Goal: Task Accomplishment & Management: Manage account settings

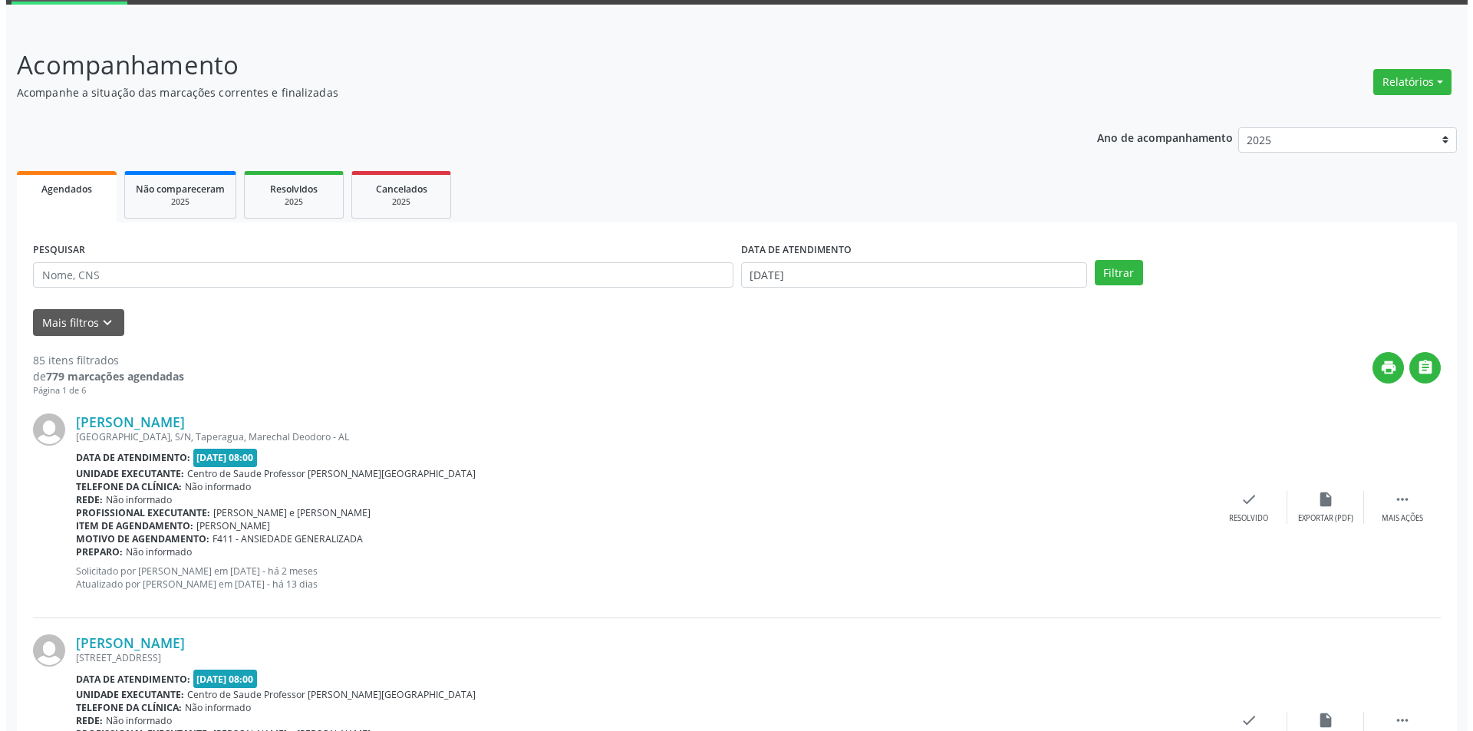
scroll to position [230, 0]
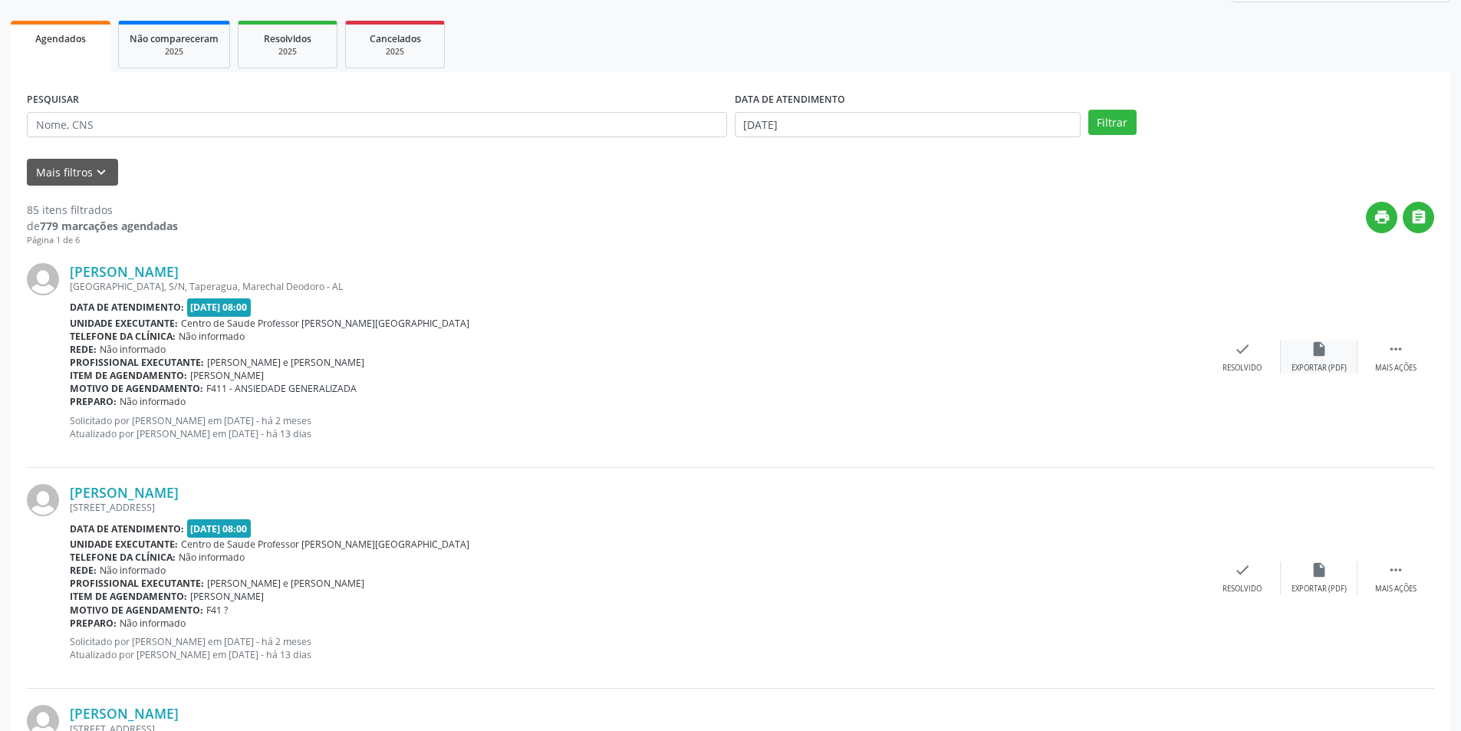
click at [1336, 373] on div "Exportar (PDF)" at bounding box center [1319, 368] width 55 height 11
click at [1240, 364] on div "Resolvido" at bounding box center [1242, 368] width 39 height 11
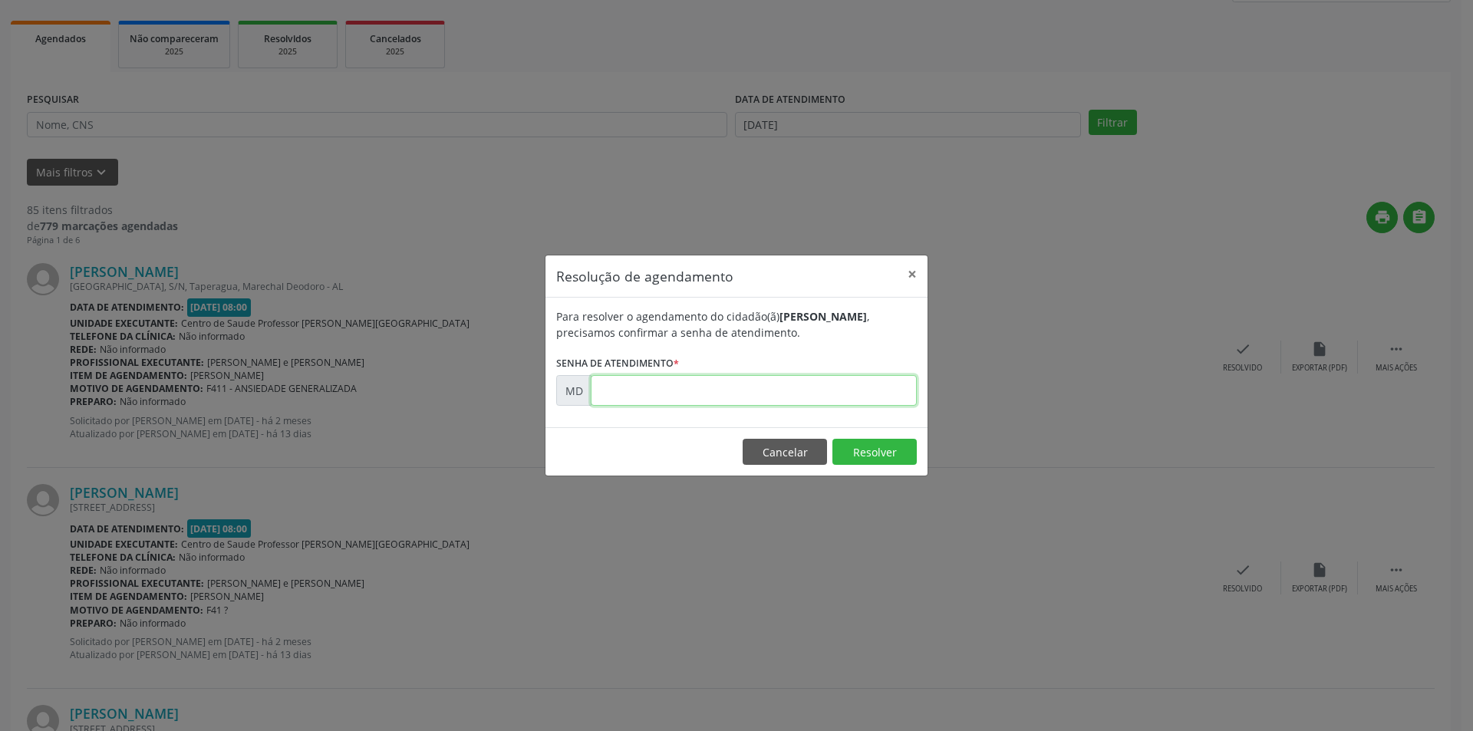
paste input "00002588"
type input "00002588"
click at [876, 441] on button "Resolver" at bounding box center [874, 452] width 84 height 26
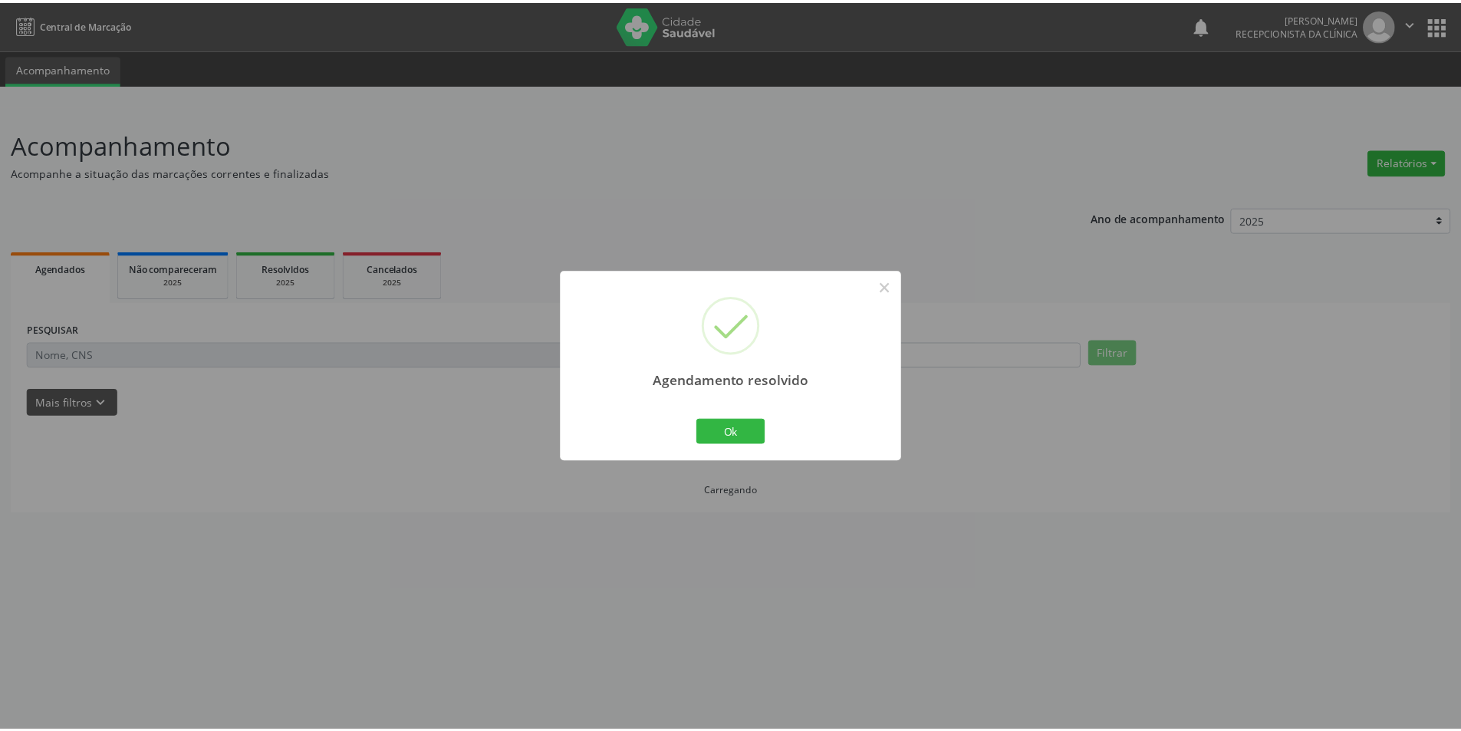
scroll to position [0, 0]
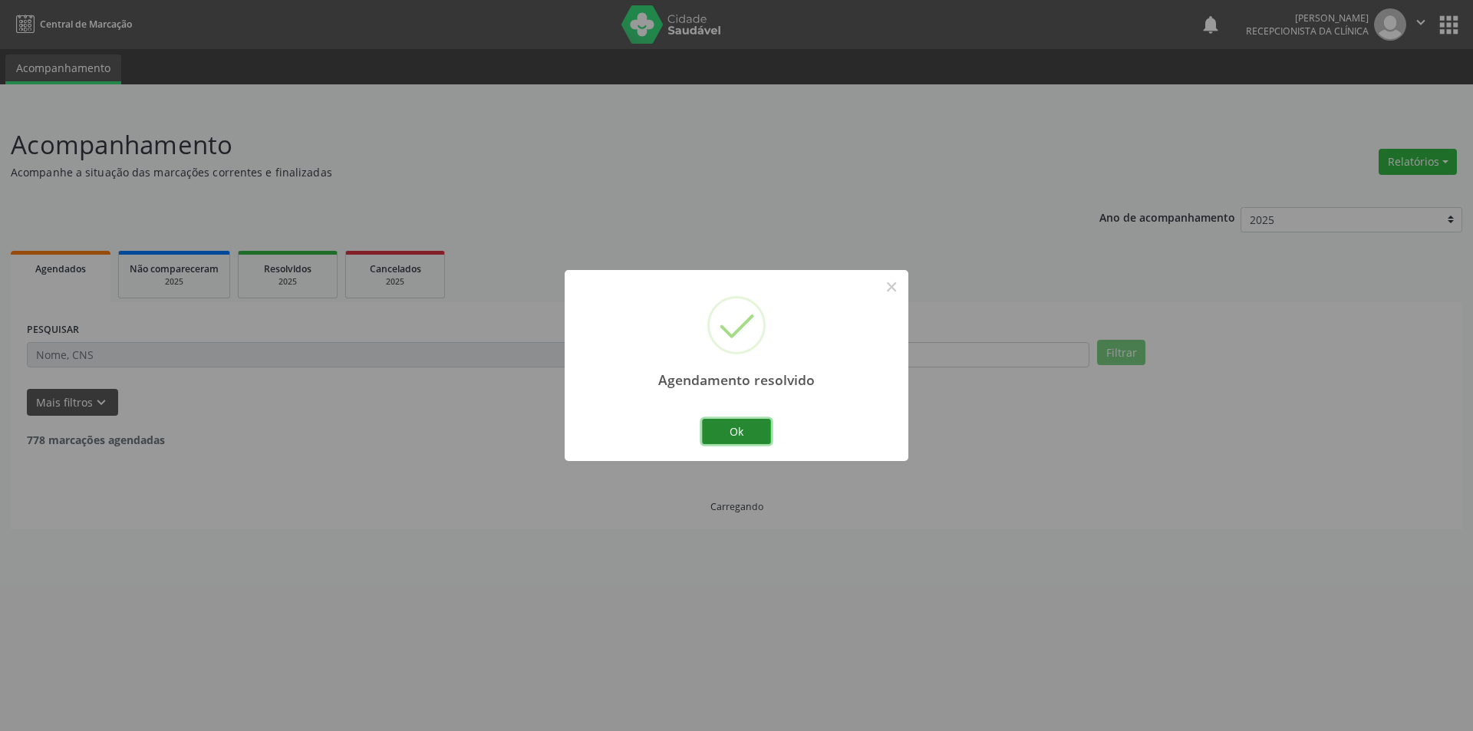
click at [743, 436] on button "Ok" at bounding box center [736, 432] width 69 height 26
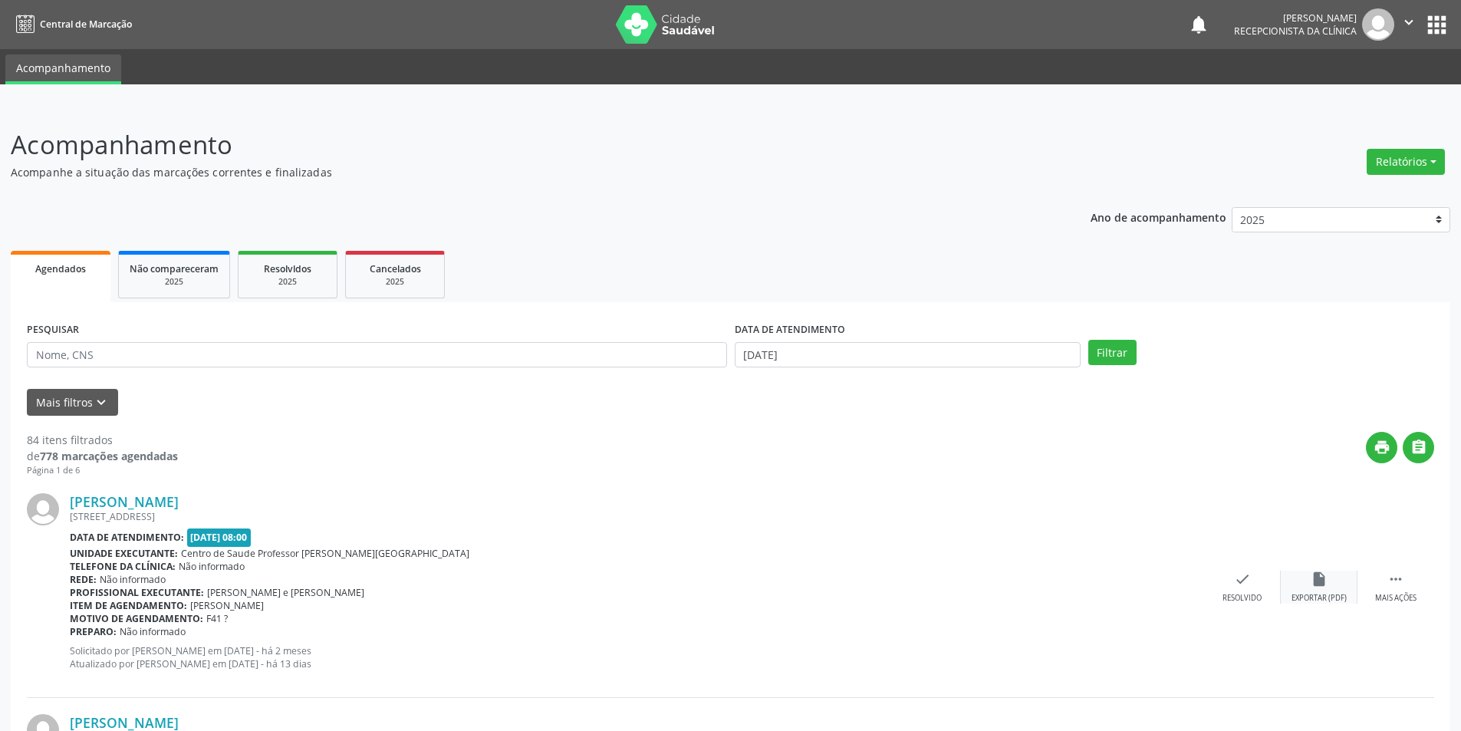
click at [1340, 584] on div "insert_drive_file Exportar (PDF)" at bounding box center [1319, 587] width 77 height 33
click at [1233, 593] on div "Resolvido" at bounding box center [1242, 598] width 39 height 11
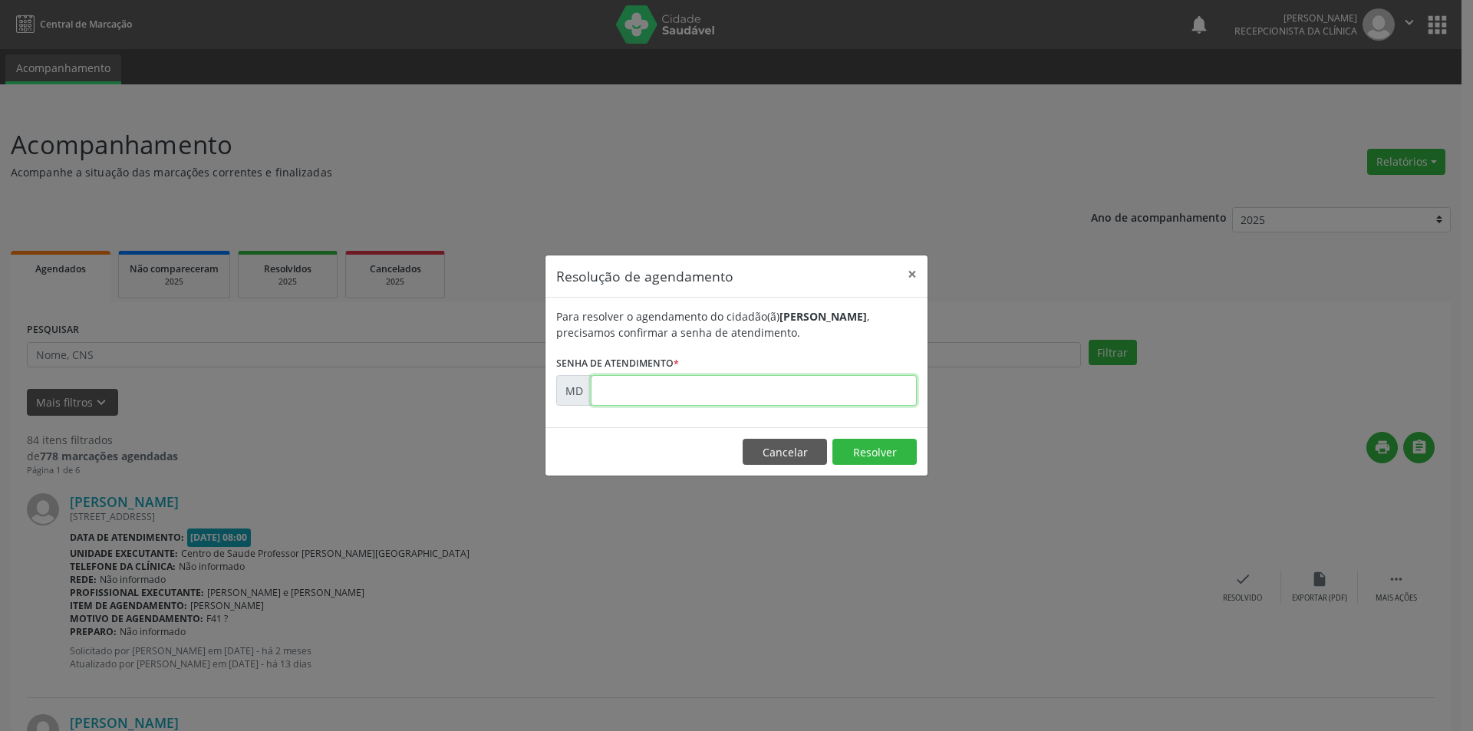
paste input "00002720"
type input "00002720"
click at [894, 449] on button "Resolver" at bounding box center [874, 452] width 84 height 26
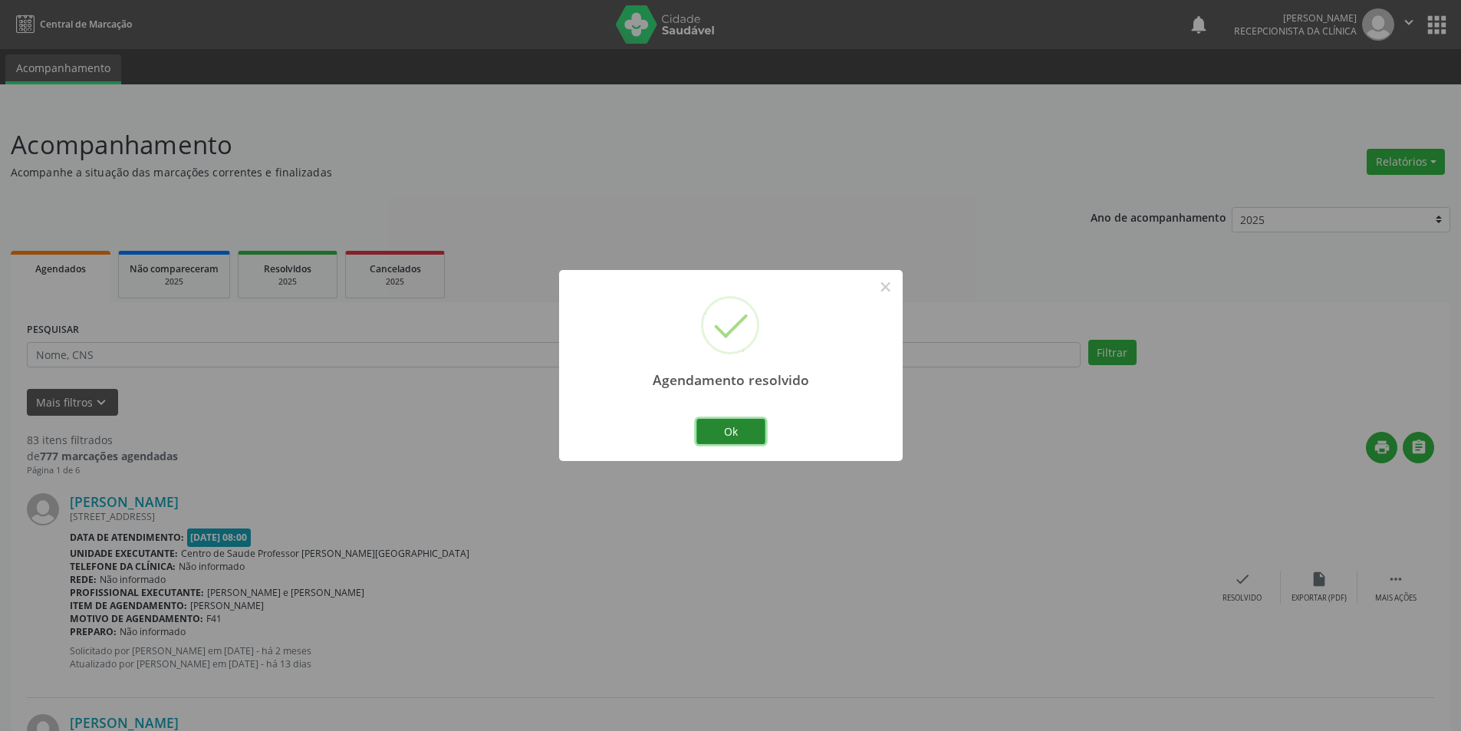
click at [727, 427] on button "Ok" at bounding box center [730, 432] width 69 height 26
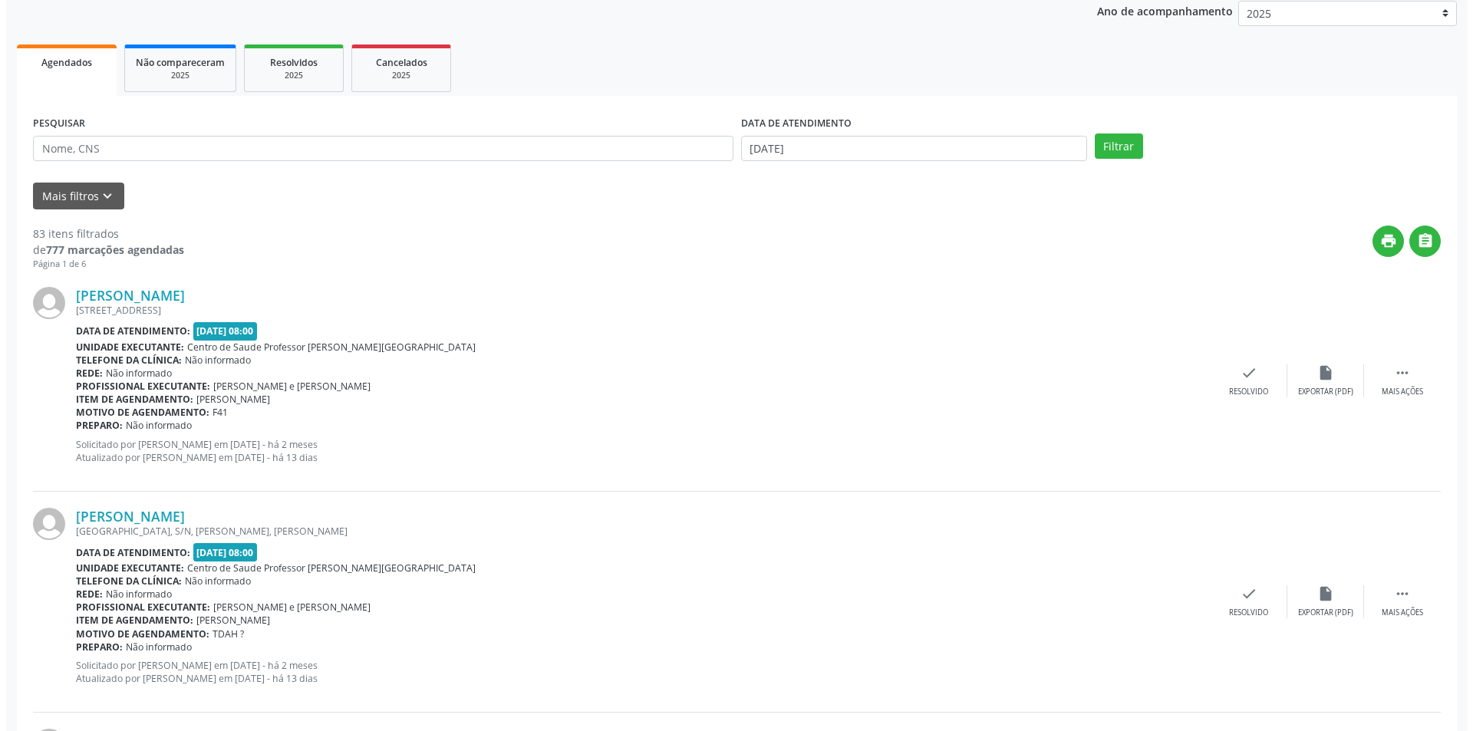
scroll to position [230, 0]
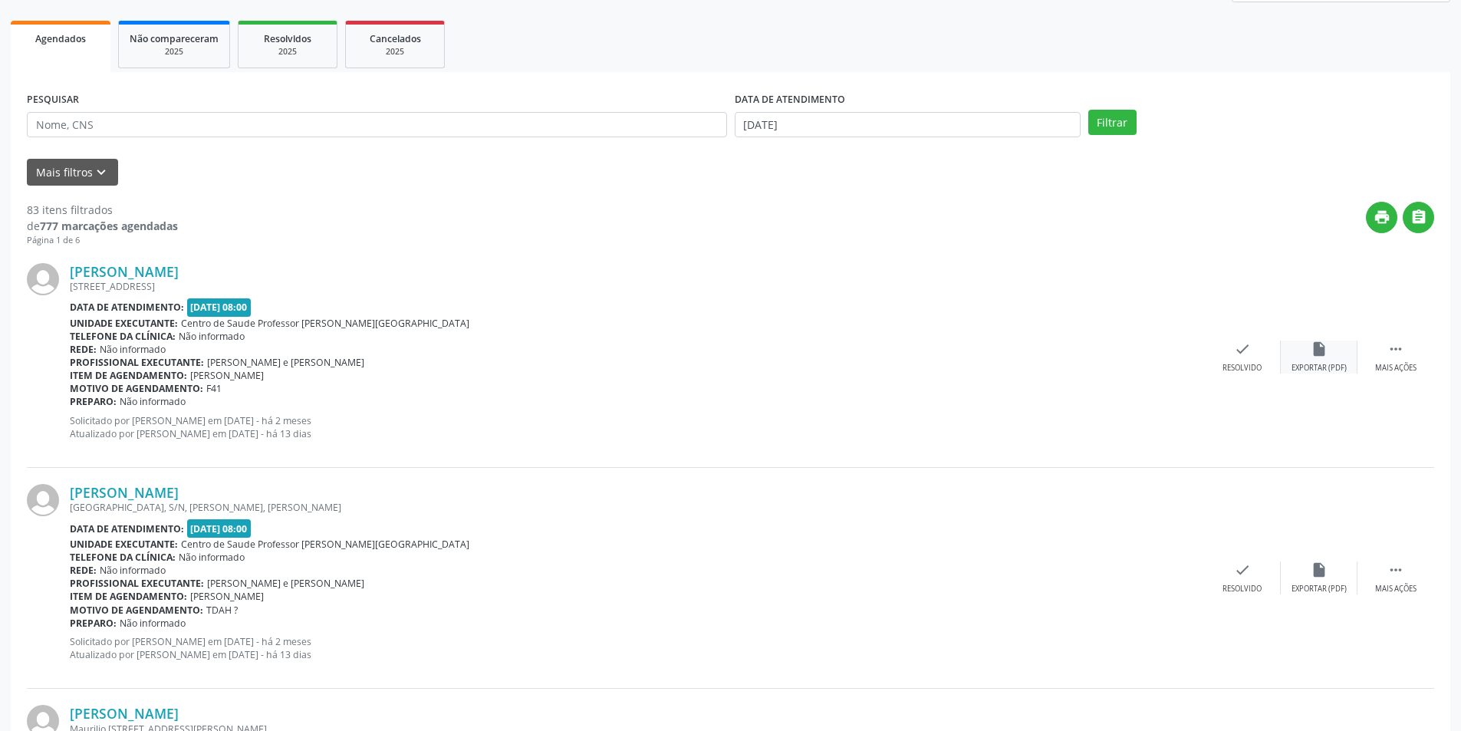
click at [1327, 357] on icon "insert_drive_file" at bounding box center [1319, 349] width 17 height 17
click at [1254, 368] on div "Resolvido" at bounding box center [1242, 368] width 39 height 11
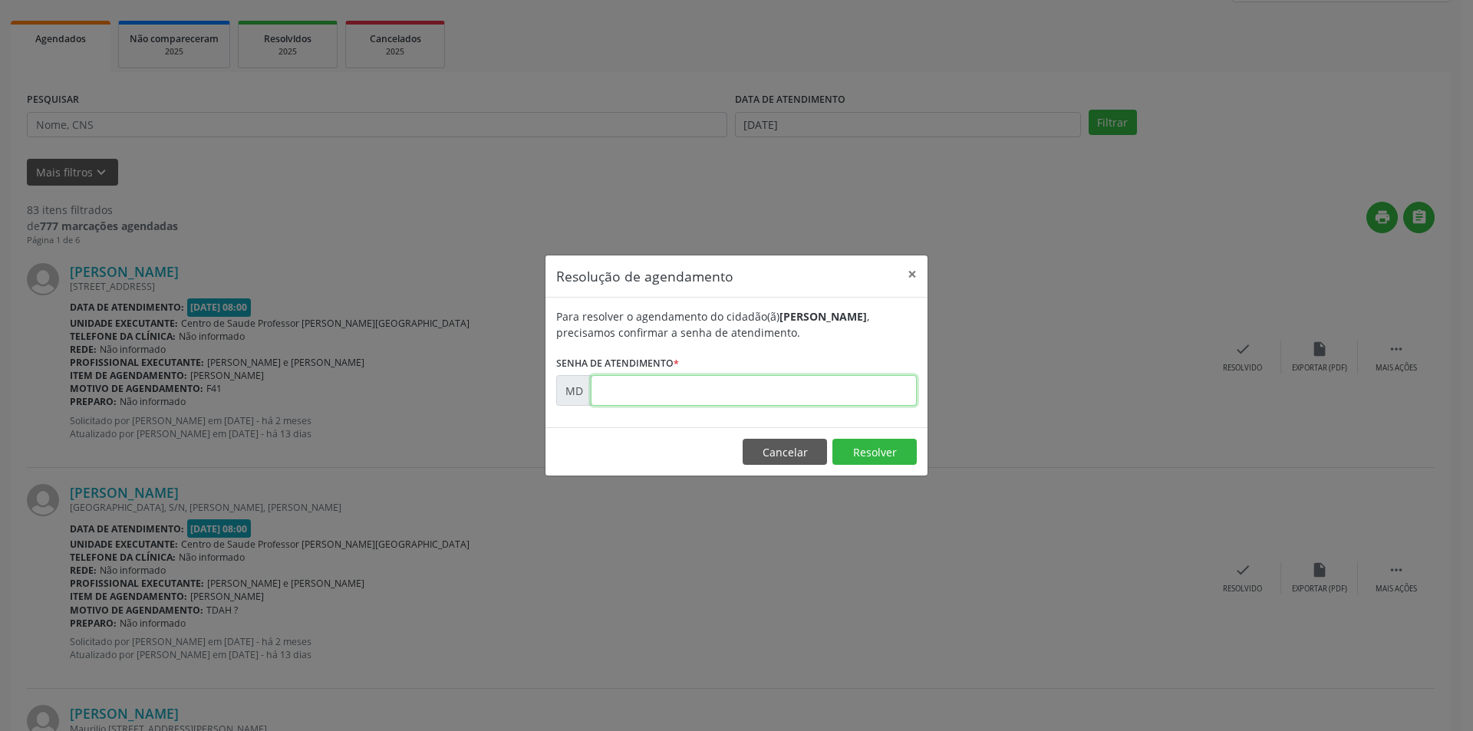
paste input "00002734"
type input "00002734"
click at [877, 443] on button "Resolver" at bounding box center [874, 452] width 84 height 26
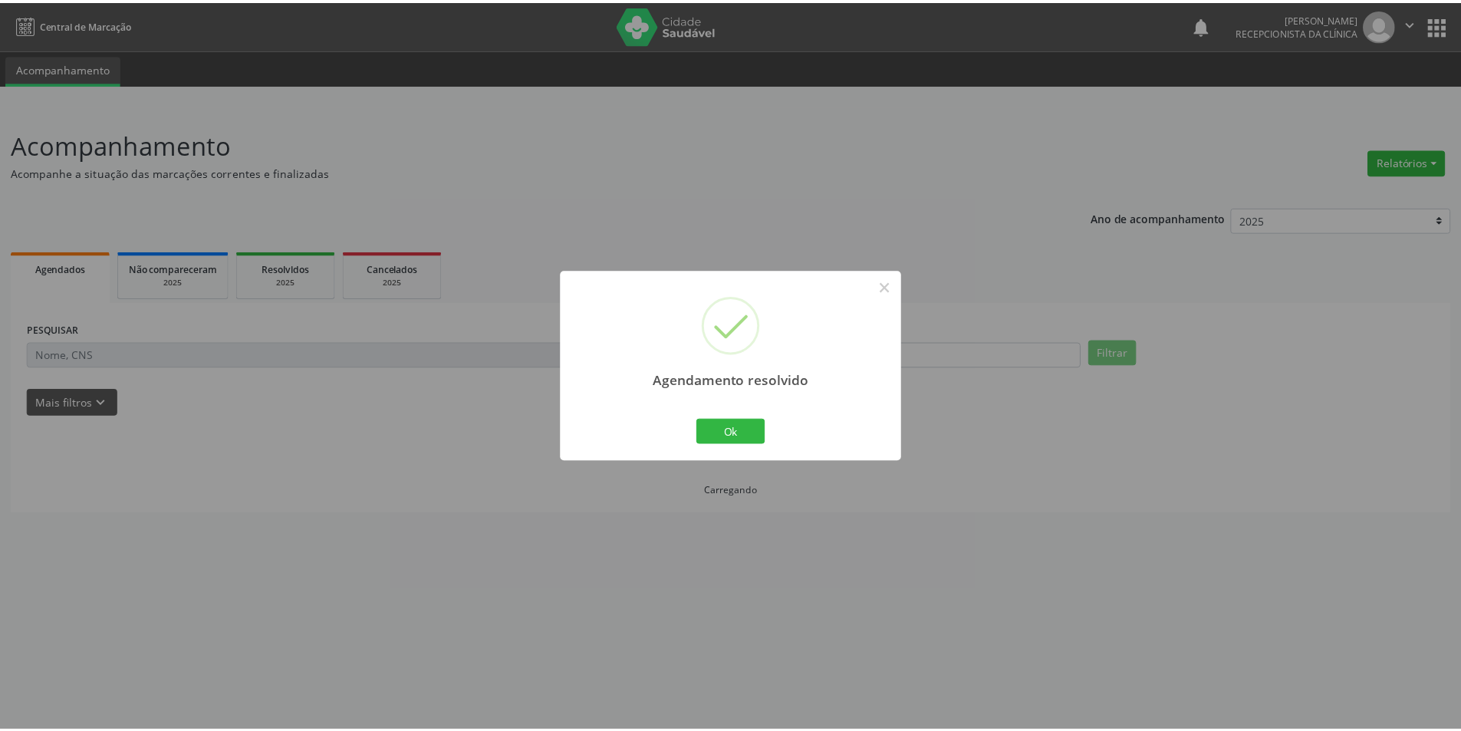
scroll to position [0, 0]
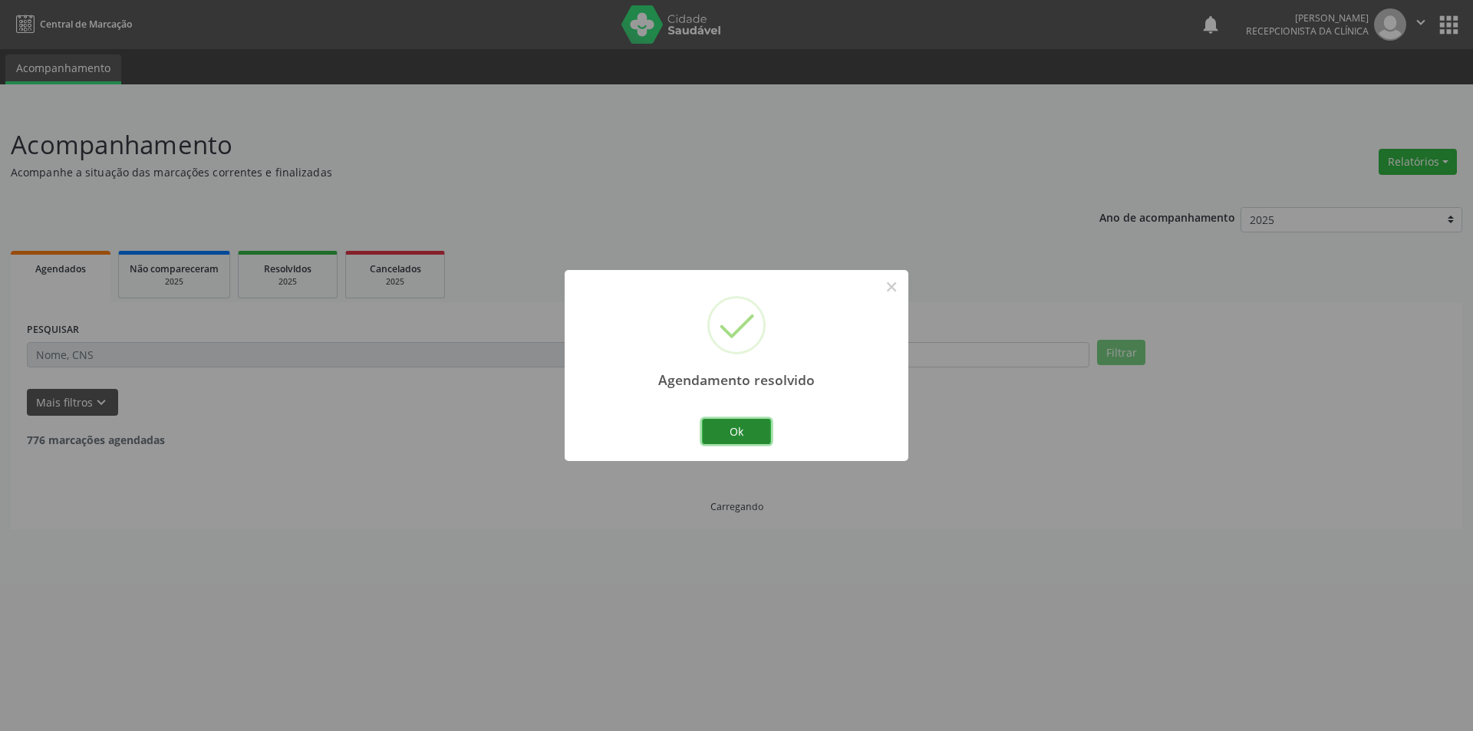
click at [747, 419] on button "Ok" at bounding box center [736, 432] width 69 height 26
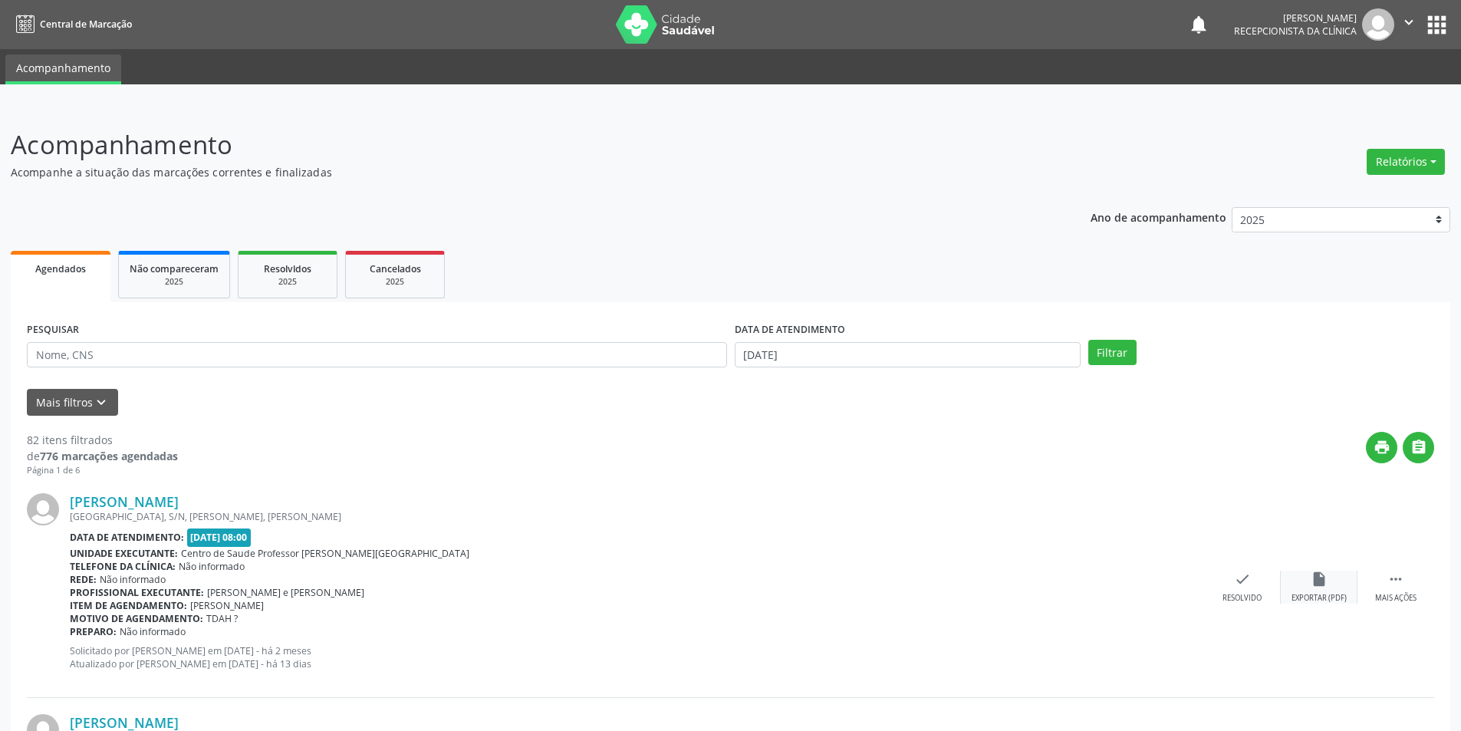
click at [1315, 593] on div "Exportar (PDF)" at bounding box center [1319, 598] width 55 height 11
click at [1257, 593] on div "Resolvido" at bounding box center [1242, 598] width 39 height 11
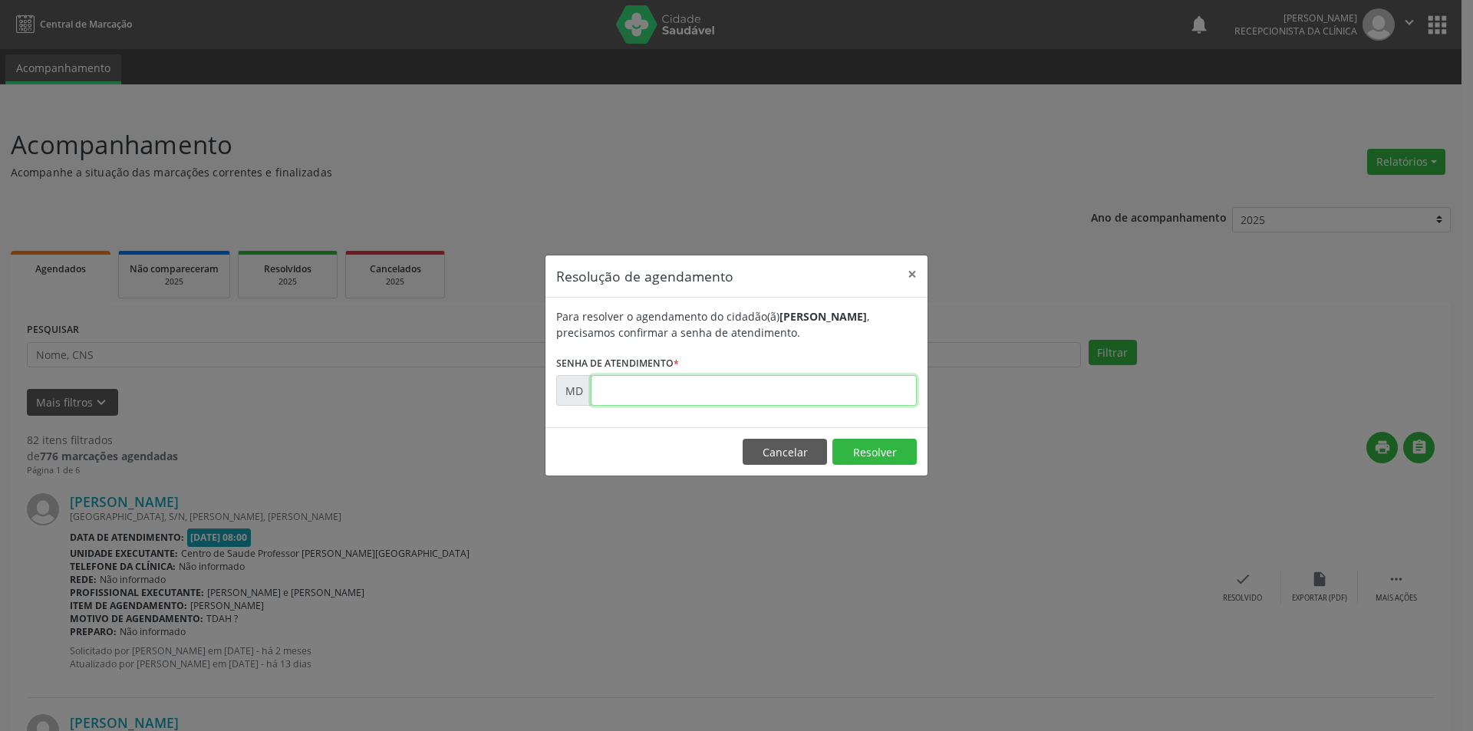
paste input "00002806"
type input "00002806"
click at [885, 444] on button "Resolver" at bounding box center [874, 452] width 84 height 26
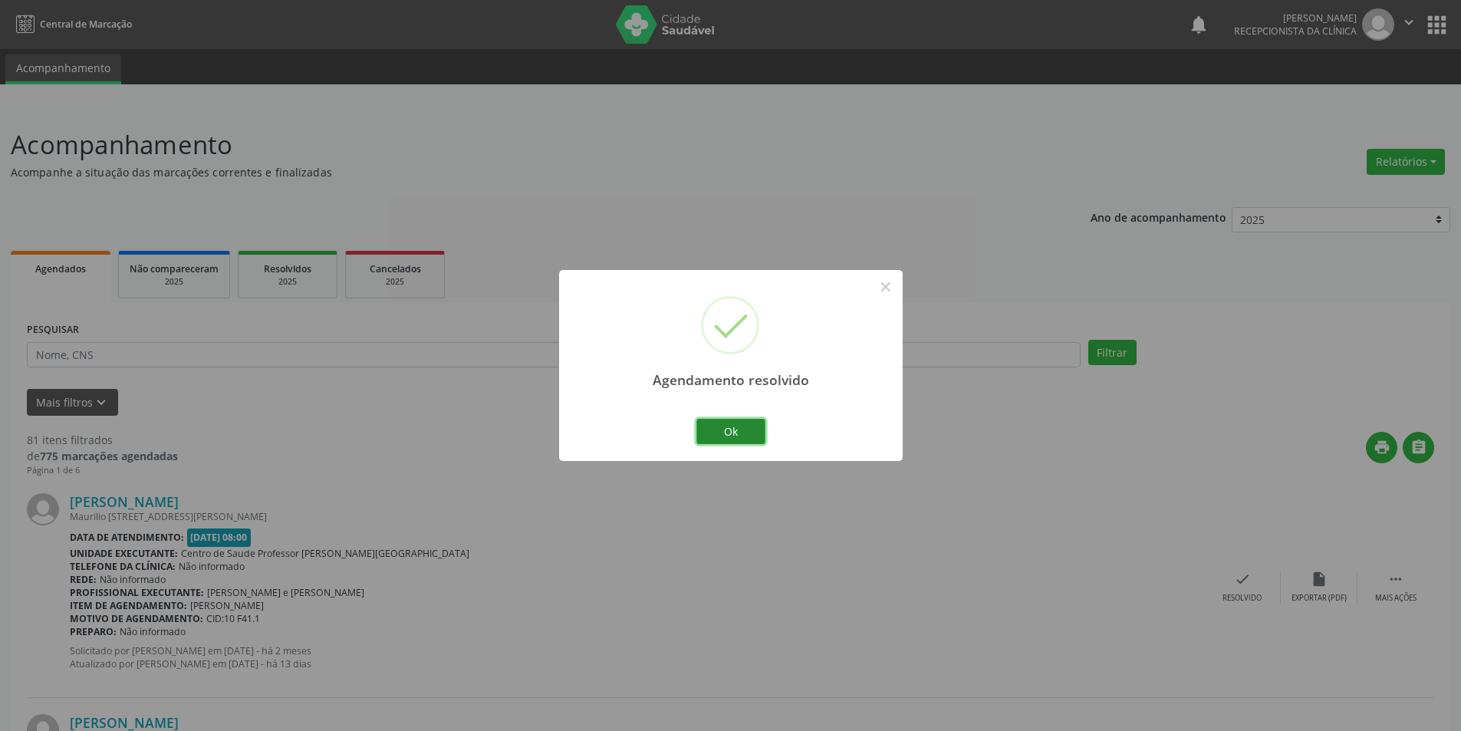
click at [747, 426] on button "Ok" at bounding box center [730, 432] width 69 height 26
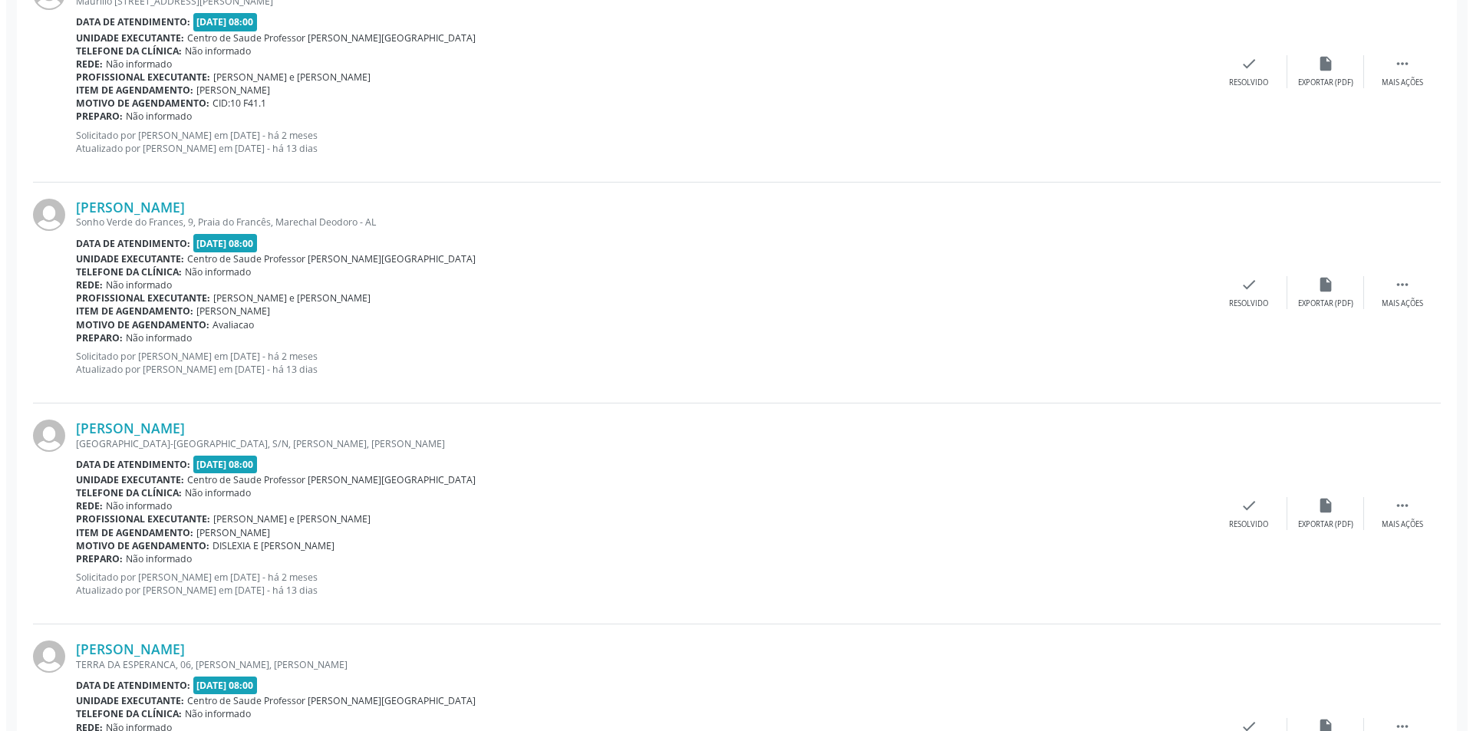
scroll to position [767, 0]
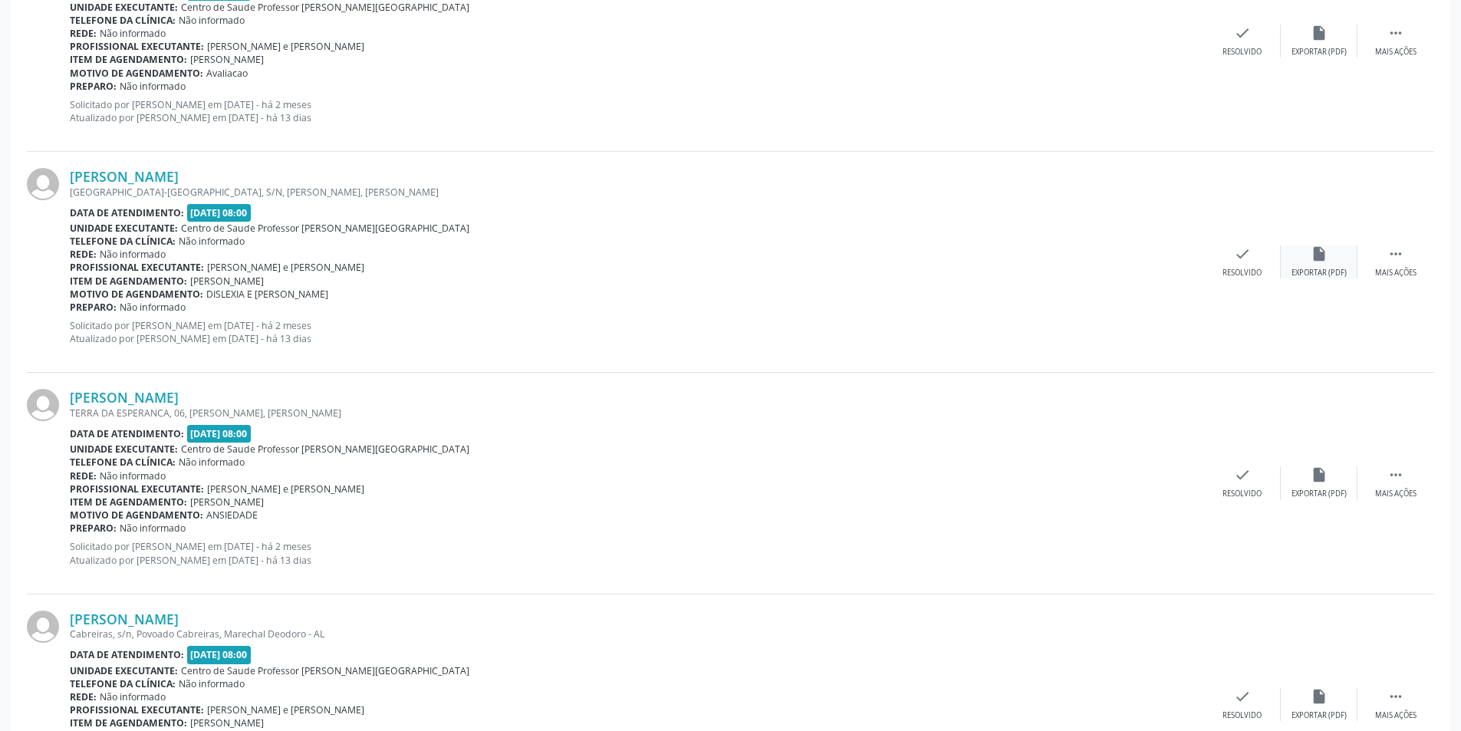
click at [1309, 262] on div "insert_drive_file Exportar (PDF)" at bounding box center [1319, 261] width 77 height 33
click at [1243, 278] on div "Resolvido" at bounding box center [1242, 273] width 39 height 11
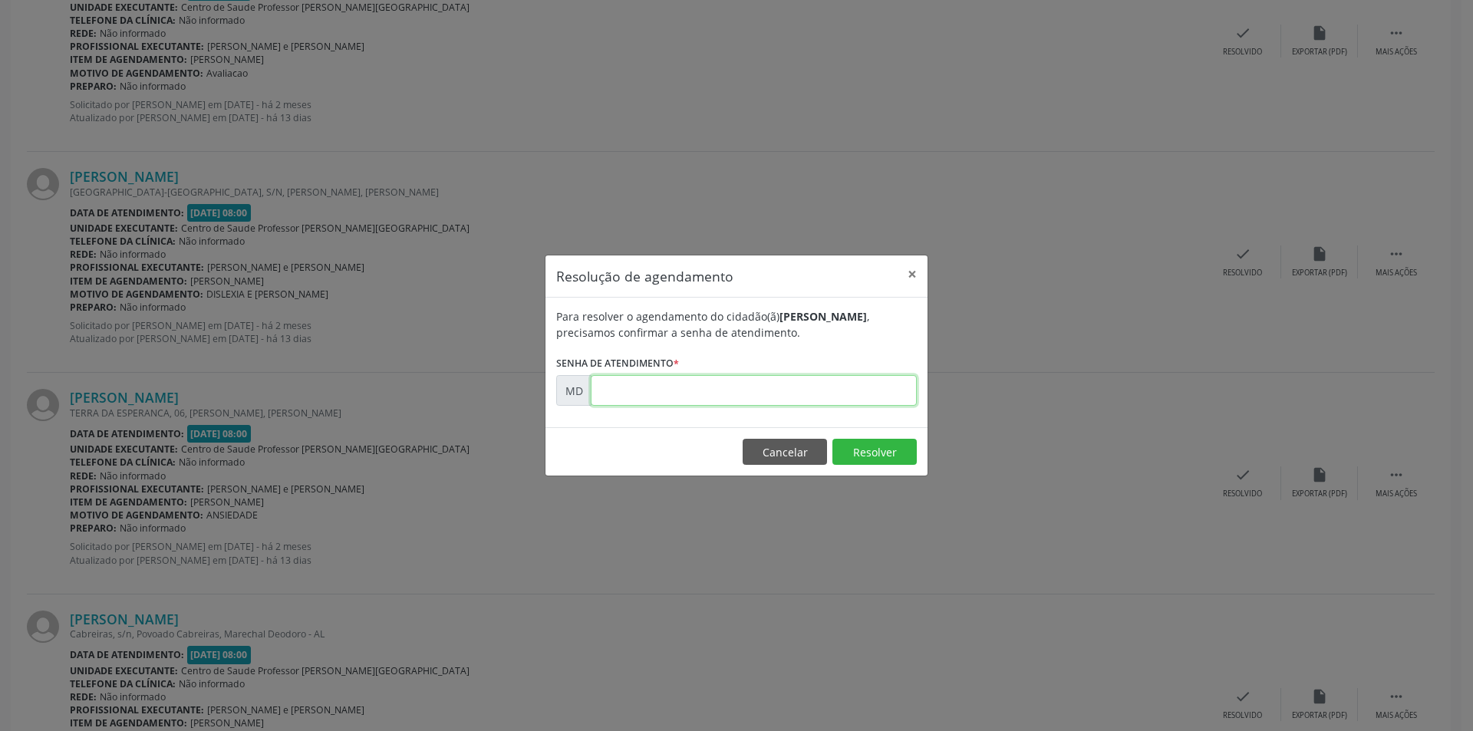
paste input "00002891"
type input "00002891"
click at [867, 463] on button "Resolver" at bounding box center [874, 452] width 84 height 26
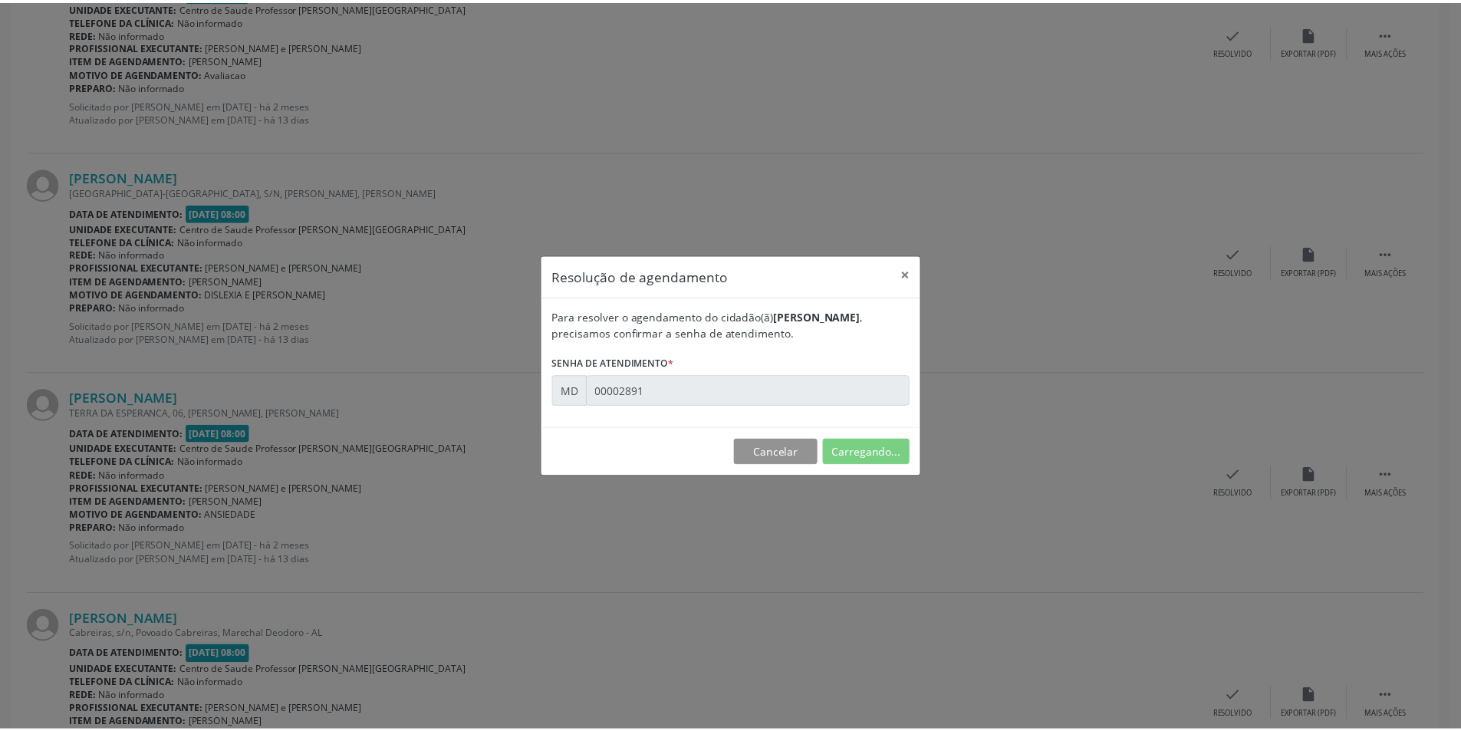
scroll to position [0, 0]
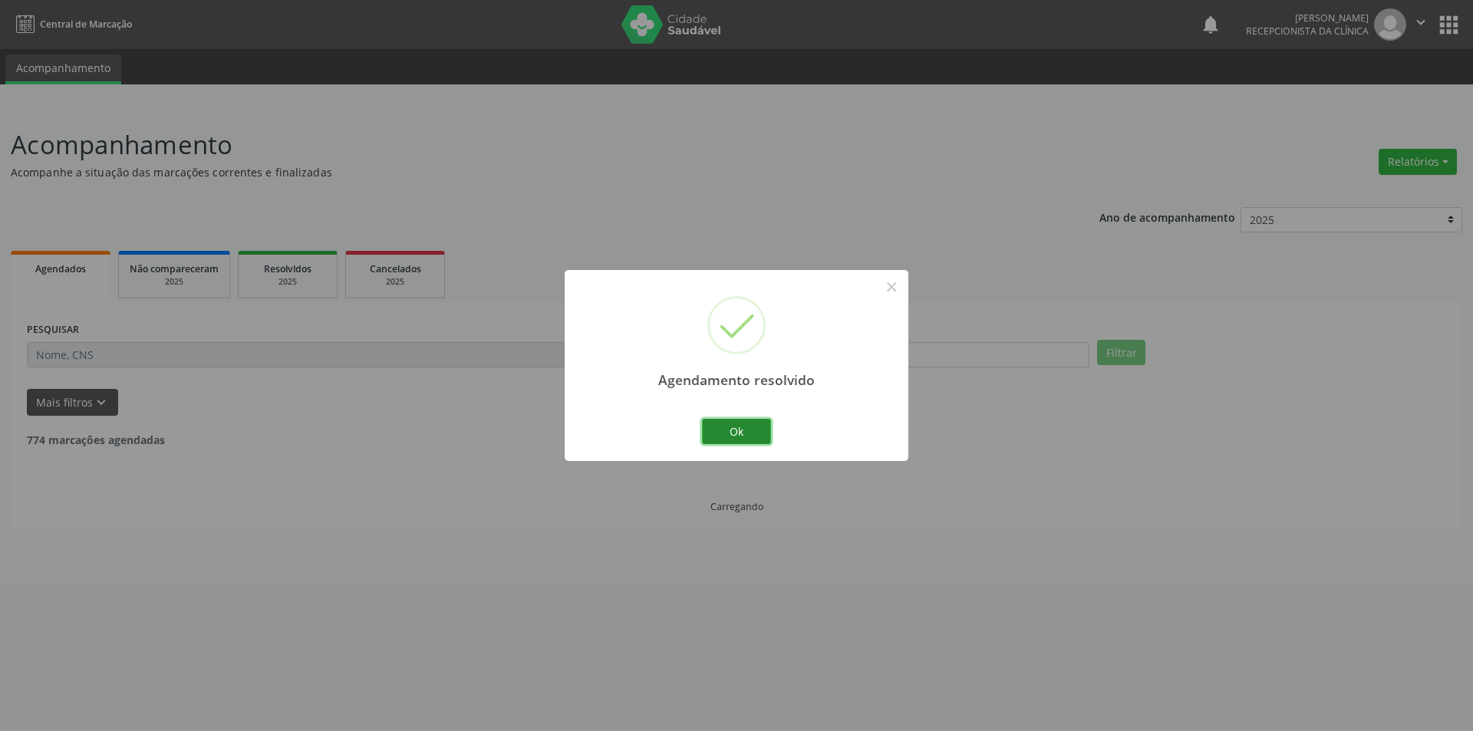
click at [762, 426] on button "Ok" at bounding box center [736, 432] width 69 height 26
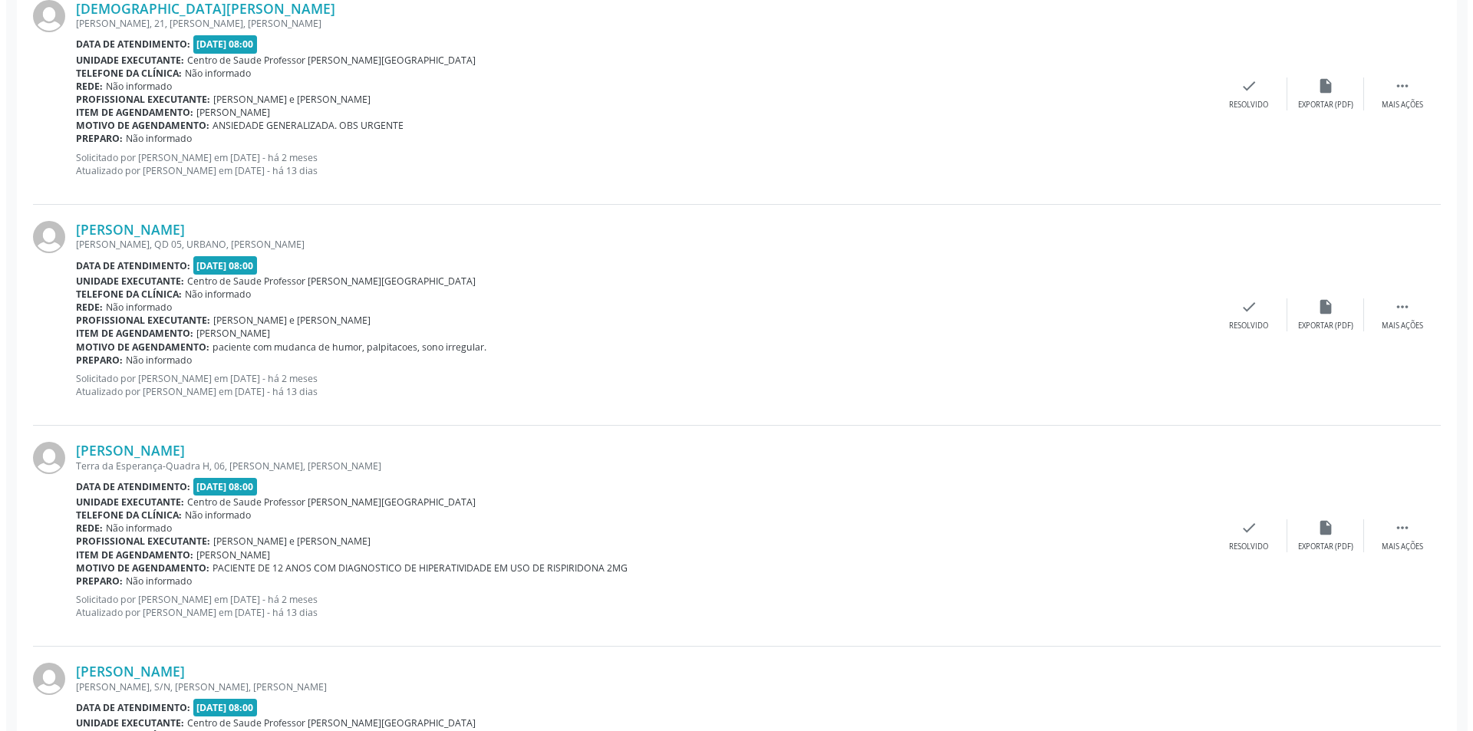
scroll to position [1381, 0]
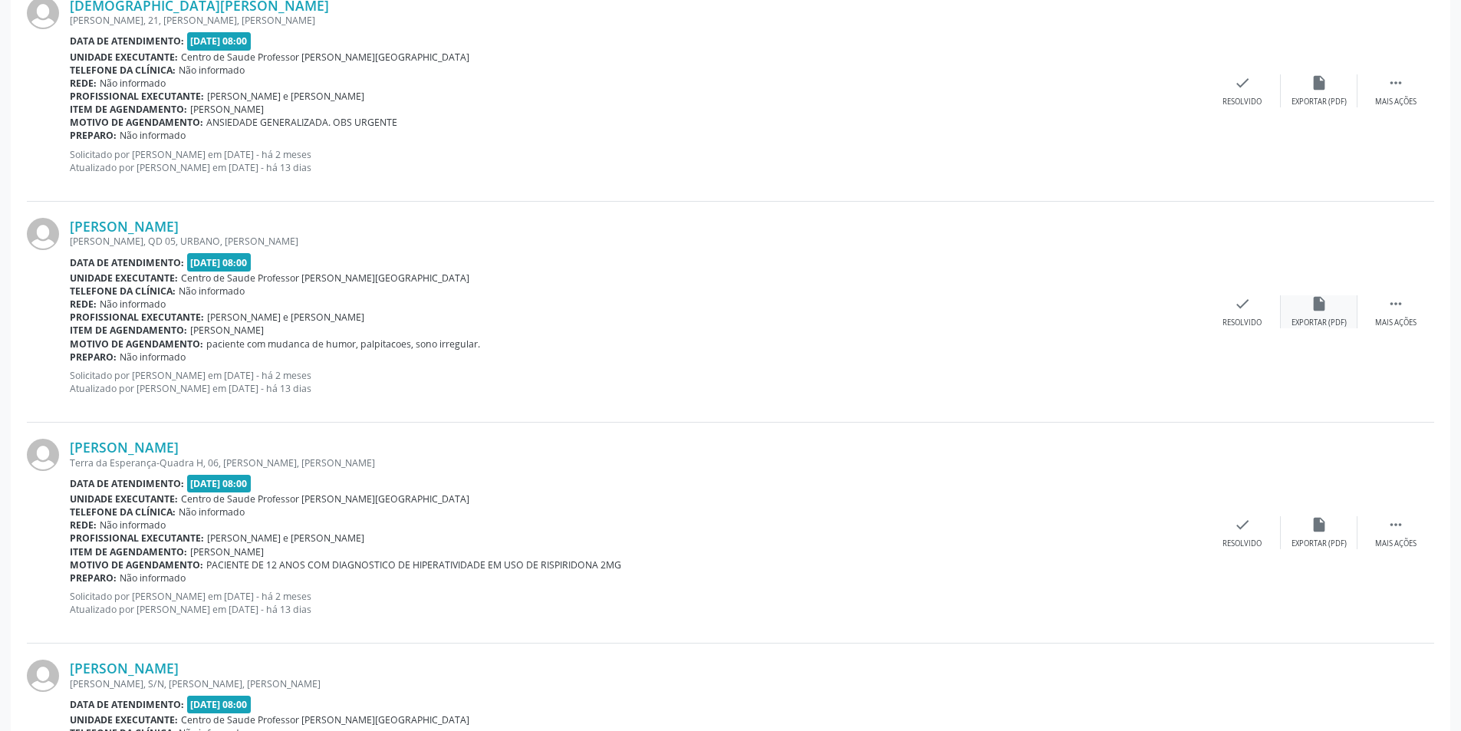
click at [1309, 313] on div "insert_drive_file Exportar (PDF)" at bounding box center [1319, 311] width 77 height 33
click at [1246, 303] on icon "check" at bounding box center [1242, 303] width 17 height 17
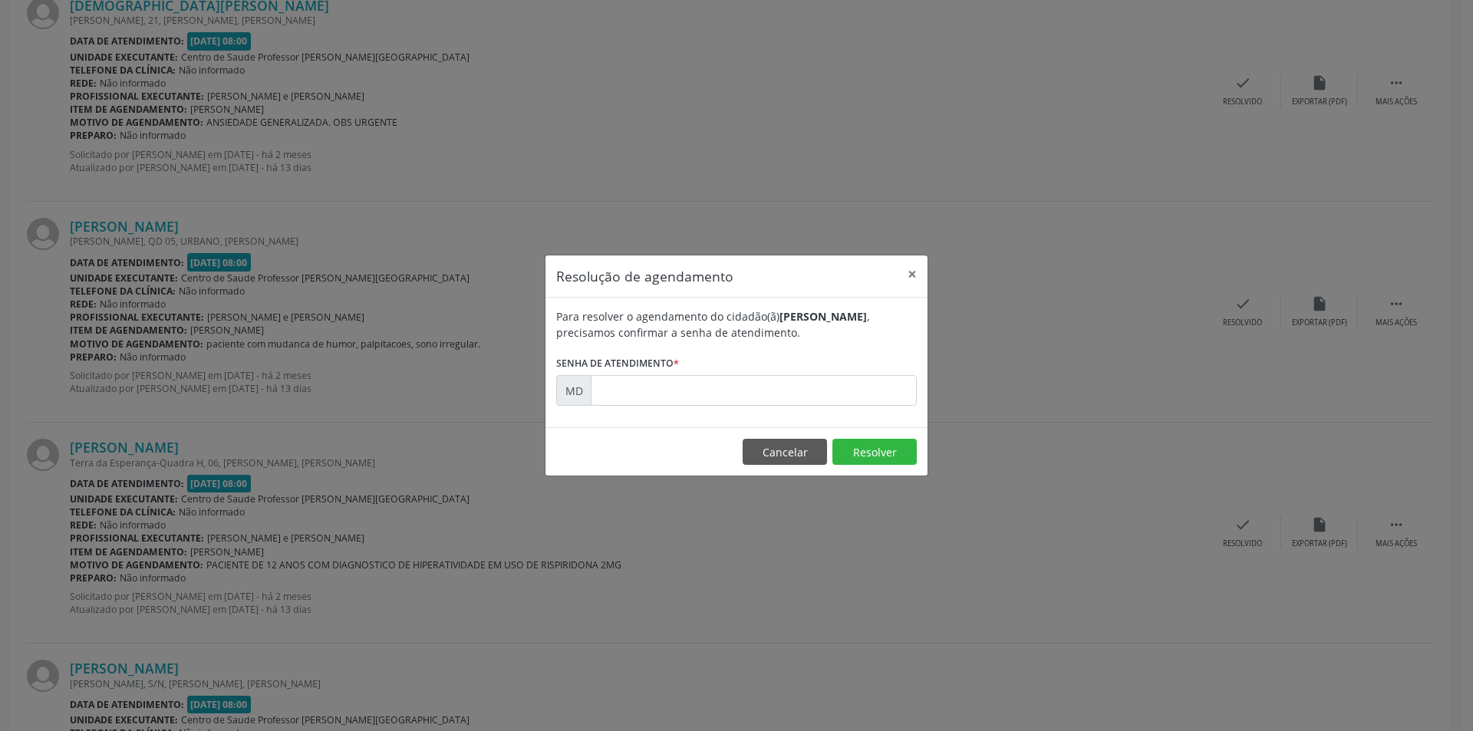
drag, startPoint x: 851, startPoint y: 407, endPoint x: 780, endPoint y: 146, distance: 270.9
click at [780, 146] on div "Resolução de agendamento × Para resolver o agendamento do cidadão(ã) [PERSON_NA…" at bounding box center [736, 365] width 1473 height 731
paste input "00003217"
type input "00003217"
click at [867, 451] on button "Resolver" at bounding box center [874, 452] width 84 height 26
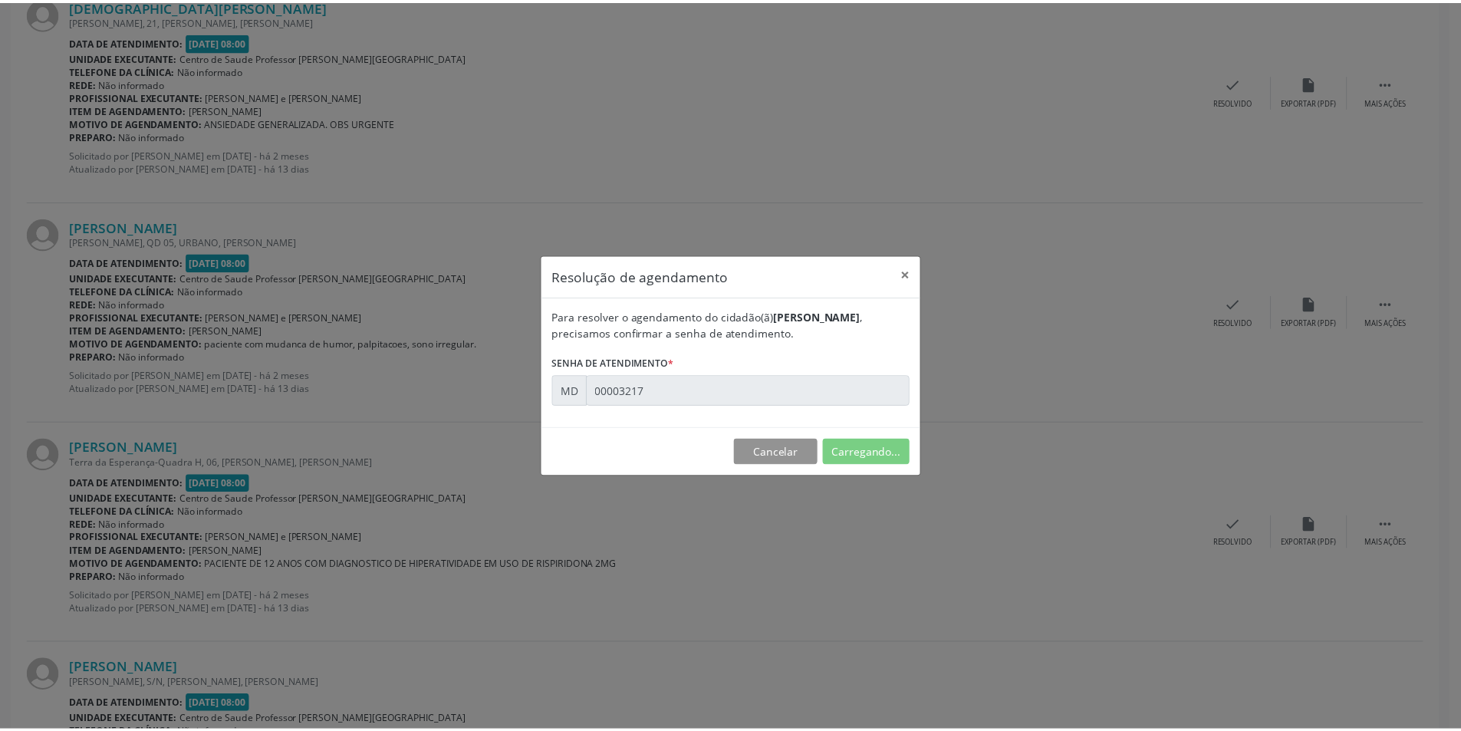
scroll to position [0, 0]
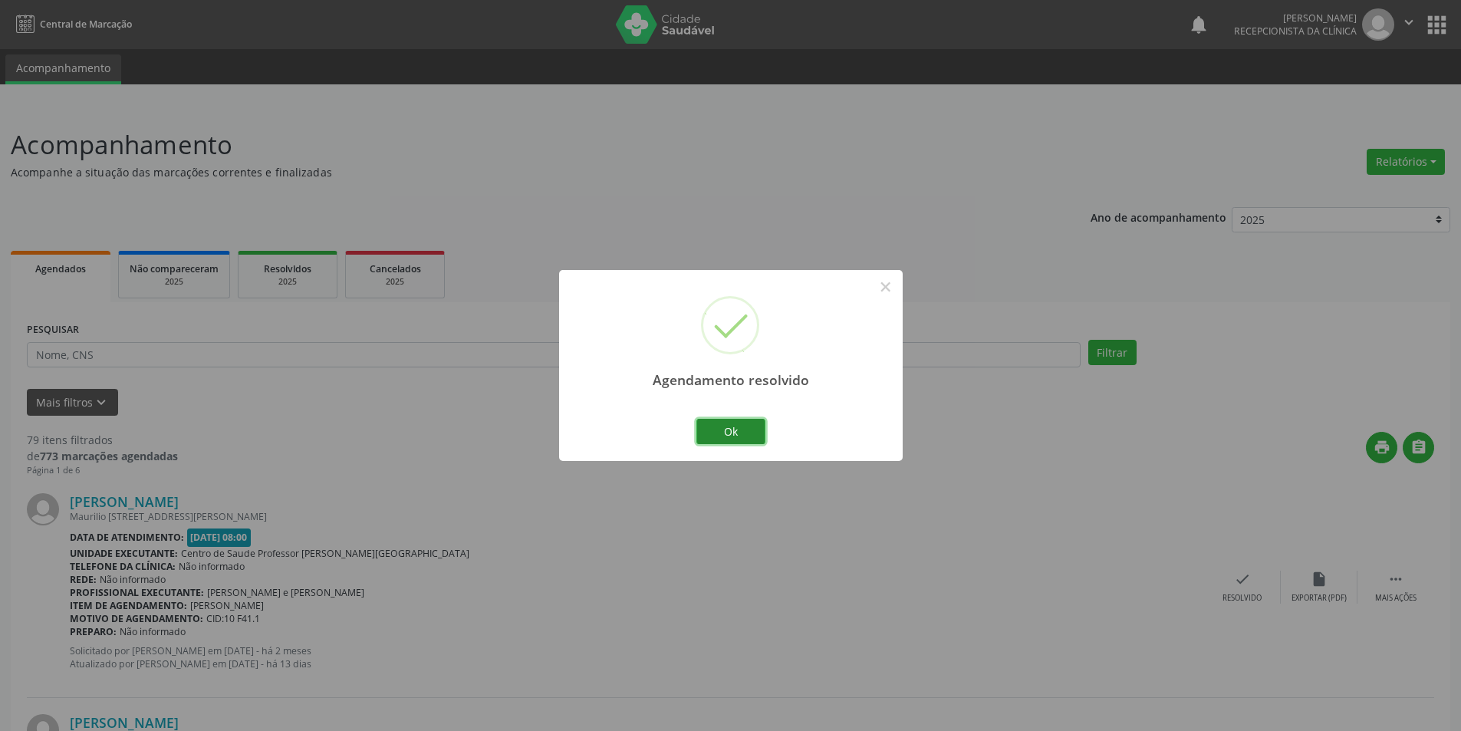
click at [747, 434] on button "Ok" at bounding box center [730, 432] width 69 height 26
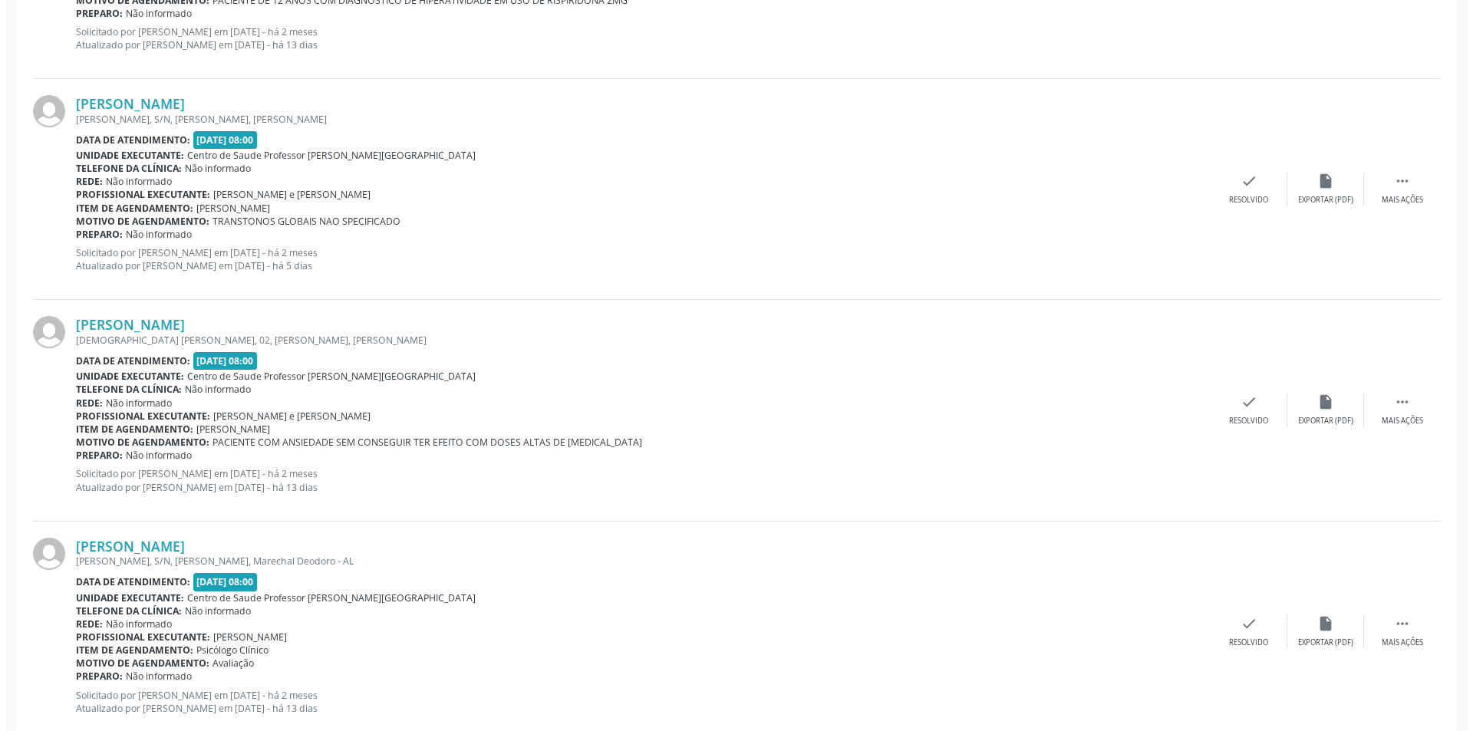
scroll to position [1764, 0]
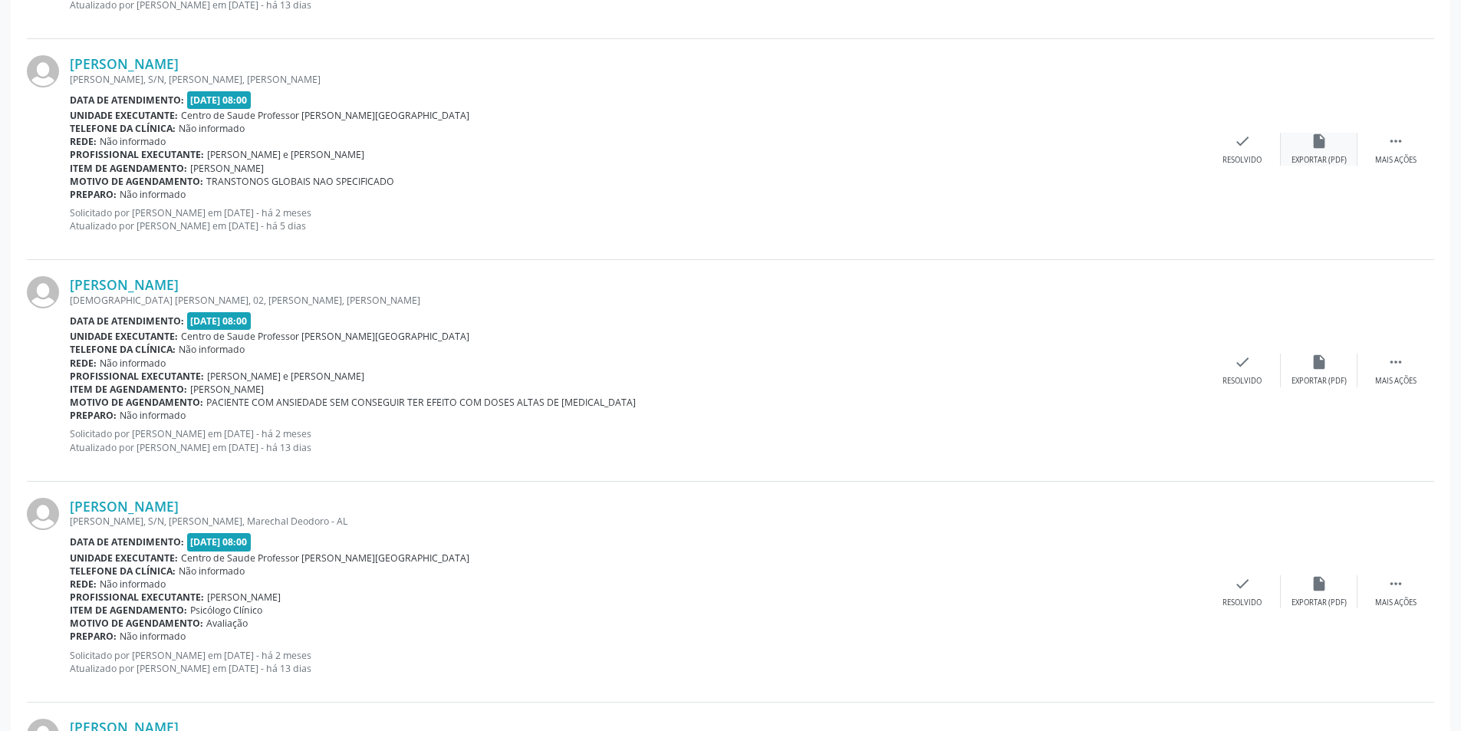
click at [1332, 150] on div "insert_drive_file Exportar (PDF)" at bounding box center [1319, 149] width 77 height 33
click at [1249, 153] on div "check Resolvido" at bounding box center [1242, 149] width 77 height 33
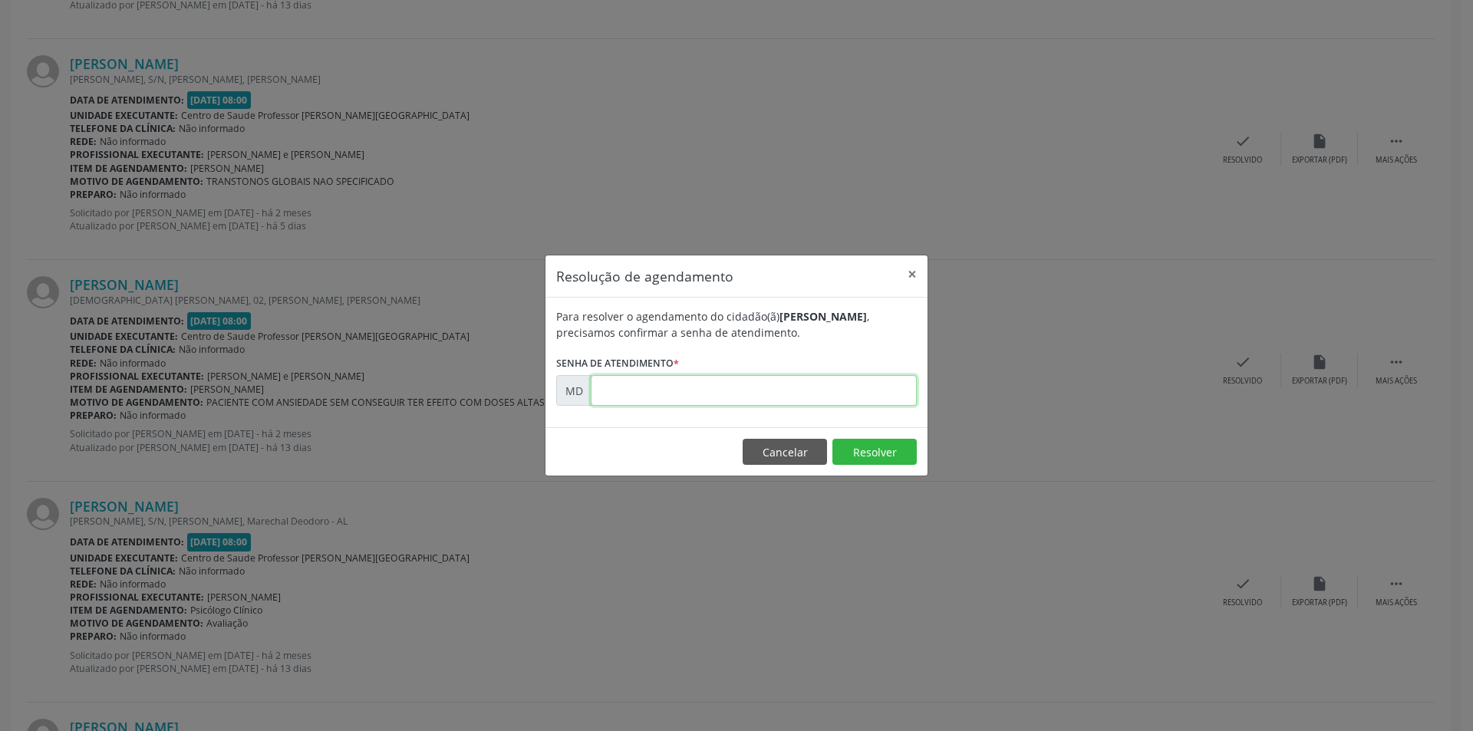
paste input "00003245"
type input "00003245"
click at [866, 453] on button "Resolver" at bounding box center [874, 452] width 84 height 26
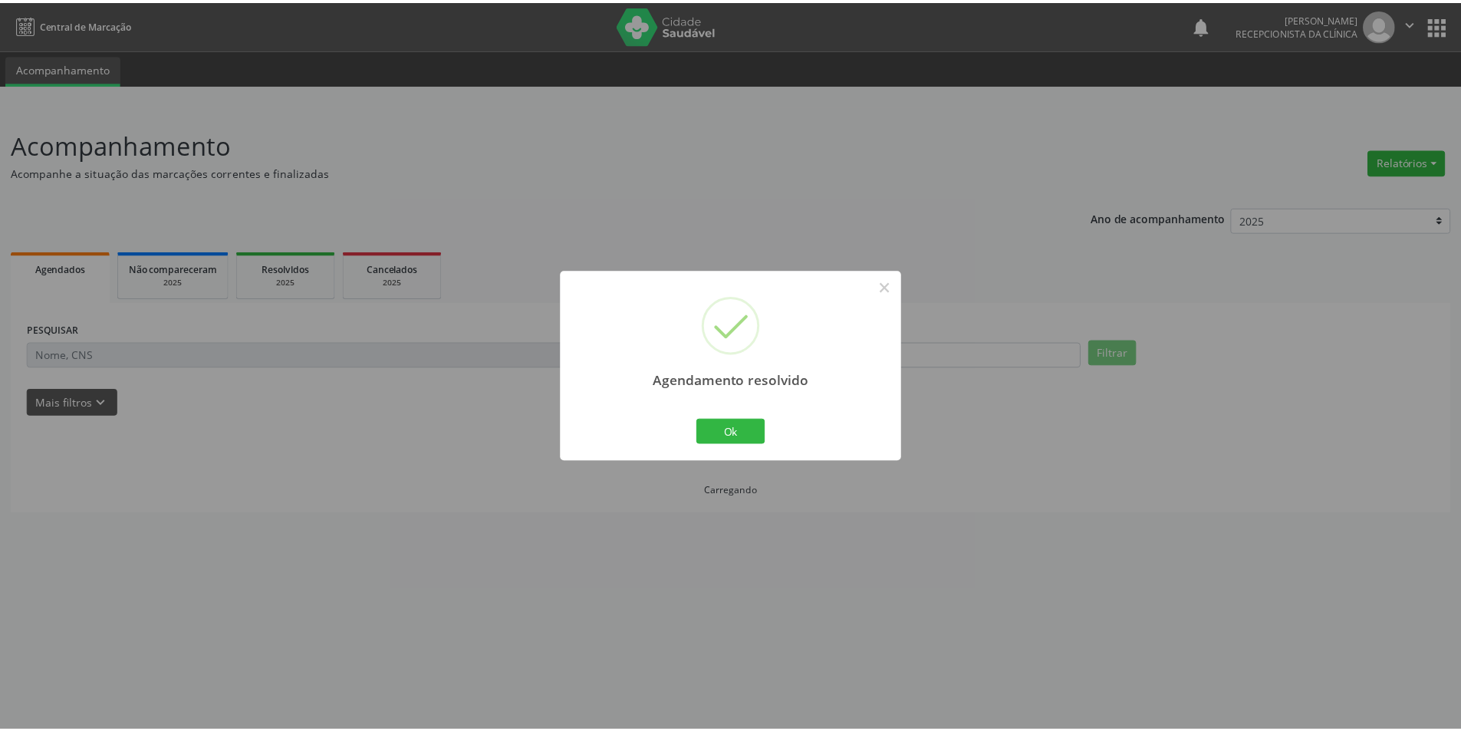
scroll to position [0, 0]
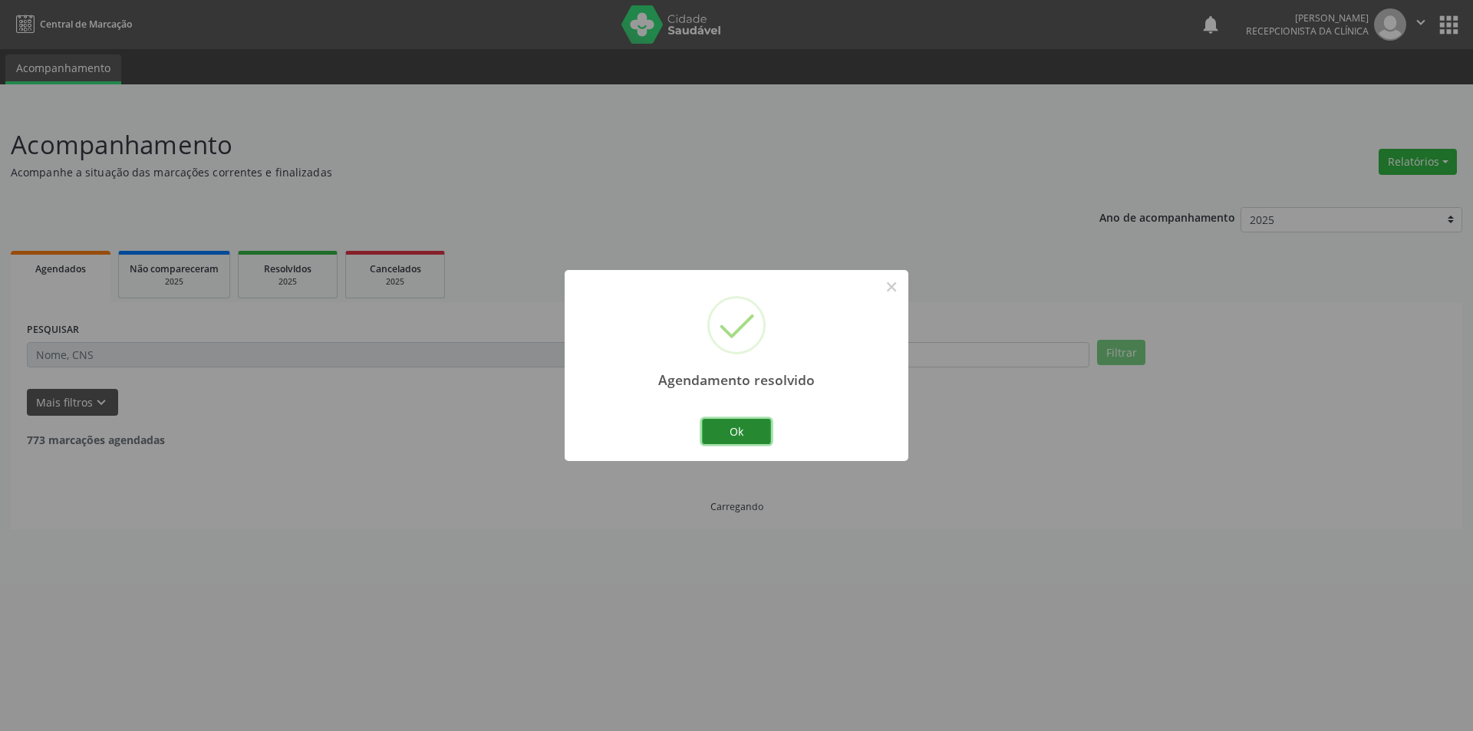
click at [759, 438] on button "Ok" at bounding box center [736, 432] width 69 height 26
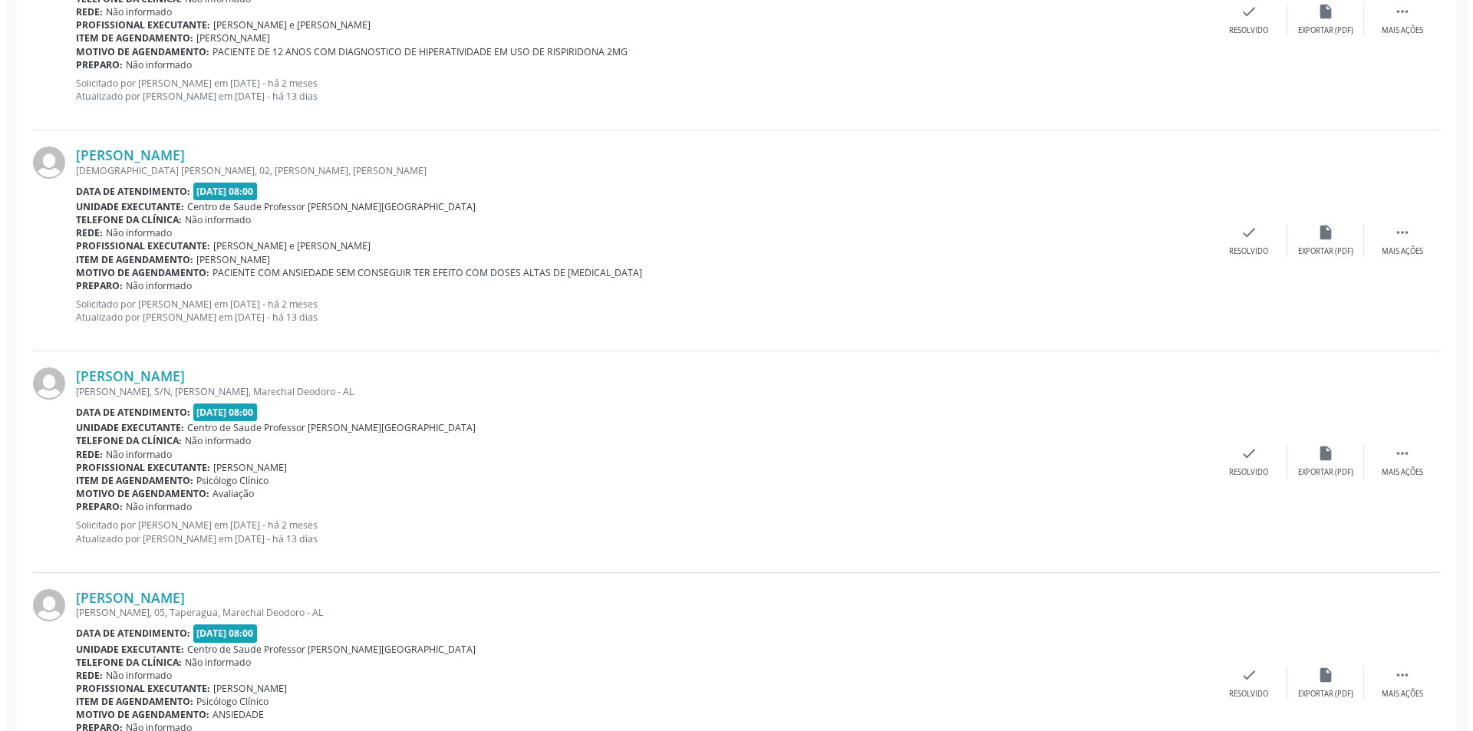
scroll to position [1687, 0]
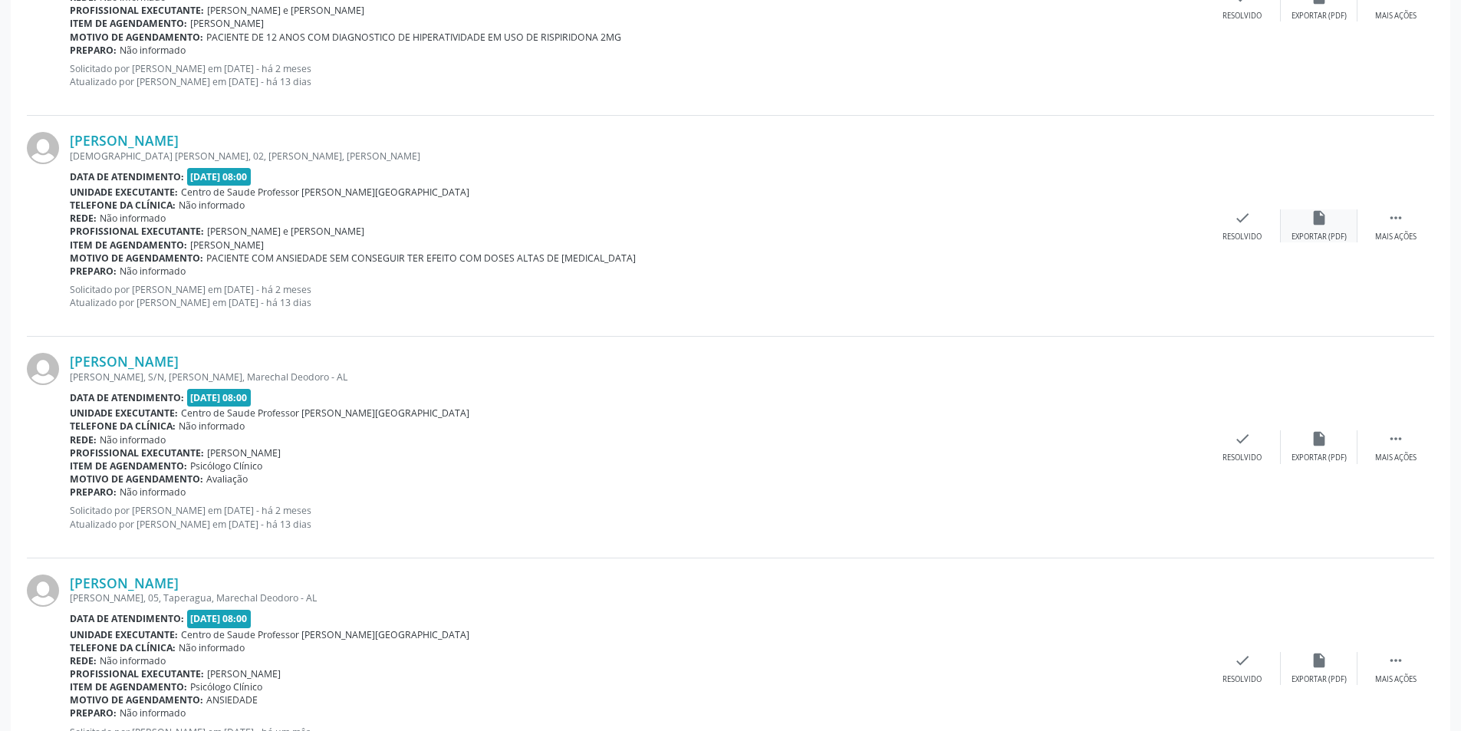
click at [1329, 229] on div "insert_drive_file Exportar (PDF)" at bounding box center [1319, 225] width 77 height 33
click at [1253, 247] on div "[PERSON_NAME] [DEMOGRAPHIC_DATA][STREET_ADDRESS][PERSON_NAME], [PERSON_NAME] Da…" at bounding box center [730, 226] width 1407 height 221
click at [1223, 237] on div "Resolvido" at bounding box center [1242, 237] width 39 height 11
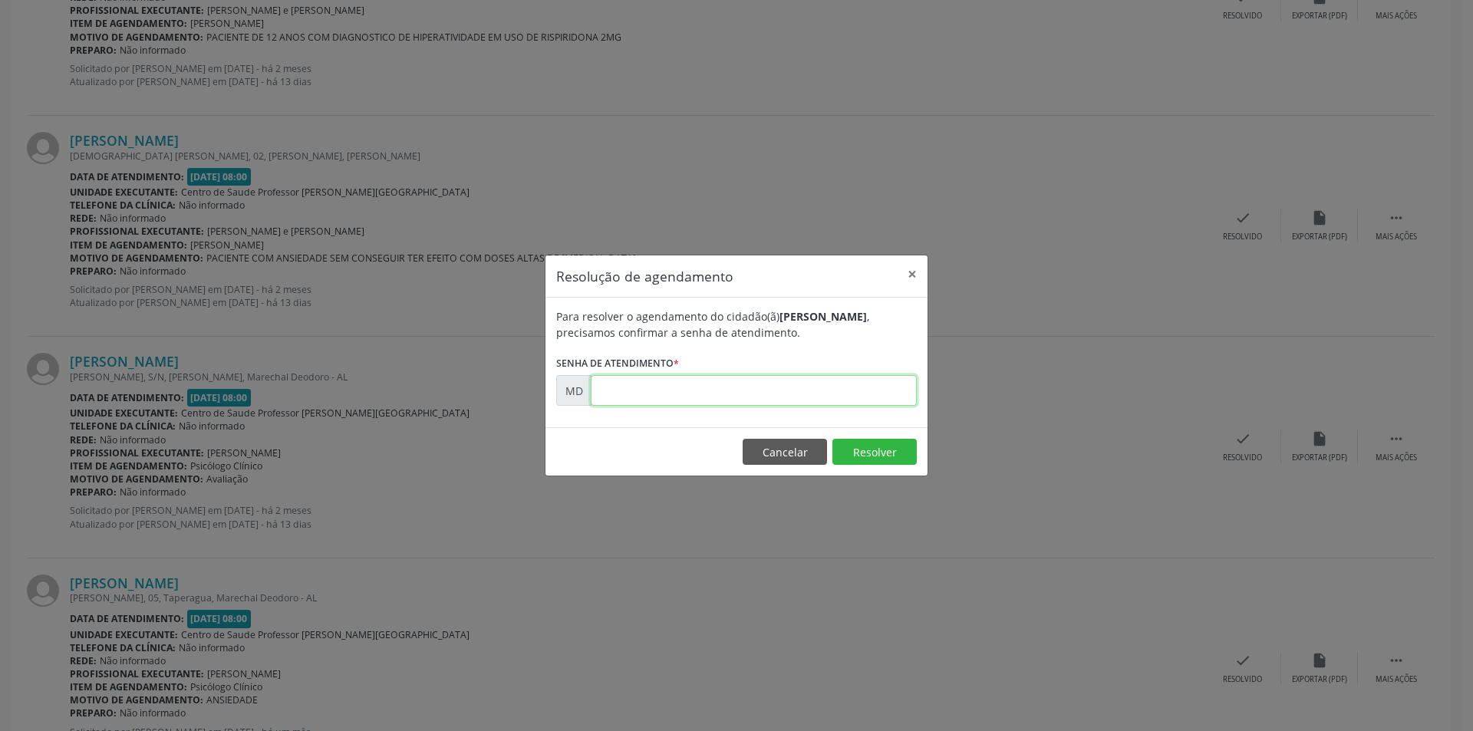
paste input "00003321"
type input "00003321"
click at [869, 452] on button "Resolver" at bounding box center [874, 452] width 84 height 26
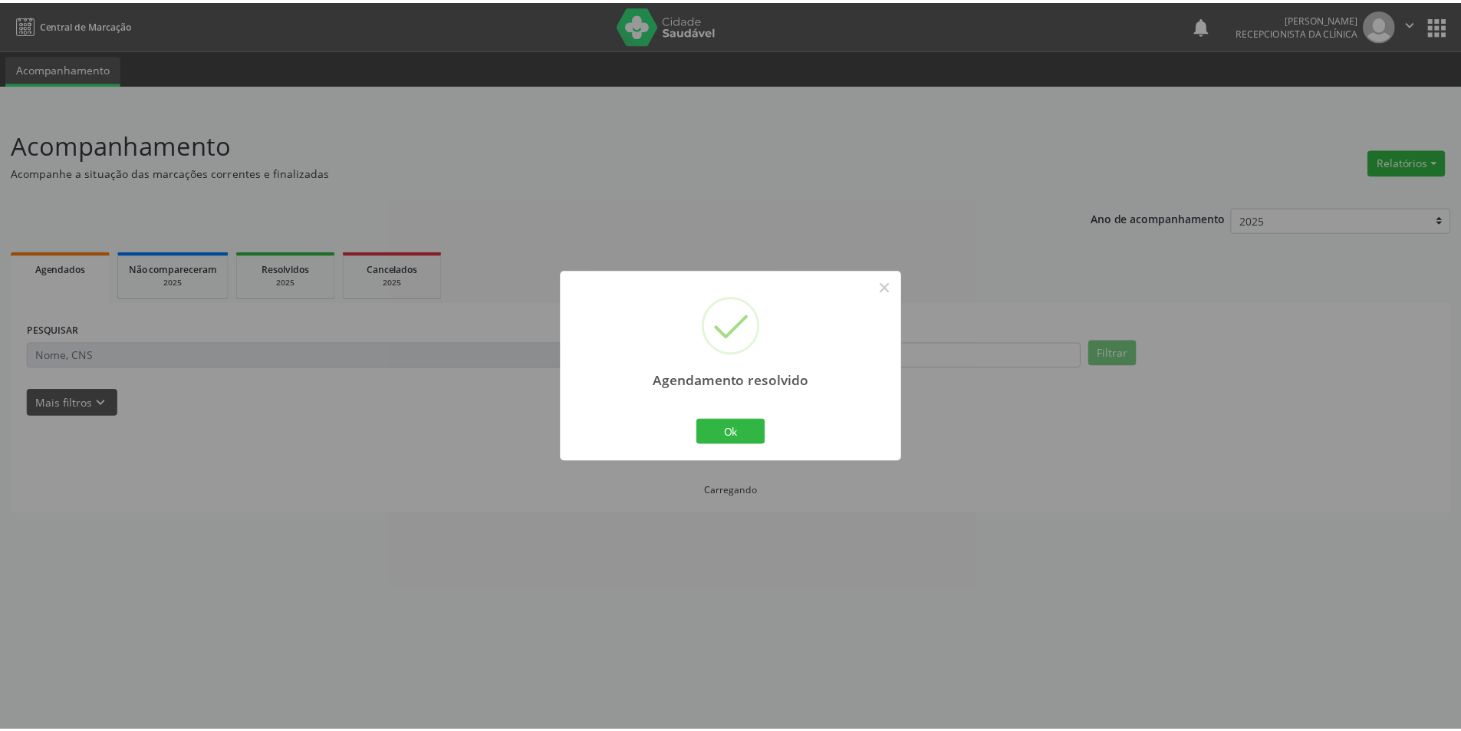
scroll to position [0, 0]
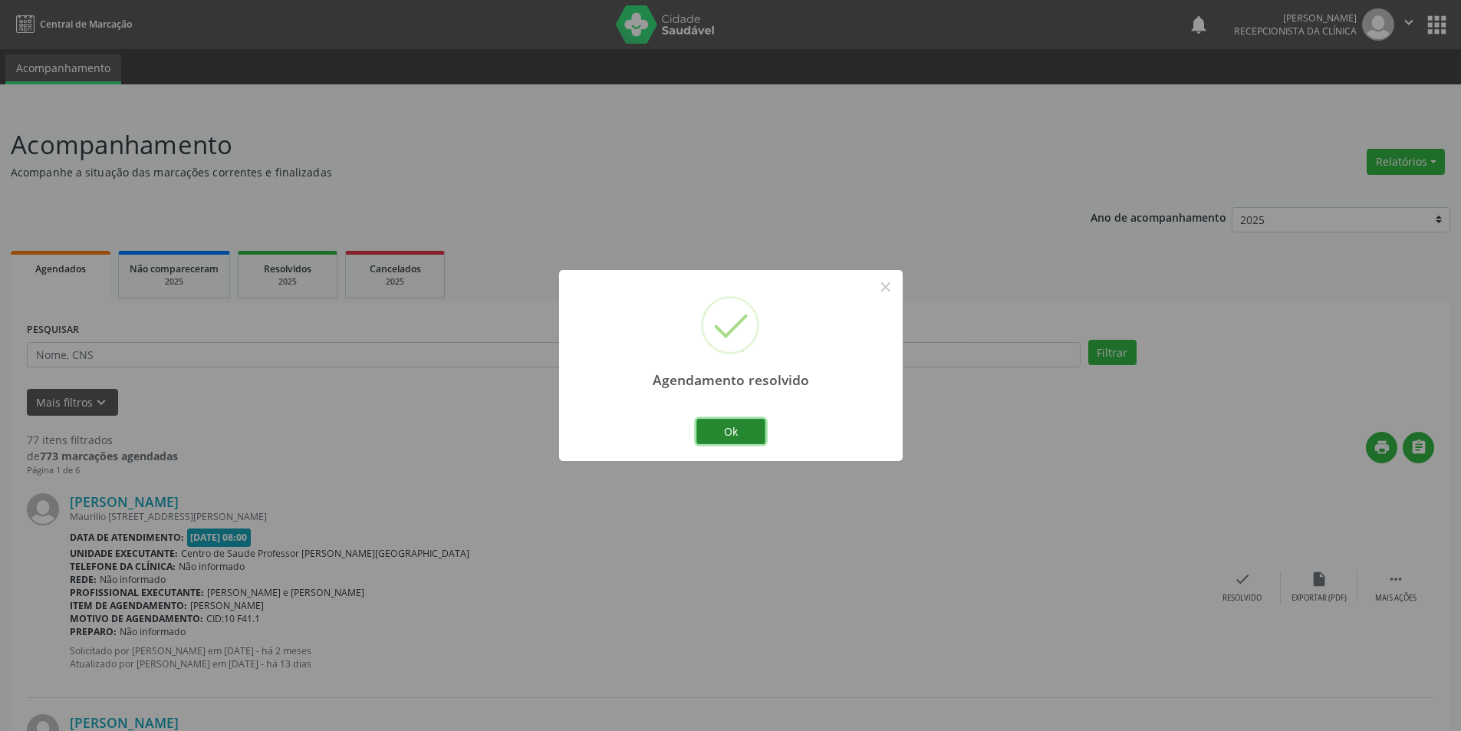
click at [745, 426] on button "Ok" at bounding box center [730, 432] width 69 height 26
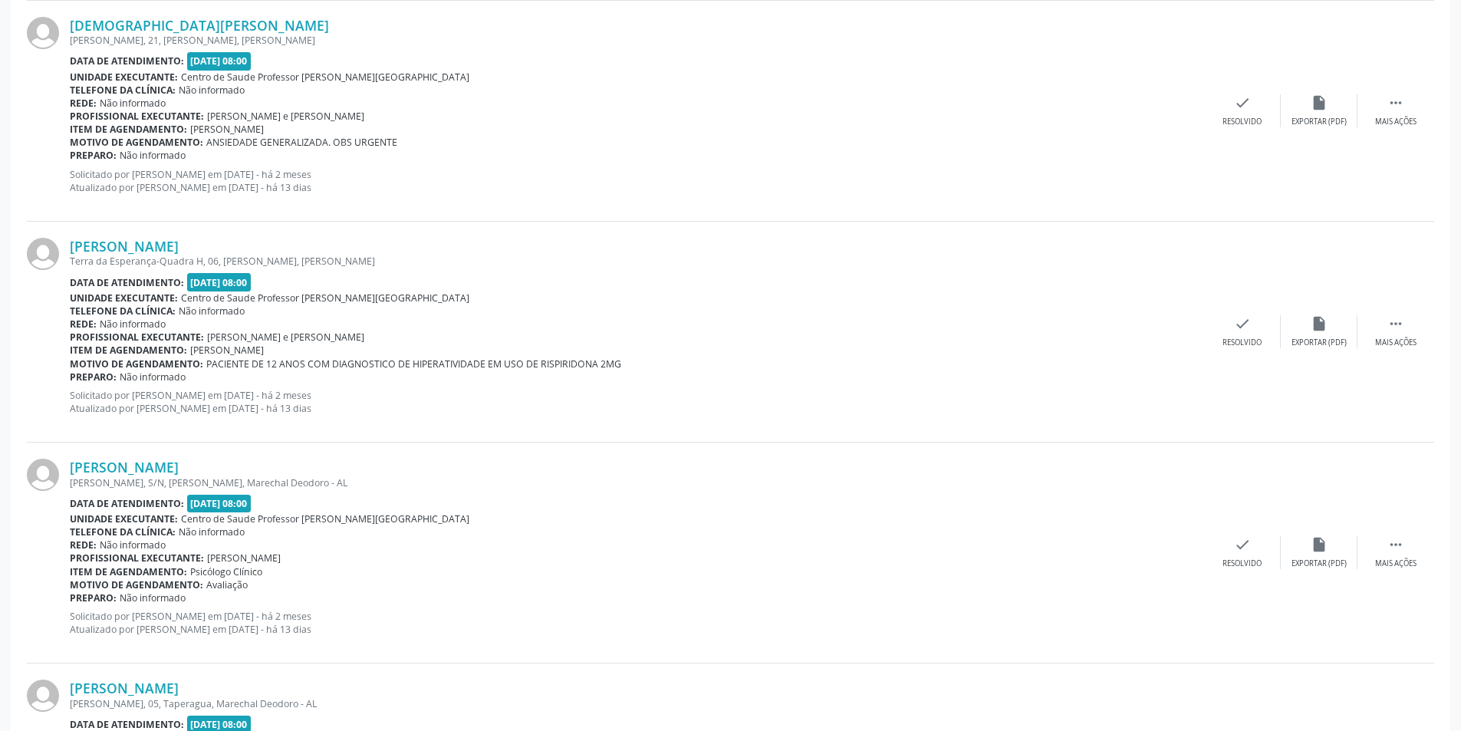
scroll to position [1687, 0]
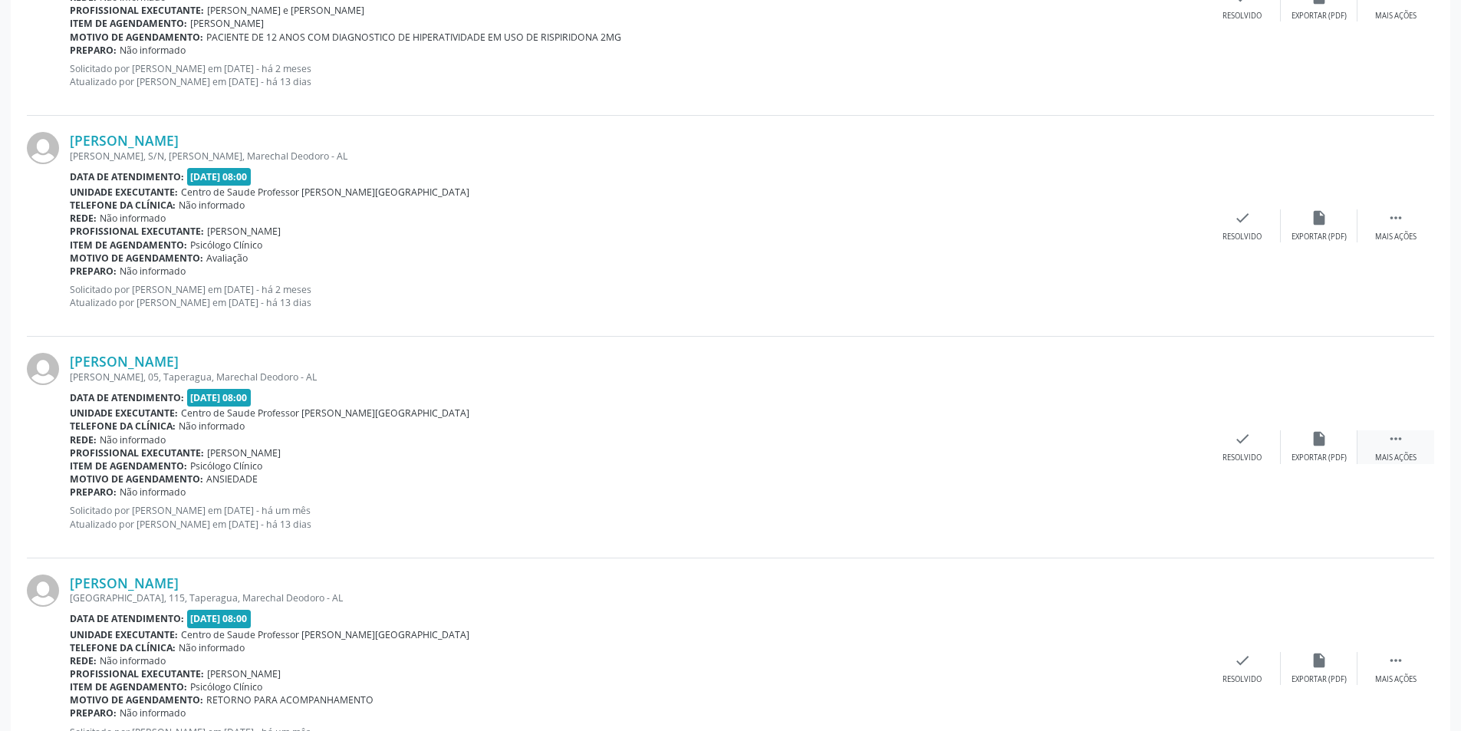
click at [1386, 463] on div "[PERSON_NAME] Edval Lemos, 05, [GEOGRAPHIC_DATA], Marechal Deodoro - AL Data de…" at bounding box center [730, 447] width 1407 height 221
click at [1363, 370] on div "[PERSON_NAME] Edval Lemos, 05, [GEOGRAPHIC_DATA], Marechal Deodoro - AL Data de…" at bounding box center [730, 447] width 1407 height 221
click at [1405, 448] on div " Mais ações" at bounding box center [1396, 446] width 77 height 33
click at [1309, 450] on div "alarm_off Não compareceu" at bounding box center [1319, 446] width 77 height 33
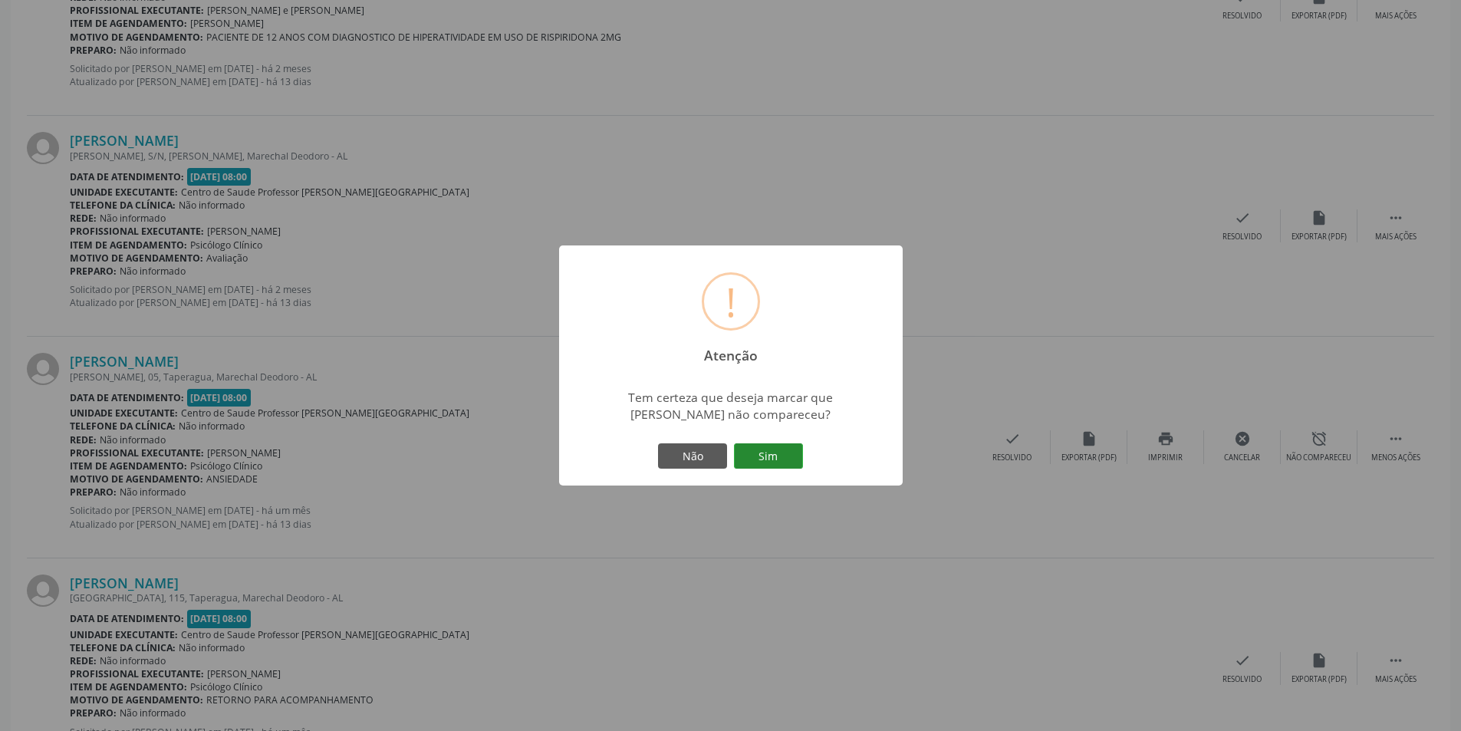
click at [737, 446] on button "Sim" at bounding box center [768, 456] width 69 height 26
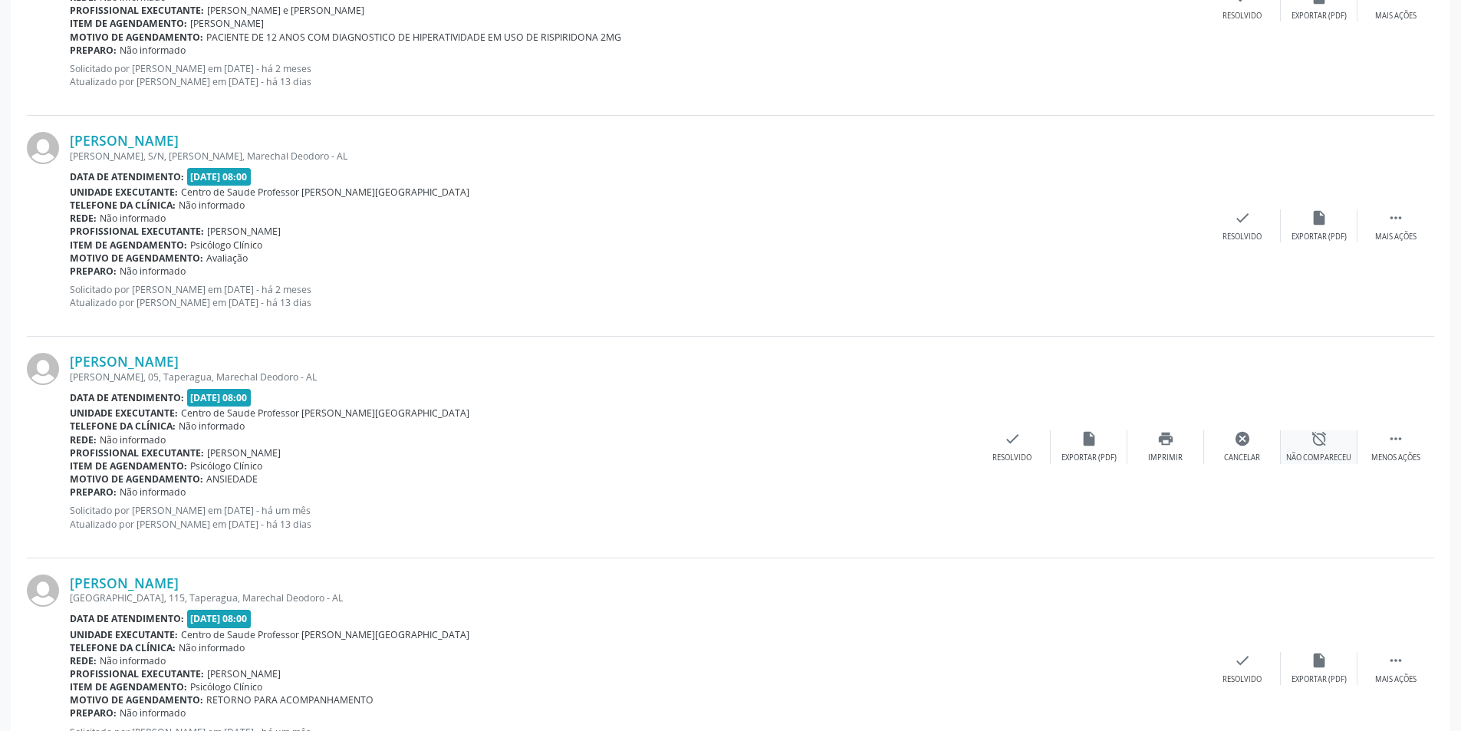
click at [1328, 452] on div "alarm_off Não compareceu" at bounding box center [1319, 446] width 77 height 33
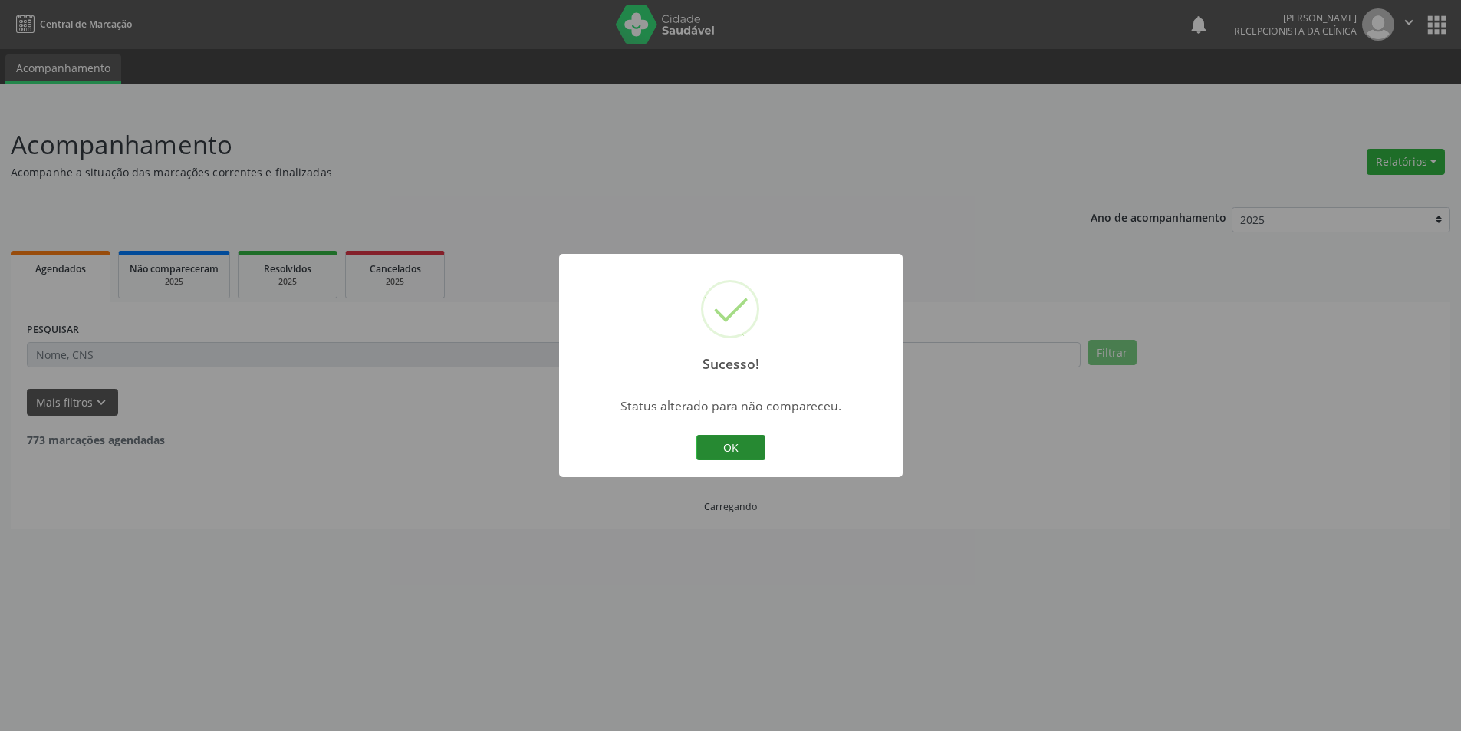
scroll to position [0, 0]
click at [751, 448] on button "OK" at bounding box center [736, 448] width 69 height 26
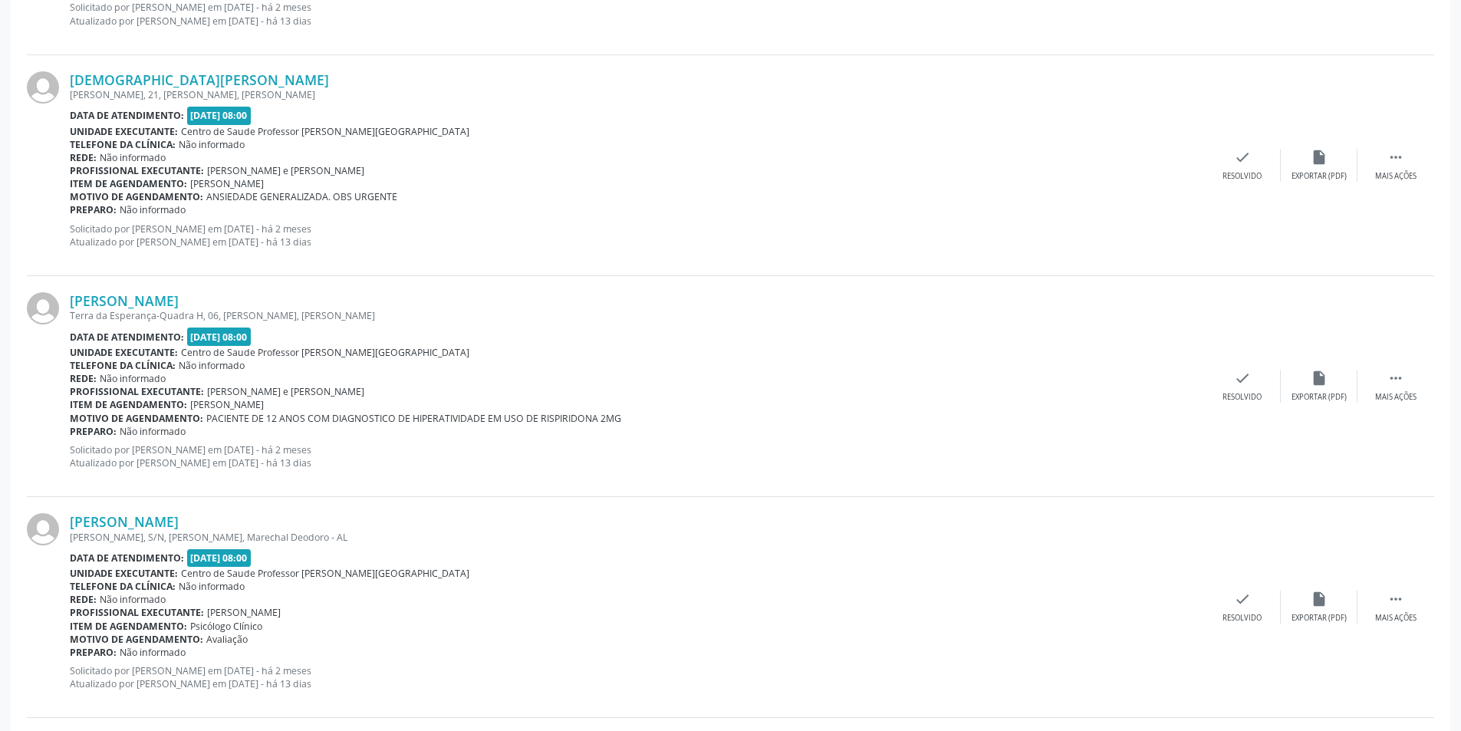
scroll to position [1611, 0]
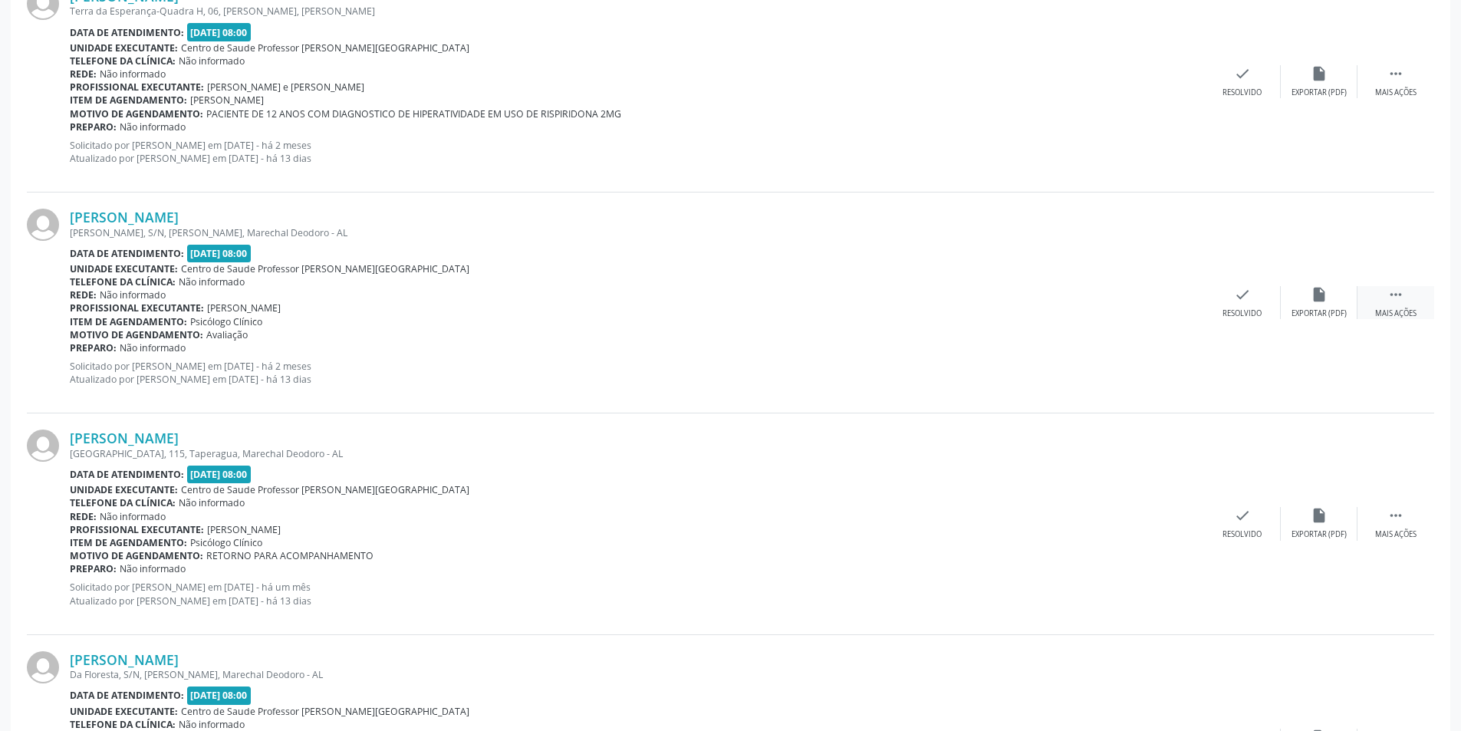
click at [1400, 318] on div "Mais ações" at bounding box center [1395, 313] width 41 height 11
click at [1312, 318] on div "Não compareceu" at bounding box center [1318, 313] width 65 height 11
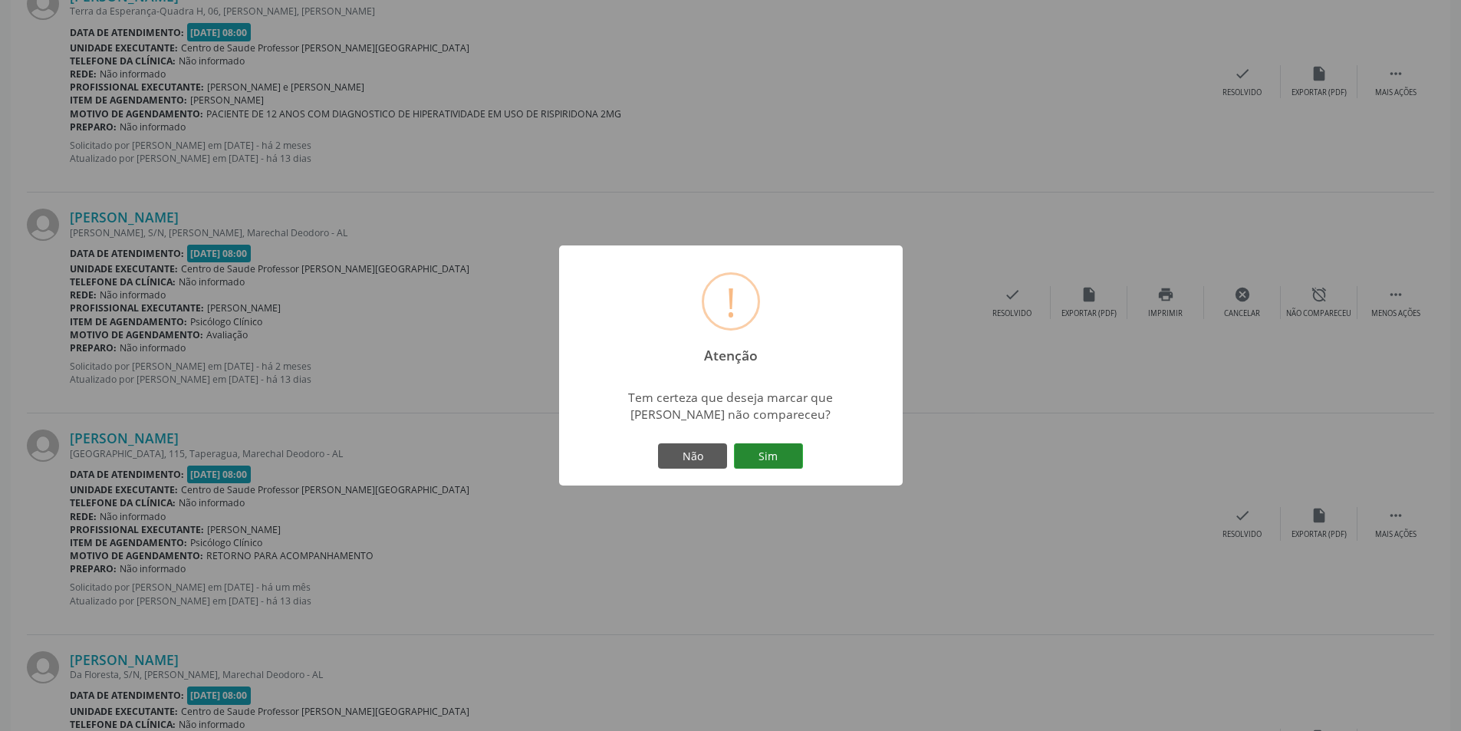
click at [752, 451] on button "Sim" at bounding box center [768, 456] width 69 height 26
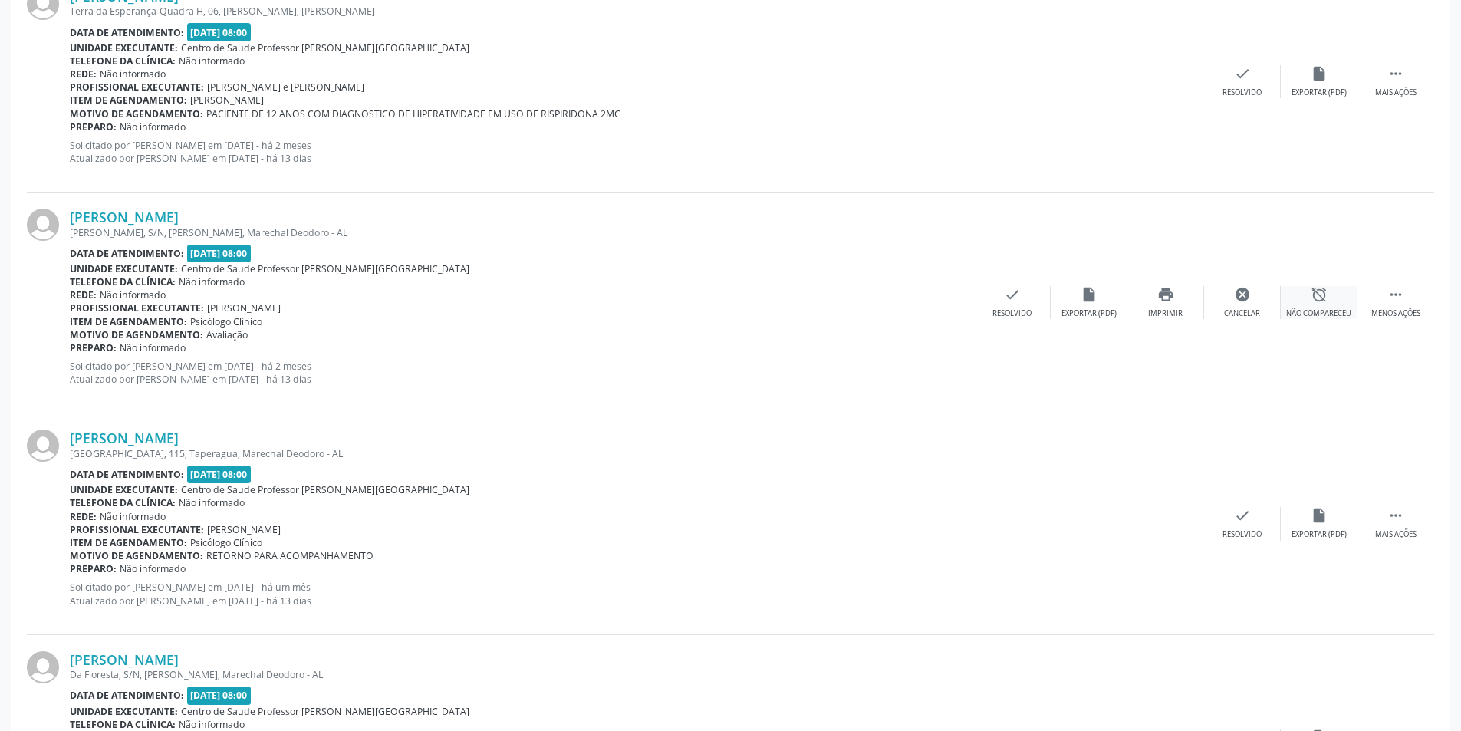
click at [1315, 300] on icon "alarm_off" at bounding box center [1319, 294] width 17 height 17
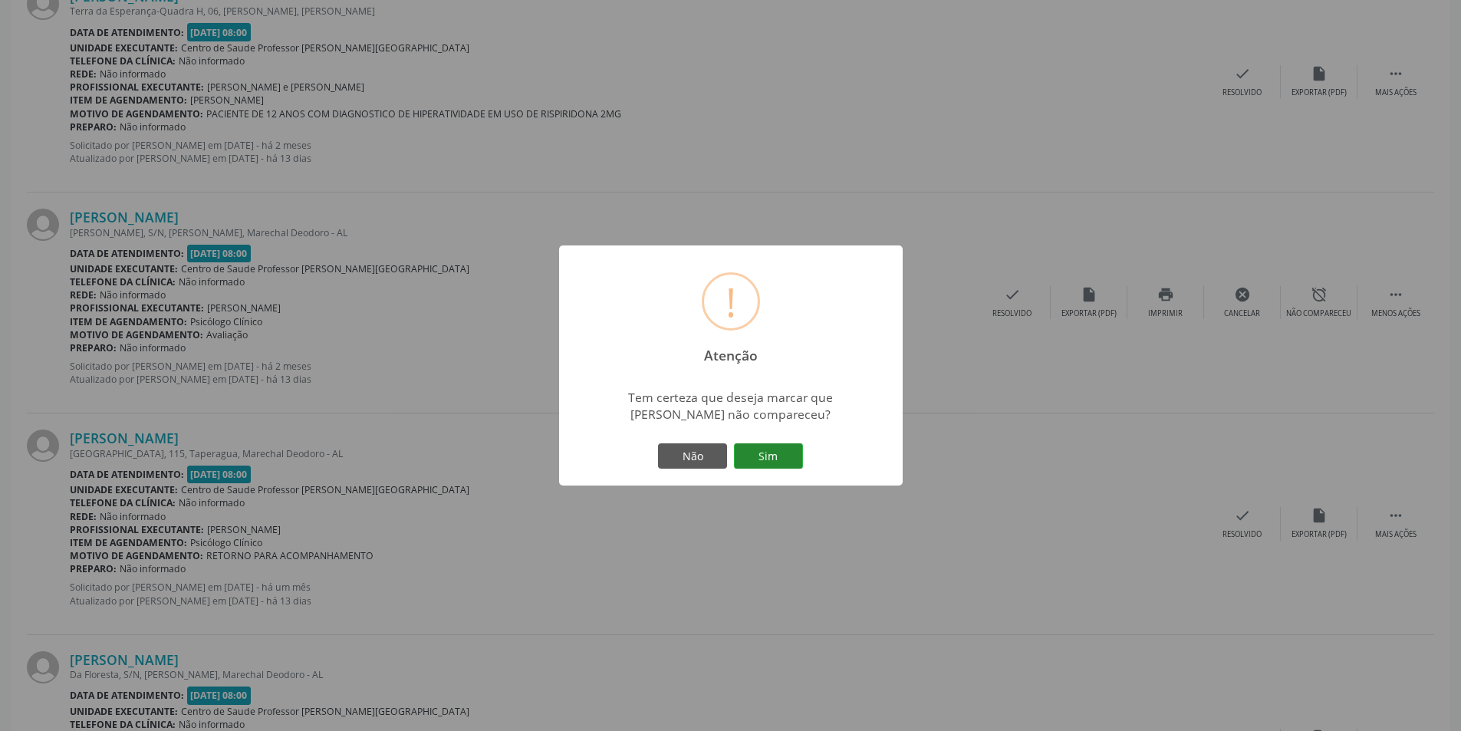
click at [779, 446] on button "Sim" at bounding box center [768, 456] width 69 height 26
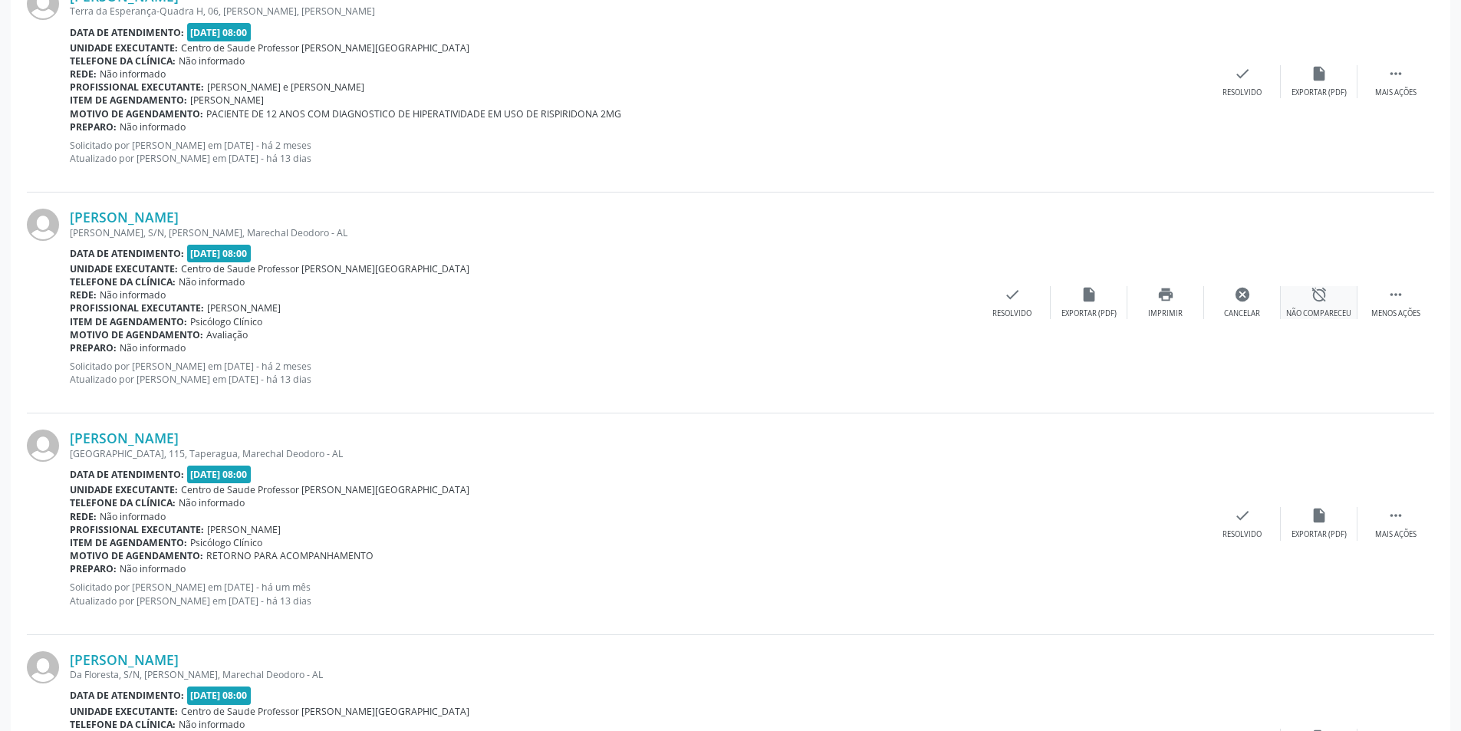
click at [1321, 306] on div "alarm_off Não compareceu" at bounding box center [1319, 302] width 77 height 33
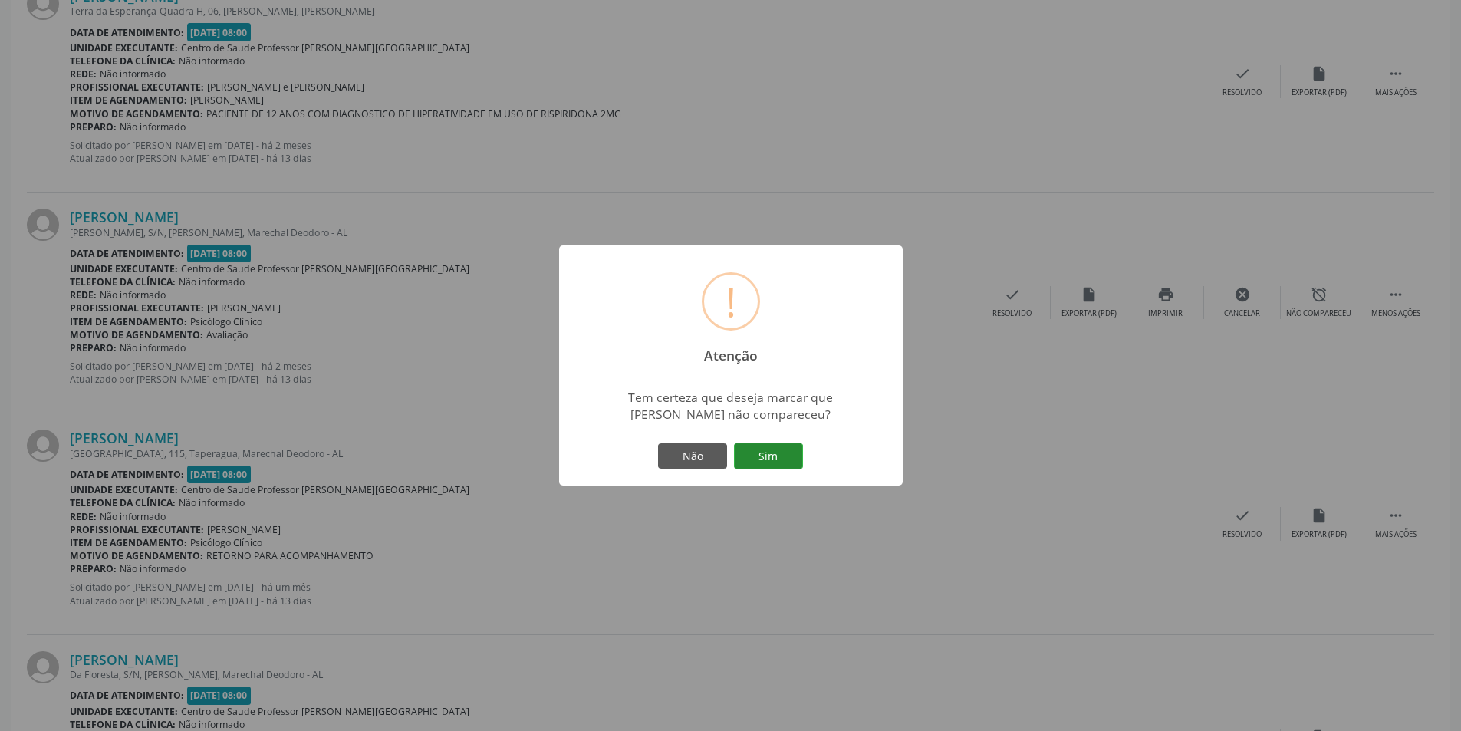
click at [784, 466] on button "Sim" at bounding box center [768, 456] width 69 height 26
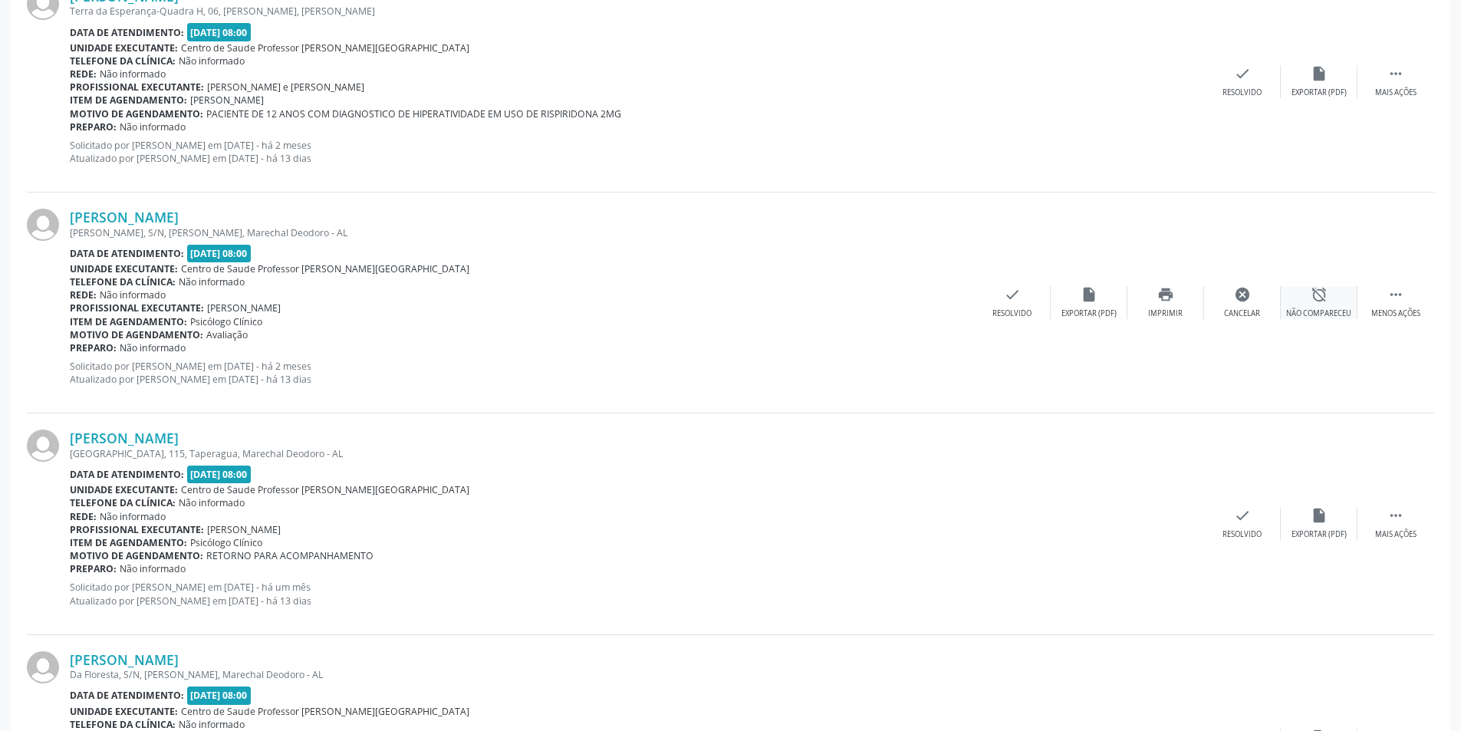
click at [1332, 298] on div "alarm_off Não compareceu" at bounding box center [1319, 302] width 77 height 33
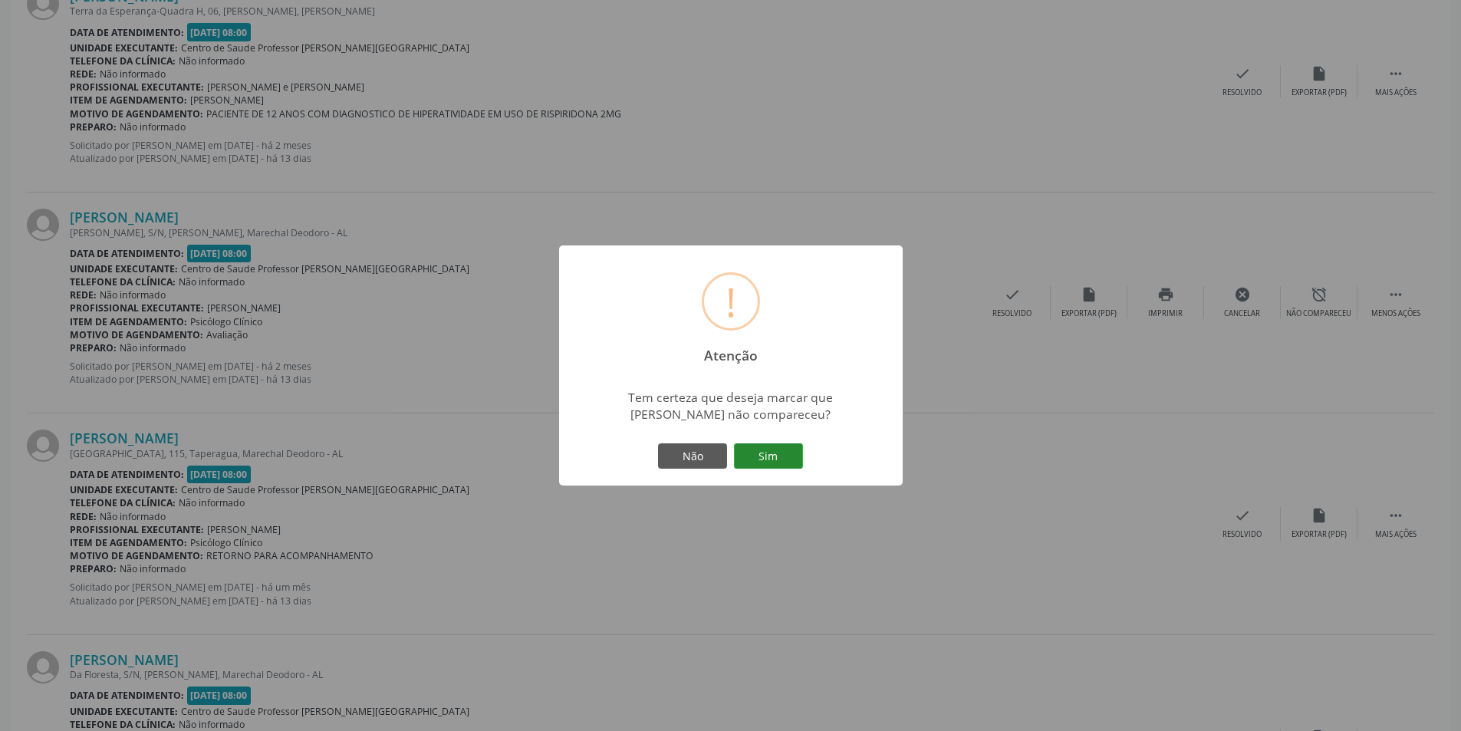
click at [773, 443] on button "Sim" at bounding box center [768, 456] width 69 height 26
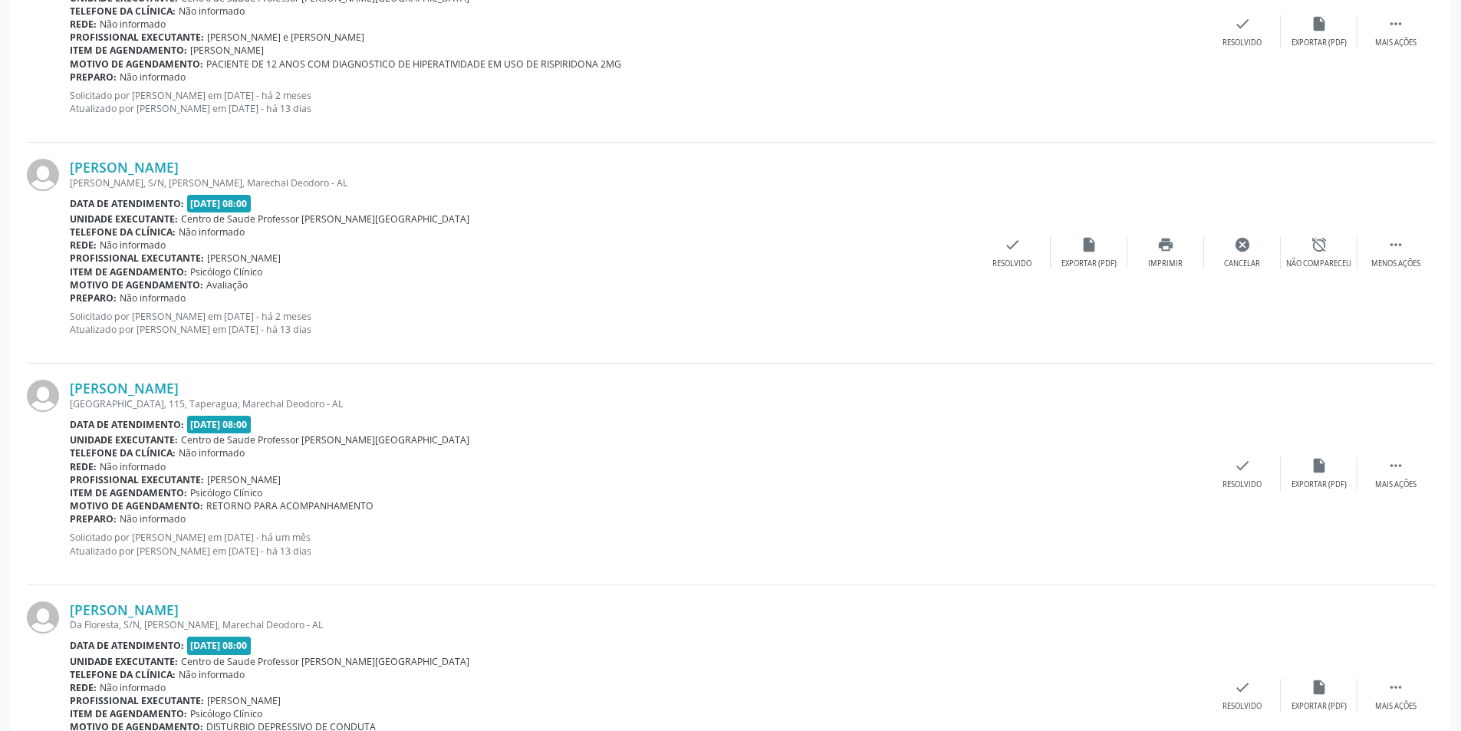
scroll to position [1687, 0]
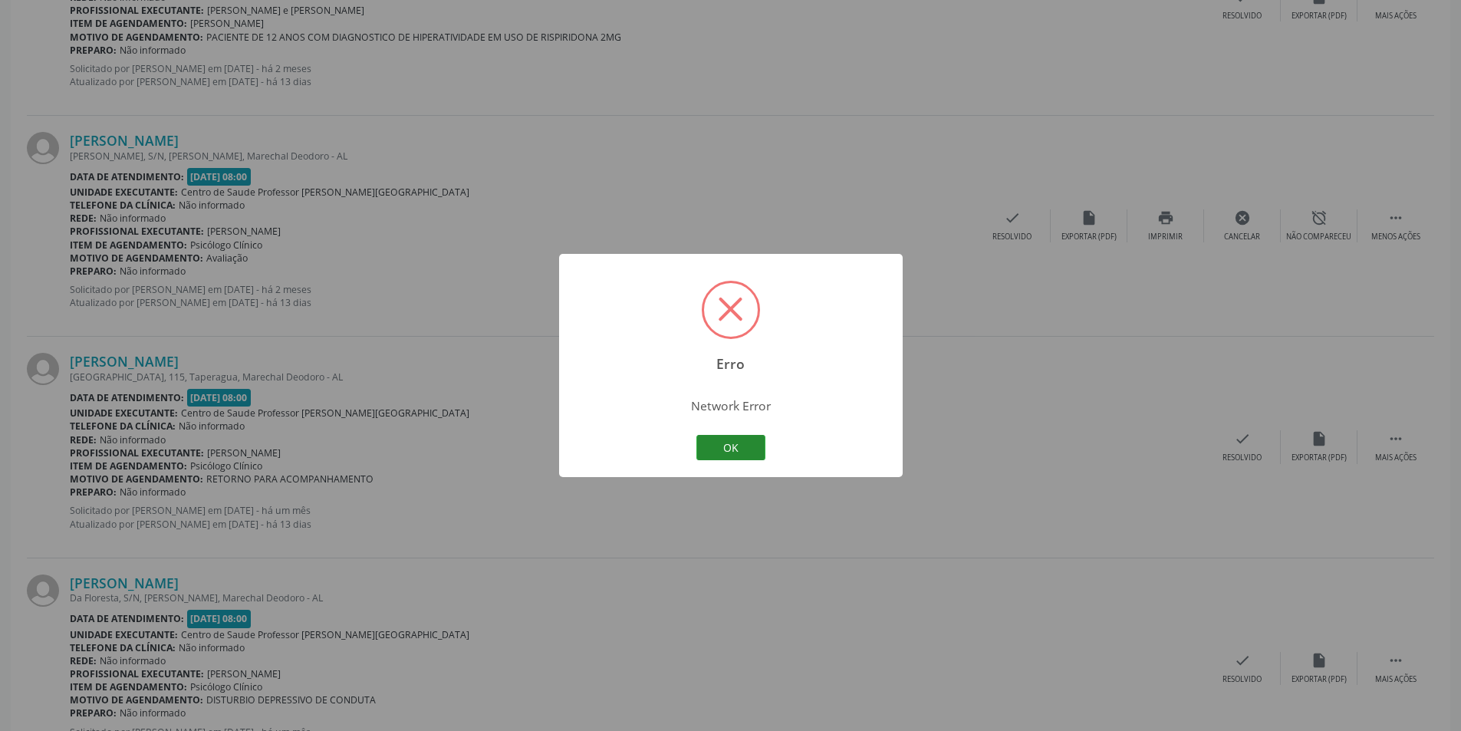
click at [745, 449] on button "OK" at bounding box center [730, 448] width 69 height 26
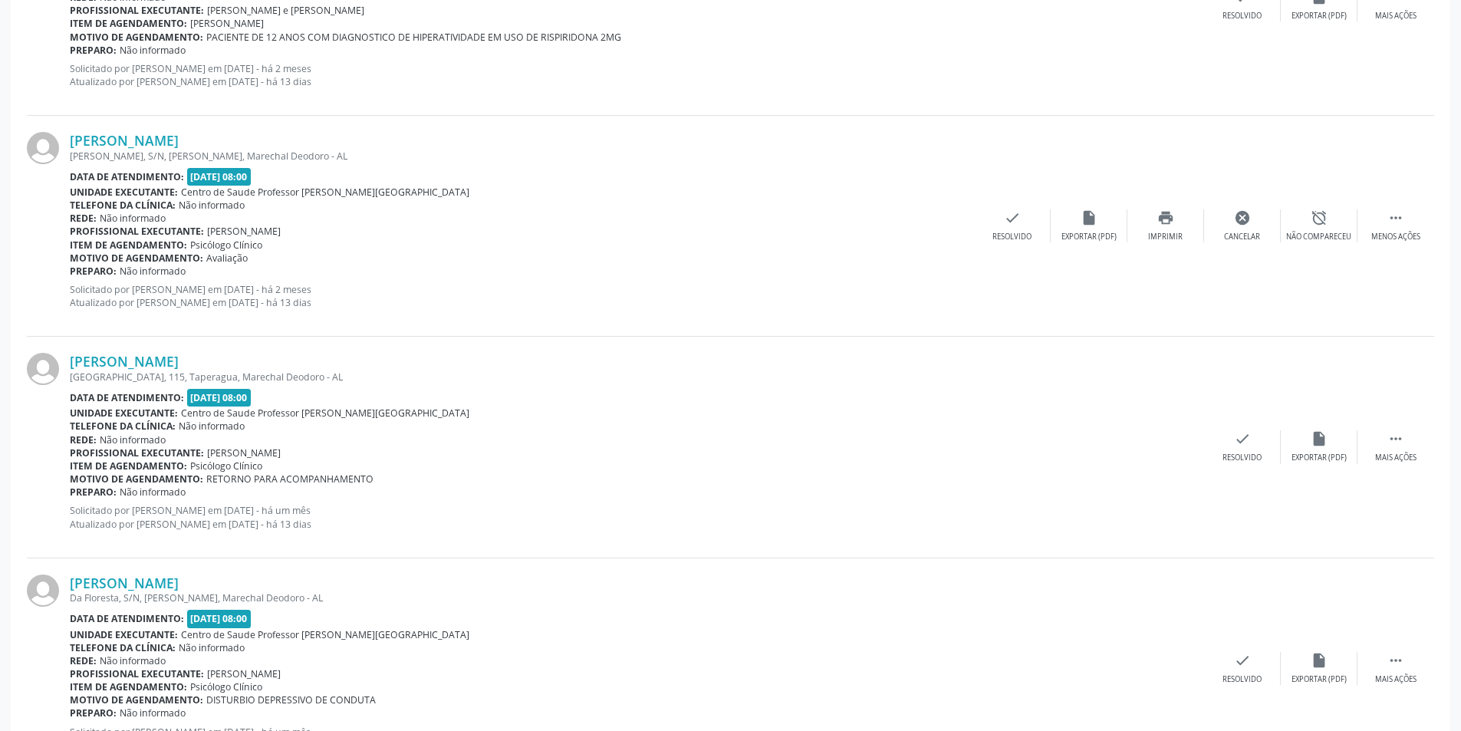
scroll to position [0, 0]
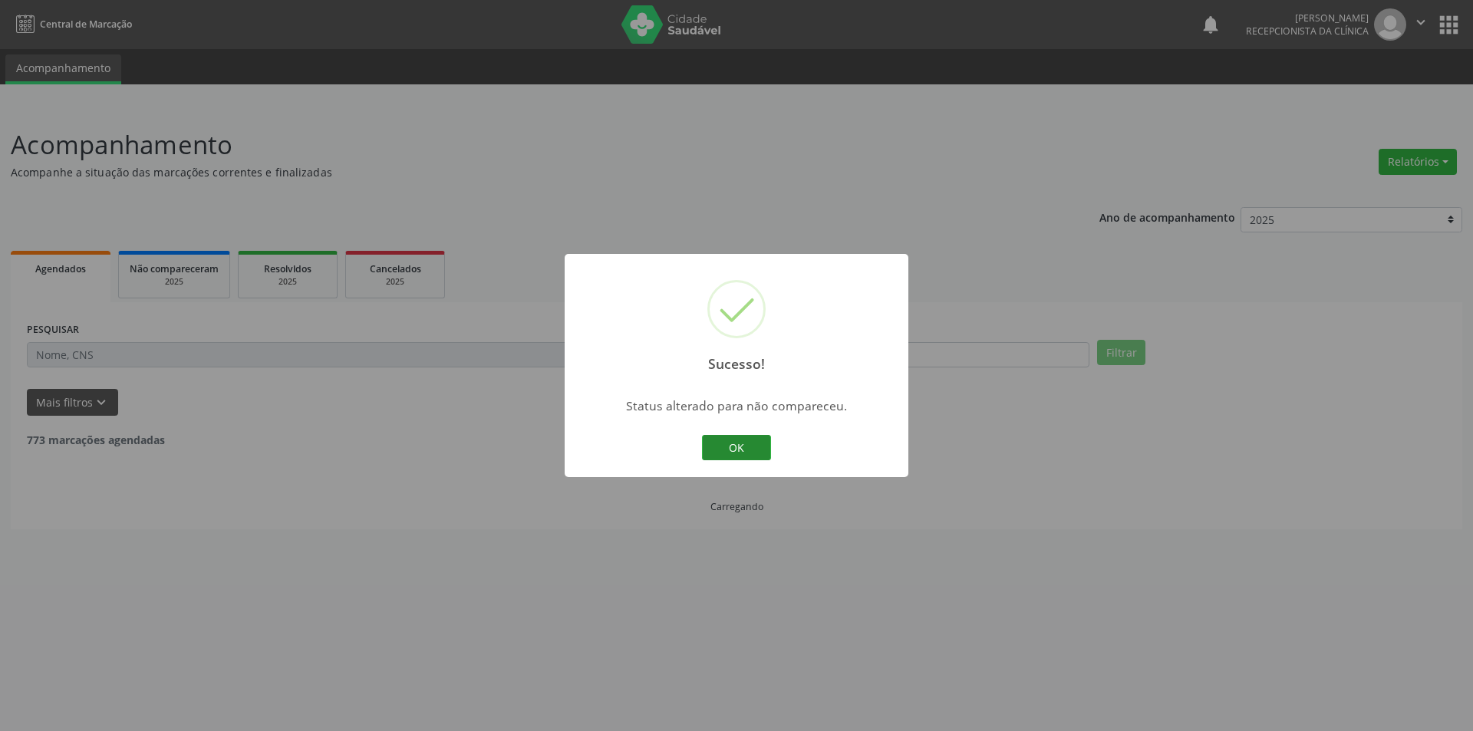
click at [726, 437] on button "OK" at bounding box center [736, 448] width 69 height 26
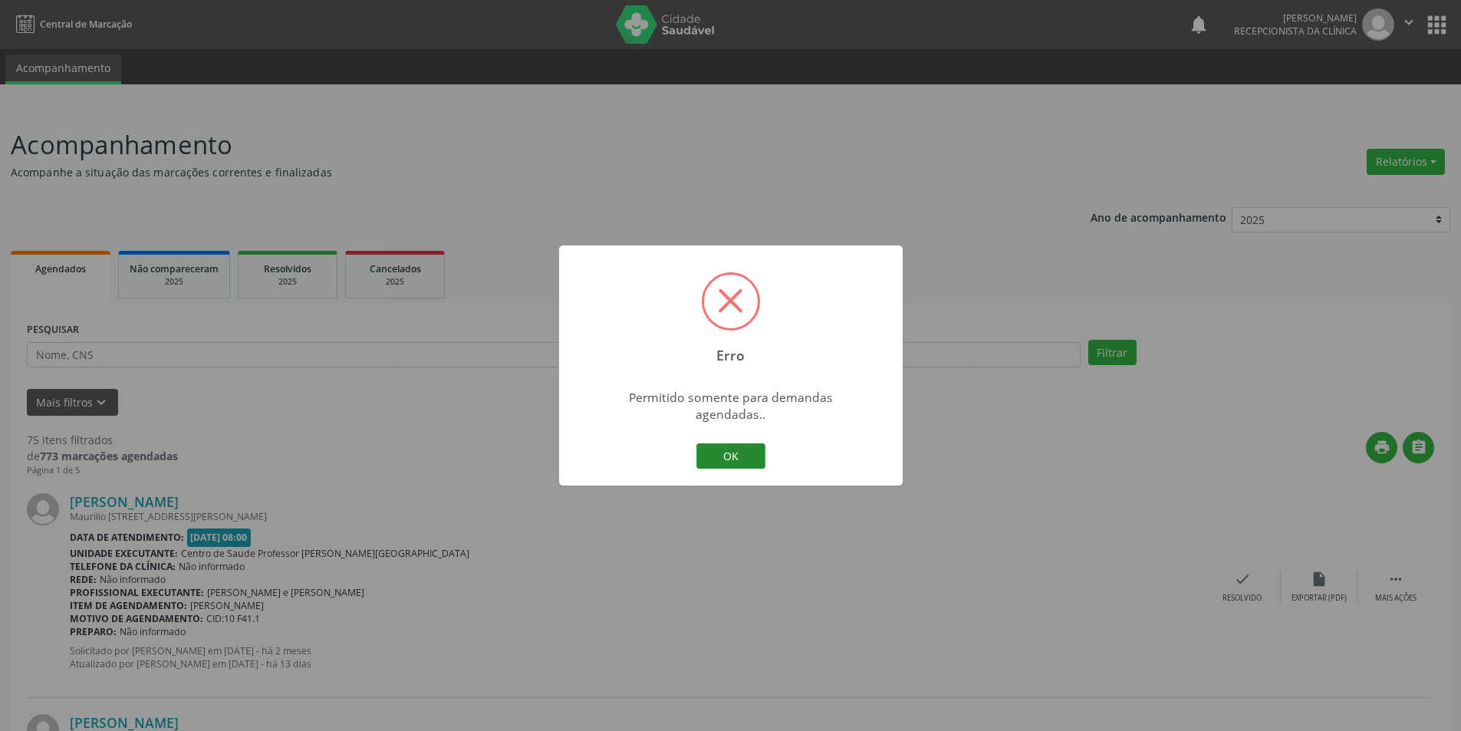
click at [728, 443] on button "OK" at bounding box center [730, 456] width 69 height 26
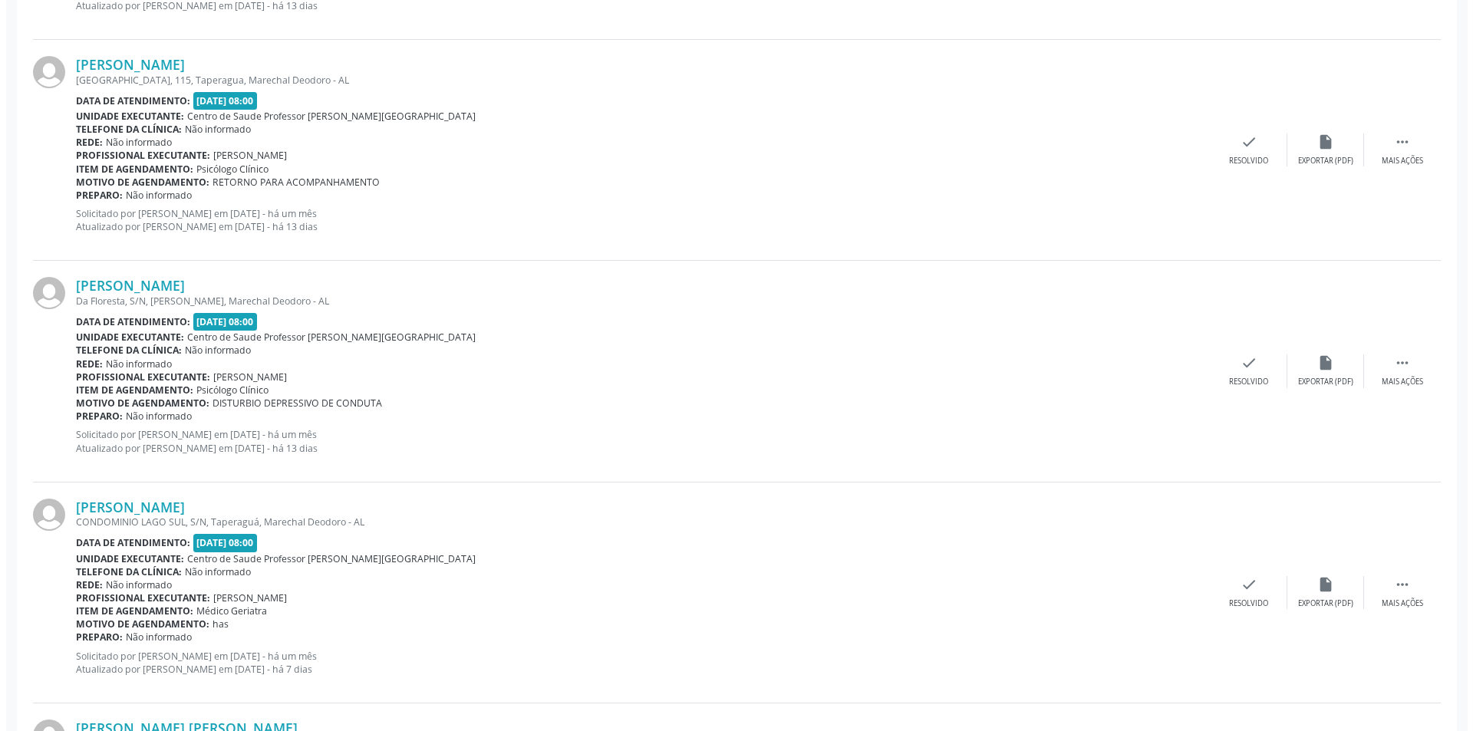
scroll to position [1764, 0]
click at [1326, 148] on icon "insert_drive_file" at bounding box center [1319, 141] width 17 height 17
click at [1235, 163] on div "Resolvido" at bounding box center [1242, 160] width 39 height 11
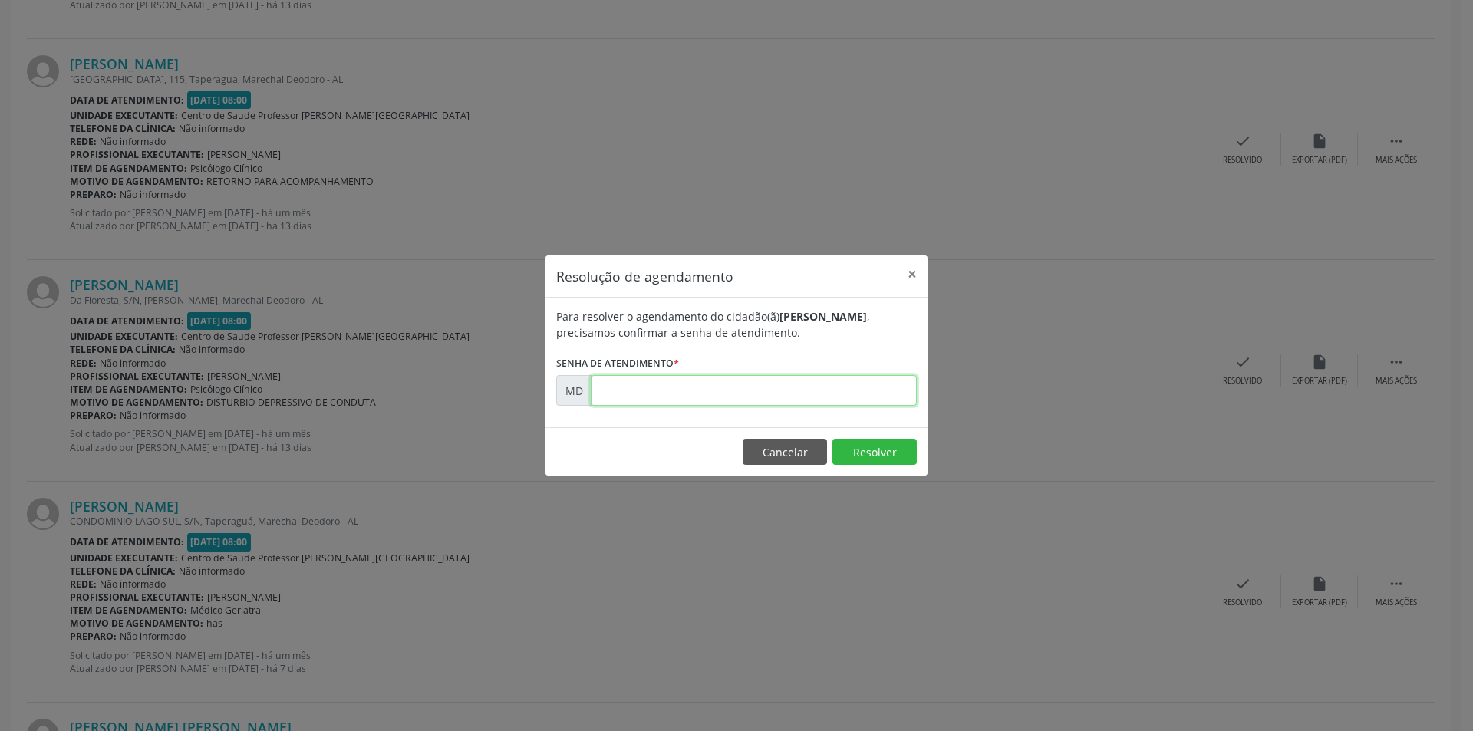
paste input "00006871"
type input "00006871"
click at [871, 439] on button "Resolver" at bounding box center [874, 452] width 84 height 26
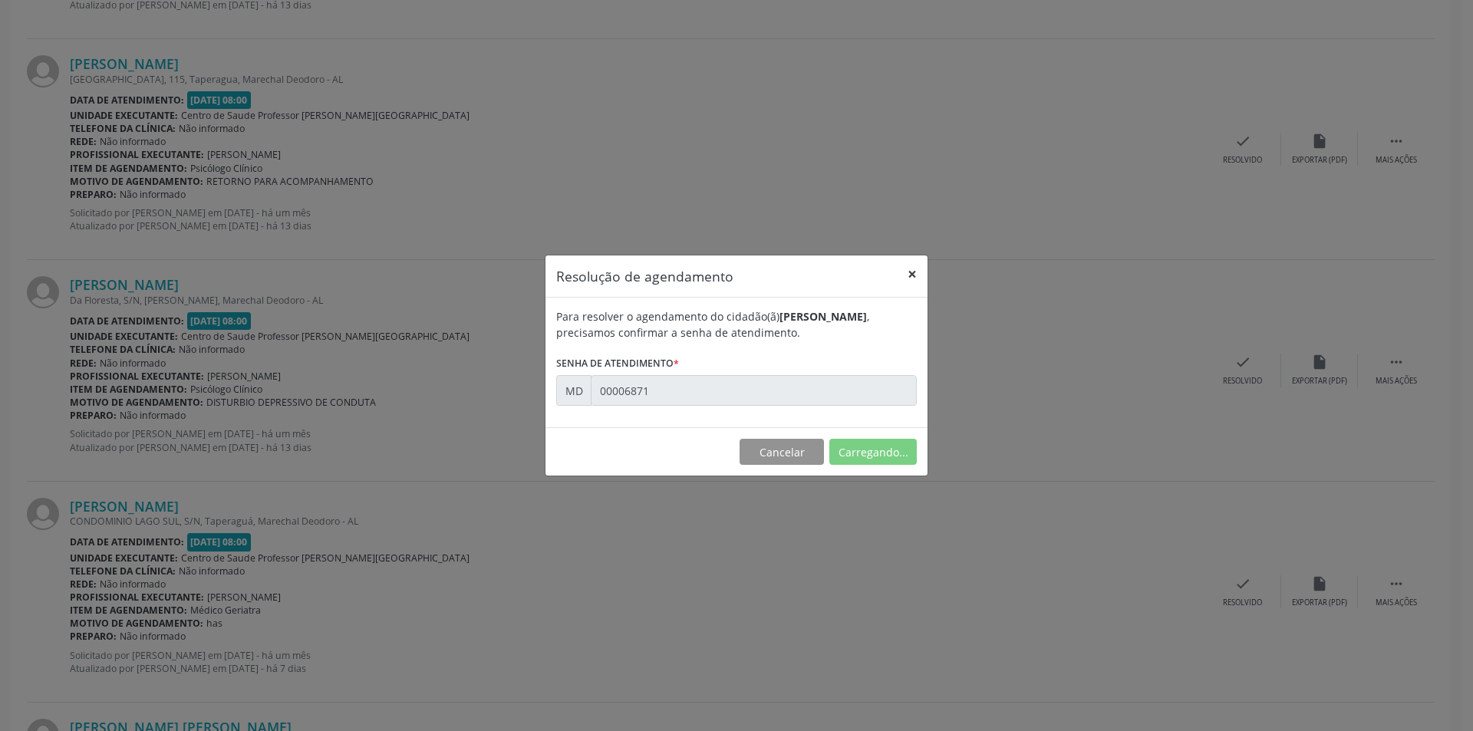
click at [910, 274] on button "×" at bounding box center [912, 274] width 31 height 38
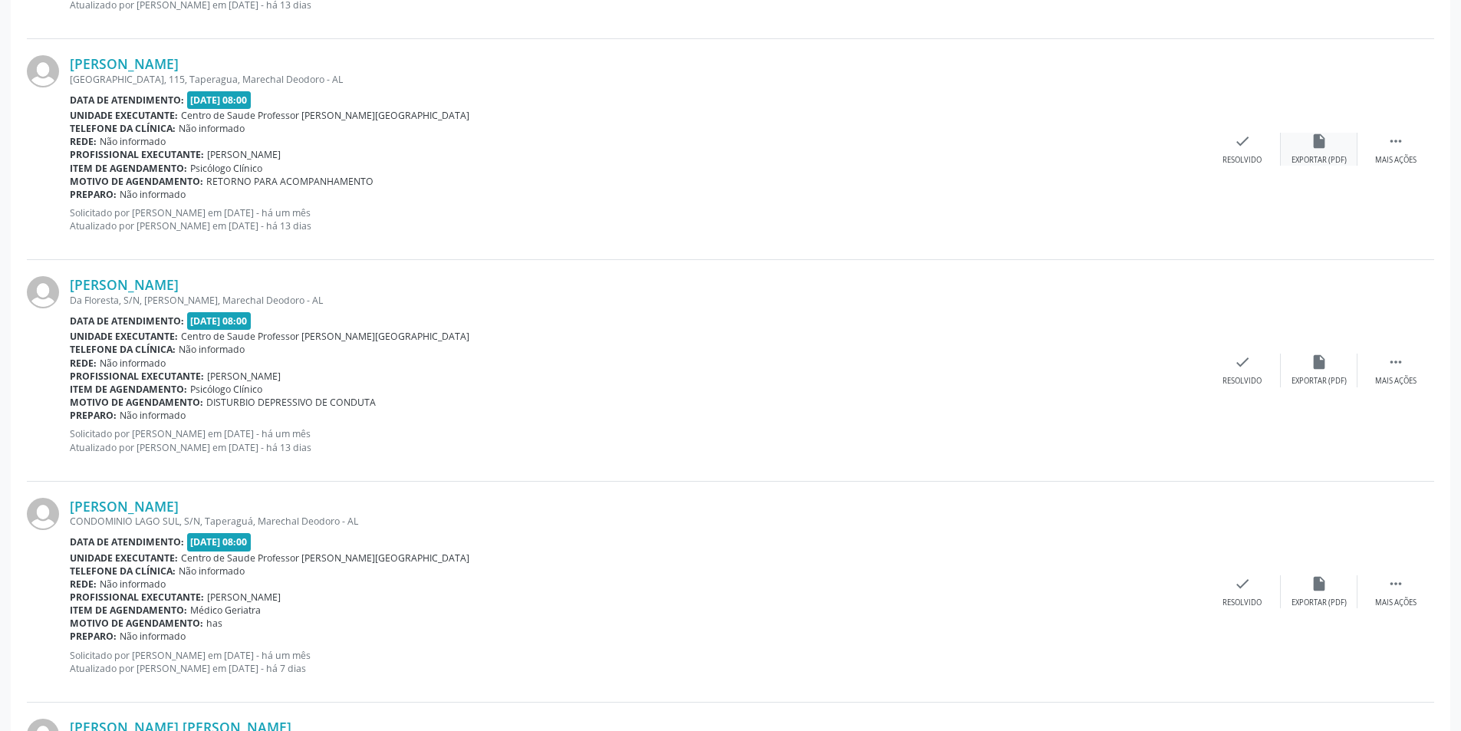
click at [1332, 162] on div "Exportar (PDF)" at bounding box center [1319, 160] width 55 height 11
click at [1232, 150] on div "check Resolvido" at bounding box center [1242, 149] width 77 height 33
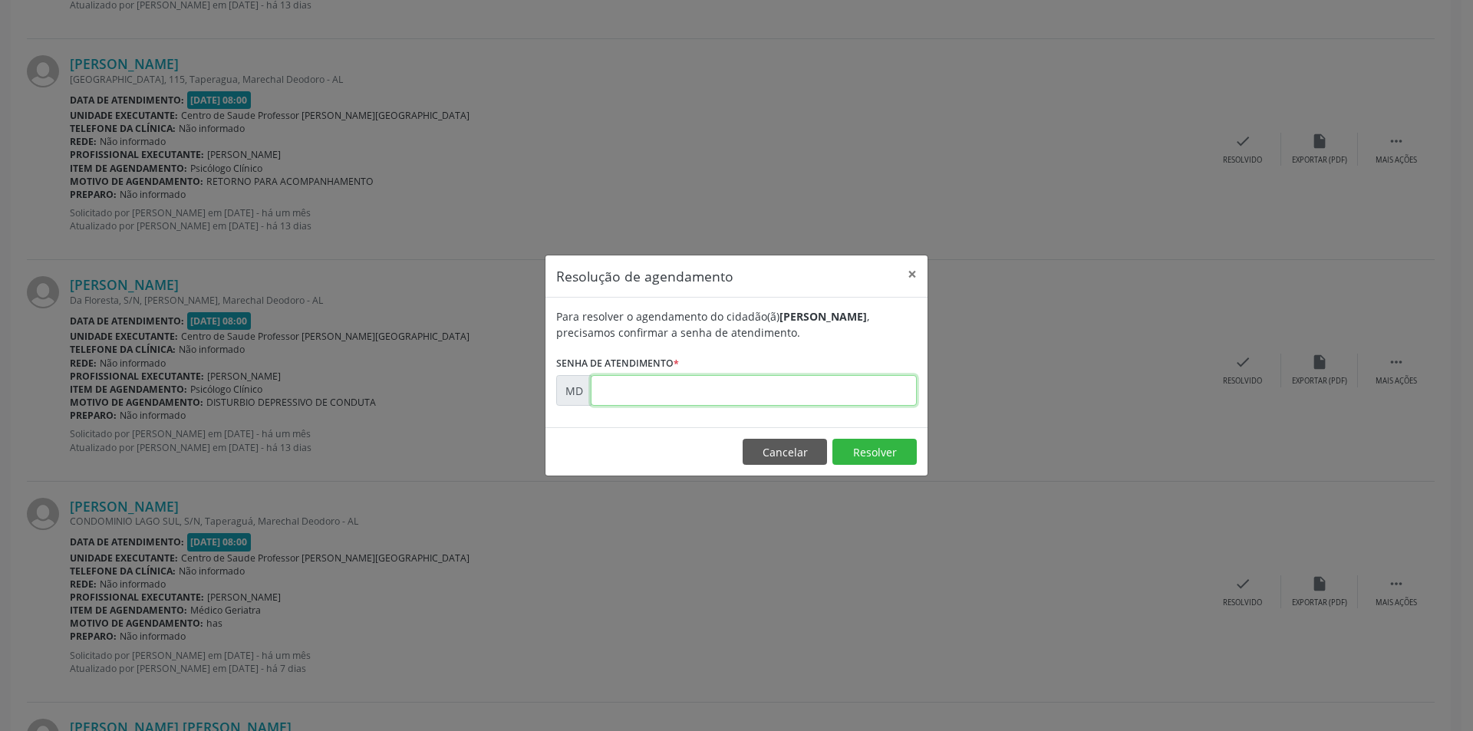
paste input "00006871"
type input "00006871"
click at [858, 451] on button "Resolver" at bounding box center [874, 452] width 84 height 26
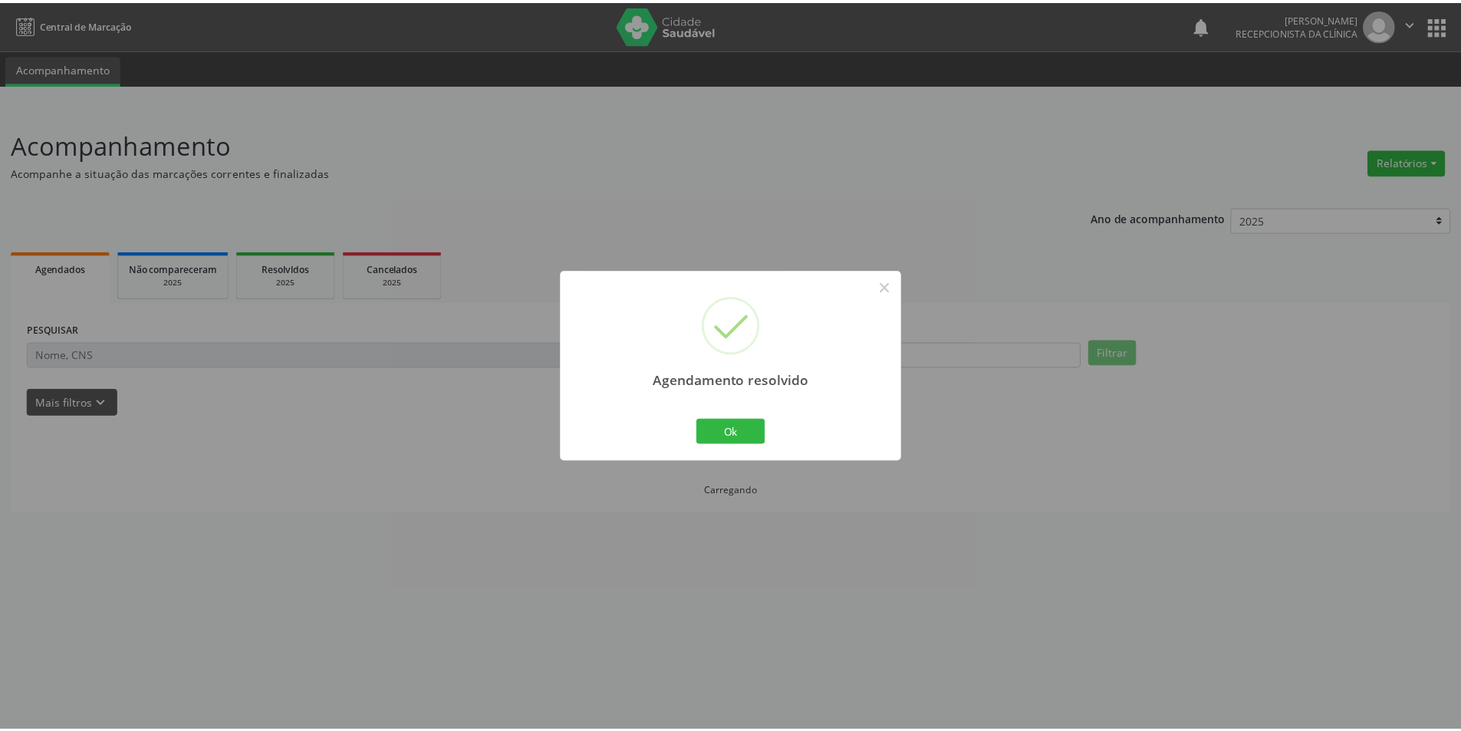
scroll to position [0, 0]
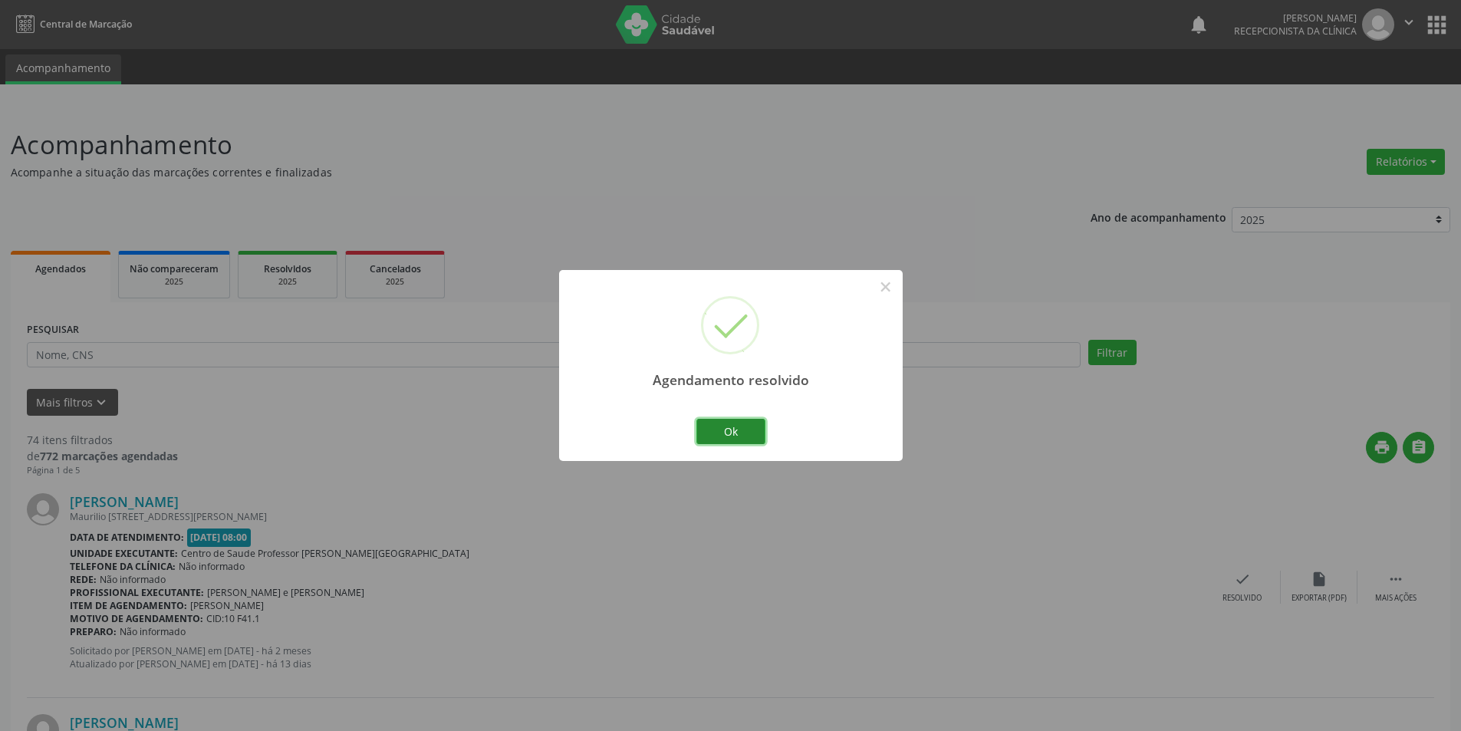
click at [749, 429] on button "Ok" at bounding box center [730, 432] width 69 height 26
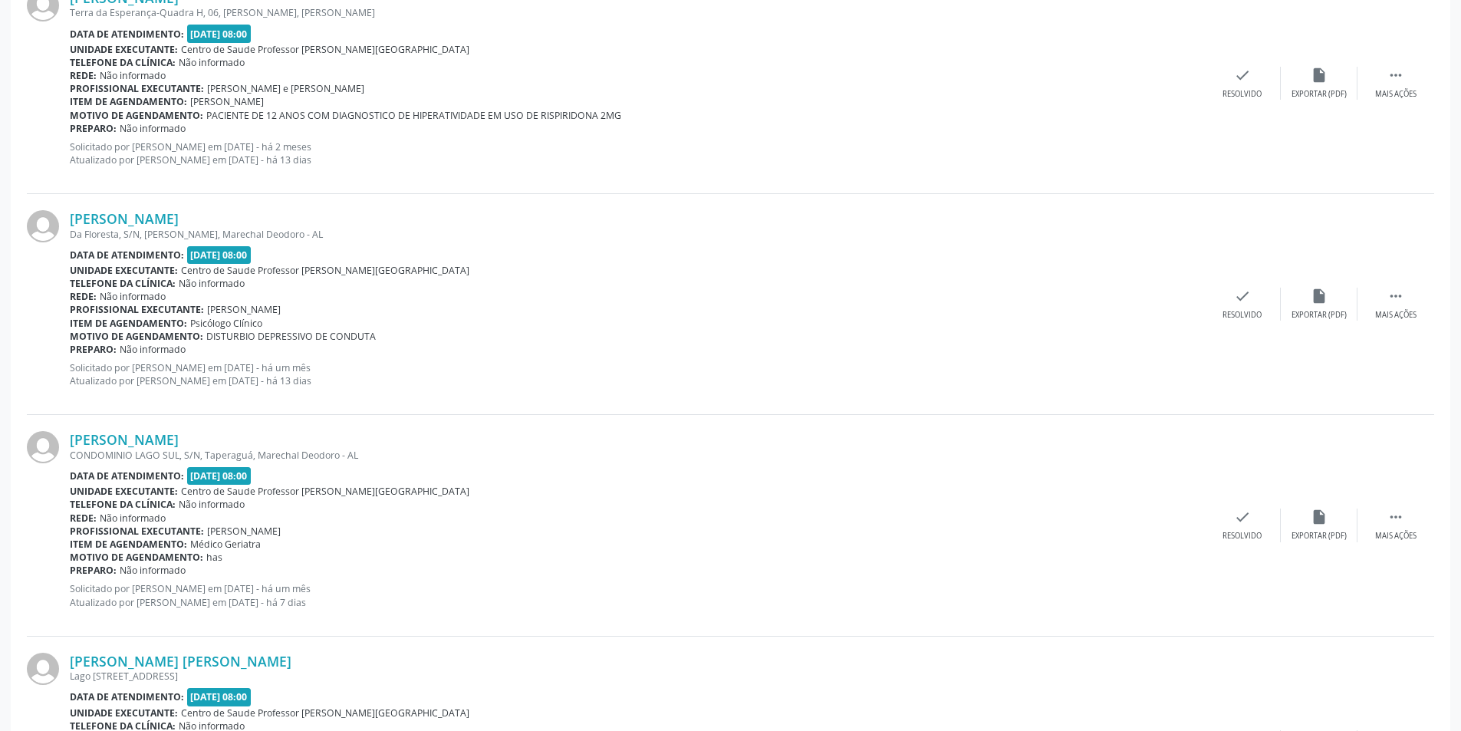
scroll to position [1611, 0]
click at [1378, 308] on div "Mais ações" at bounding box center [1395, 313] width 41 height 11
click at [1322, 319] on div "Não compareceu" at bounding box center [1318, 313] width 65 height 11
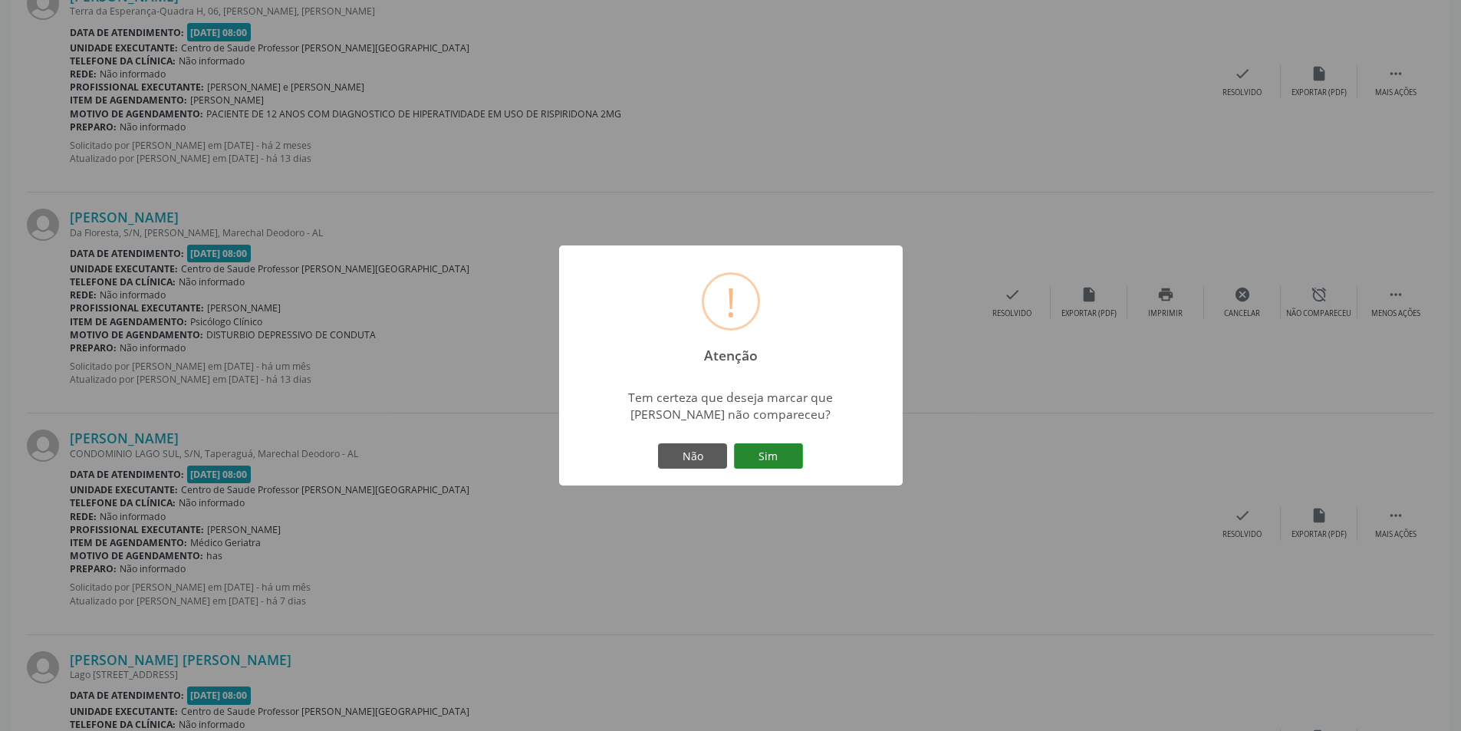
click at [783, 449] on button "Sim" at bounding box center [768, 456] width 69 height 26
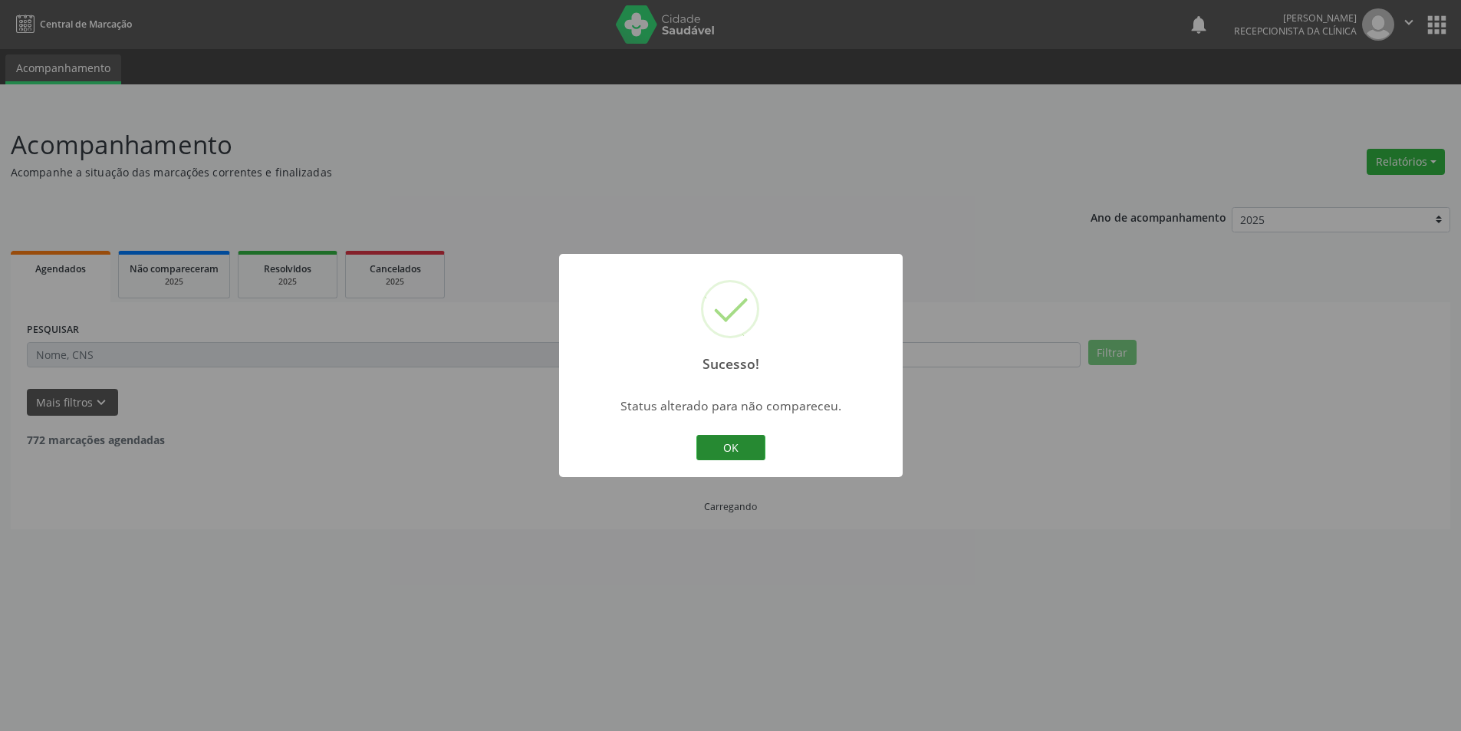
scroll to position [0, 0]
click at [744, 436] on button "OK" at bounding box center [736, 448] width 69 height 26
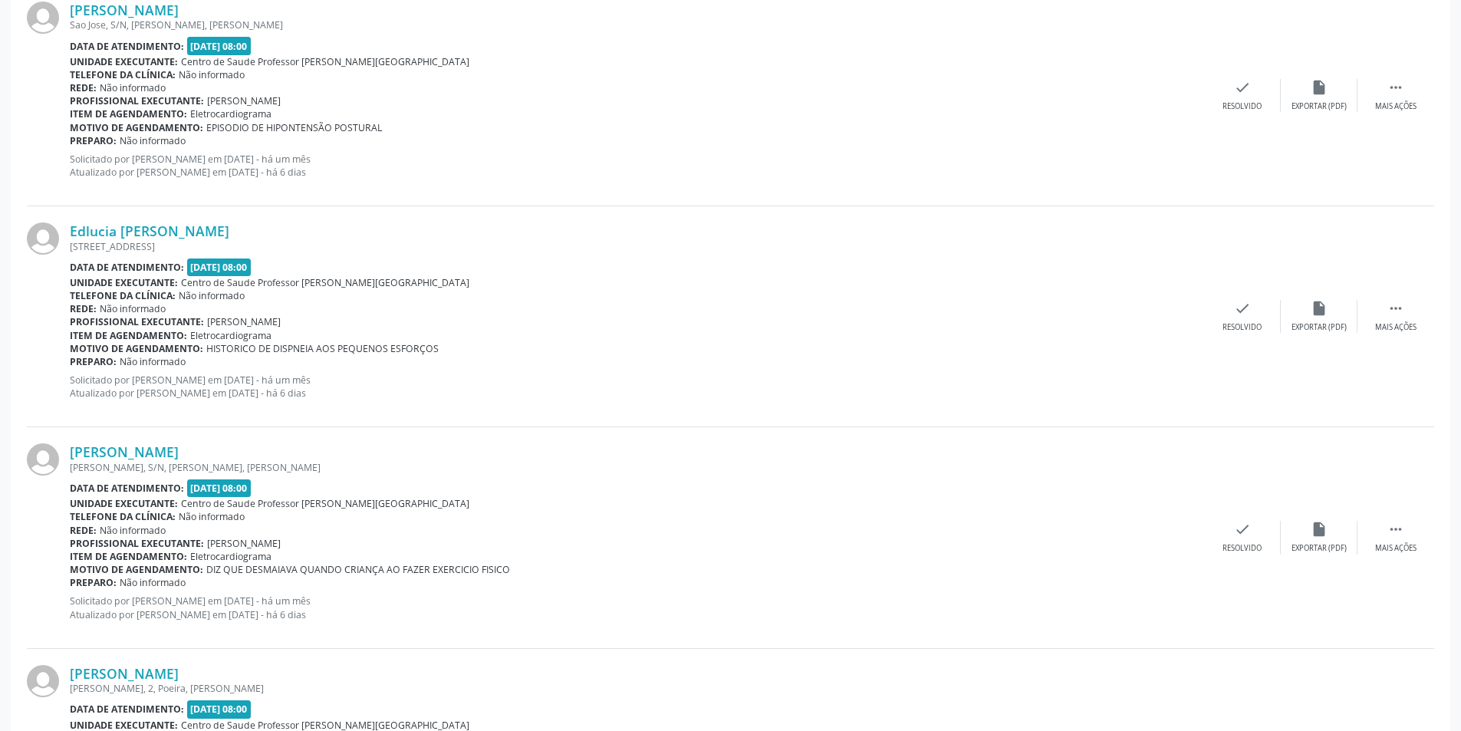
scroll to position [2454, 0]
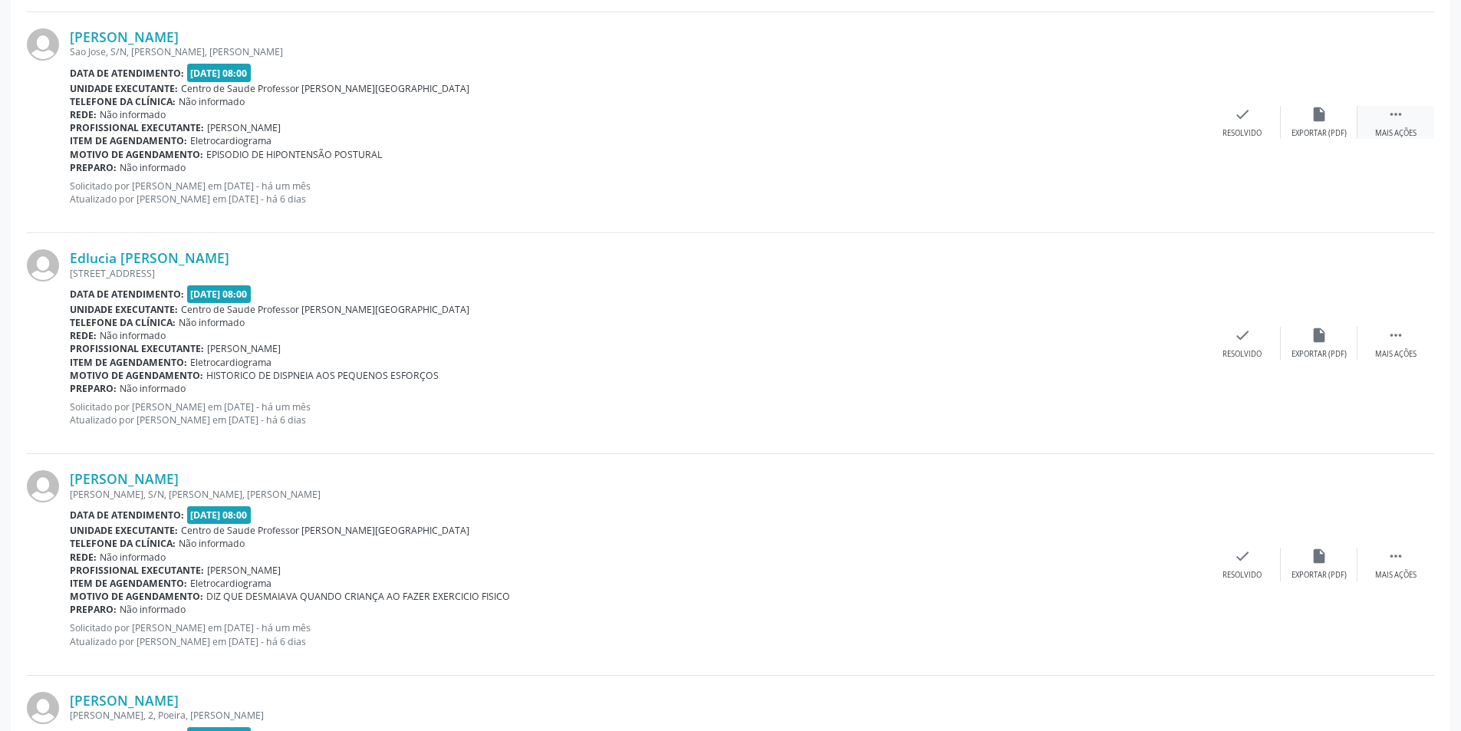
click at [1421, 135] on div " Mais ações" at bounding box center [1396, 122] width 77 height 33
click at [1314, 134] on div "Não compareceu" at bounding box center [1318, 133] width 65 height 11
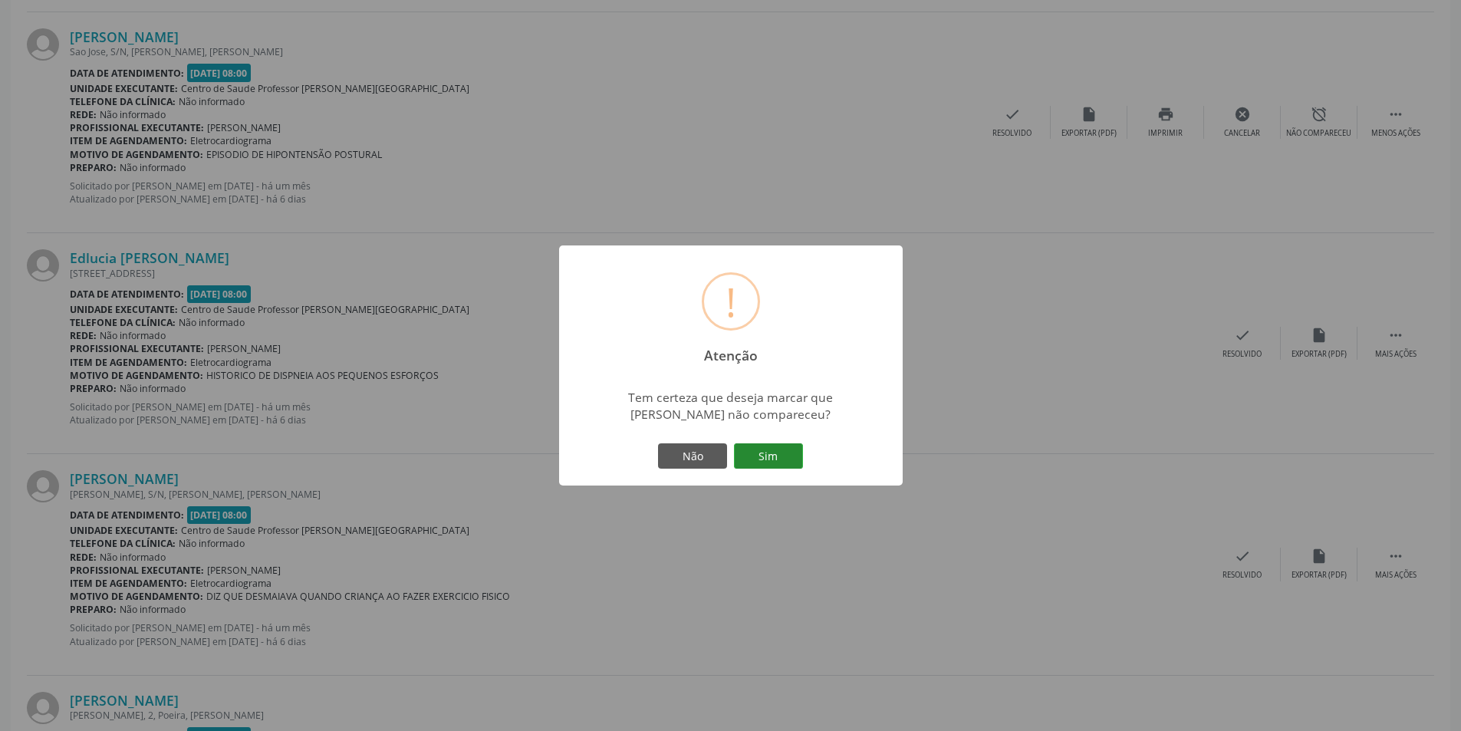
click at [771, 449] on button "Sim" at bounding box center [768, 456] width 69 height 26
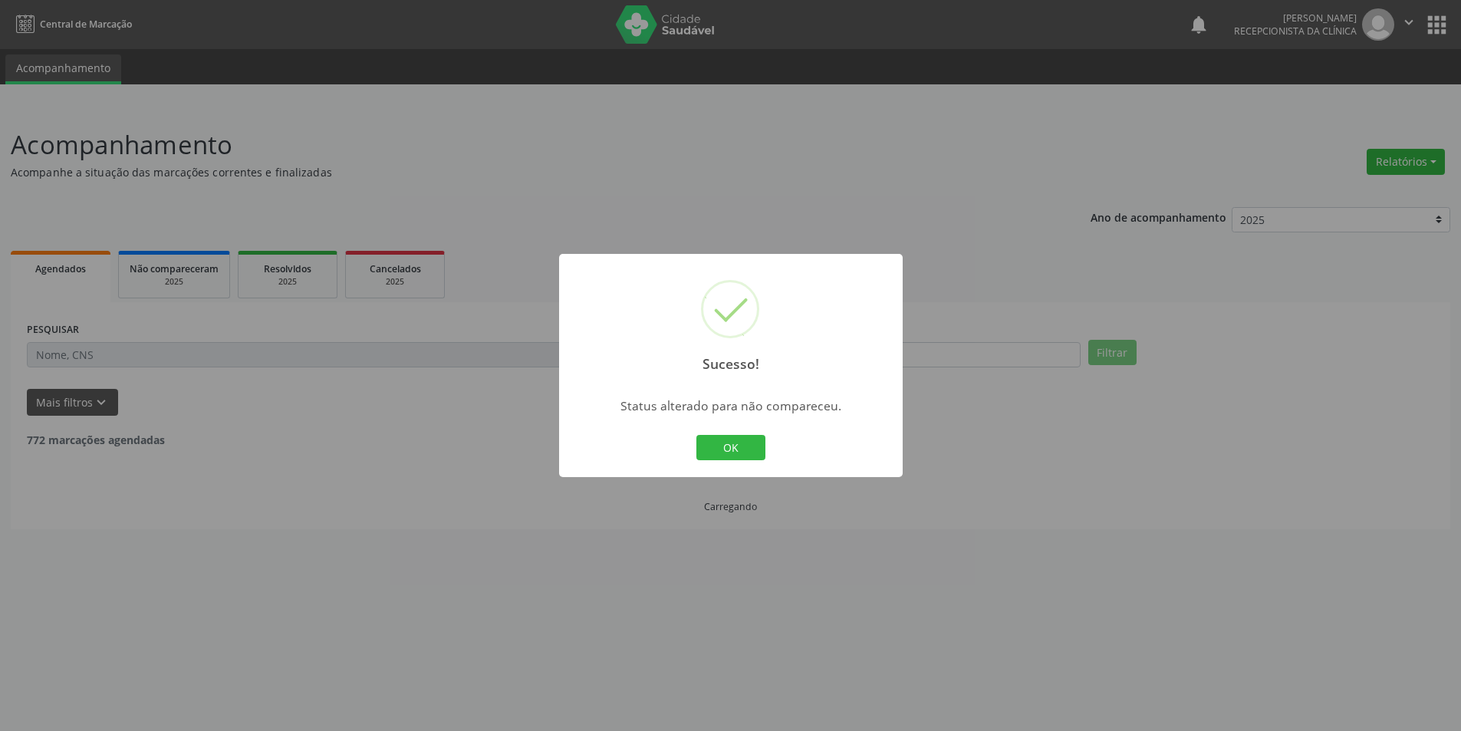
scroll to position [0, 0]
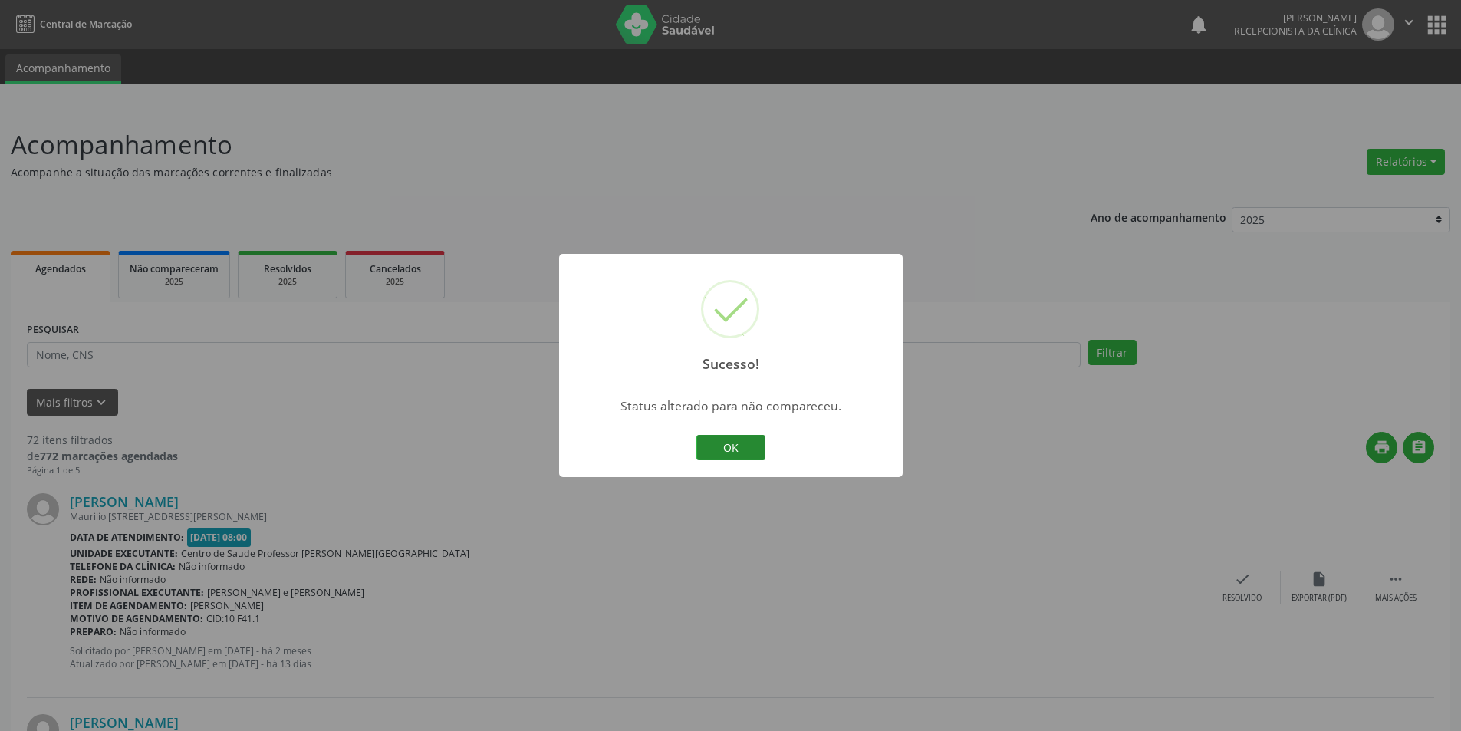
click at [738, 447] on button "OK" at bounding box center [730, 448] width 69 height 26
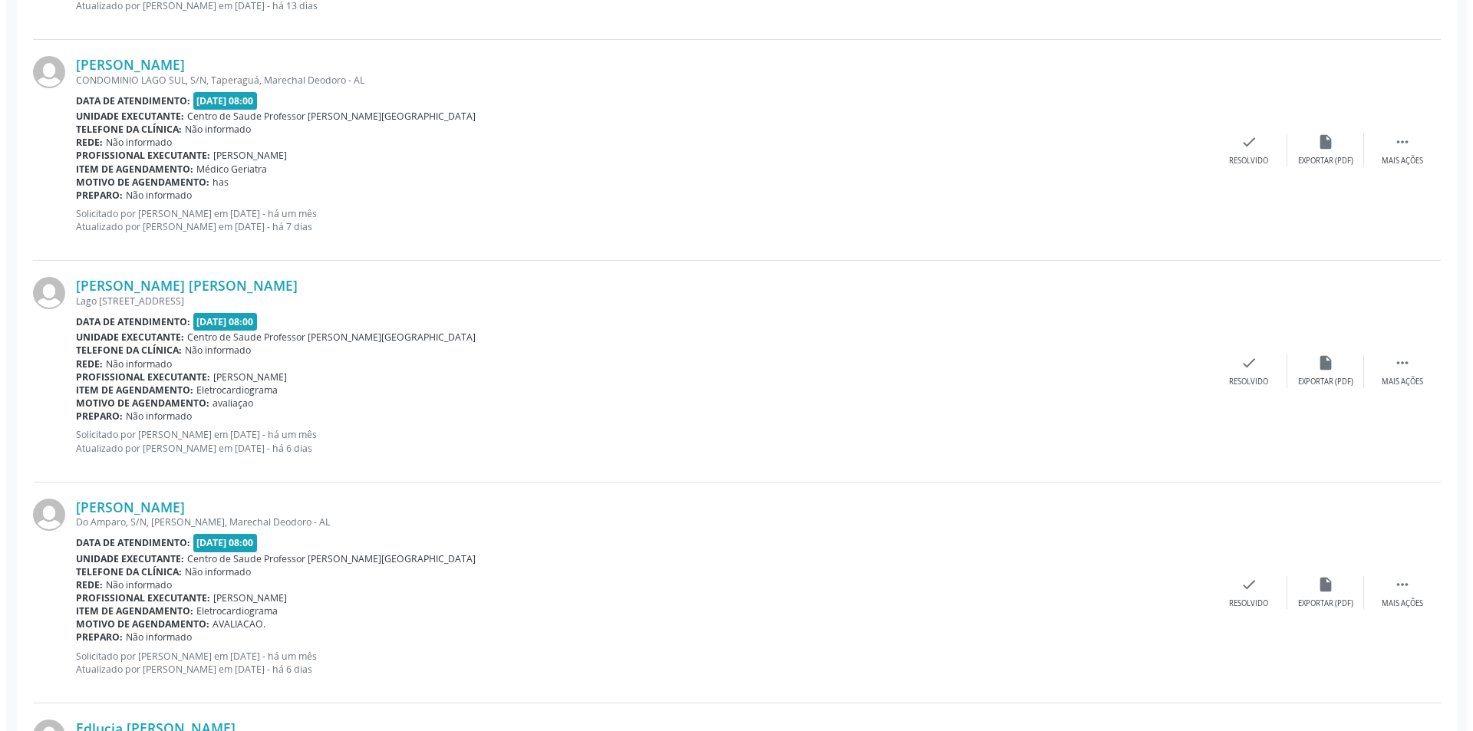
scroll to position [1764, 0]
click at [1340, 377] on div "Exportar (PDF)" at bounding box center [1319, 381] width 55 height 11
click at [1269, 382] on div "check Resolvido" at bounding box center [1242, 370] width 77 height 33
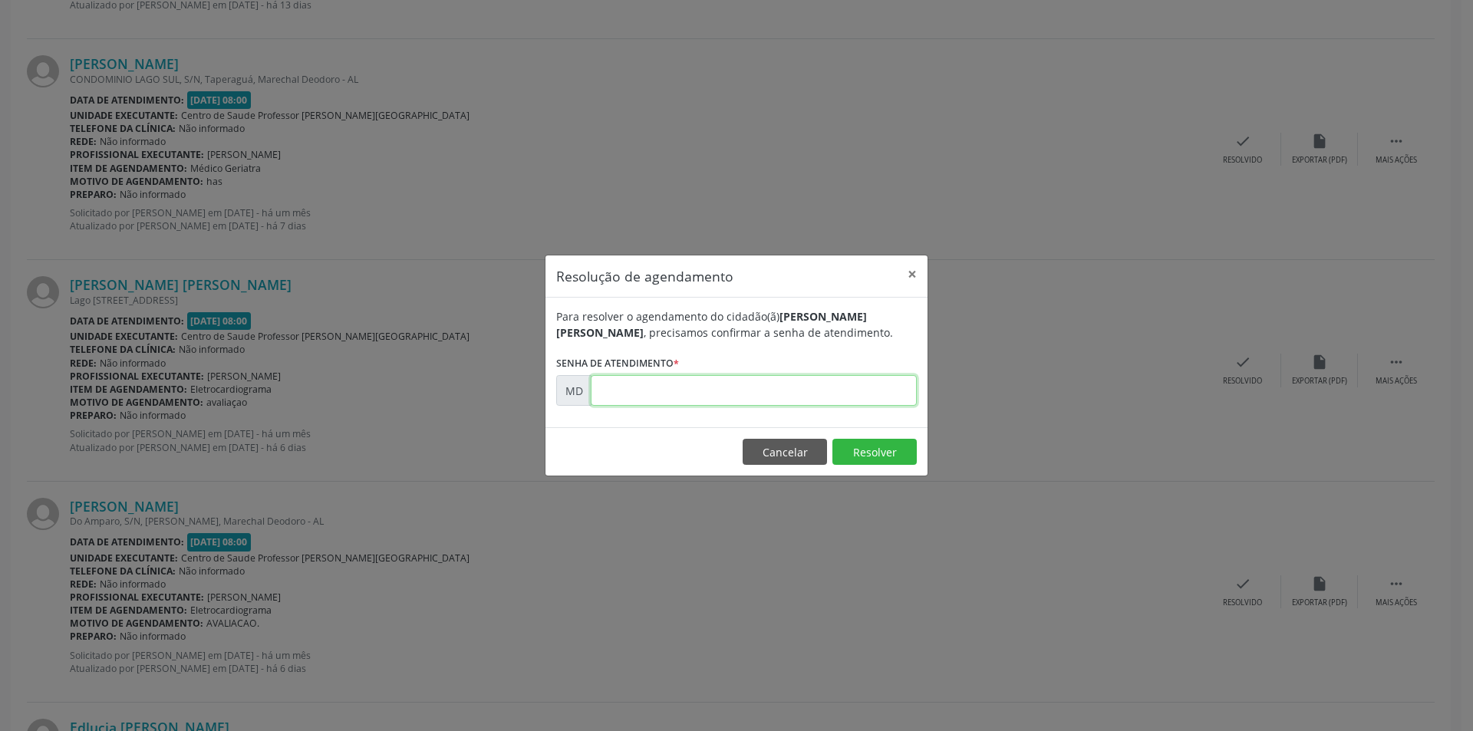
paste input "00009440"
type input "00009440"
click at [867, 450] on button "Resolver" at bounding box center [874, 452] width 84 height 26
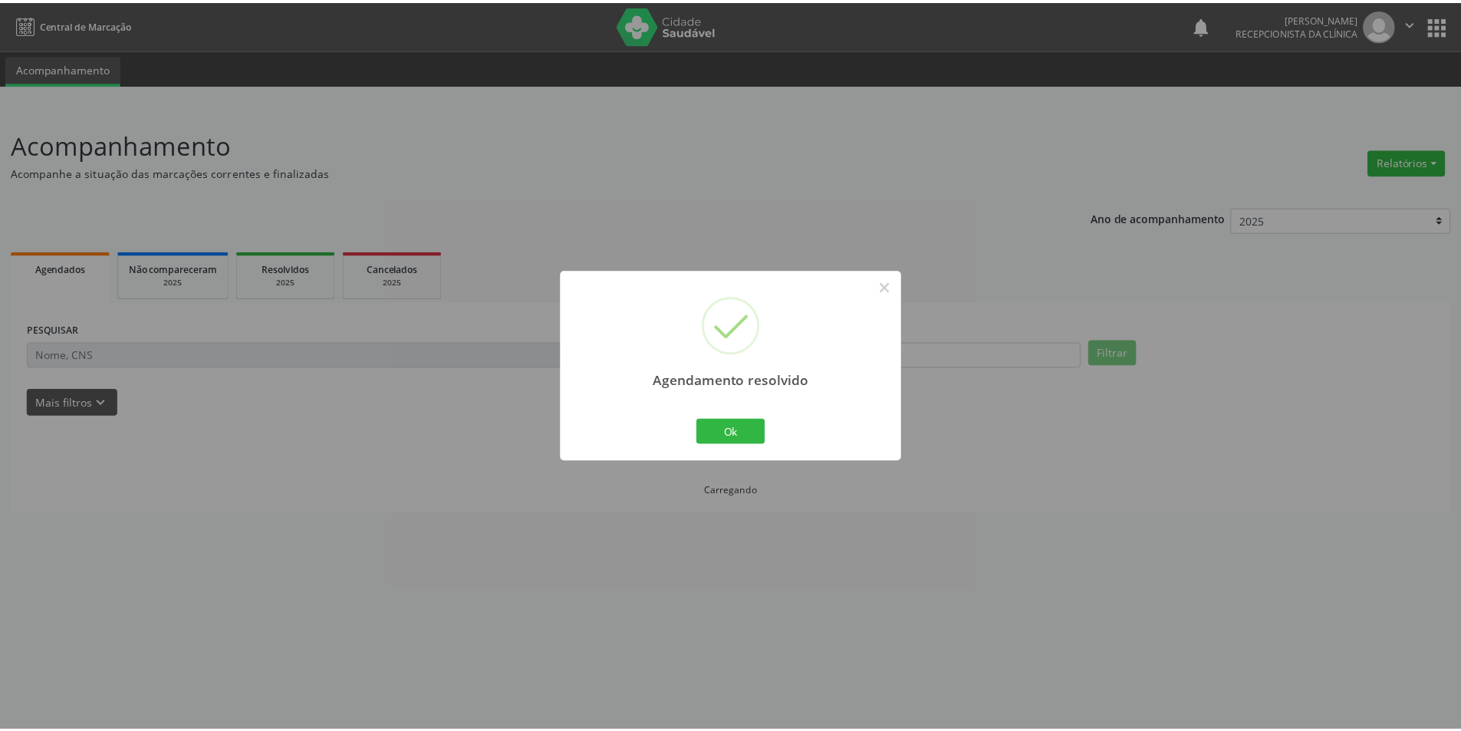
scroll to position [0, 0]
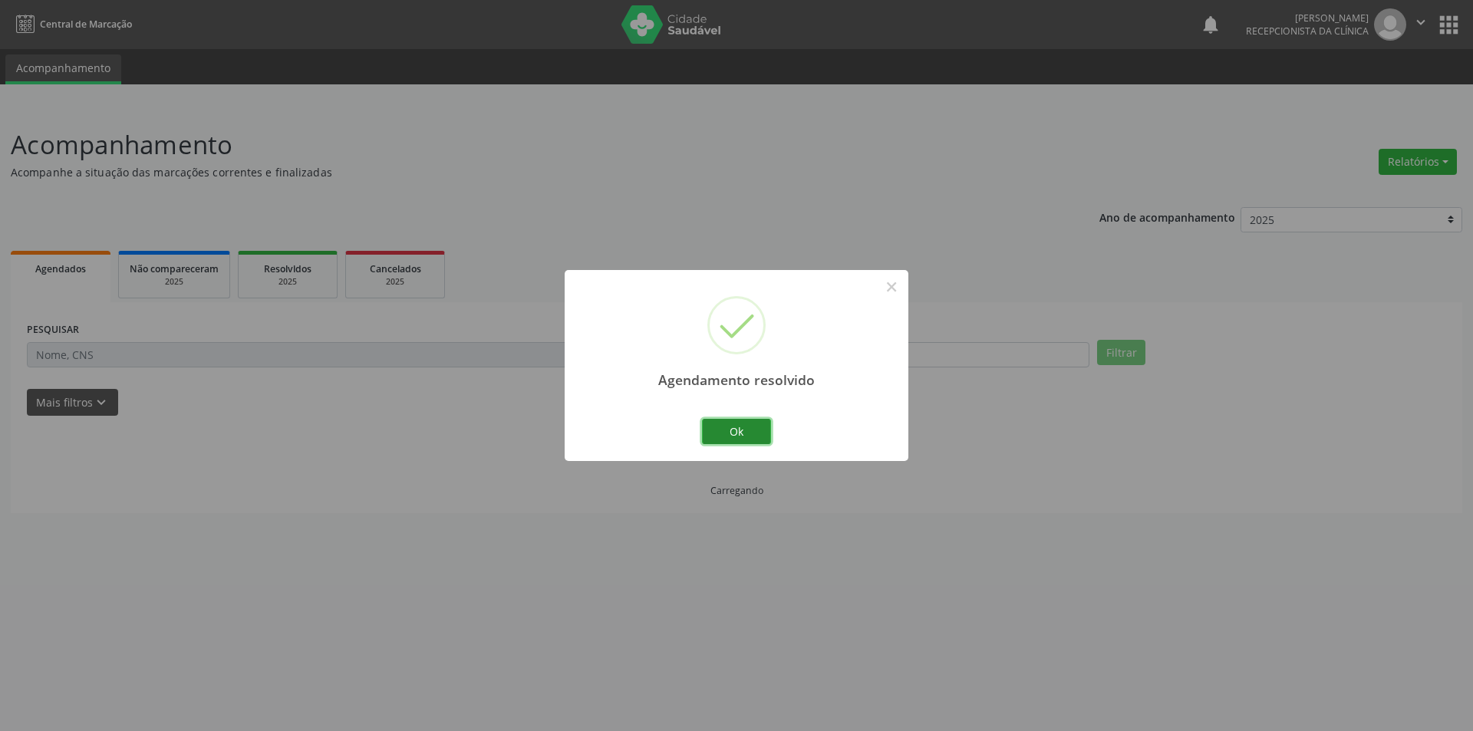
click at [739, 439] on button "Ok" at bounding box center [736, 432] width 69 height 26
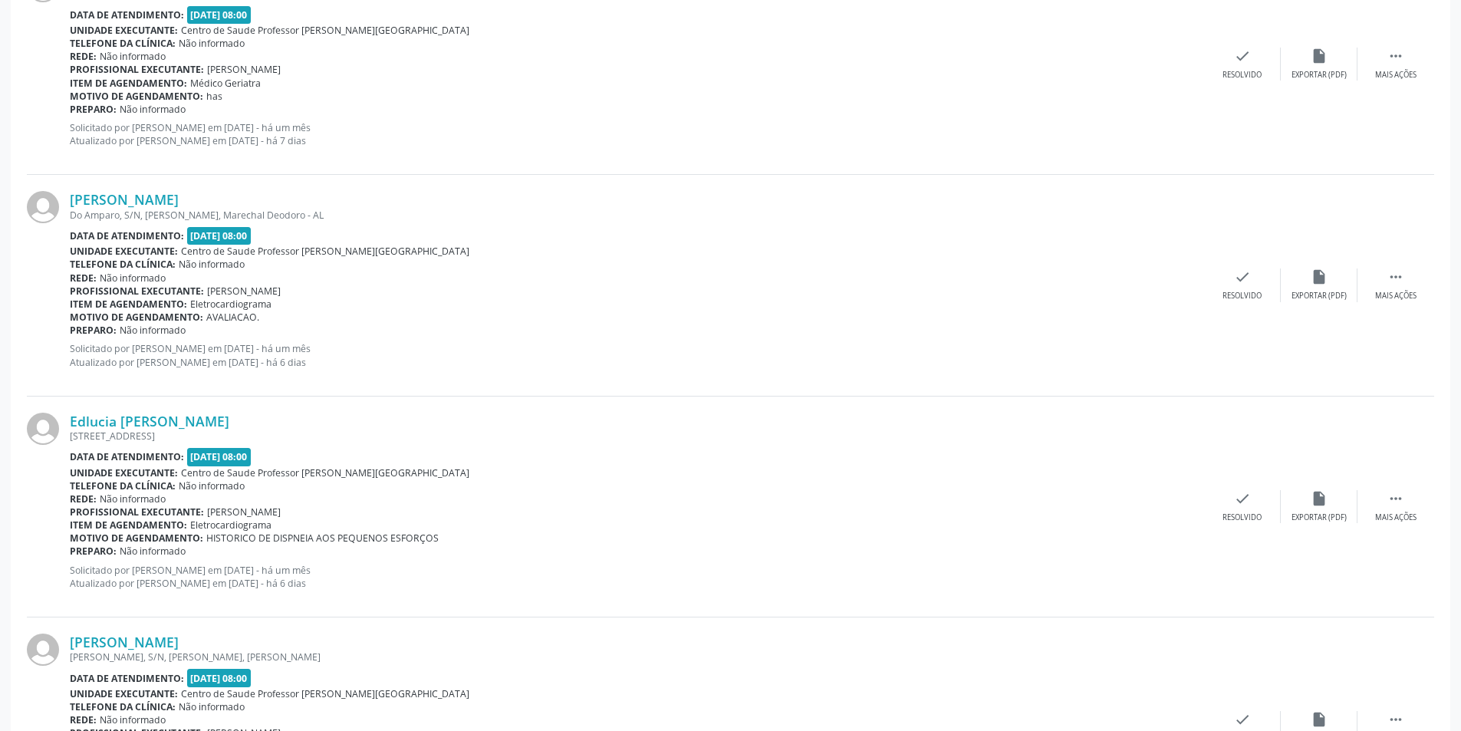
scroll to position [1841, 0]
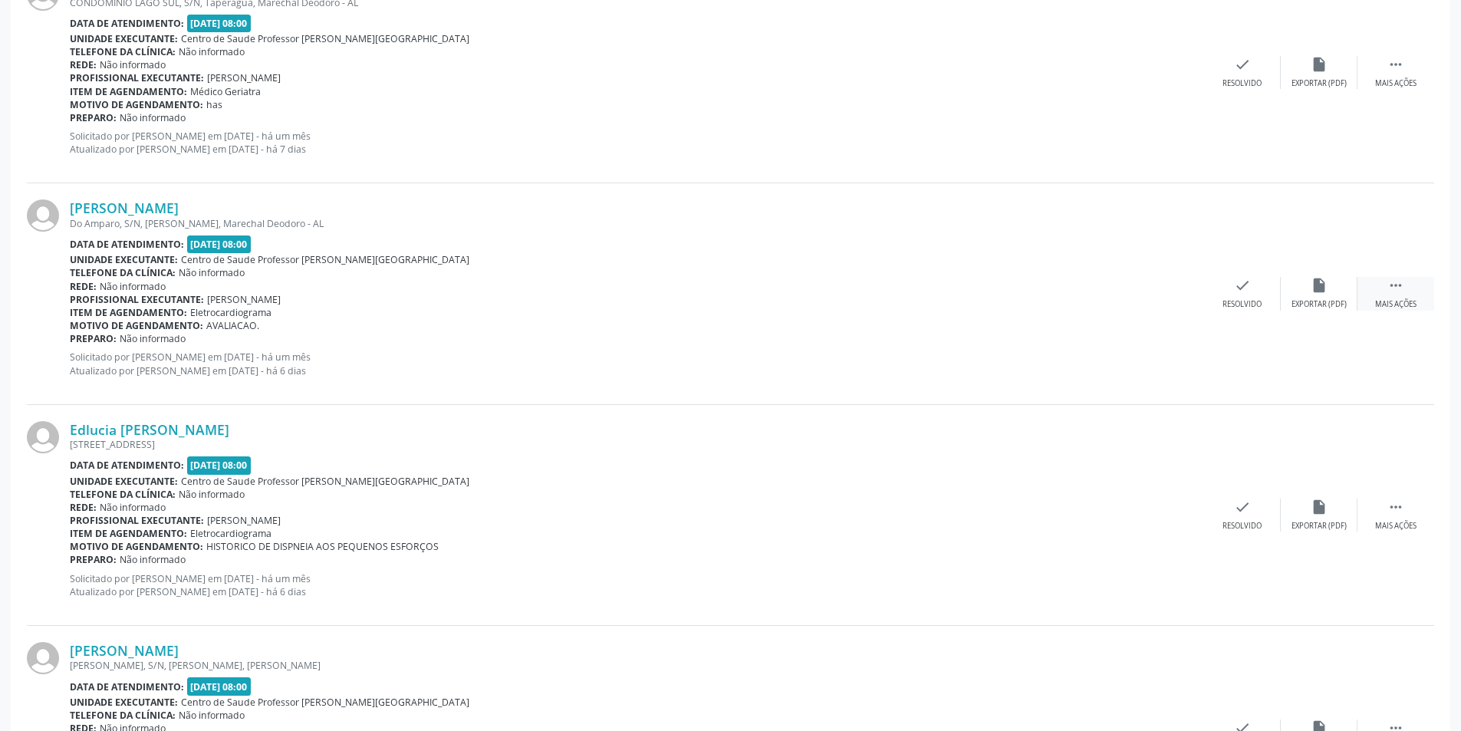
click at [1404, 304] on div "Mais ações" at bounding box center [1395, 304] width 41 height 11
click at [1331, 301] on div "Não compareceu" at bounding box center [1318, 304] width 65 height 11
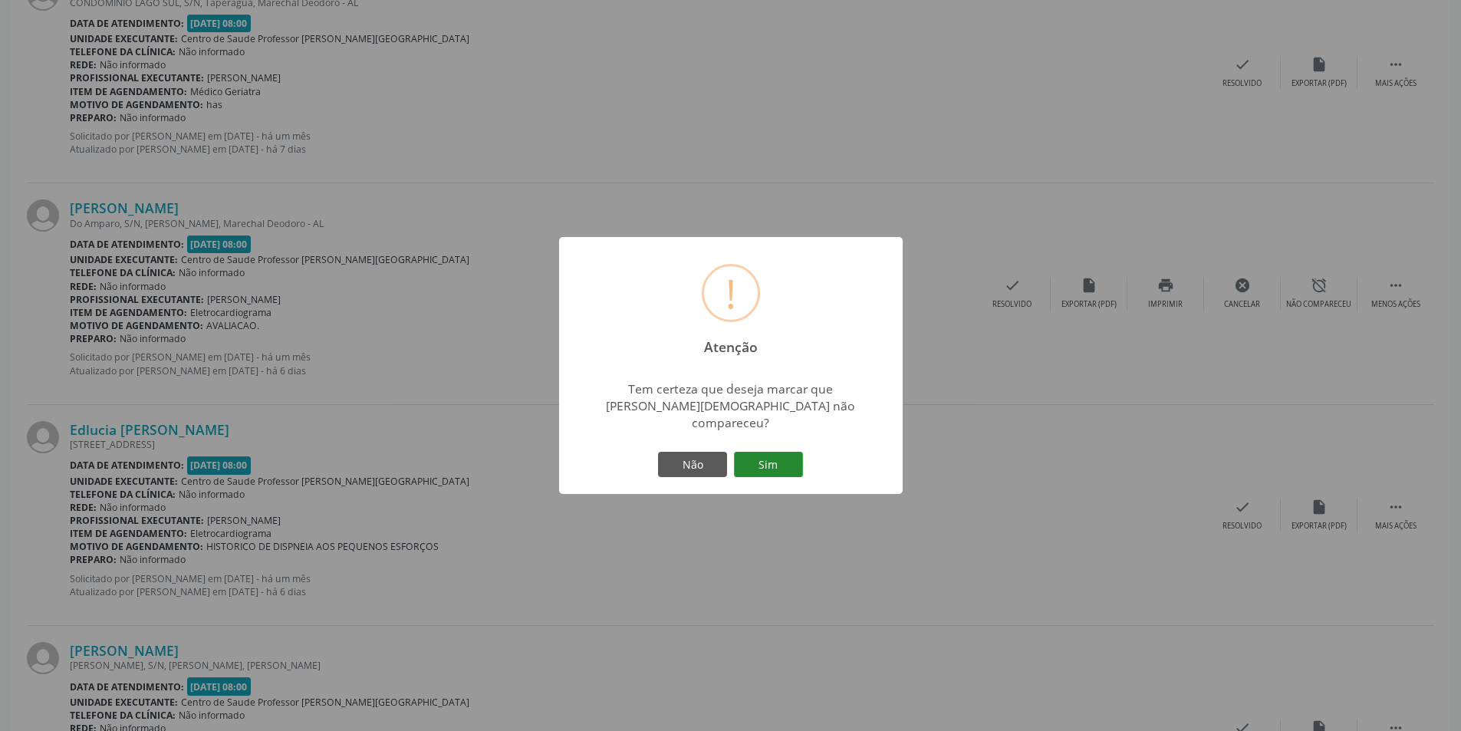
click at [771, 454] on button "Sim" at bounding box center [768, 465] width 69 height 26
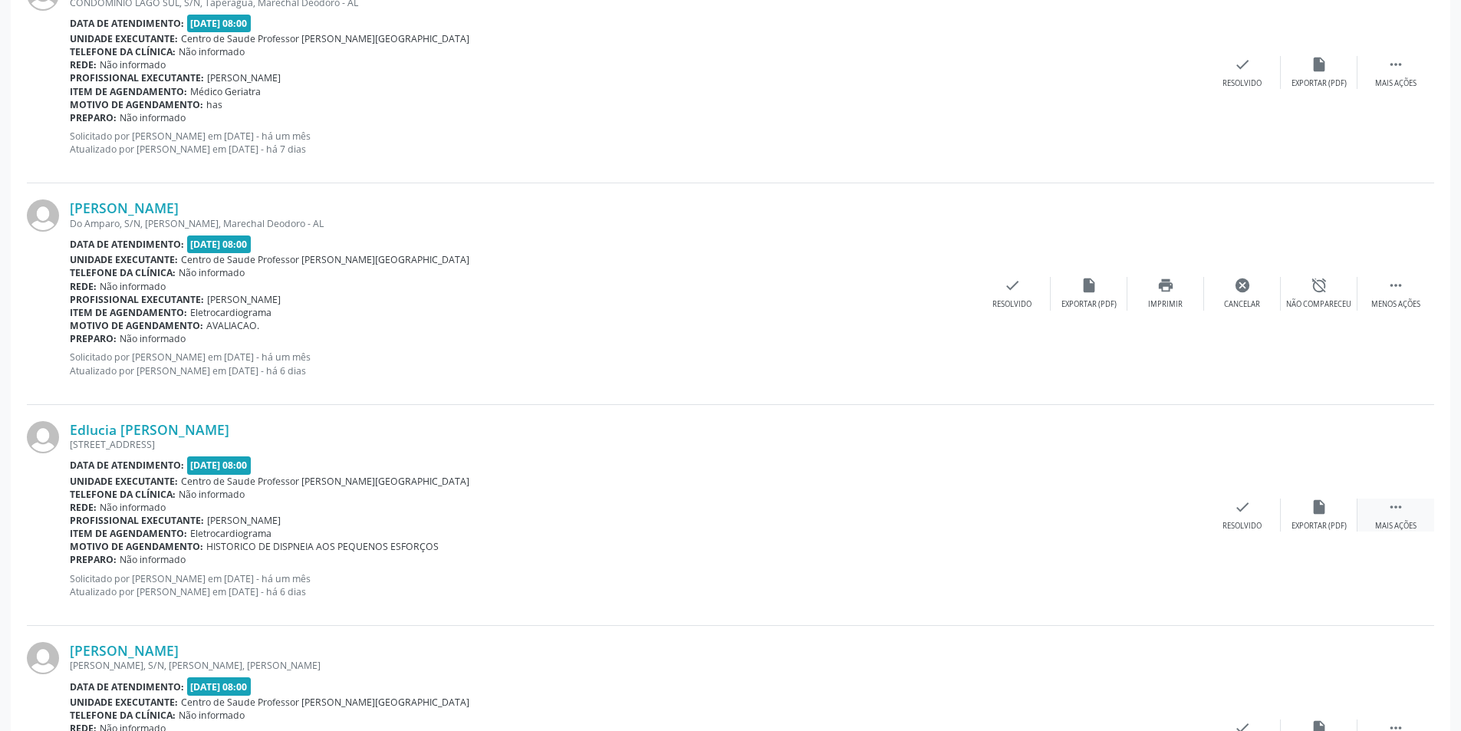
click at [1409, 517] on div " Mais ações" at bounding box center [1396, 515] width 77 height 33
click at [1332, 514] on div "alarm_off Não compareceu" at bounding box center [1319, 515] width 77 height 33
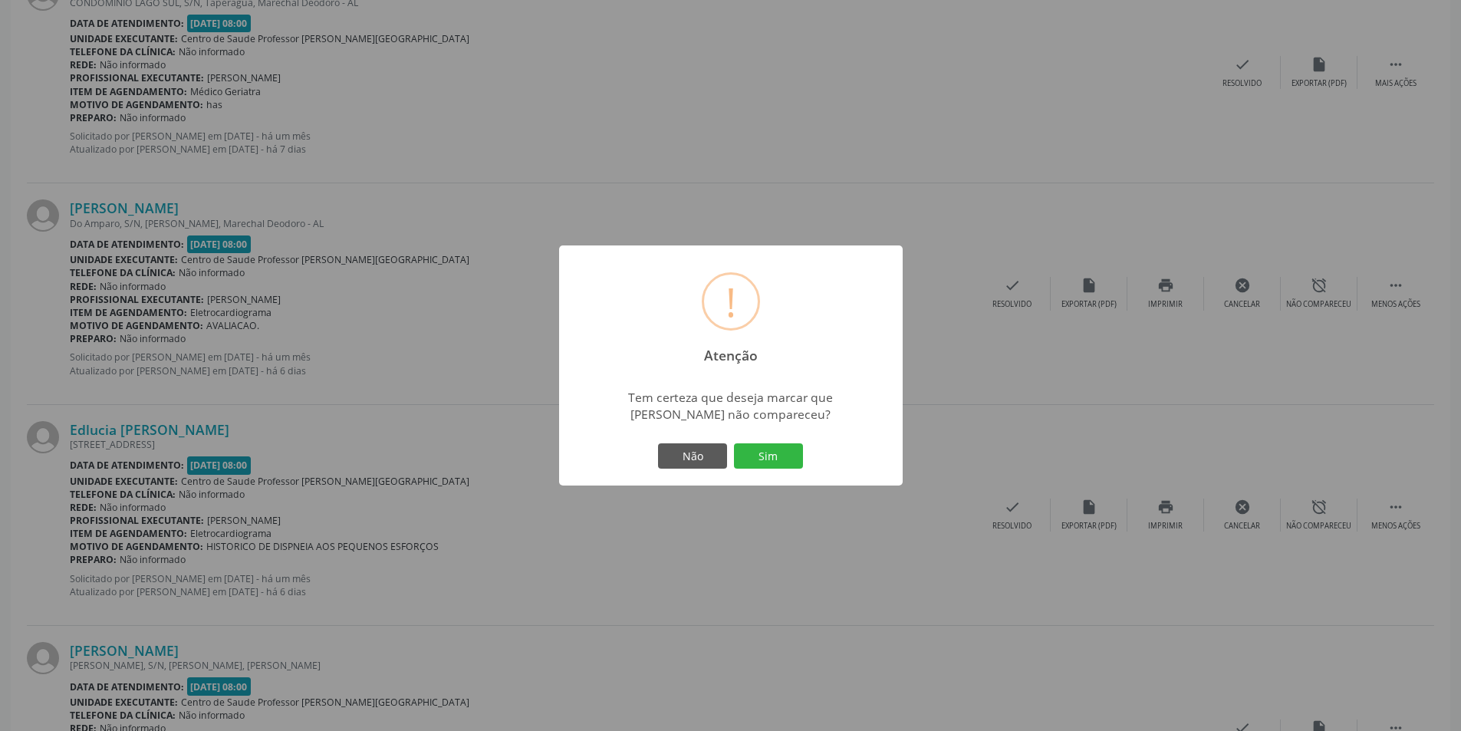
click at [769, 466] on button "Sim" at bounding box center [768, 456] width 69 height 26
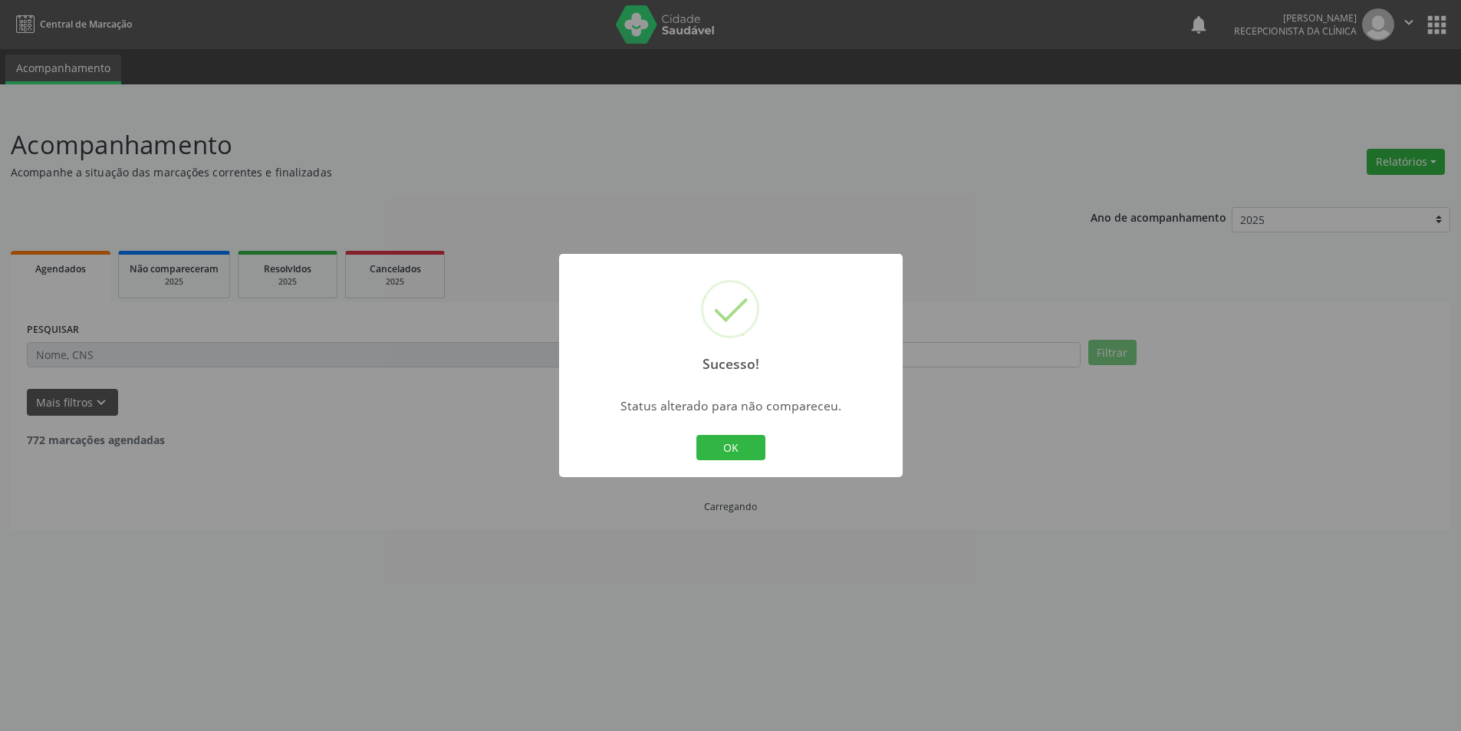
scroll to position [0, 0]
click at [745, 460] on button "OK" at bounding box center [736, 448] width 69 height 26
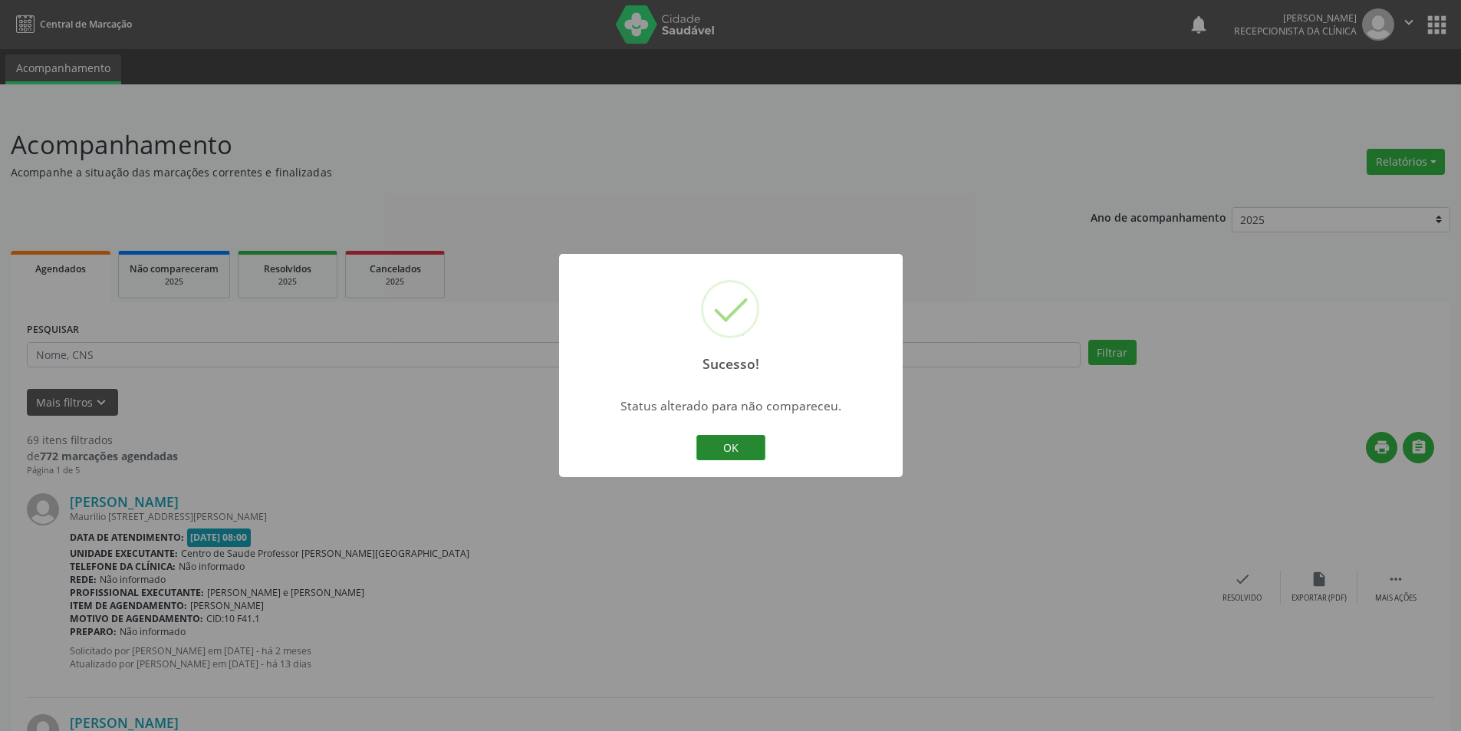
click at [713, 454] on button "OK" at bounding box center [730, 448] width 69 height 26
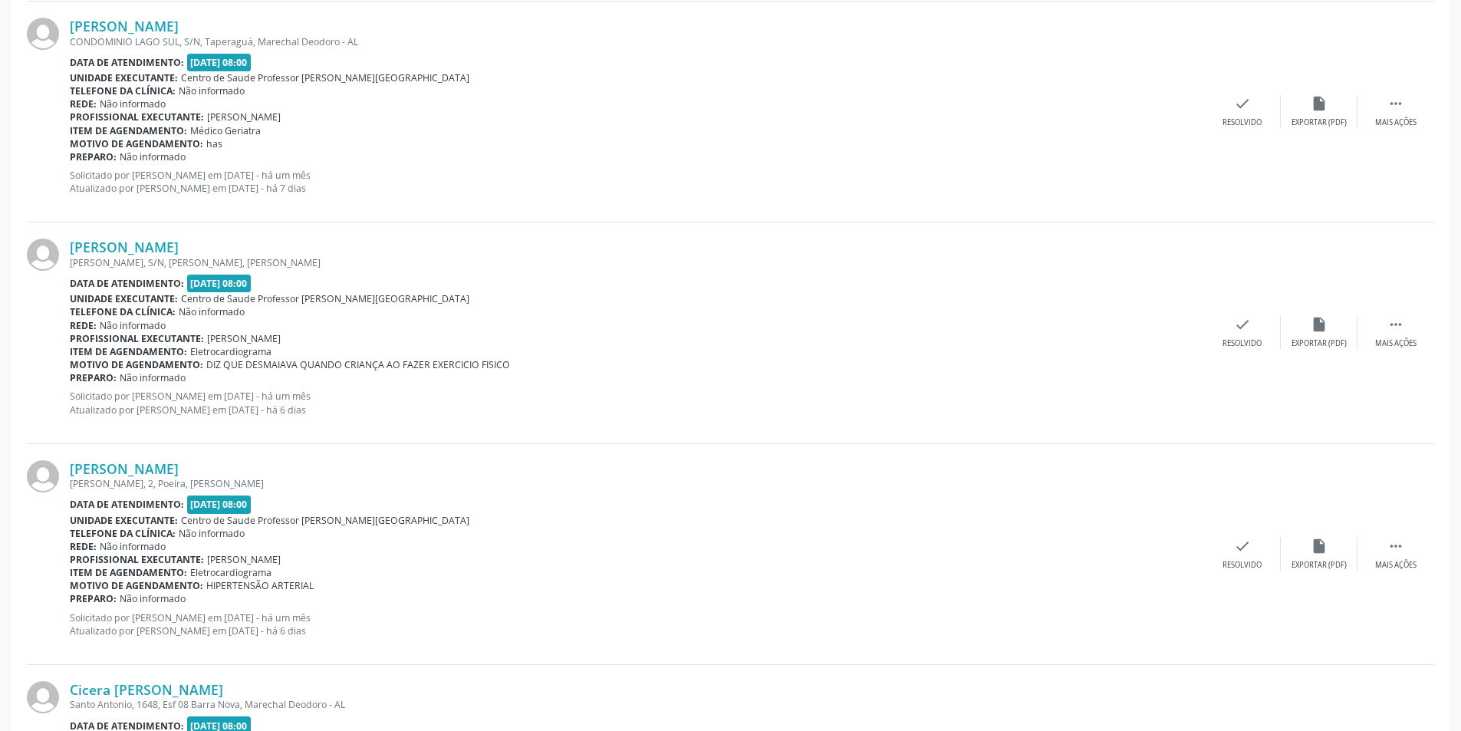
scroll to position [1841, 0]
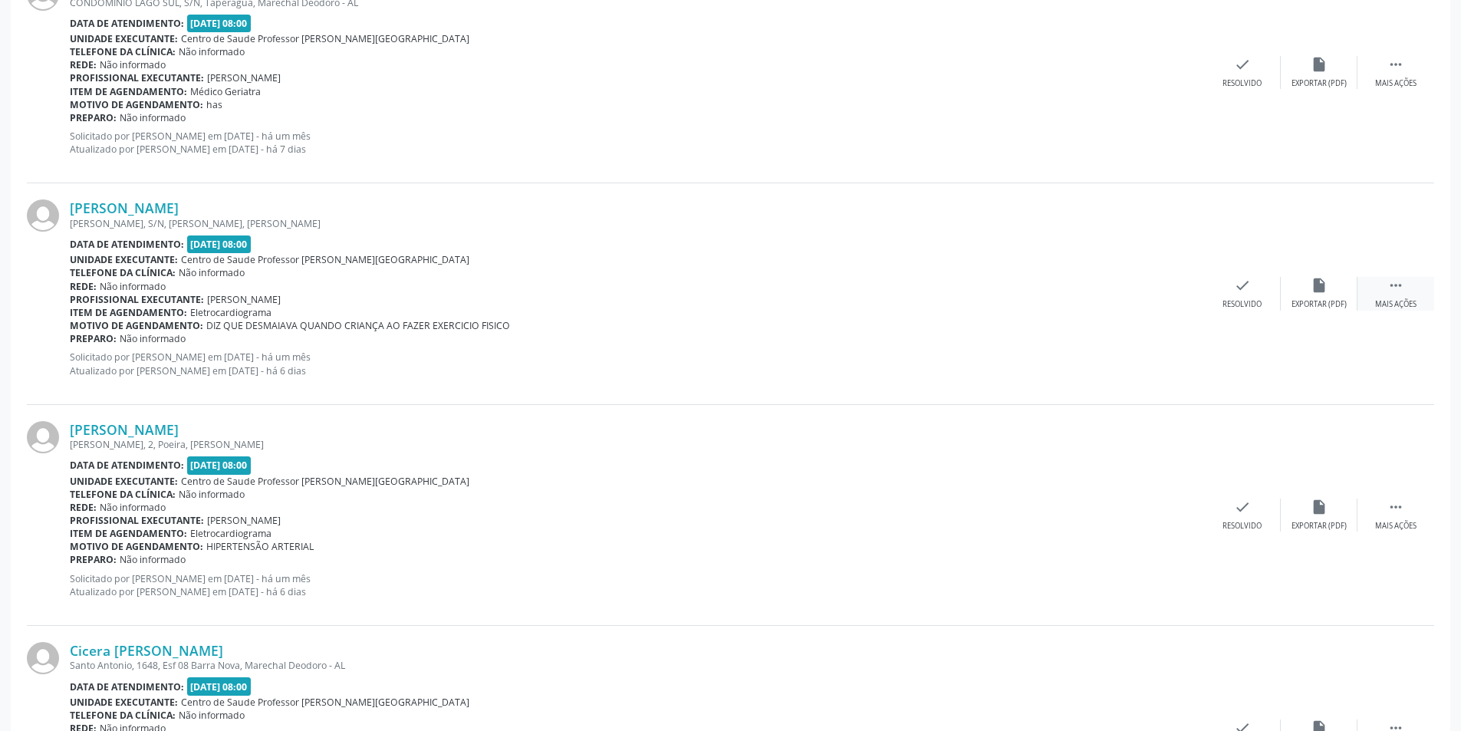
click at [1385, 303] on div "Mais ações" at bounding box center [1395, 304] width 41 height 11
click at [1315, 310] on div "Não compareceu" at bounding box center [1318, 304] width 65 height 11
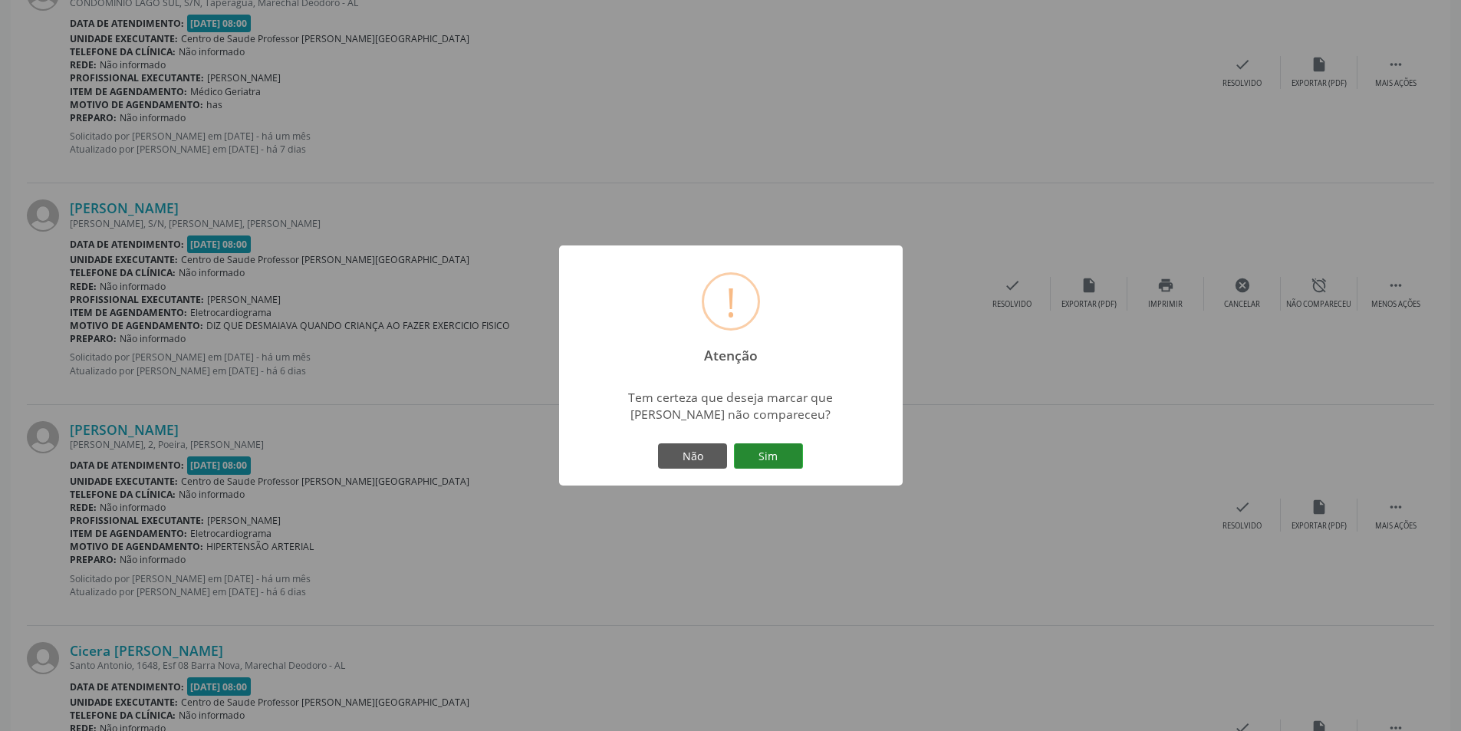
click at [777, 450] on button "Sim" at bounding box center [768, 456] width 69 height 26
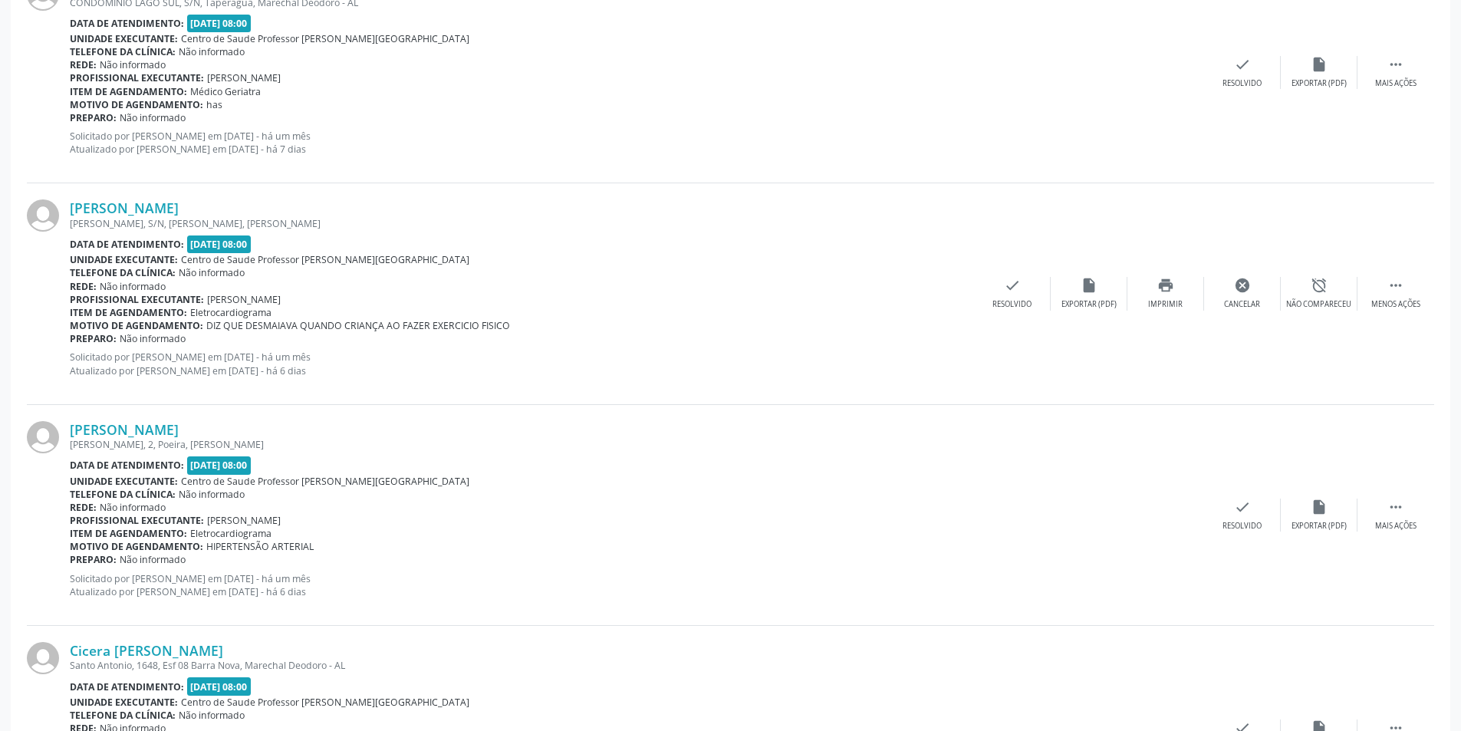
scroll to position [0, 0]
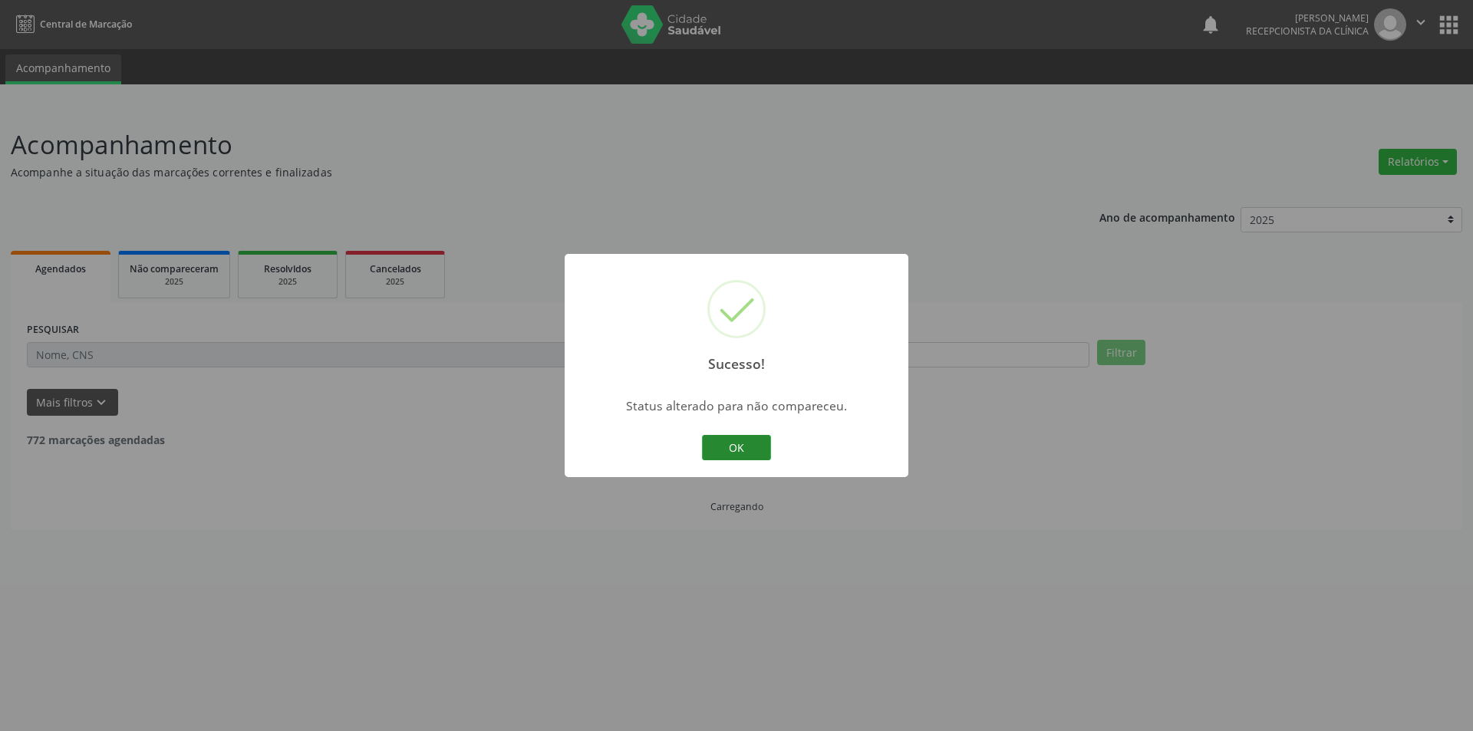
click at [748, 441] on button "OK" at bounding box center [736, 448] width 69 height 26
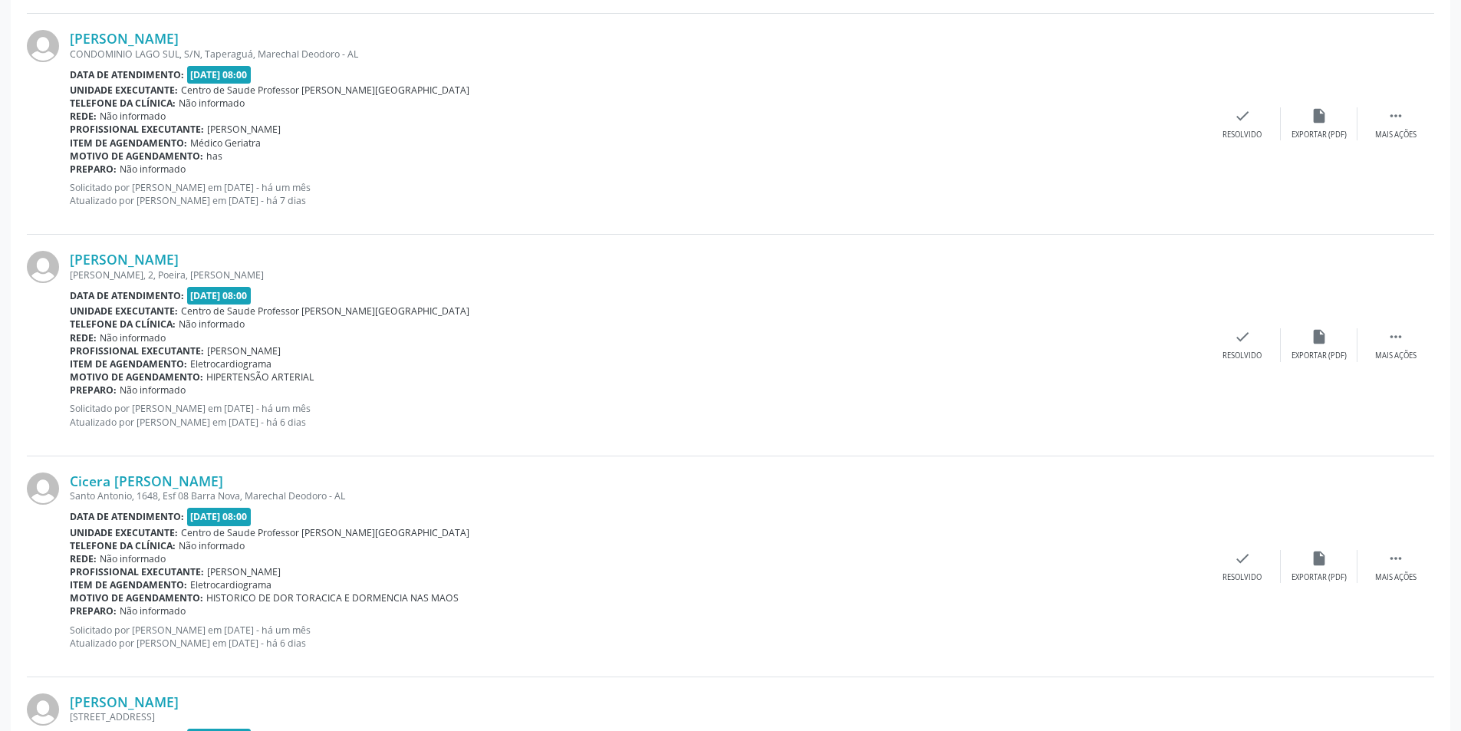
scroll to position [1841, 0]
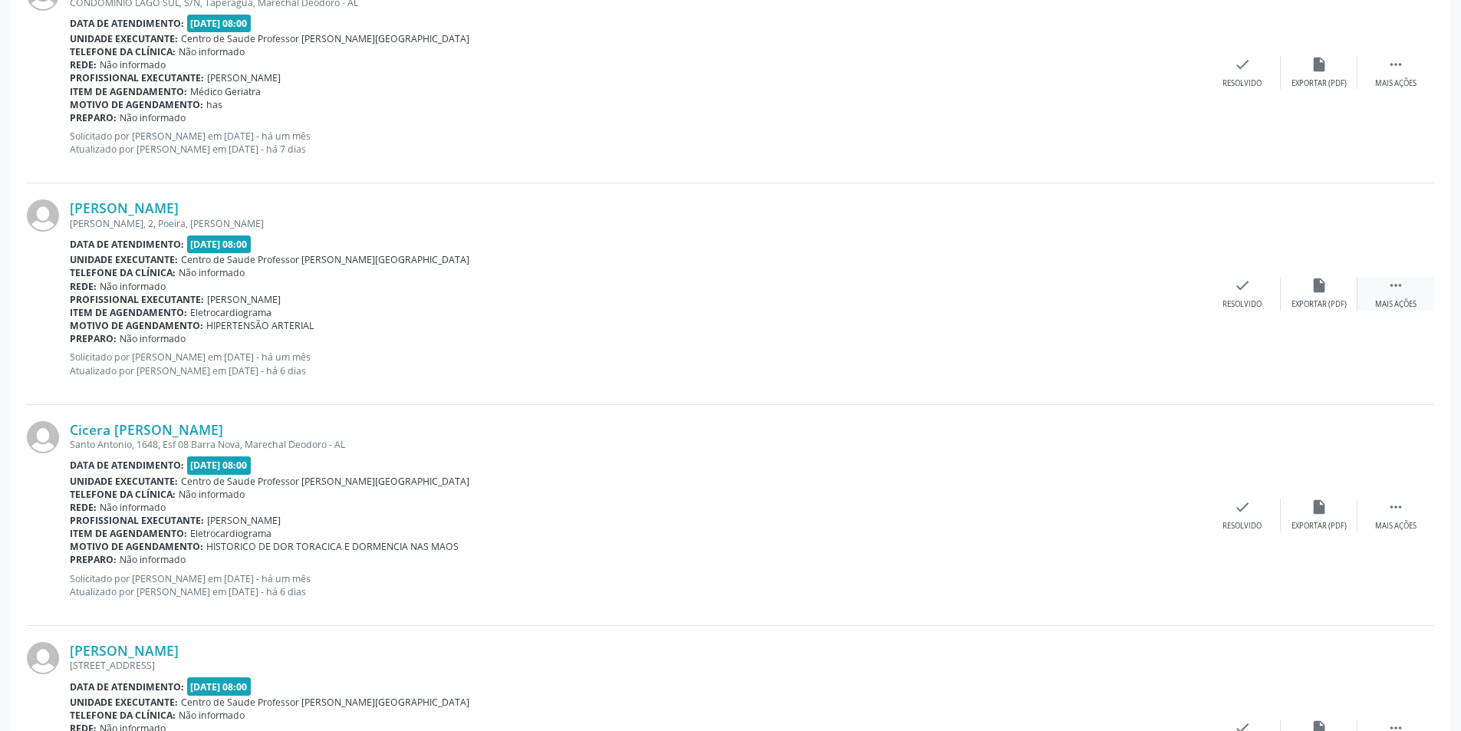
click at [1399, 296] on div " Mais ações" at bounding box center [1396, 293] width 77 height 33
click at [1382, 302] on div "Menos ações" at bounding box center [1395, 304] width 49 height 11
click at [1322, 301] on div "Exportar (PDF)" at bounding box center [1319, 304] width 55 height 11
click at [1402, 300] on div "Mais ações" at bounding box center [1395, 304] width 41 height 11
click at [1298, 294] on div "alarm_off Não compareceu" at bounding box center [1319, 293] width 77 height 33
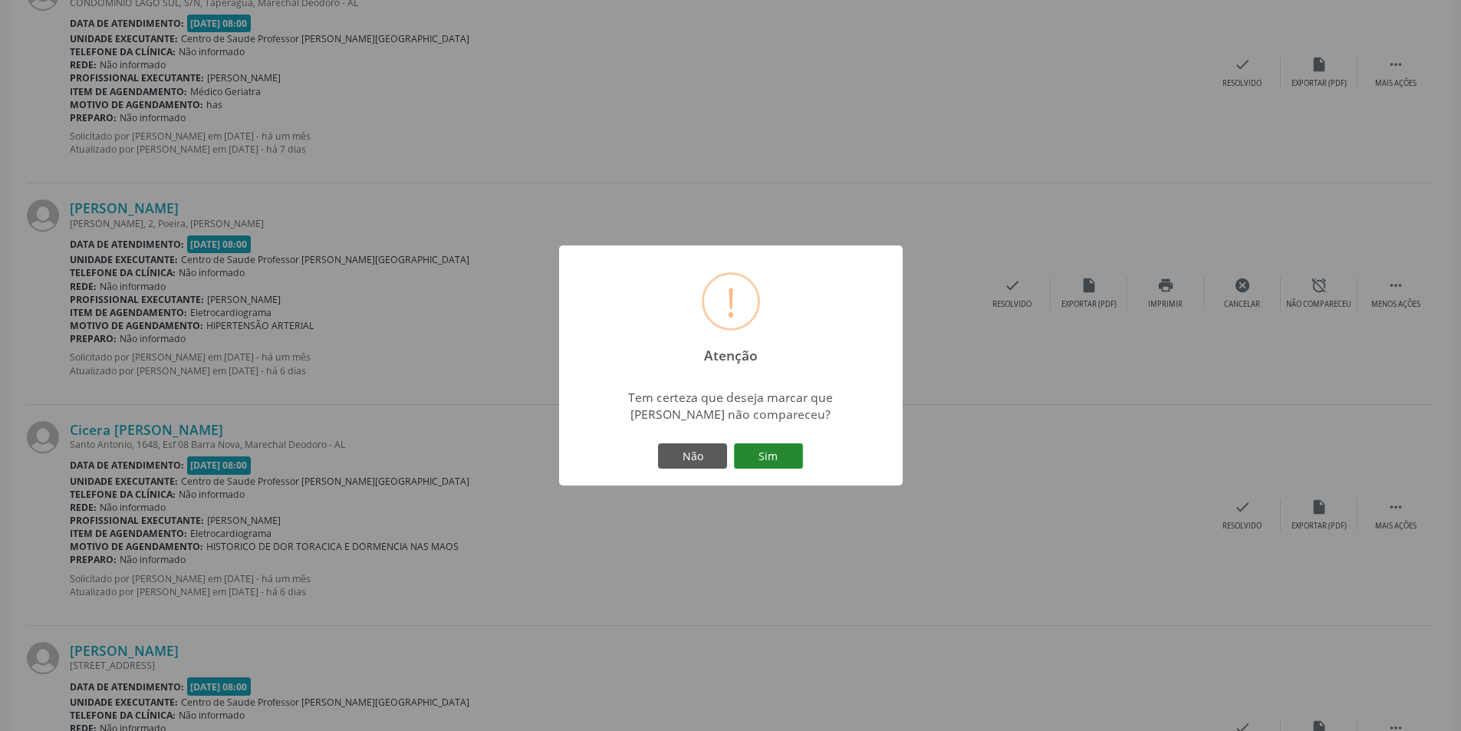
click at [790, 456] on button "Sim" at bounding box center [768, 456] width 69 height 26
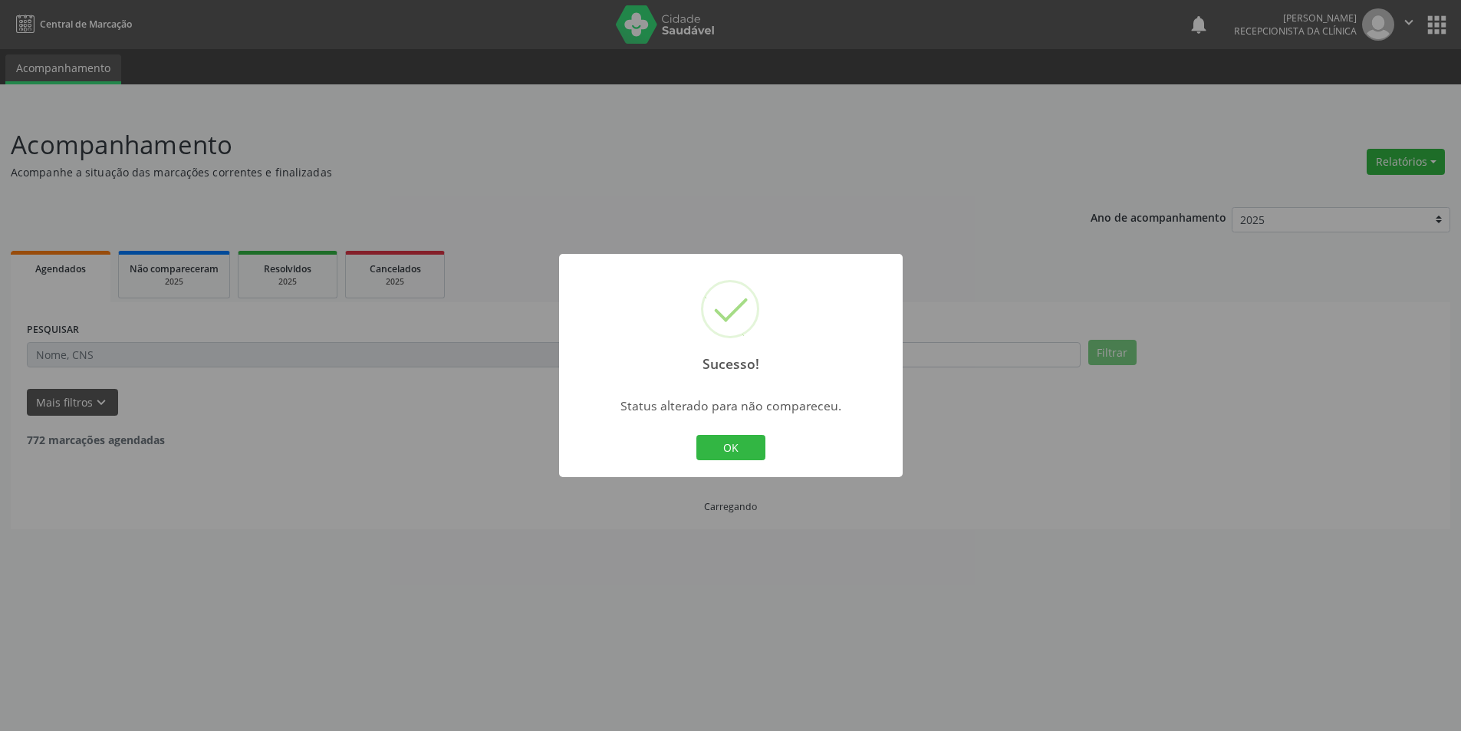
scroll to position [0, 0]
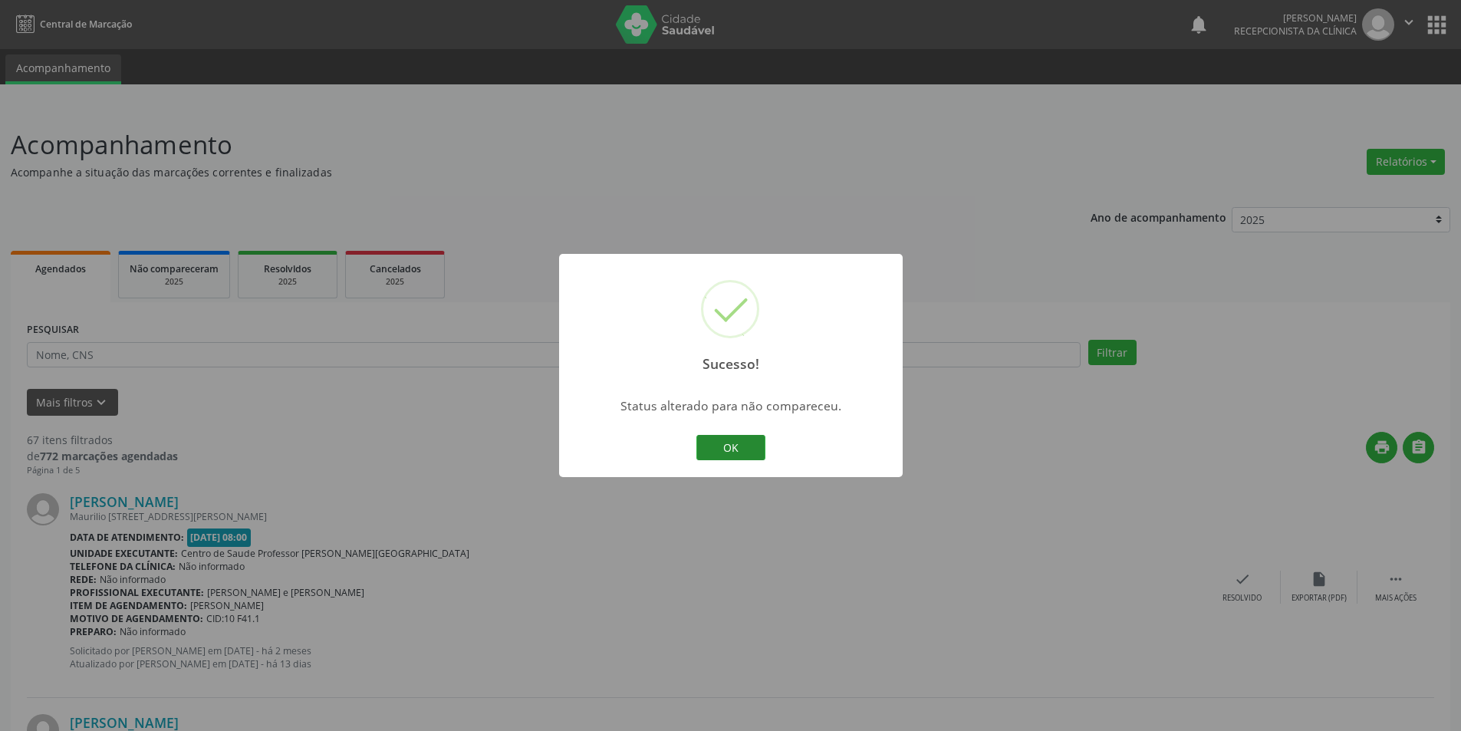
click at [752, 449] on button "OK" at bounding box center [730, 448] width 69 height 26
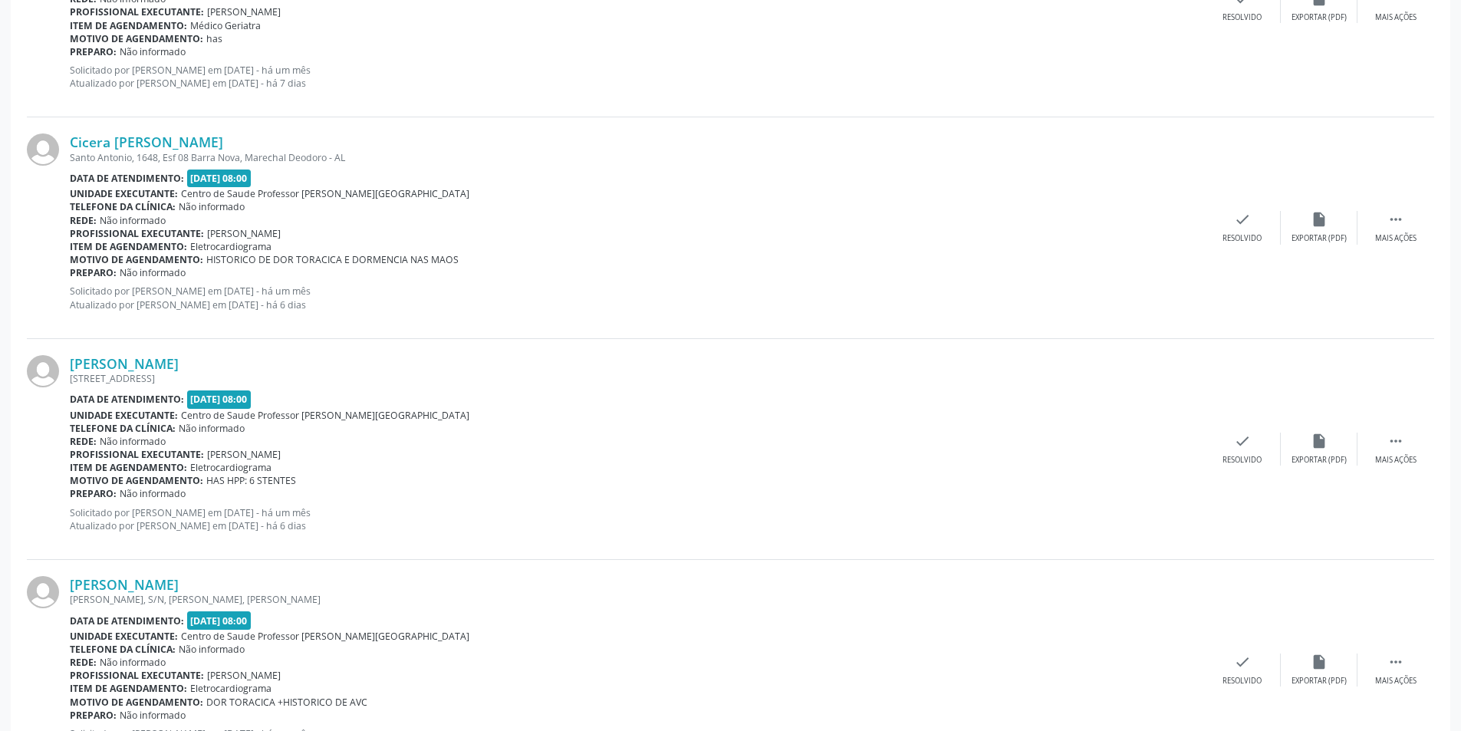
scroll to position [1918, 0]
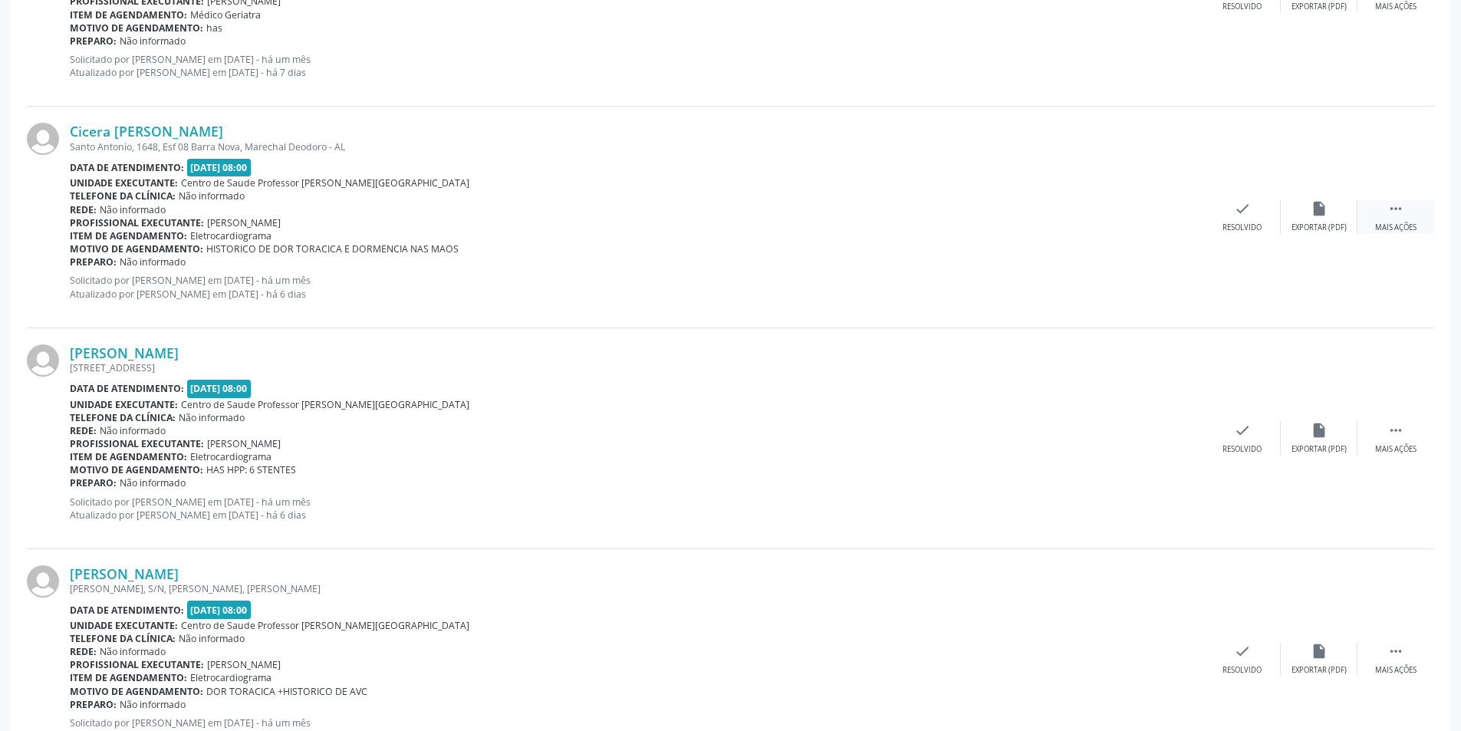
click at [1420, 219] on div " Mais ações" at bounding box center [1396, 216] width 77 height 33
click at [1318, 219] on div "alarm_off Não compareceu" at bounding box center [1319, 216] width 77 height 33
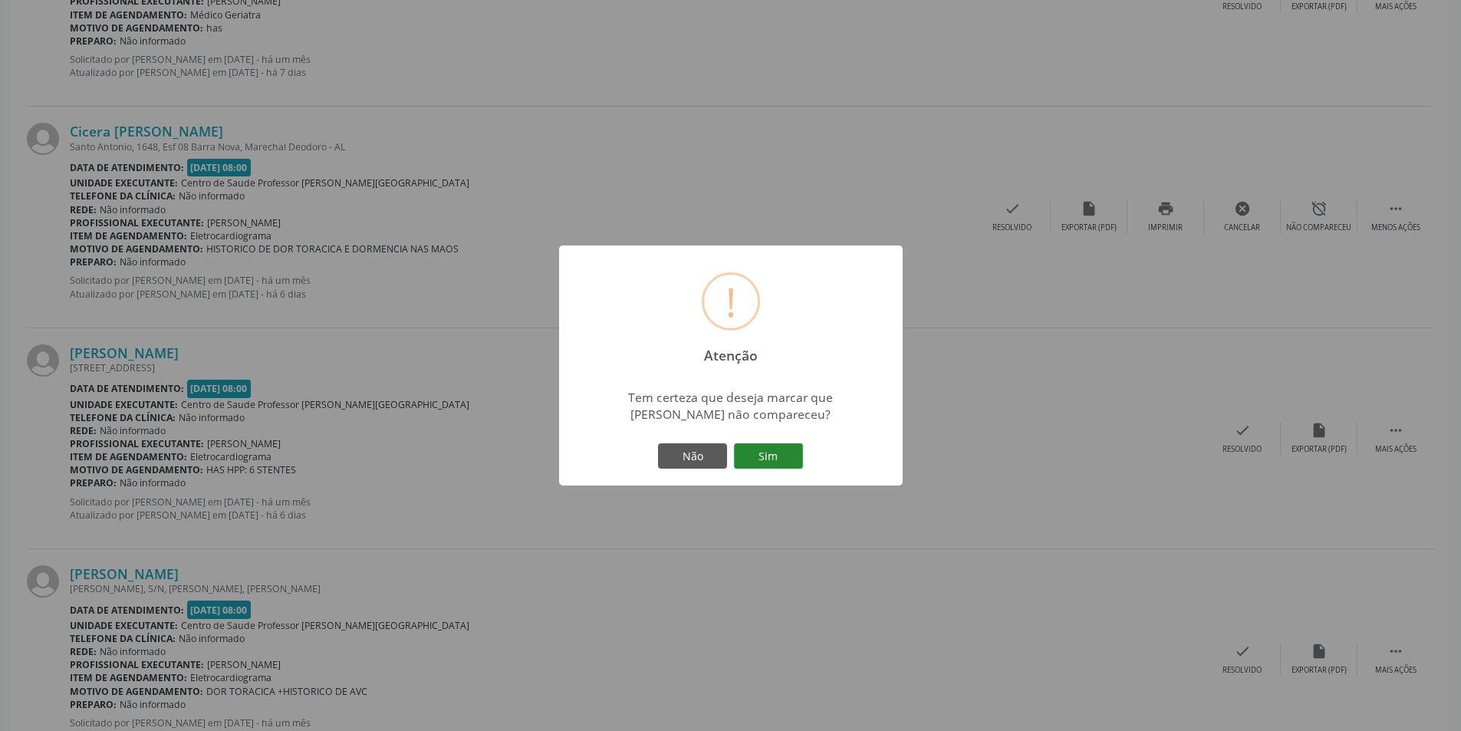
click at [788, 462] on button "Sim" at bounding box center [768, 456] width 69 height 26
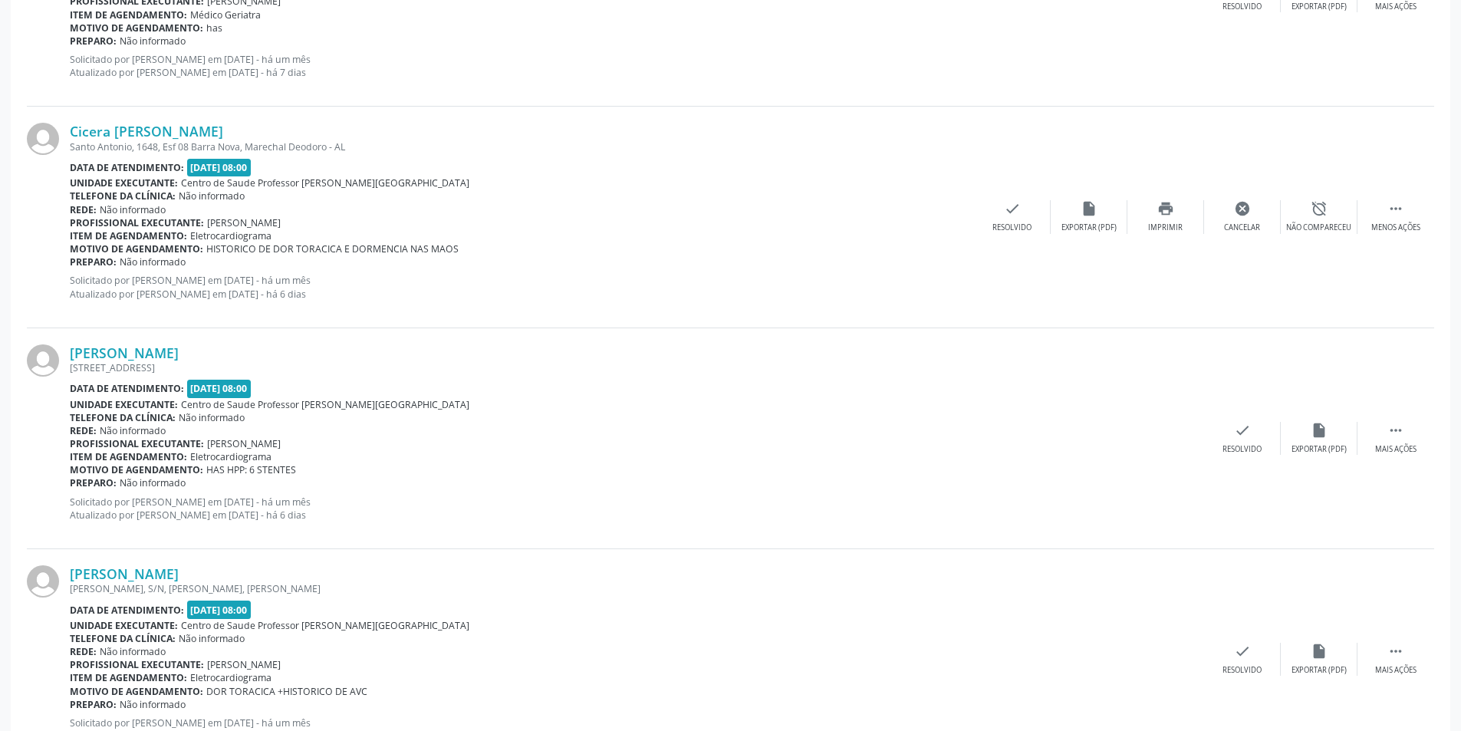
scroll to position [0, 0]
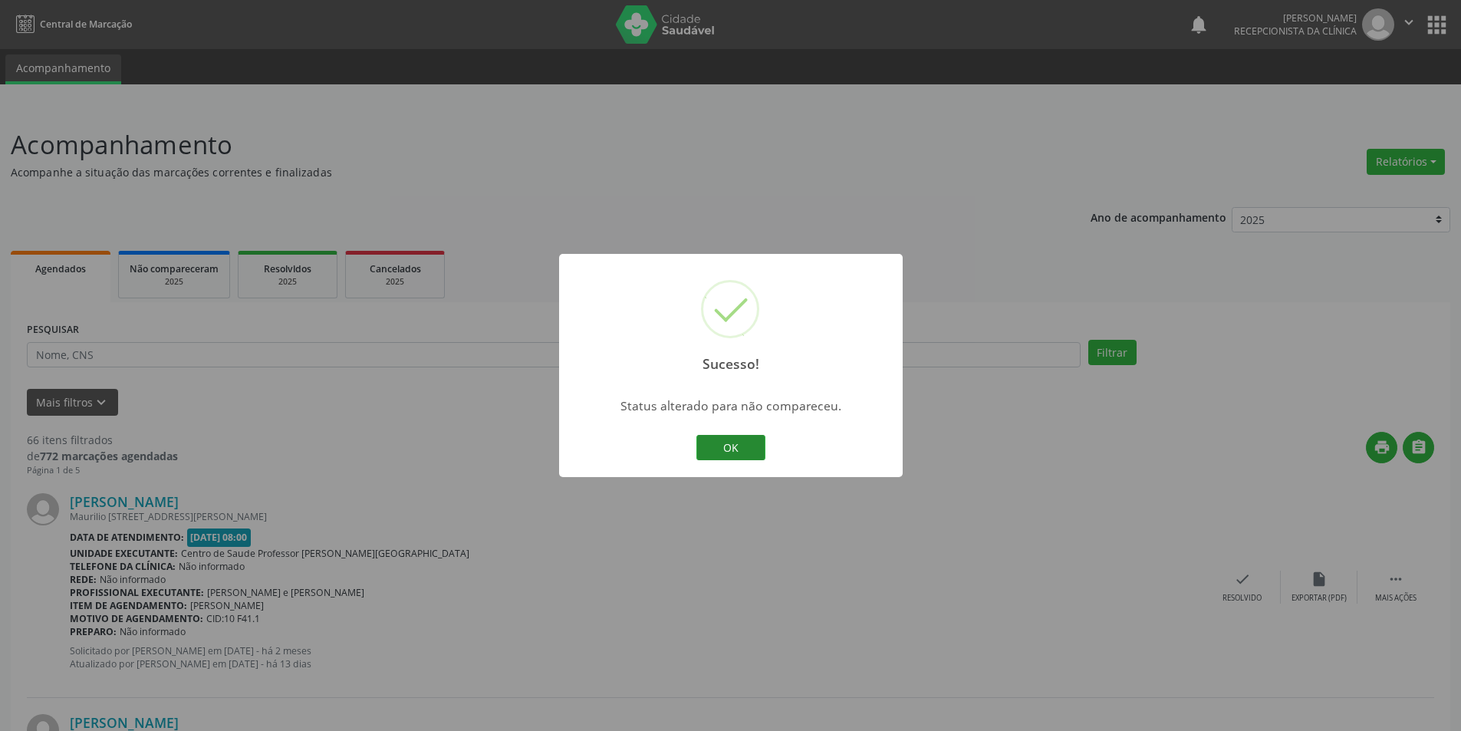
click at [739, 453] on button "OK" at bounding box center [730, 448] width 69 height 26
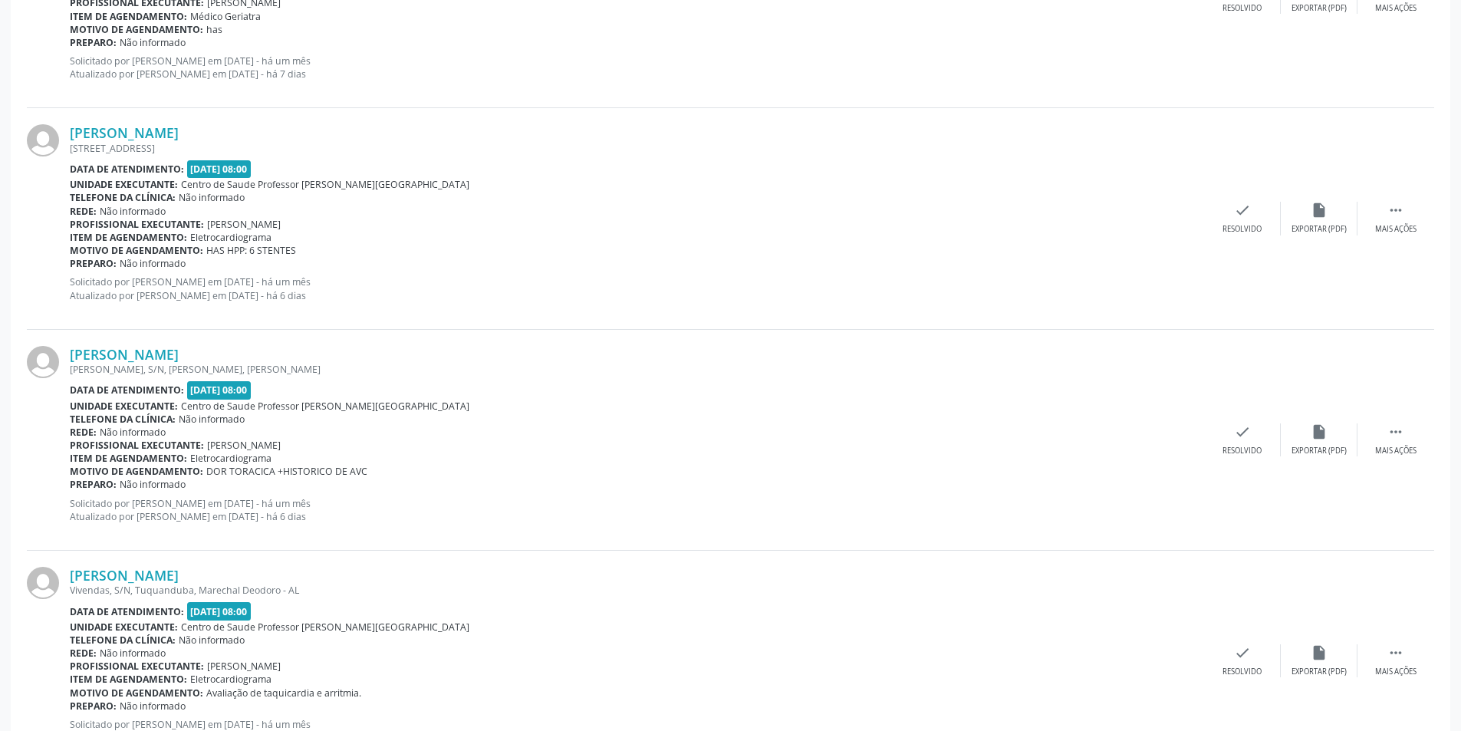
scroll to position [1918, 0]
click at [1414, 222] on div "Mais ações" at bounding box center [1395, 227] width 41 height 11
click at [1309, 225] on div "Não compareceu" at bounding box center [1318, 227] width 65 height 11
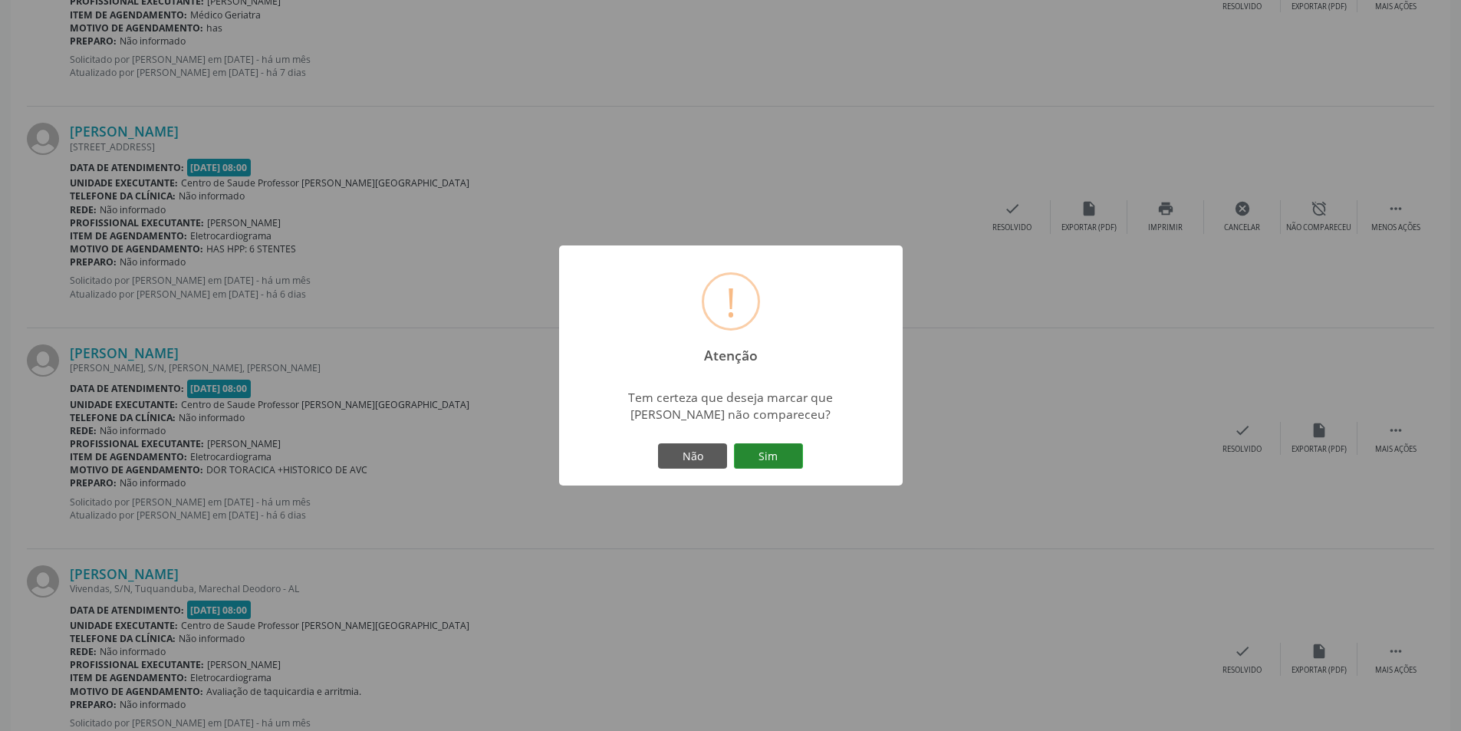
click at [755, 455] on button "Sim" at bounding box center [768, 456] width 69 height 26
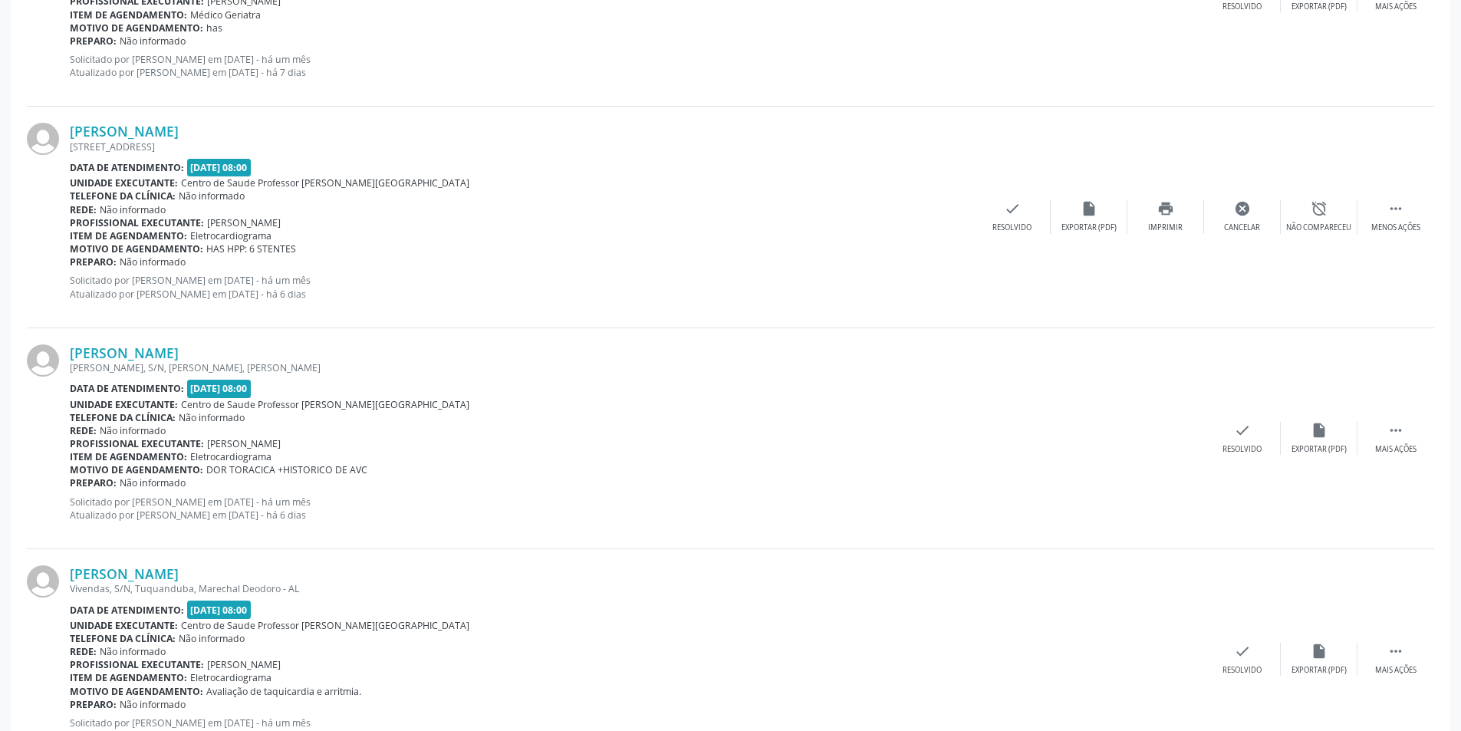
scroll to position [0, 0]
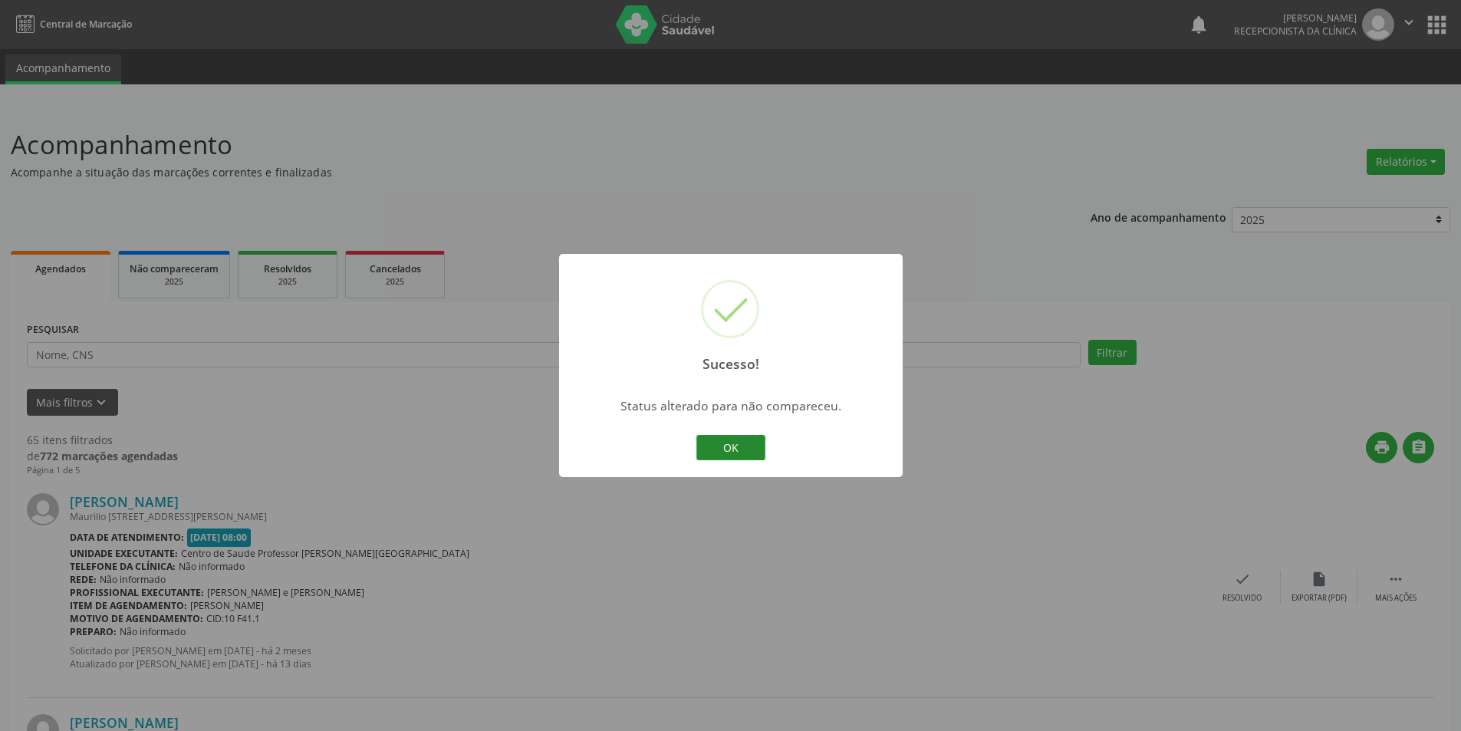
click at [736, 453] on button "OK" at bounding box center [730, 448] width 69 height 26
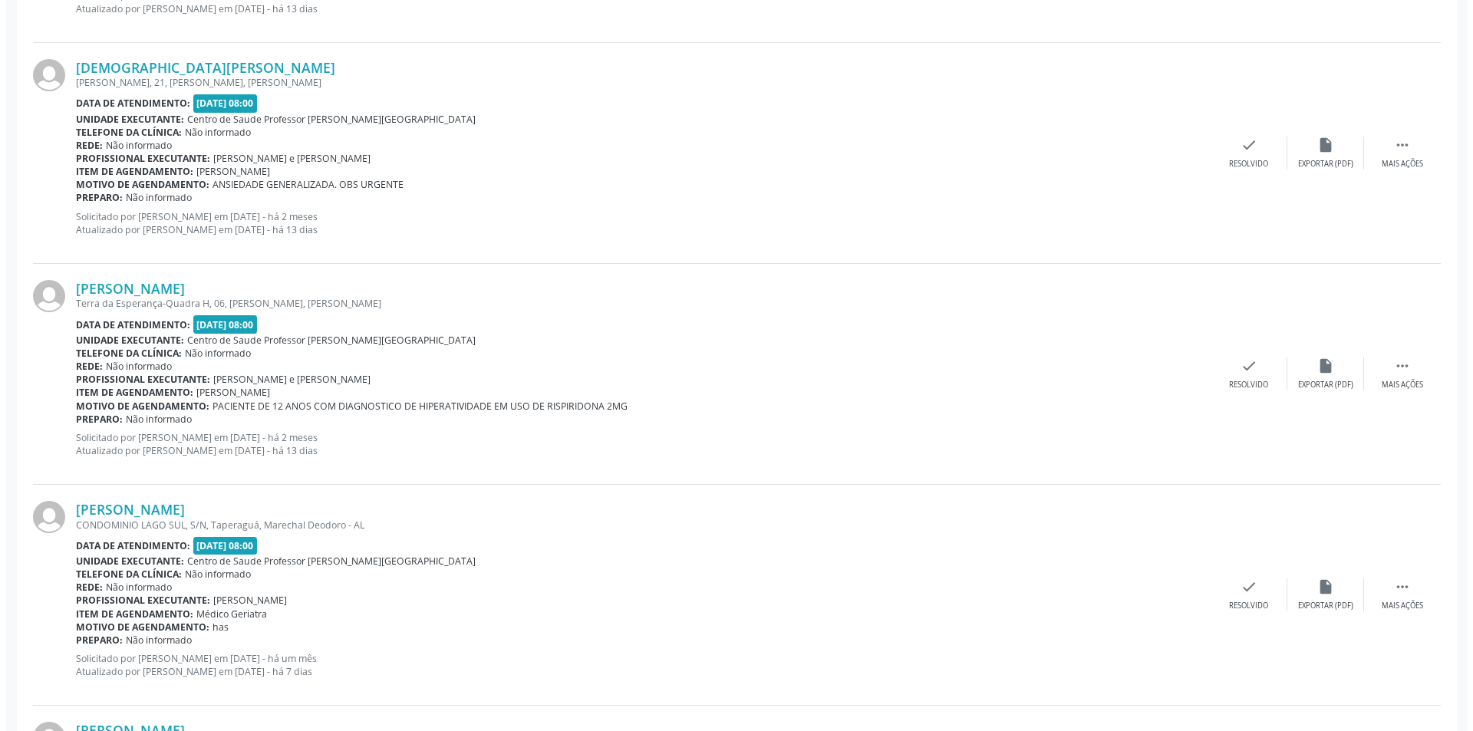
scroll to position [1687, 0]
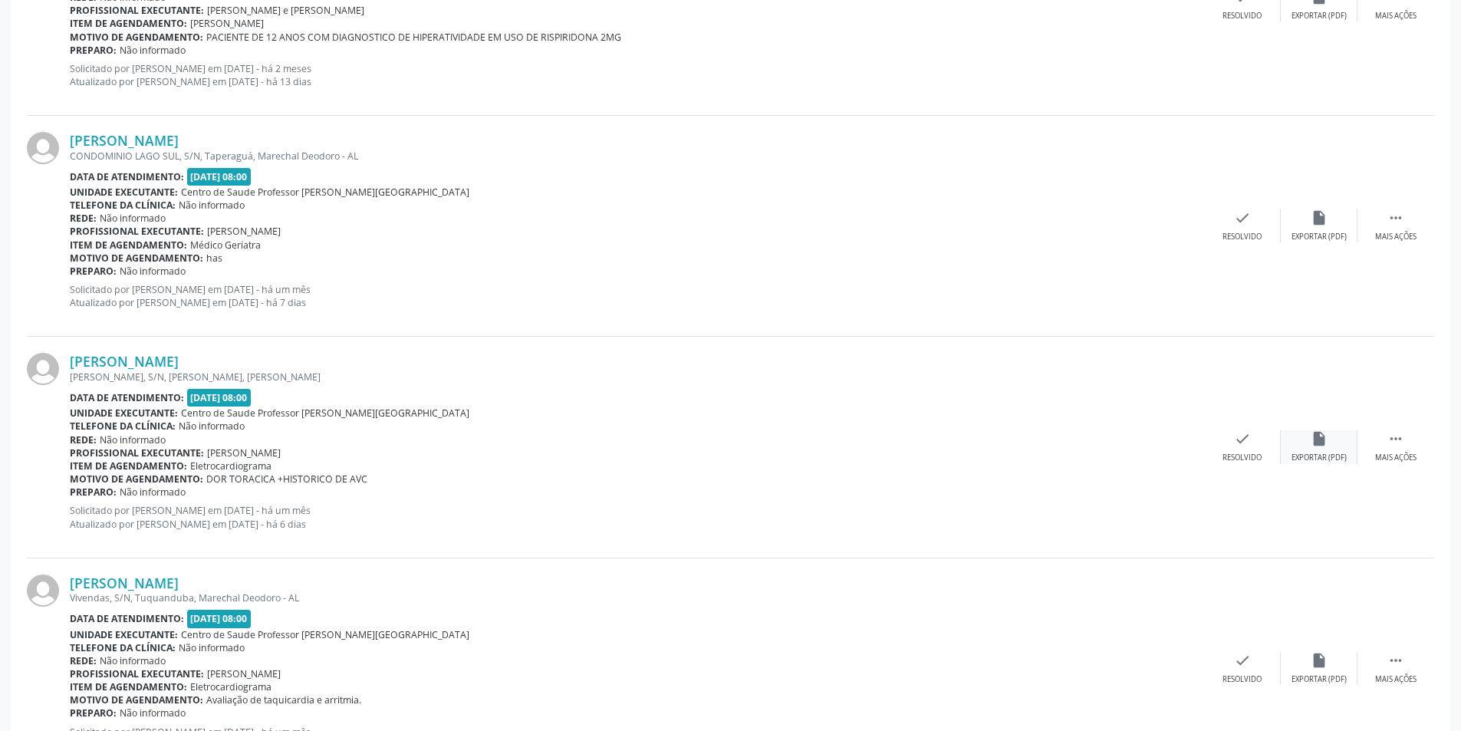
click at [1344, 460] on div "Exportar (PDF)" at bounding box center [1319, 458] width 55 height 11
click at [1248, 458] on div "Resolvido" at bounding box center [1242, 458] width 39 height 11
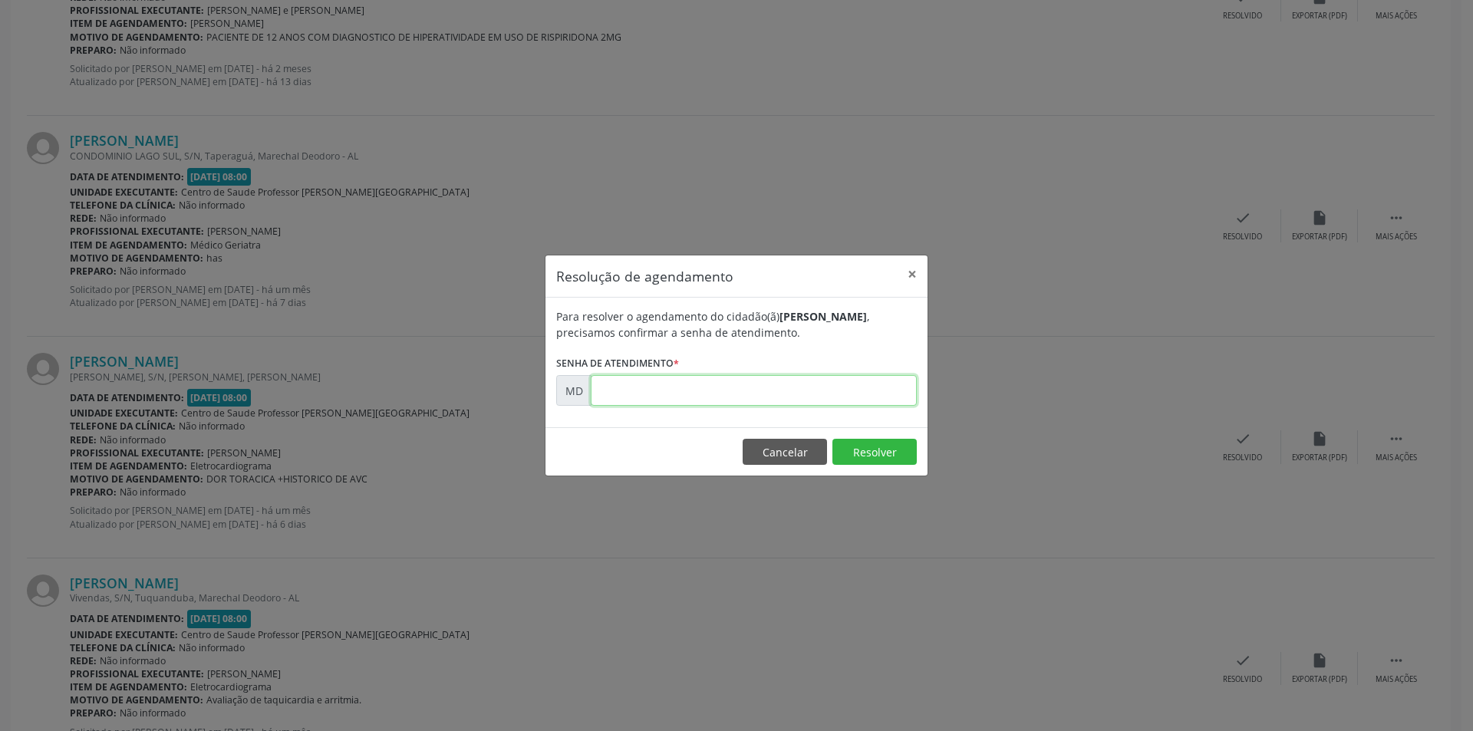
paste input "00009487"
type input "00009487"
click at [846, 448] on button "Resolver" at bounding box center [874, 452] width 84 height 26
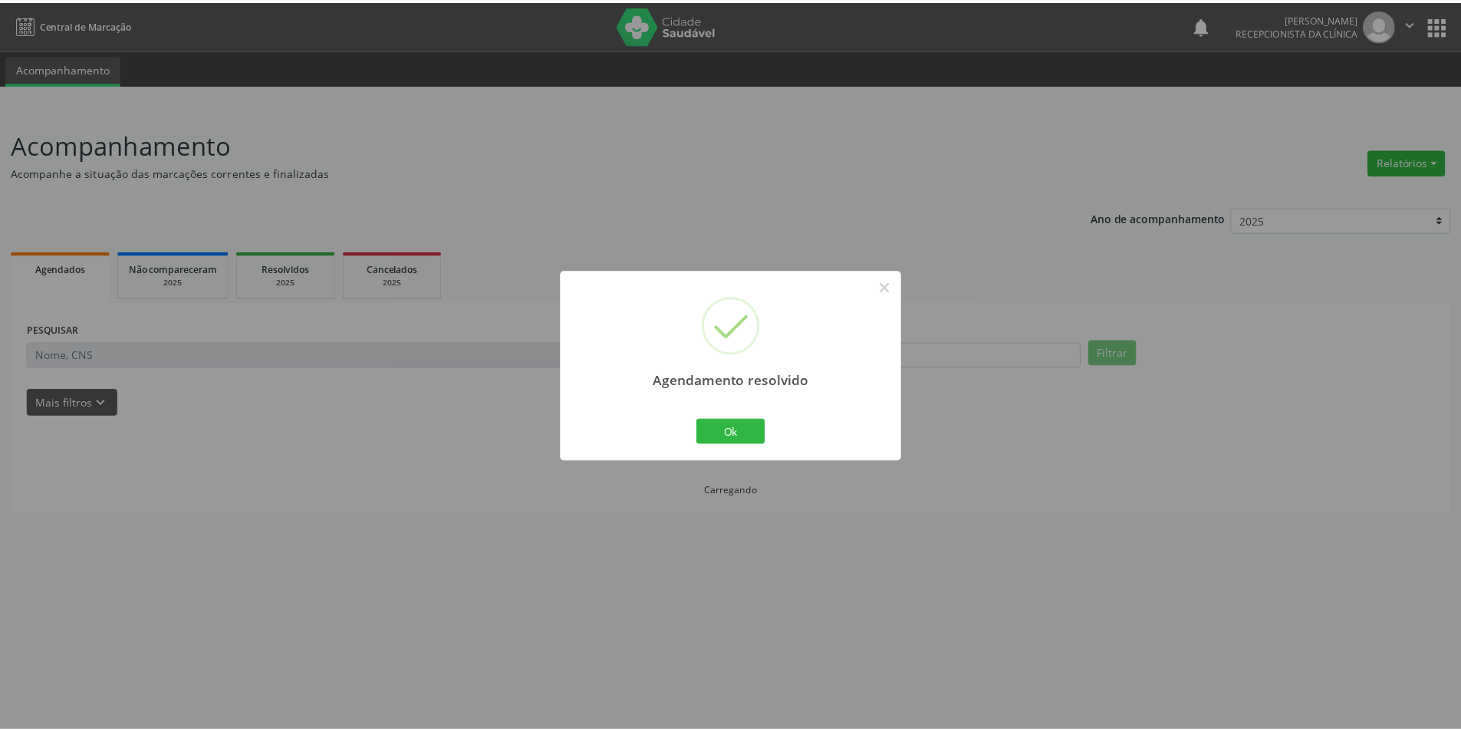
scroll to position [0, 0]
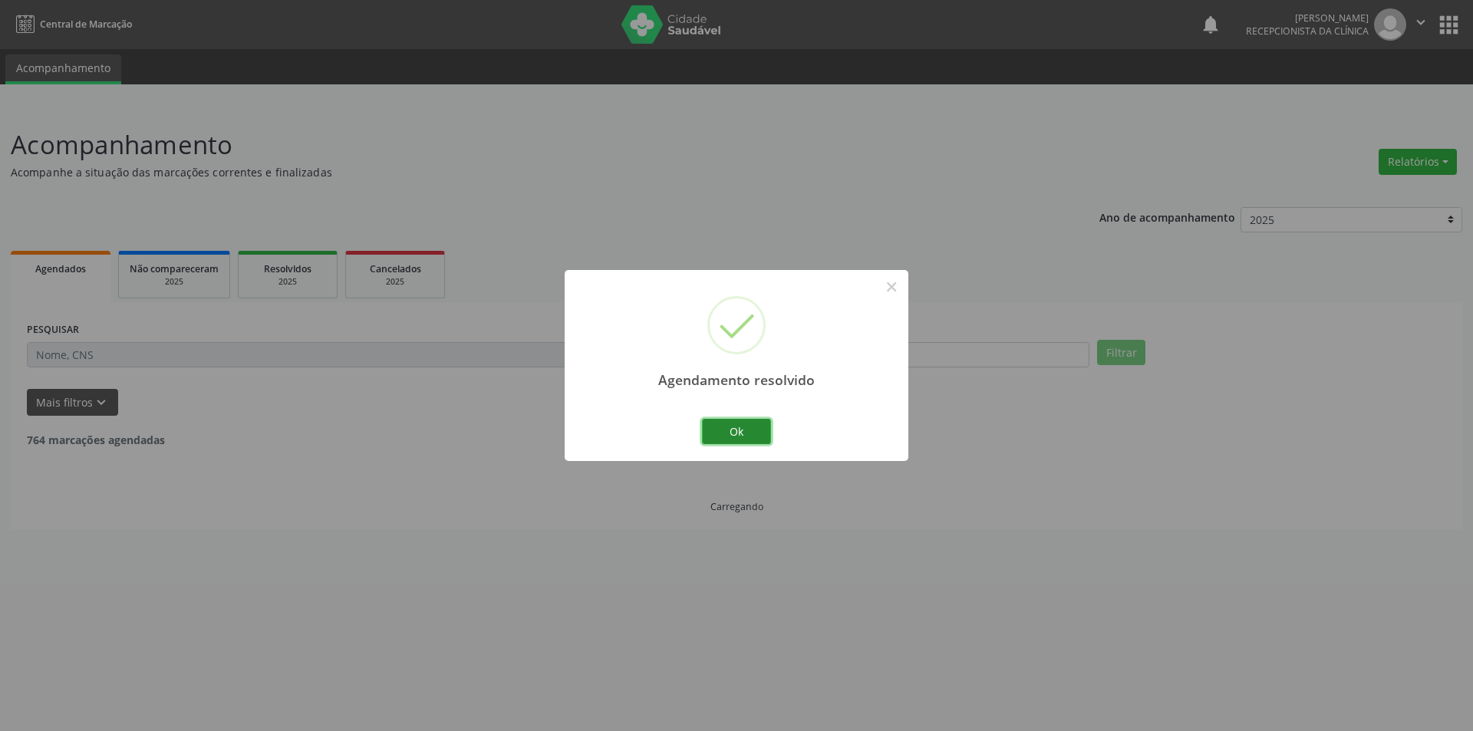
click at [717, 423] on button "Ok" at bounding box center [736, 432] width 69 height 26
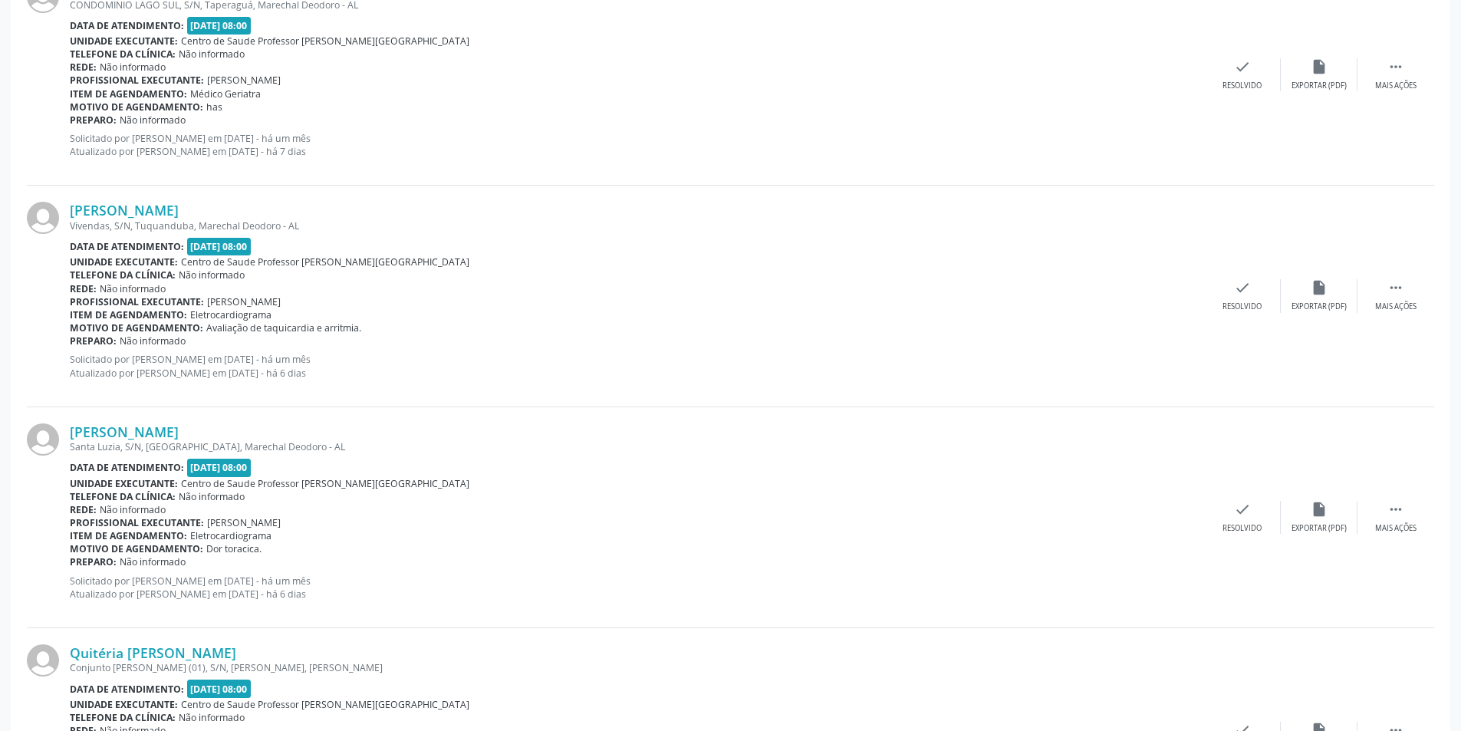
scroll to position [1841, 0]
click at [1401, 294] on icon "" at bounding box center [1396, 285] width 17 height 17
click at [1327, 296] on div "alarm_off Não compareceu" at bounding box center [1319, 293] width 77 height 33
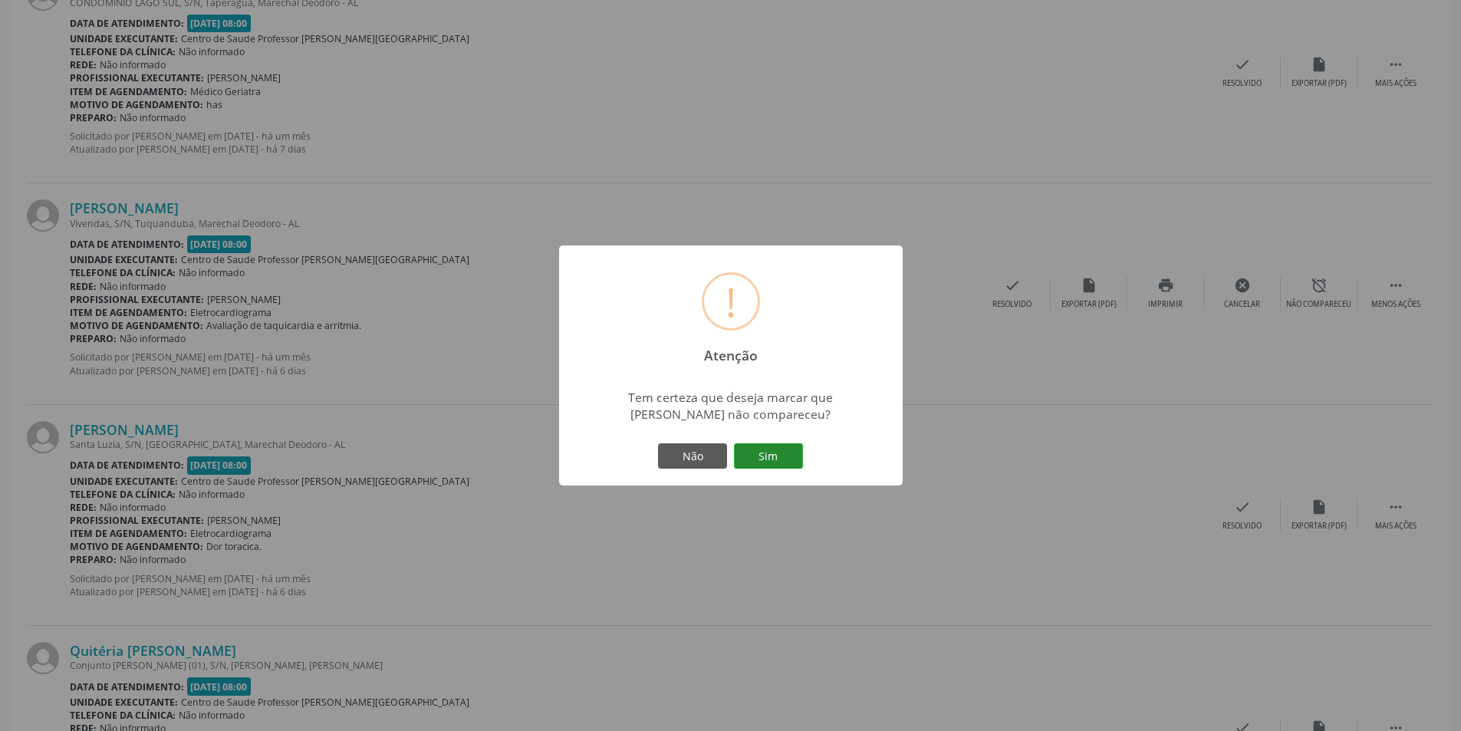
click at [784, 447] on button "Sim" at bounding box center [768, 456] width 69 height 26
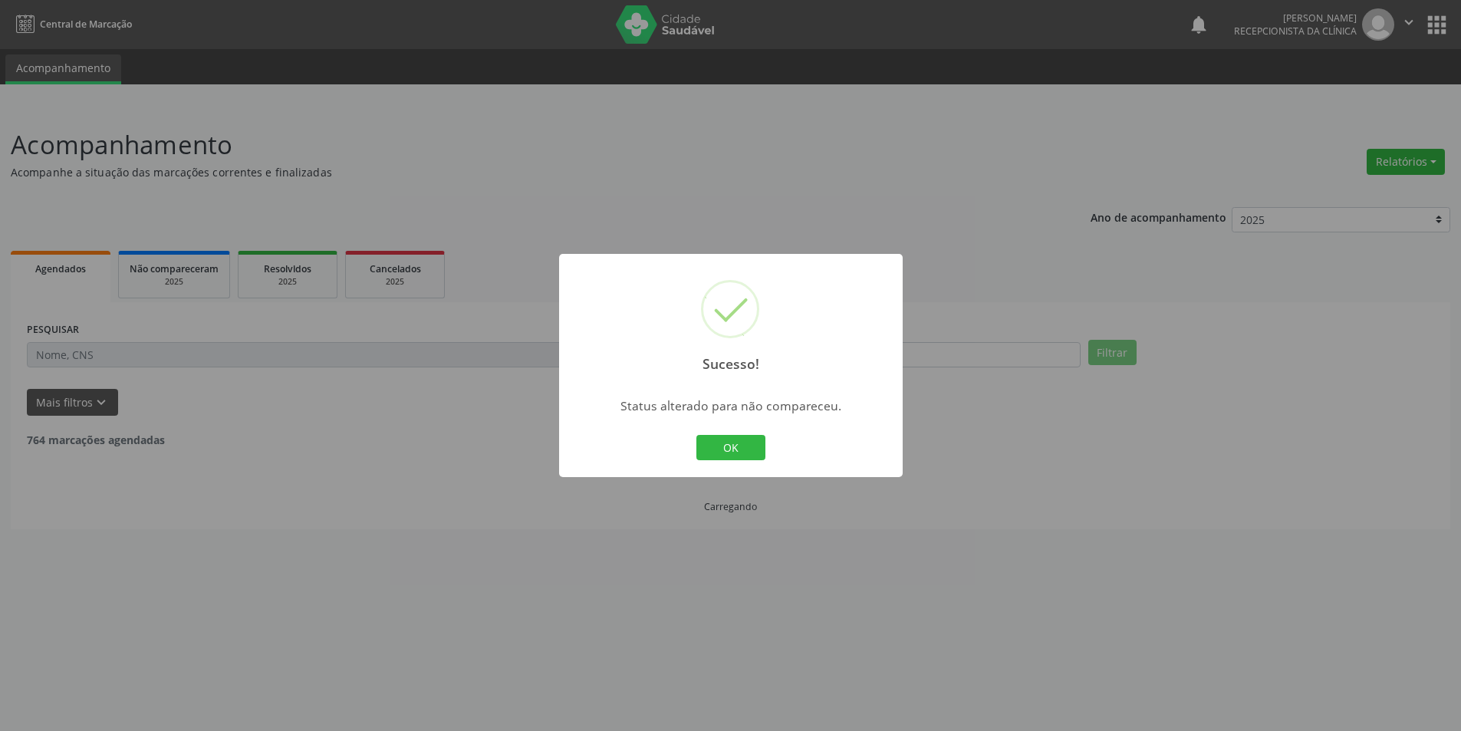
scroll to position [0, 0]
click at [753, 452] on button "OK" at bounding box center [736, 448] width 69 height 26
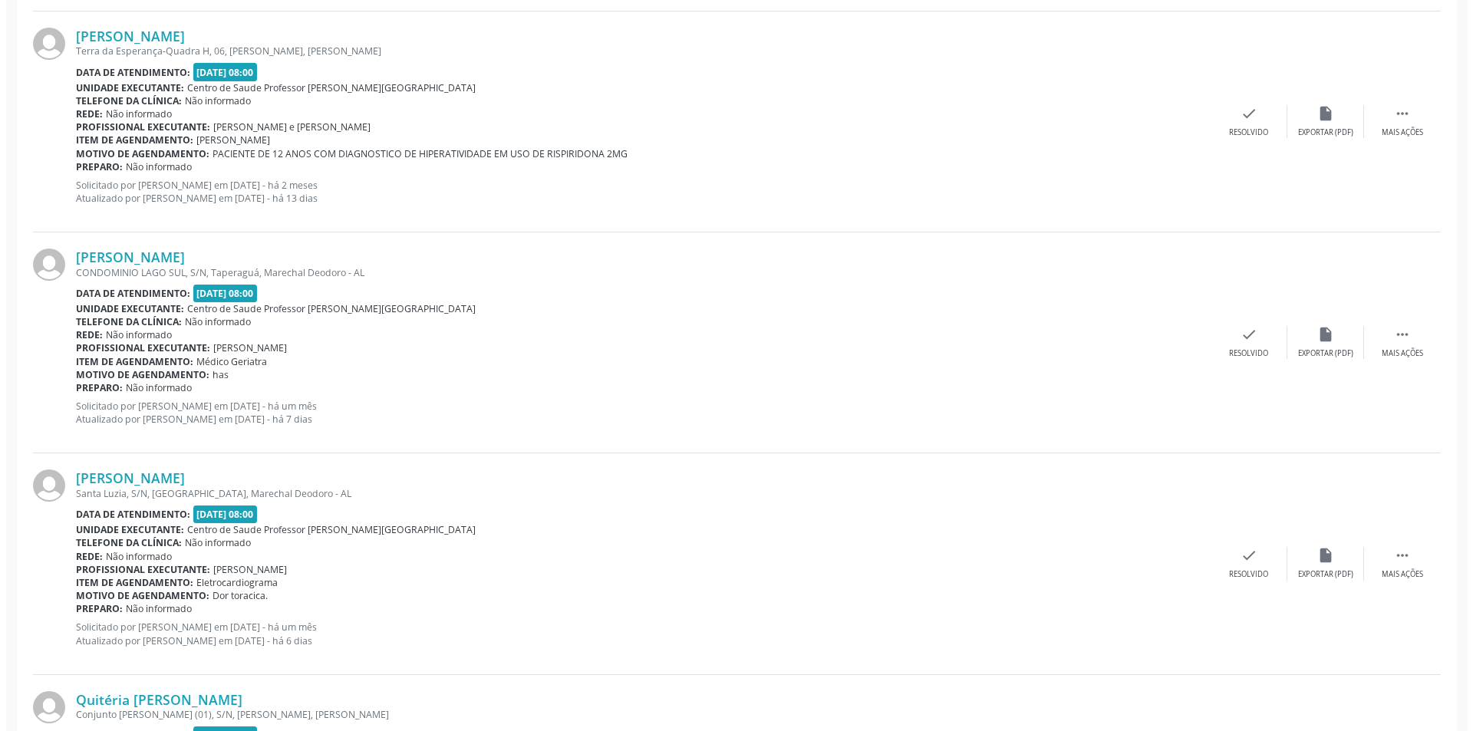
scroll to position [1764, 0]
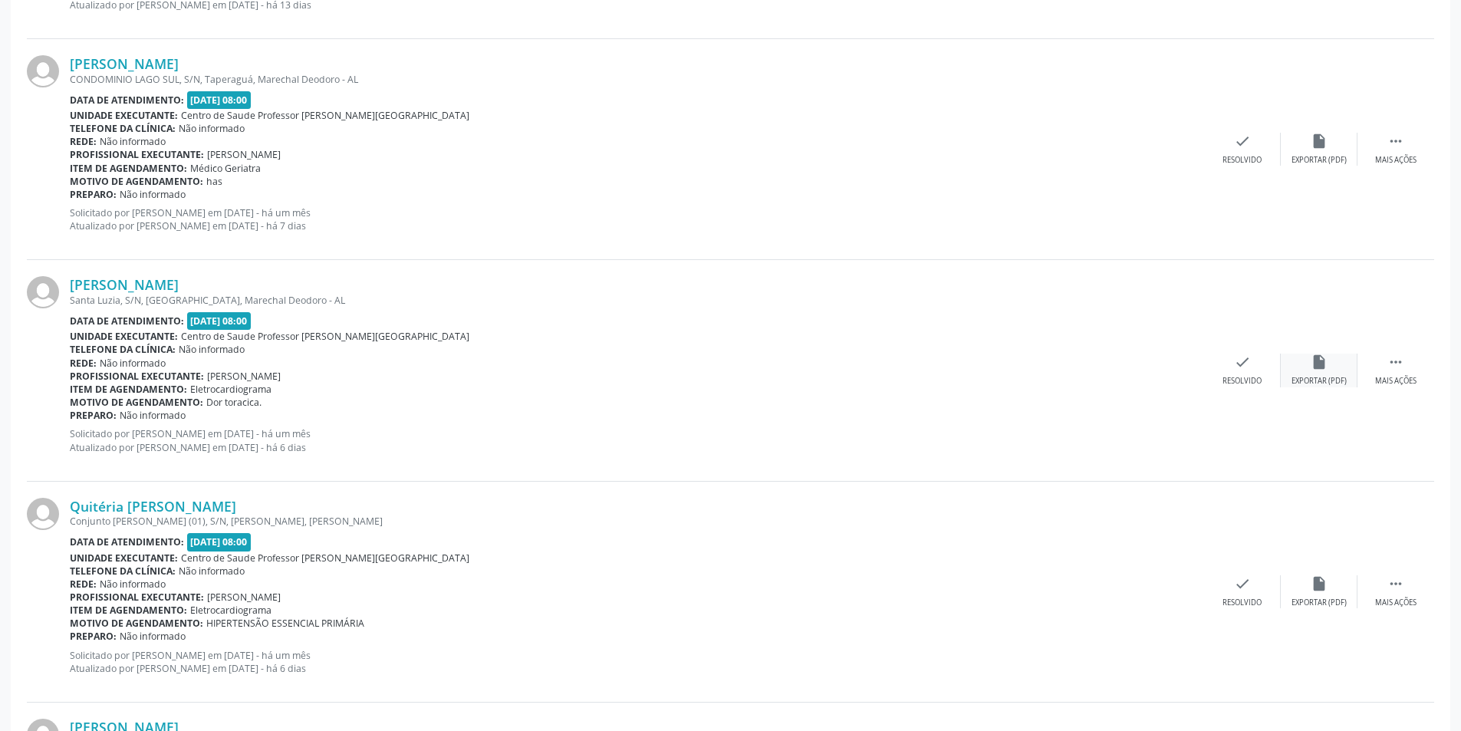
click at [1322, 364] on icon "insert_drive_file" at bounding box center [1319, 362] width 17 height 17
click at [1253, 365] on div "check Resolvido" at bounding box center [1242, 370] width 77 height 33
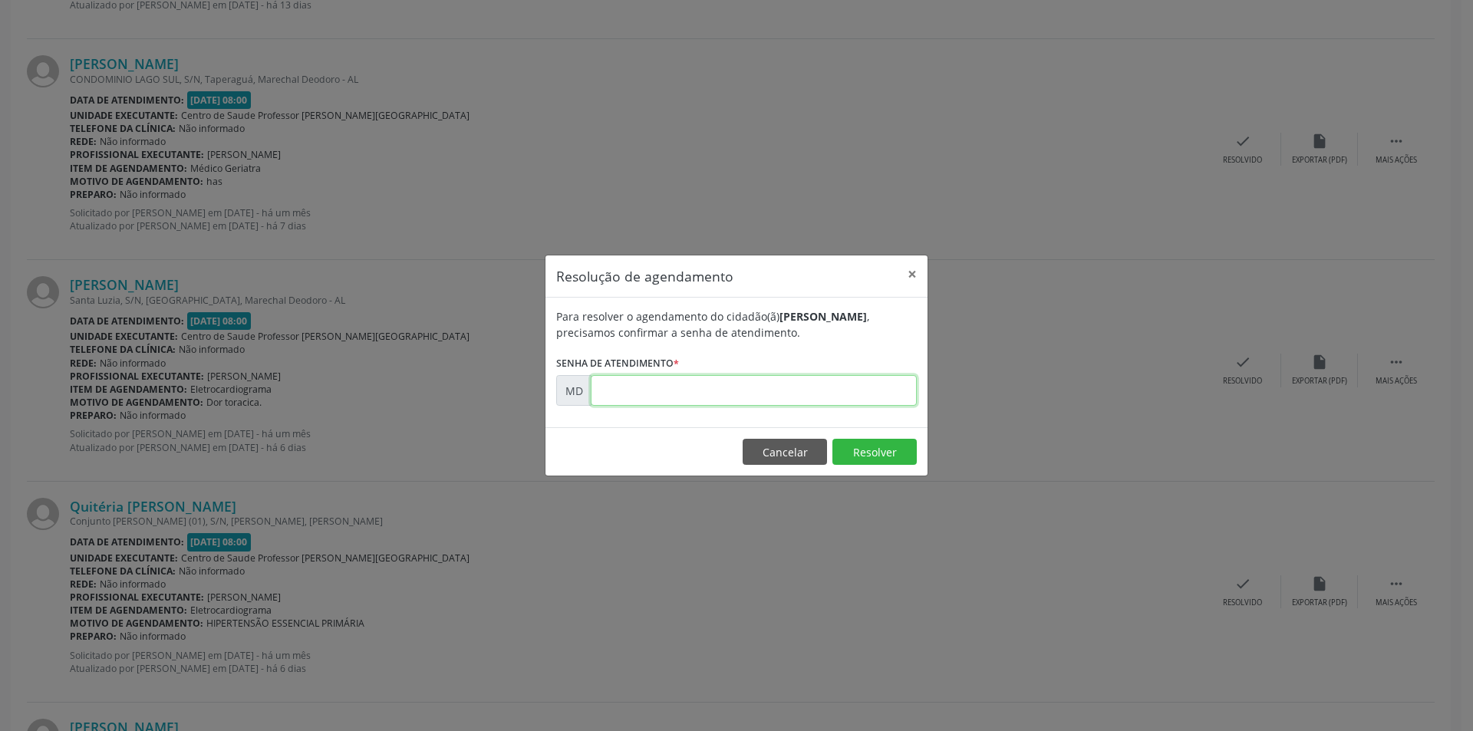
paste input "00009573"
type input "00009573"
click at [884, 456] on button "Resolver" at bounding box center [874, 452] width 84 height 26
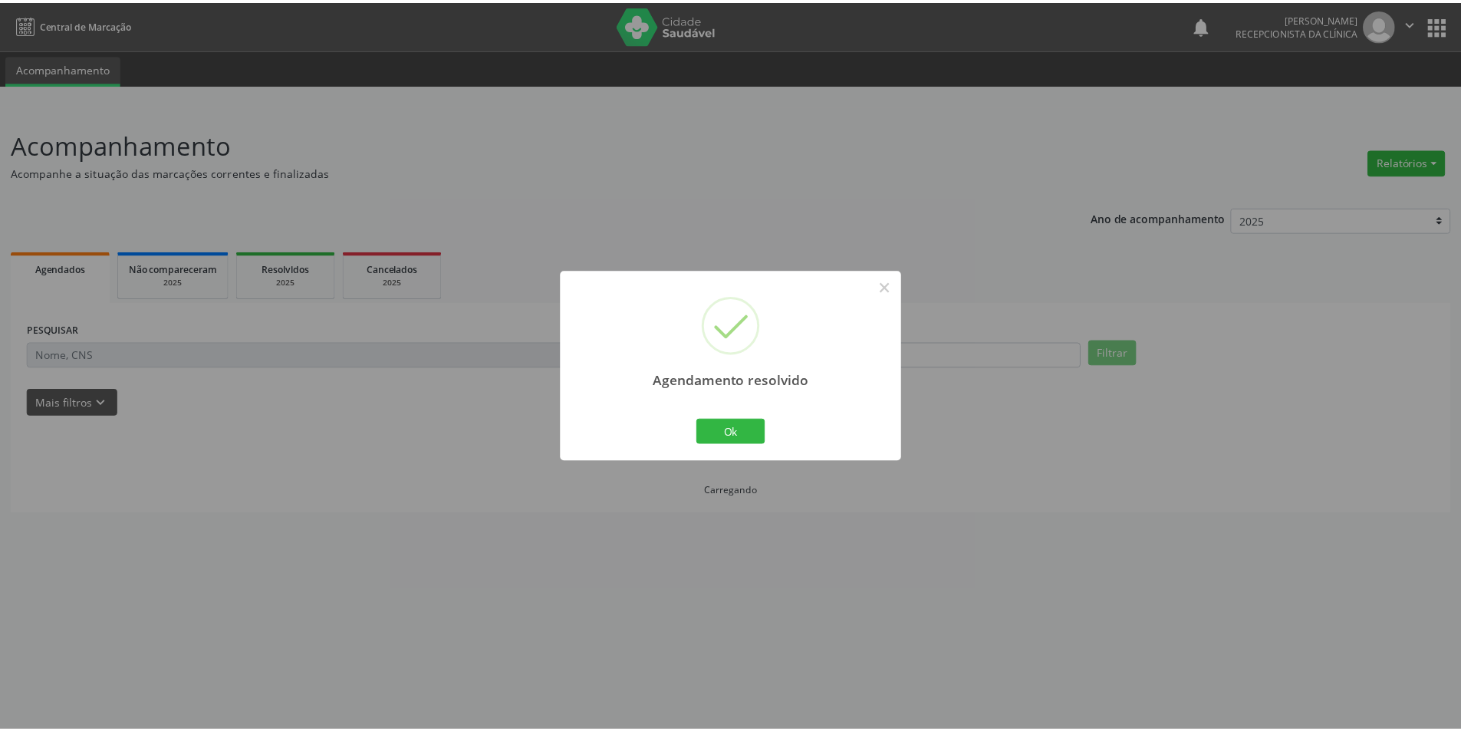
scroll to position [0, 0]
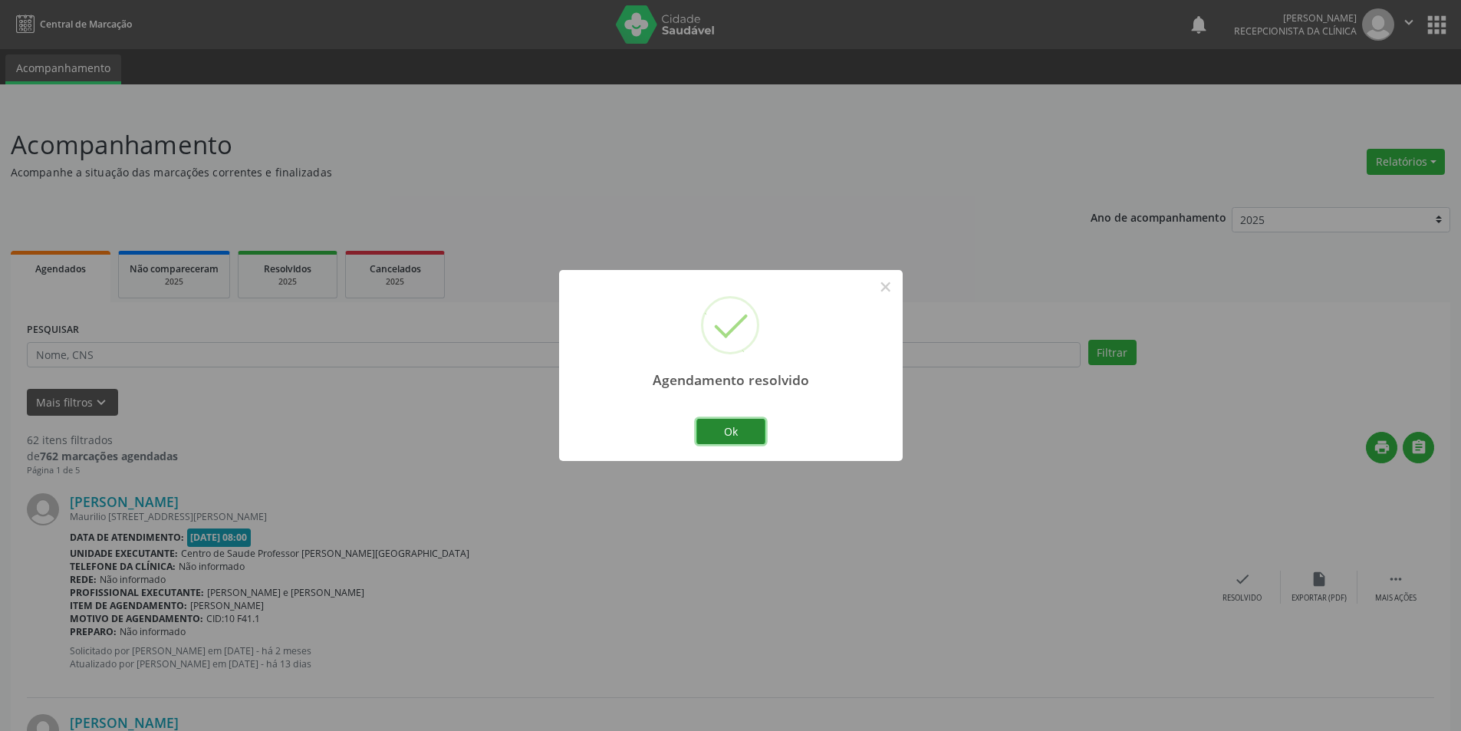
click at [708, 442] on button "Ok" at bounding box center [730, 432] width 69 height 26
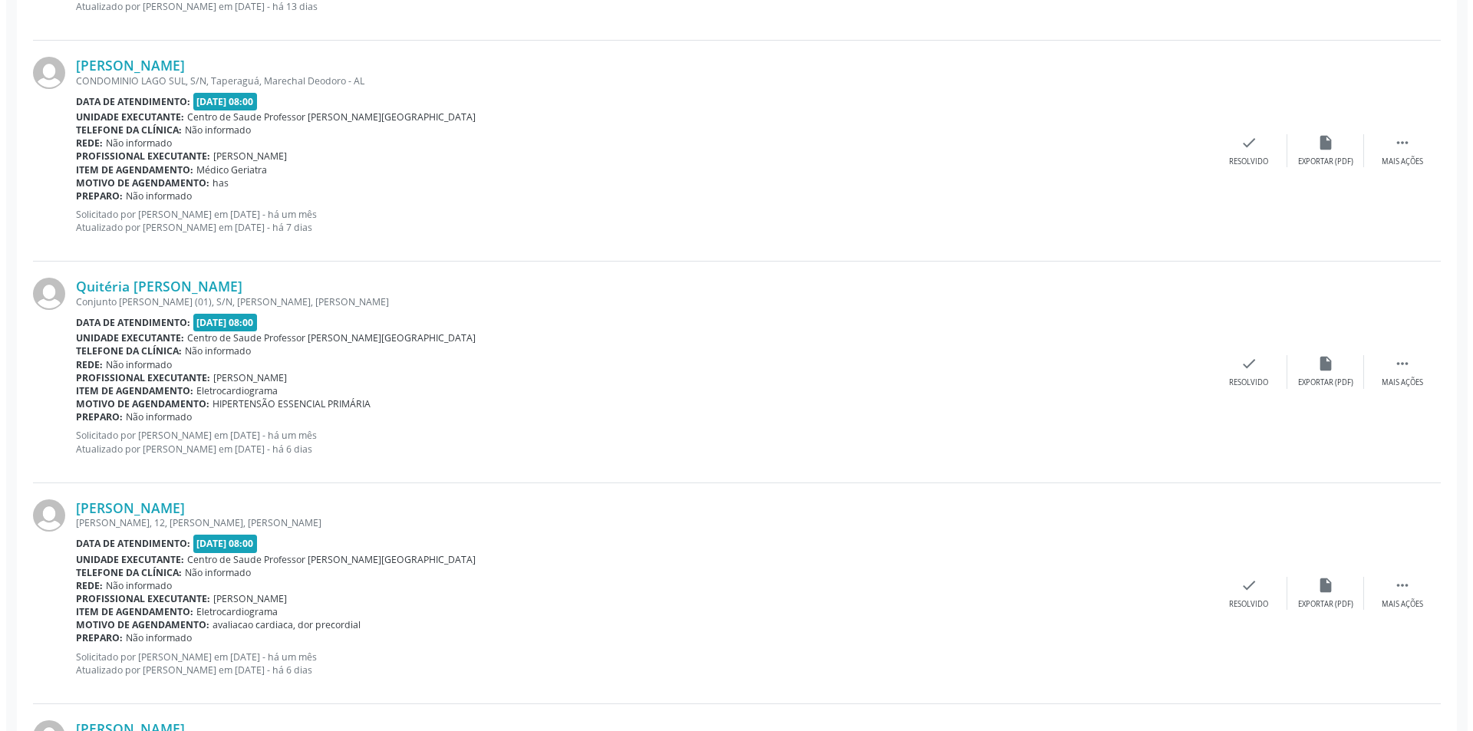
scroll to position [1764, 0]
click at [1330, 363] on div "insert_drive_file Exportar (PDF)" at bounding box center [1319, 370] width 77 height 33
click at [1245, 381] on div "Resolvido" at bounding box center [1242, 381] width 39 height 11
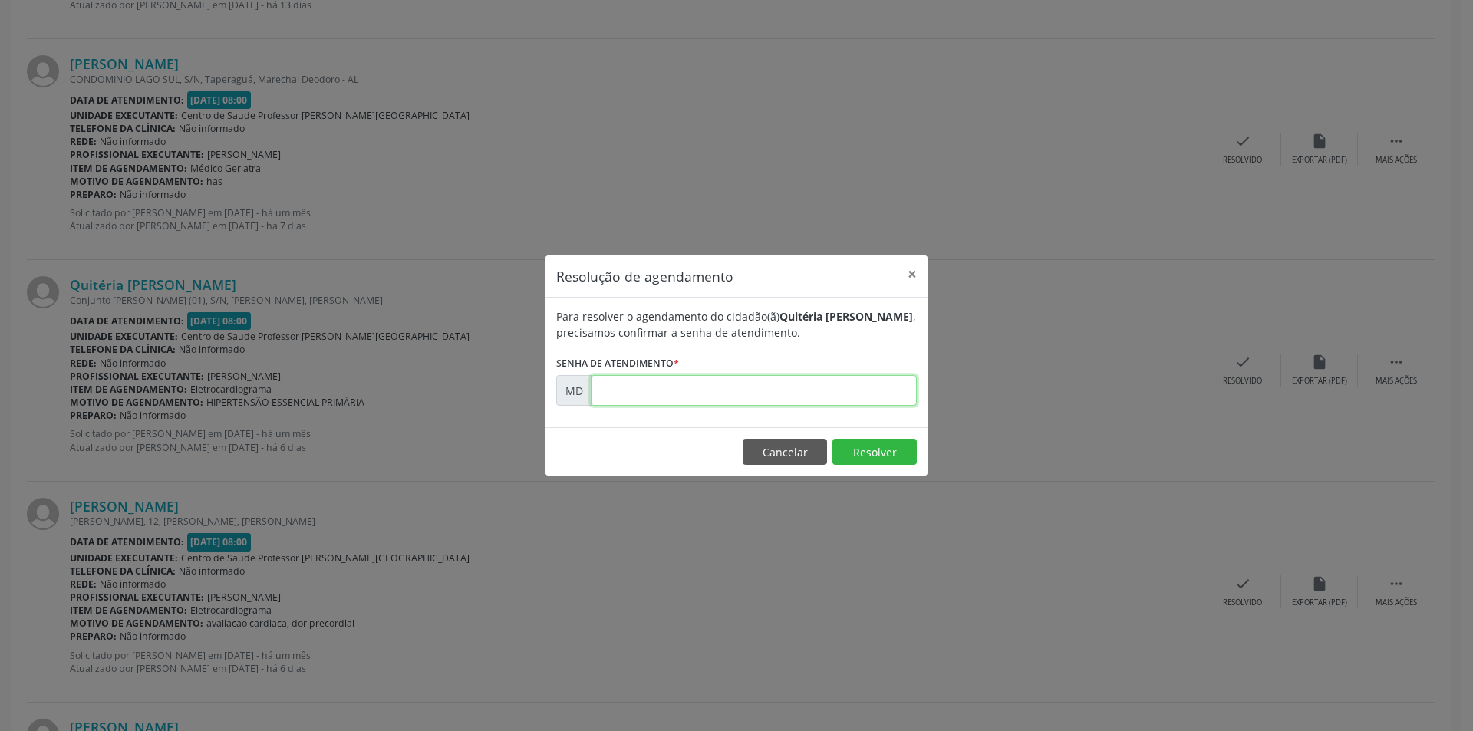
paste input "00009671"
type input "00009671"
click at [862, 440] on button "Resolver" at bounding box center [874, 452] width 84 height 26
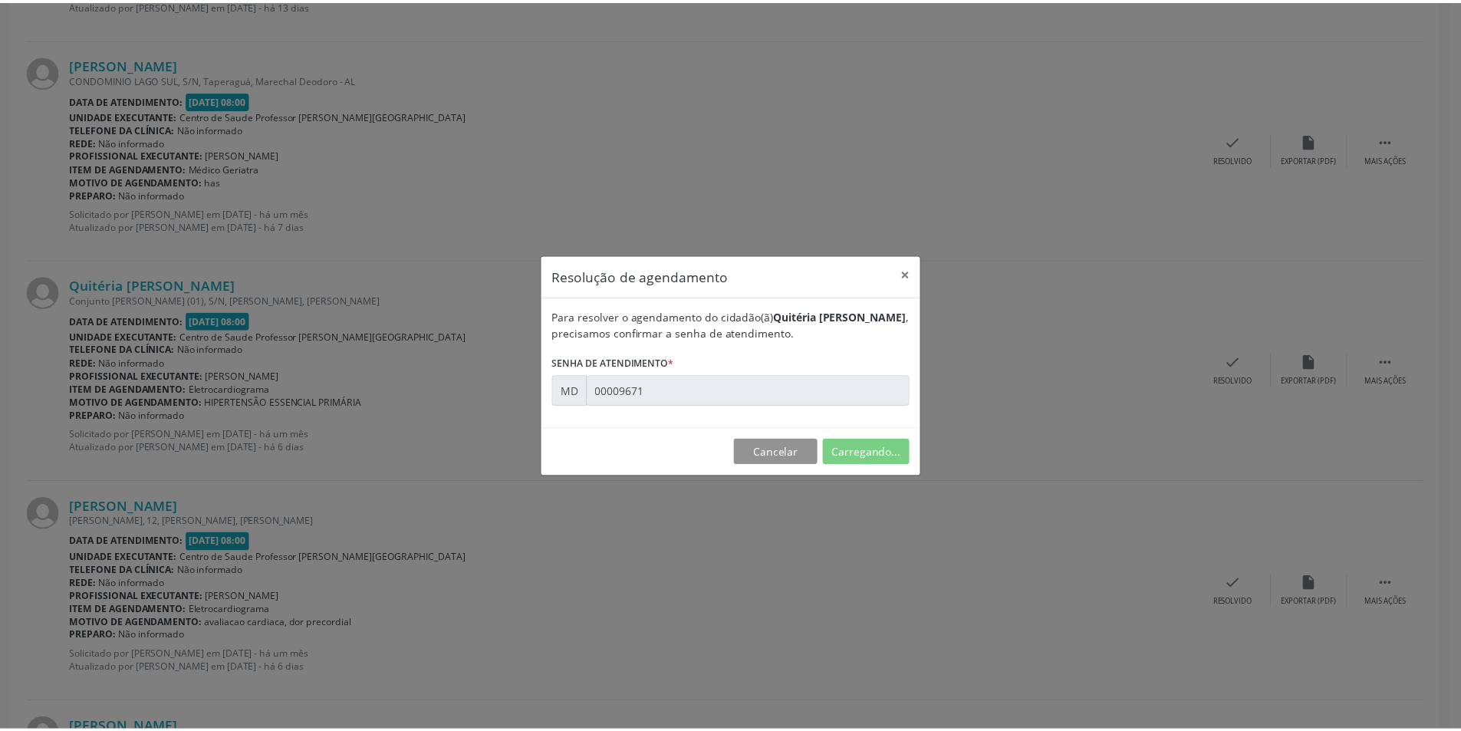
scroll to position [0, 0]
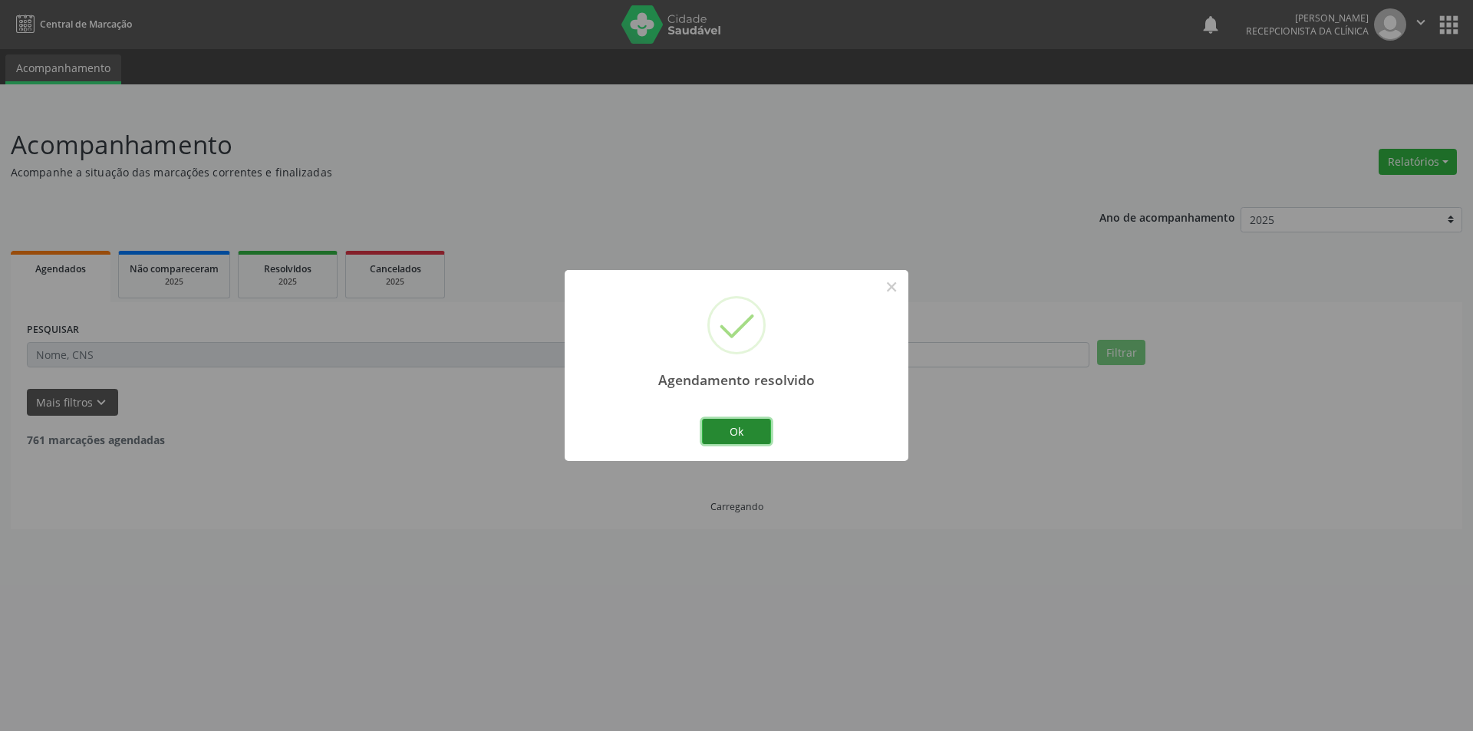
click at [761, 436] on button "Ok" at bounding box center [736, 432] width 69 height 26
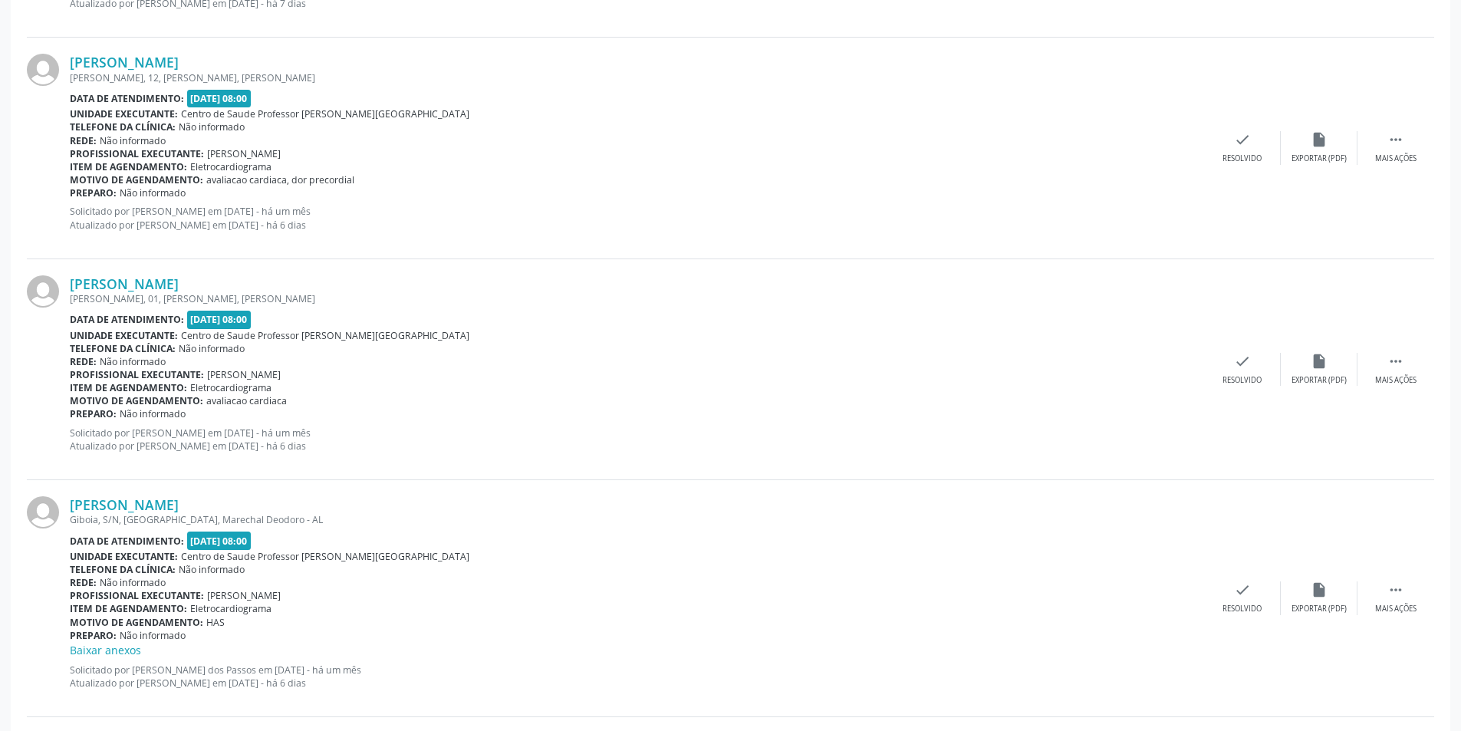
scroll to position [1994, 0]
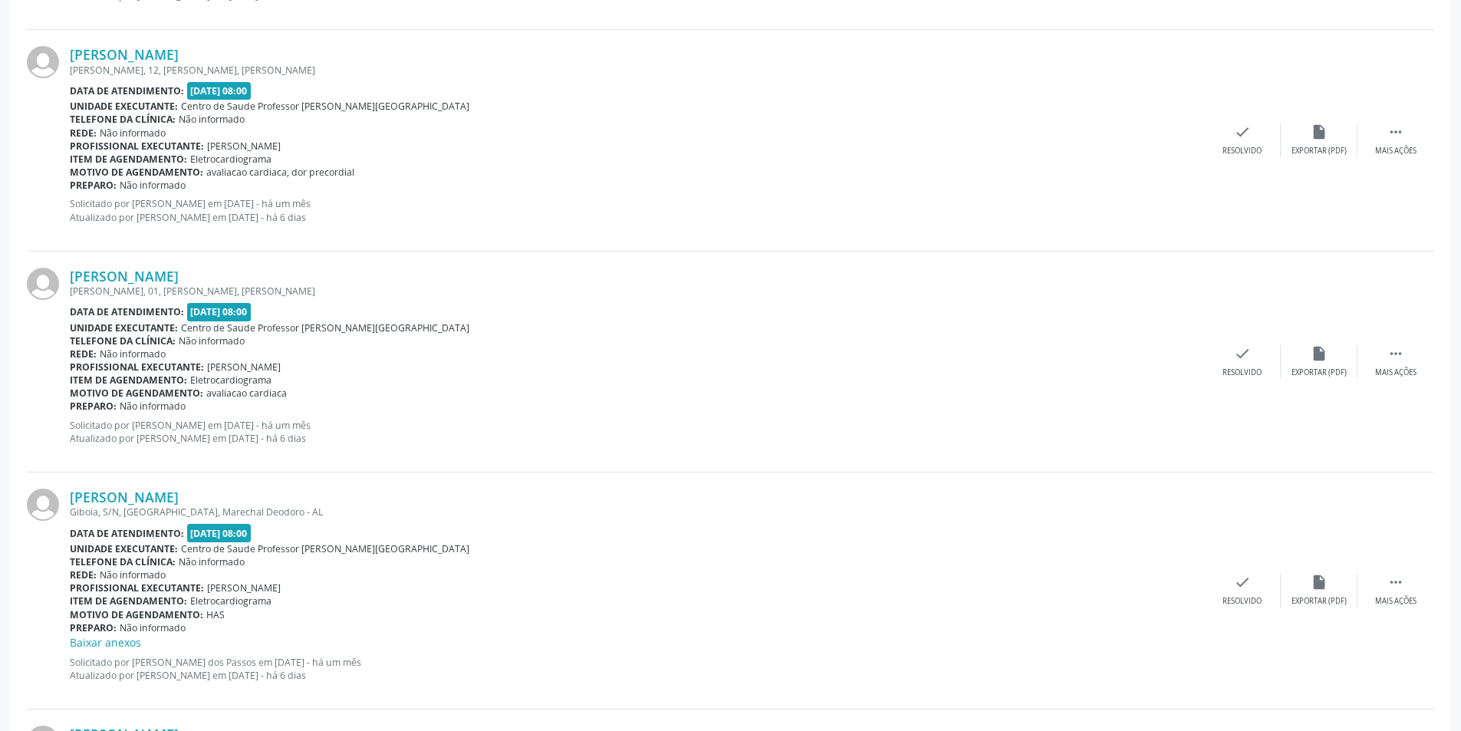
drag, startPoint x: 1393, startPoint y: 380, endPoint x: 1385, endPoint y: 393, distance: 14.5
click at [1393, 378] on div "[PERSON_NAME] [PERSON_NAME], 01, [PERSON_NAME], [PERSON_NAME] Data de atendimen…" at bounding box center [730, 362] width 1407 height 221
click at [1378, 351] on div " Mais ações" at bounding box center [1396, 361] width 77 height 33
click at [1348, 358] on div "alarm_off Não compareceu" at bounding box center [1319, 361] width 77 height 33
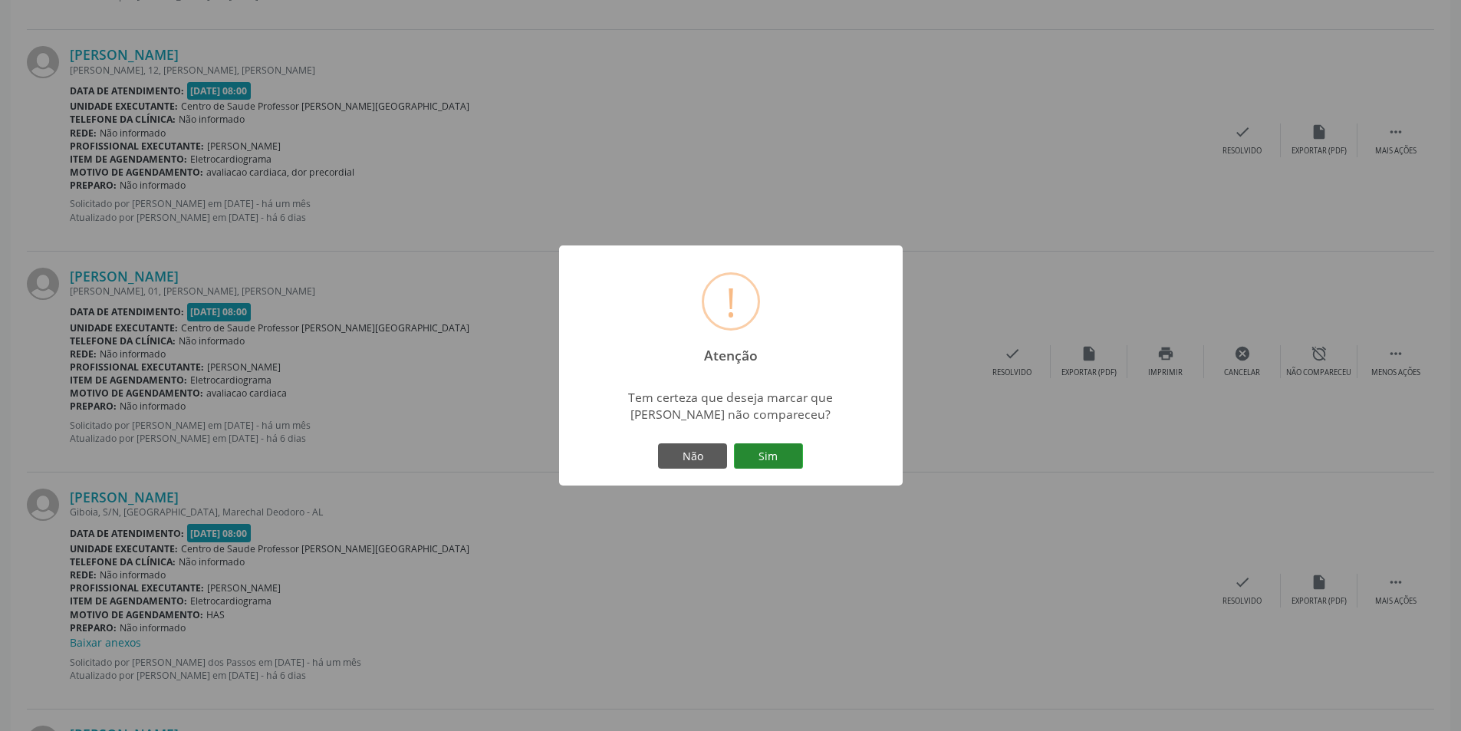
click at [761, 456] on button "Sim" at bounding box center [768, 456] width 69 height 26
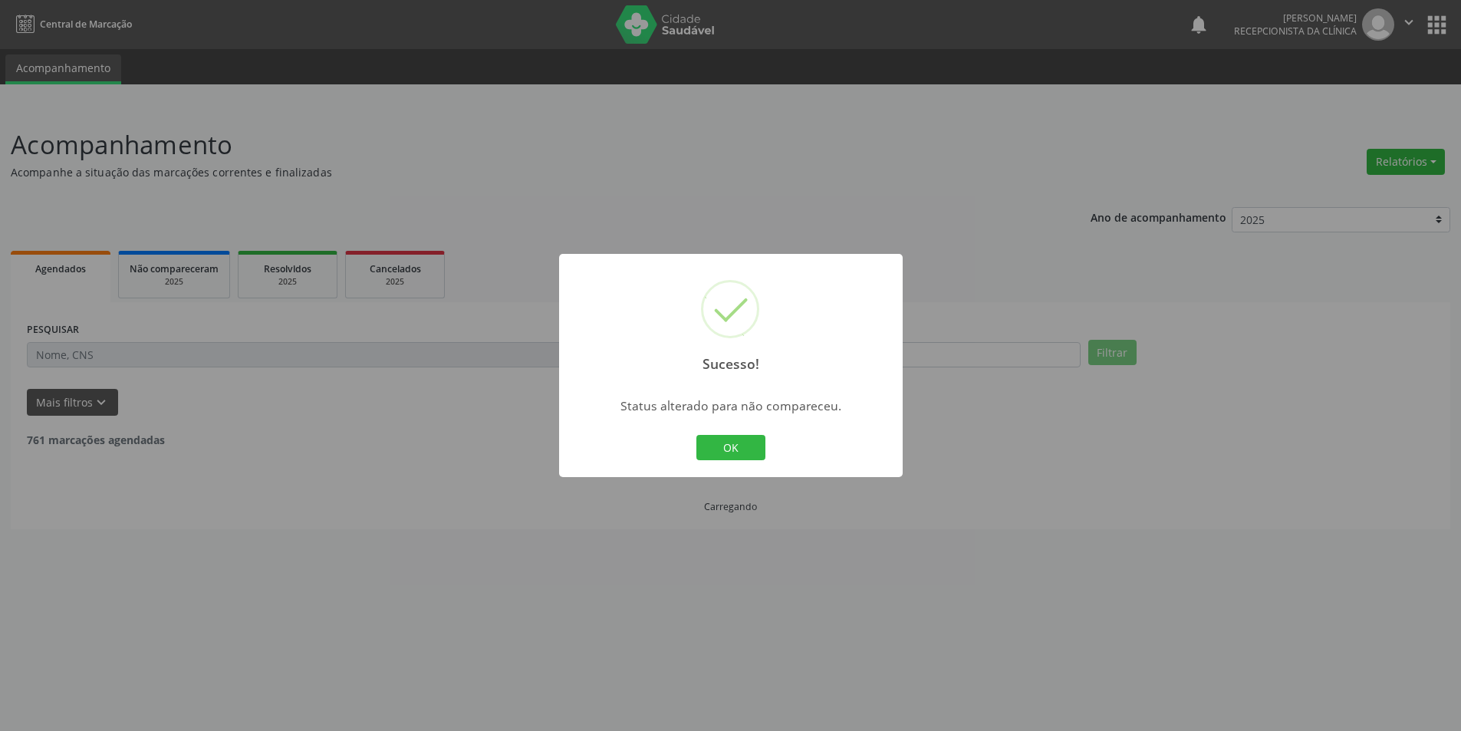
scroll to position [0, 0]
click at [739, 442] on button "OK" at bounding box center [736, 448] width 69 height 26
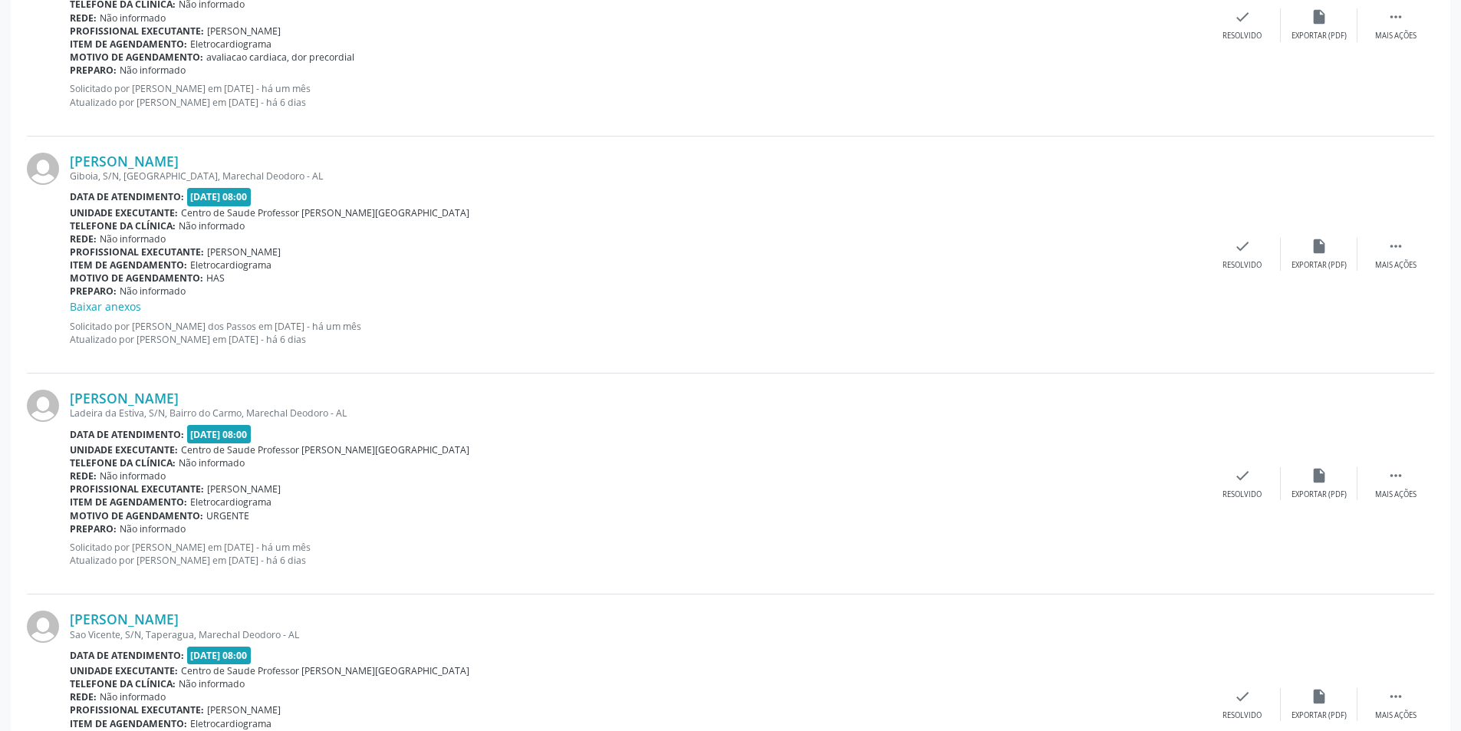
scroll to position [2224, 0]
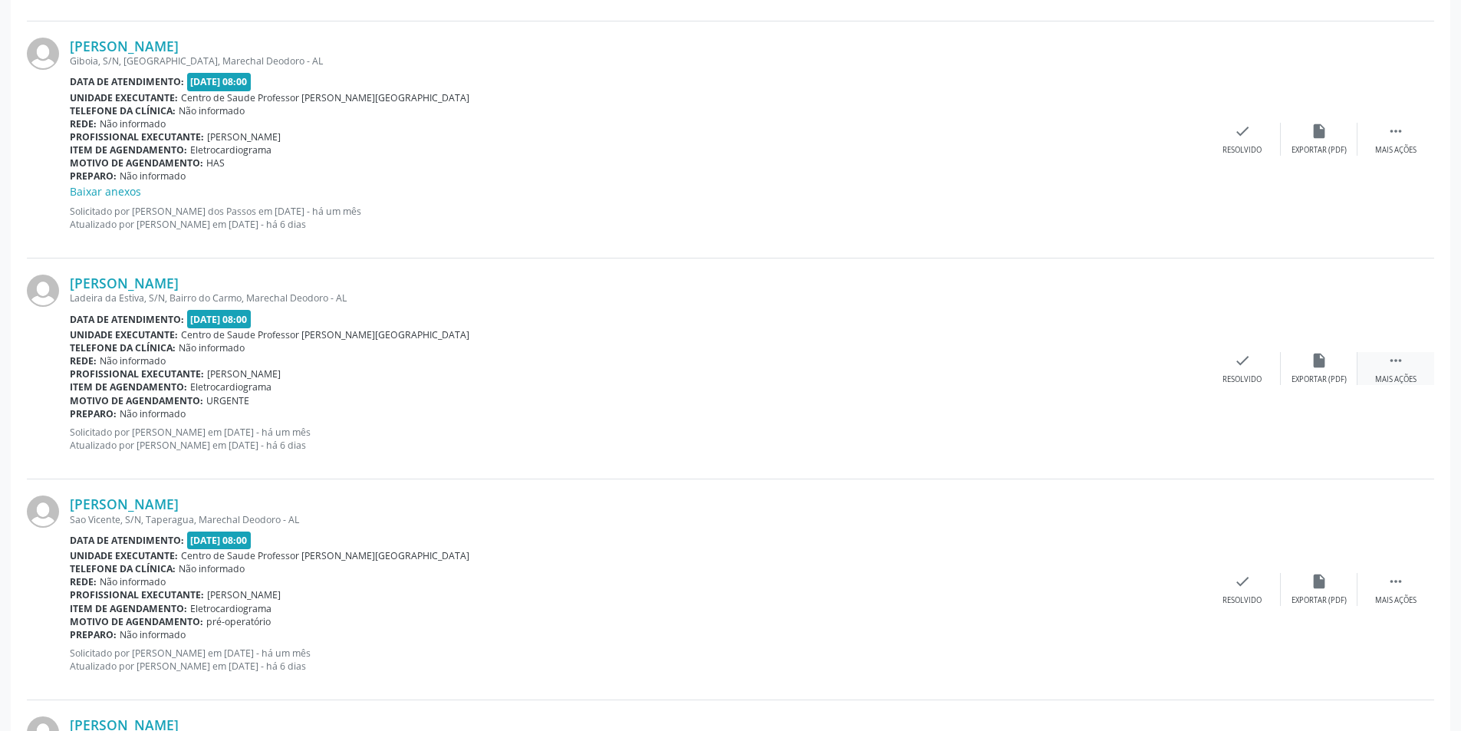
click at [1404, 367] on div " Mais ações" at bounding box center [1396, 368] width 77 height 33
click at [1313, 374] on div "Não compareceu" at bounding box center [1318, 379] width 65 height 11
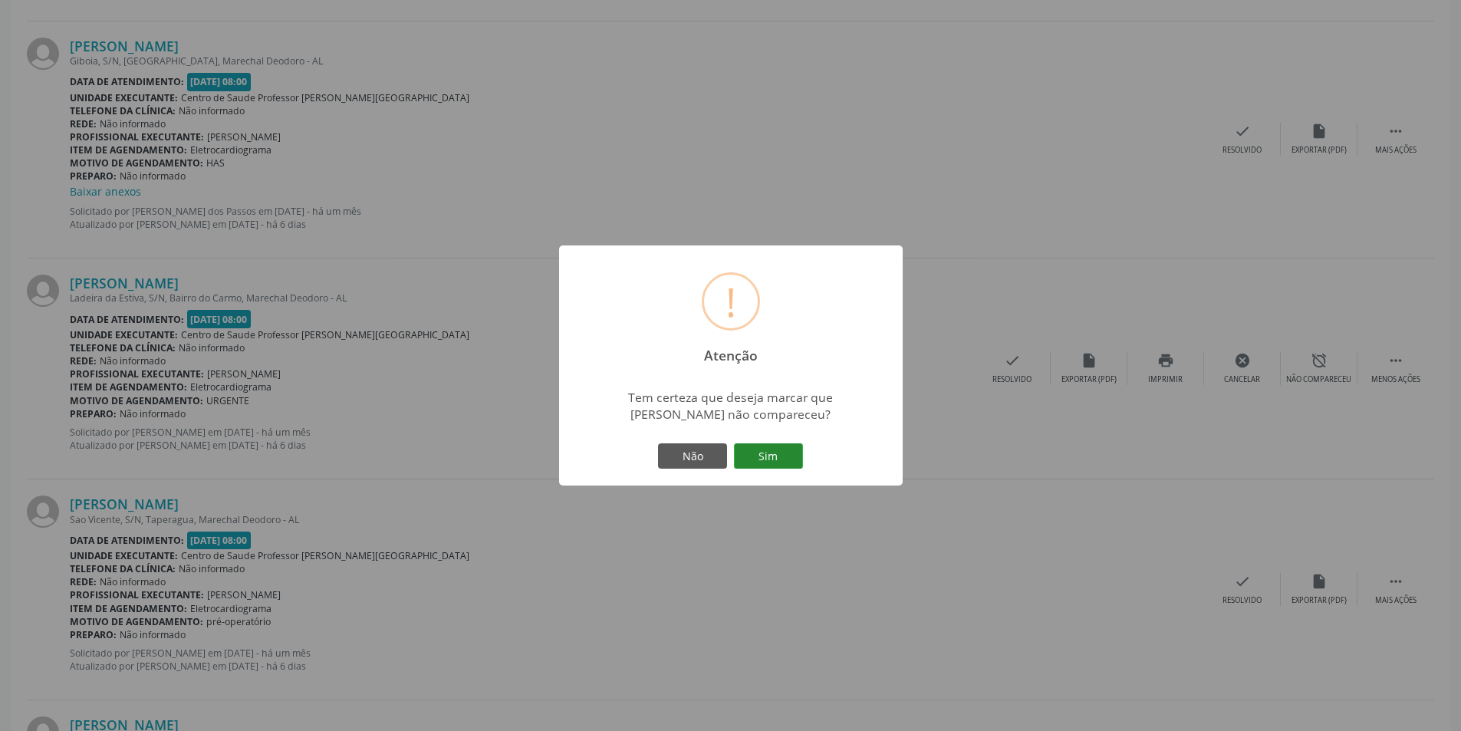
click at [799, 460] on button "Sim" at bounding box center [768, 456] width 69 height 26
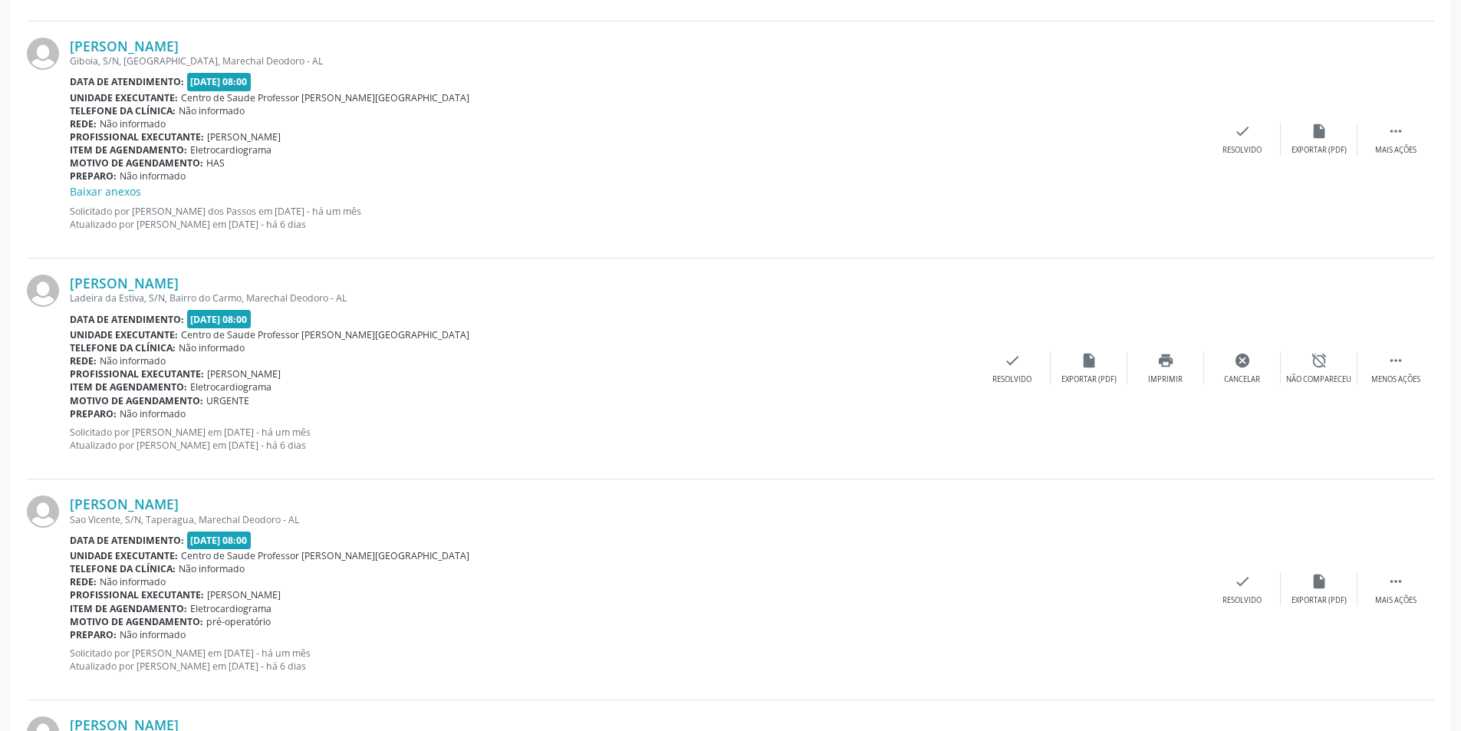
scroll to position [0, 0]
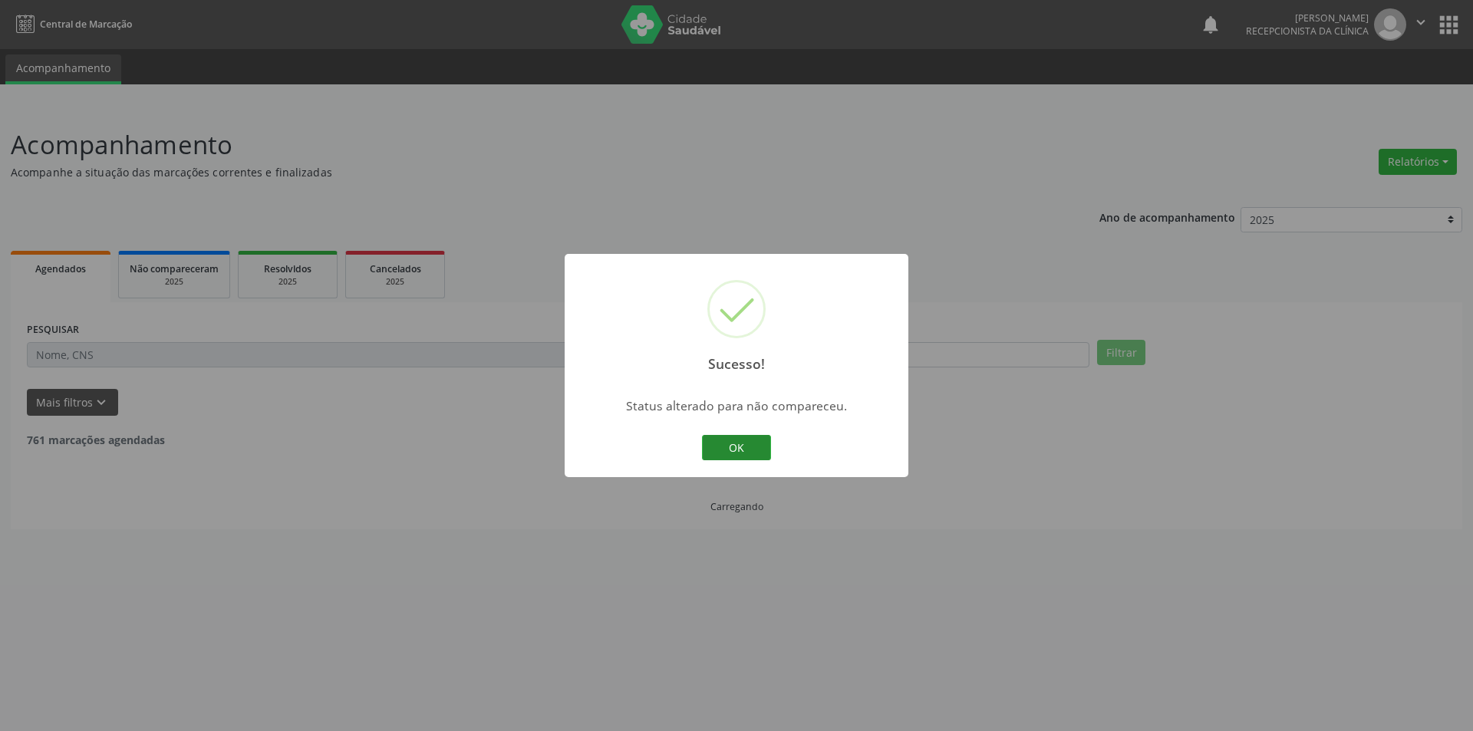
click at [754, 450] on button "OK" at bounding box center [736, 448] width 69 height 26
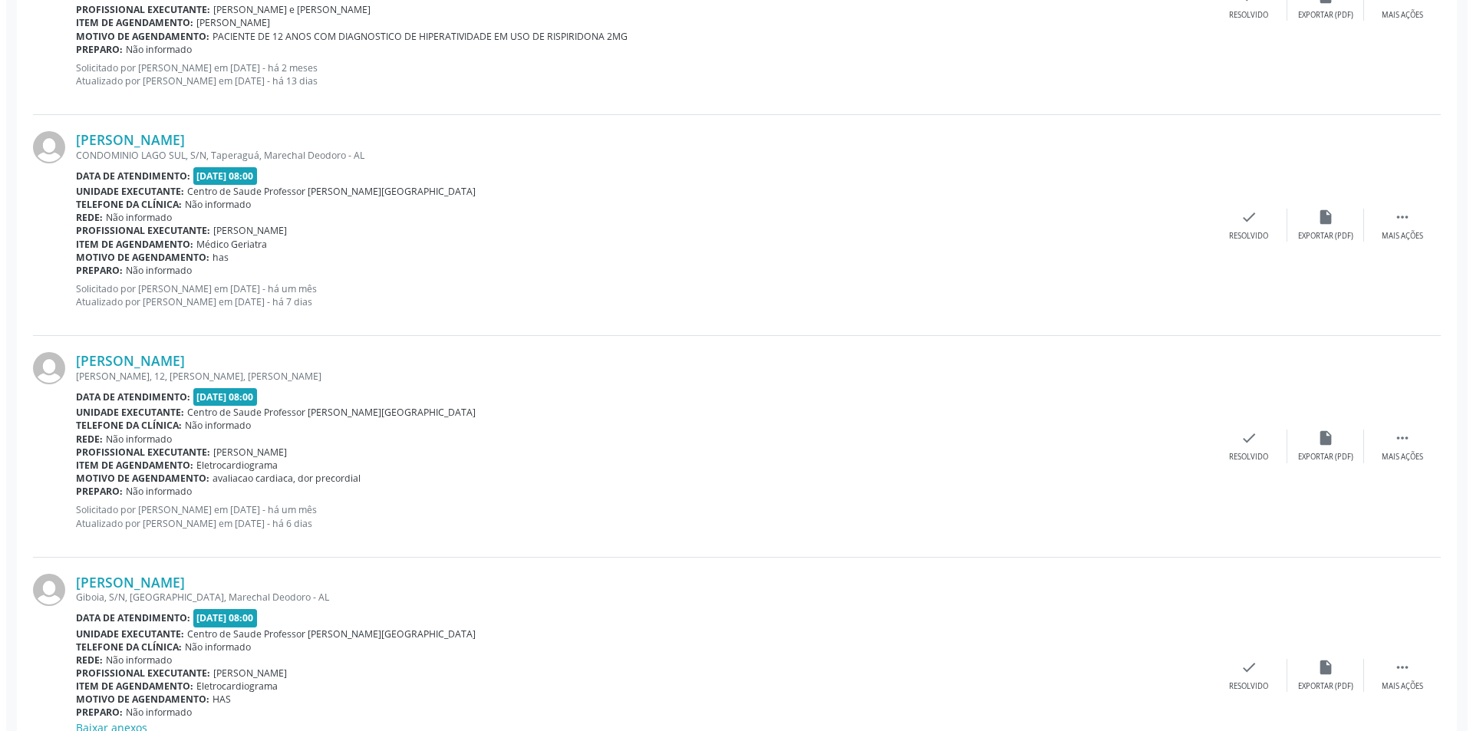
scroll to position [1687, 0]
click at [1339, 447] on div "insert_drive_file Exportar (PDF)" at bounding box center [1319, 446] width 77 height 33
click at [1230, 453] on div "Resolvido" at bounding box center [1242, 458] width 39 height 11
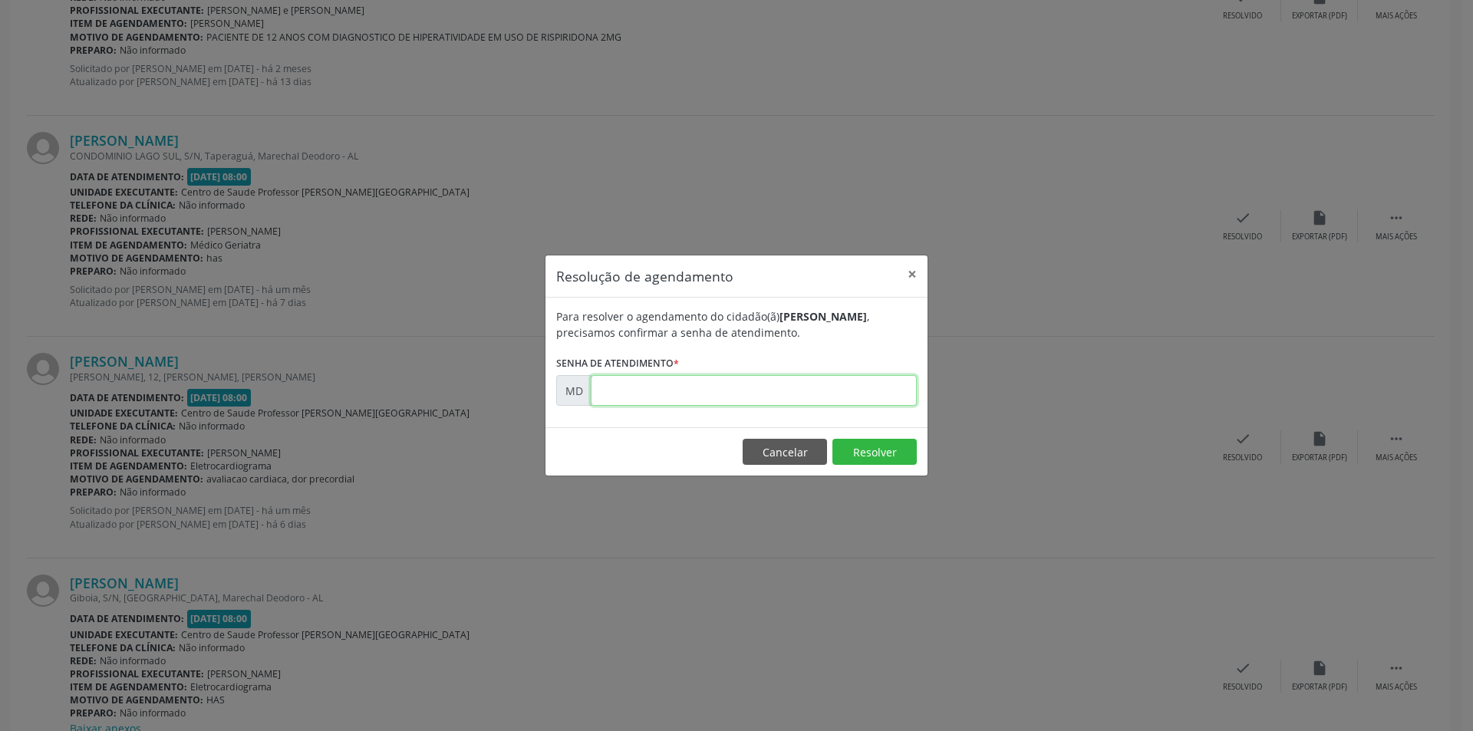
paste input "00009694"
type input "00009694"
click at [871, 455] on button "Resolver" at bounding box center [874, 452] width 84 height 26
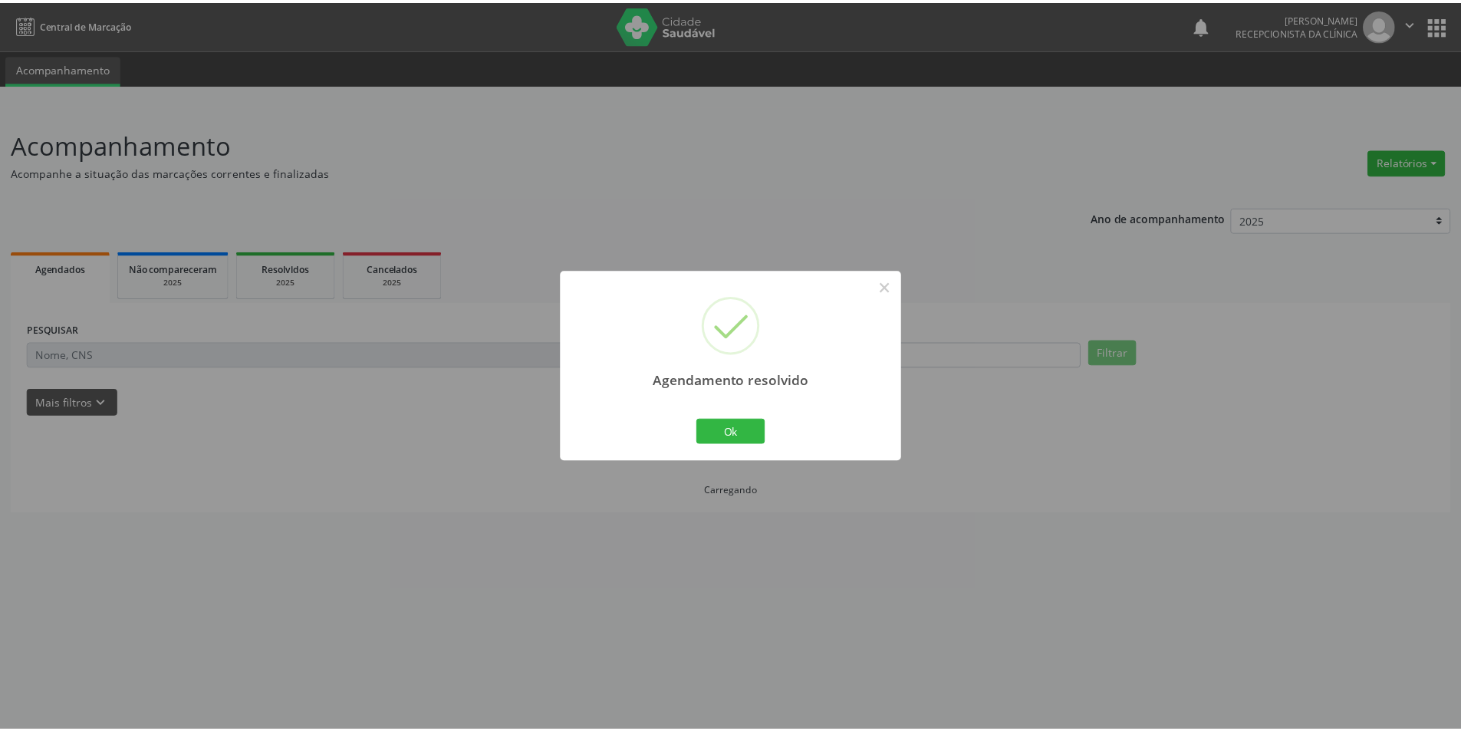
scroll to position [0, 0]
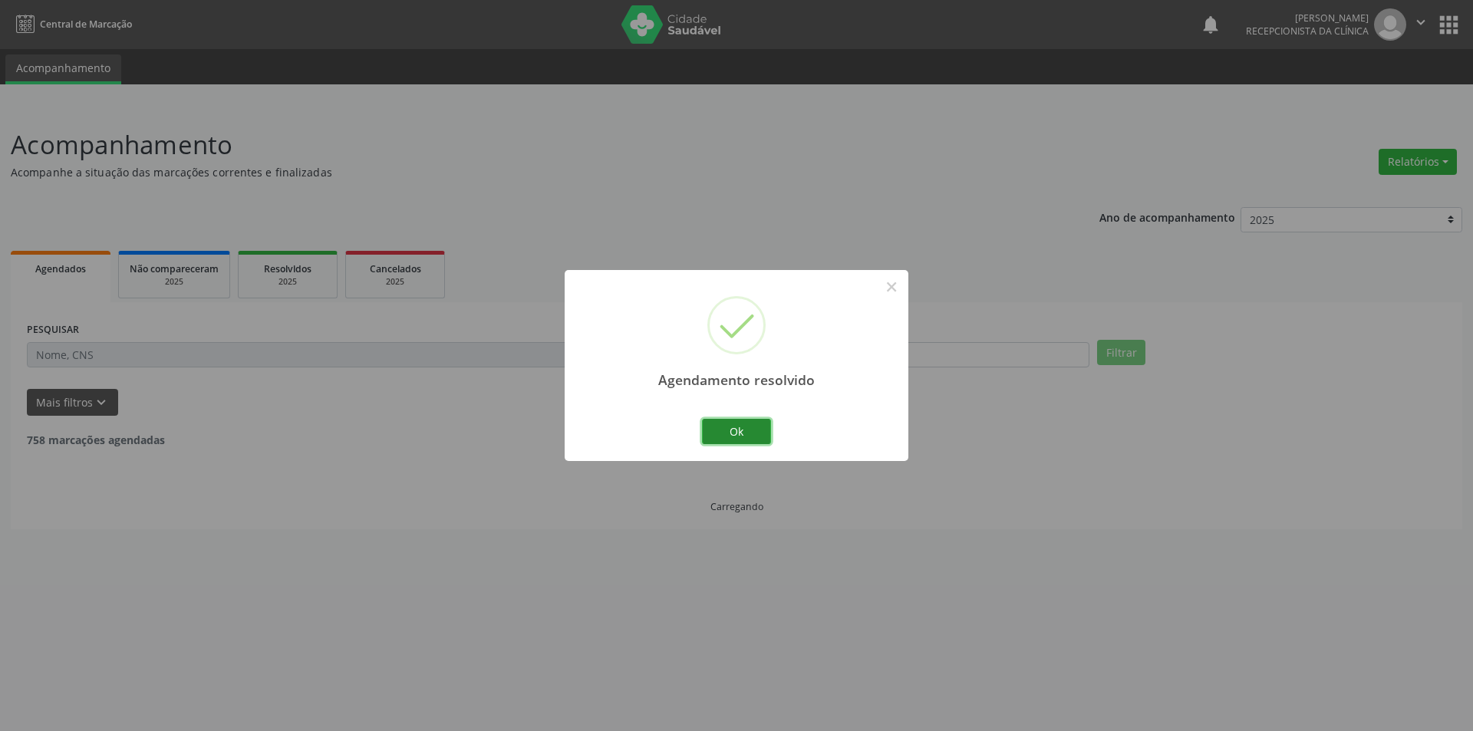
click at [757, 432] on button "Ok" at bounding box center [736, 432] width 69 height 26
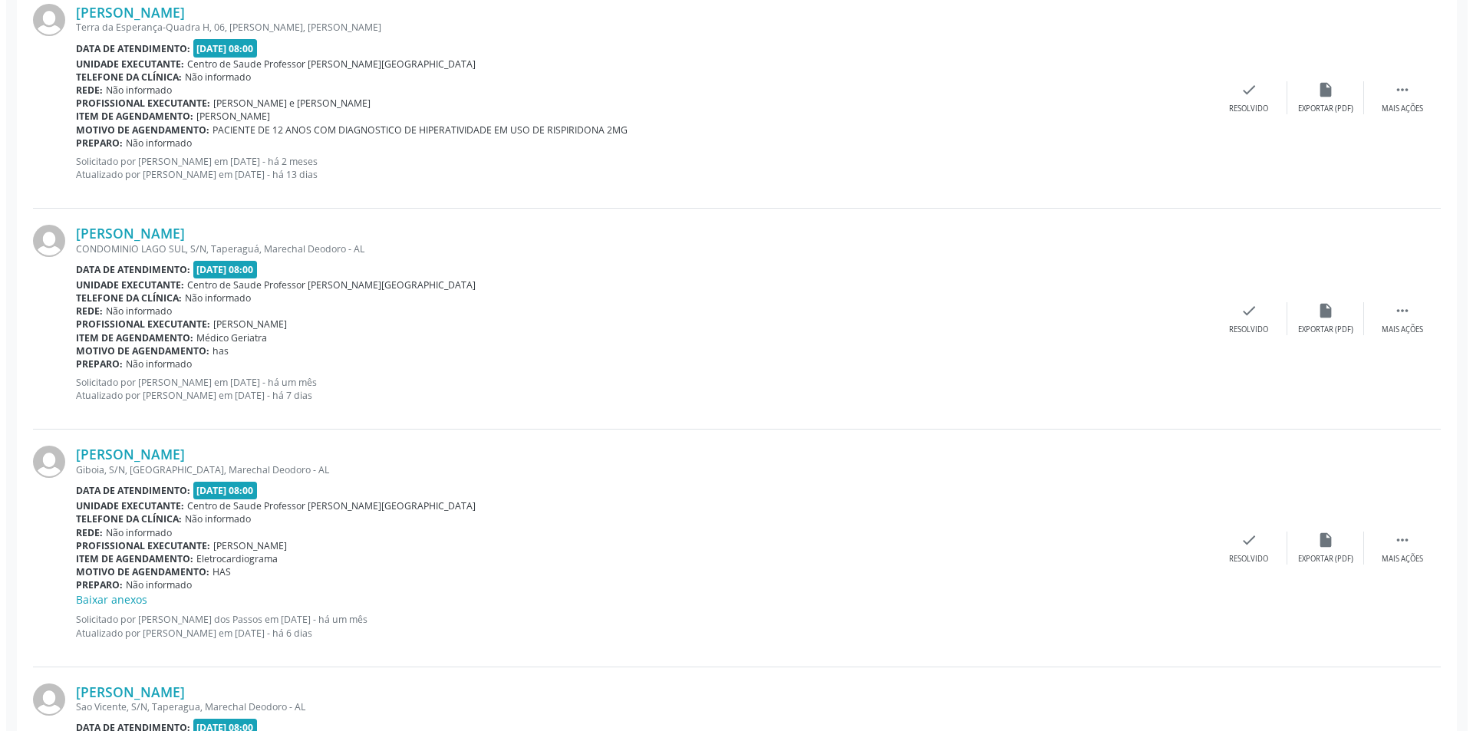
scroll to position [1687, 0]
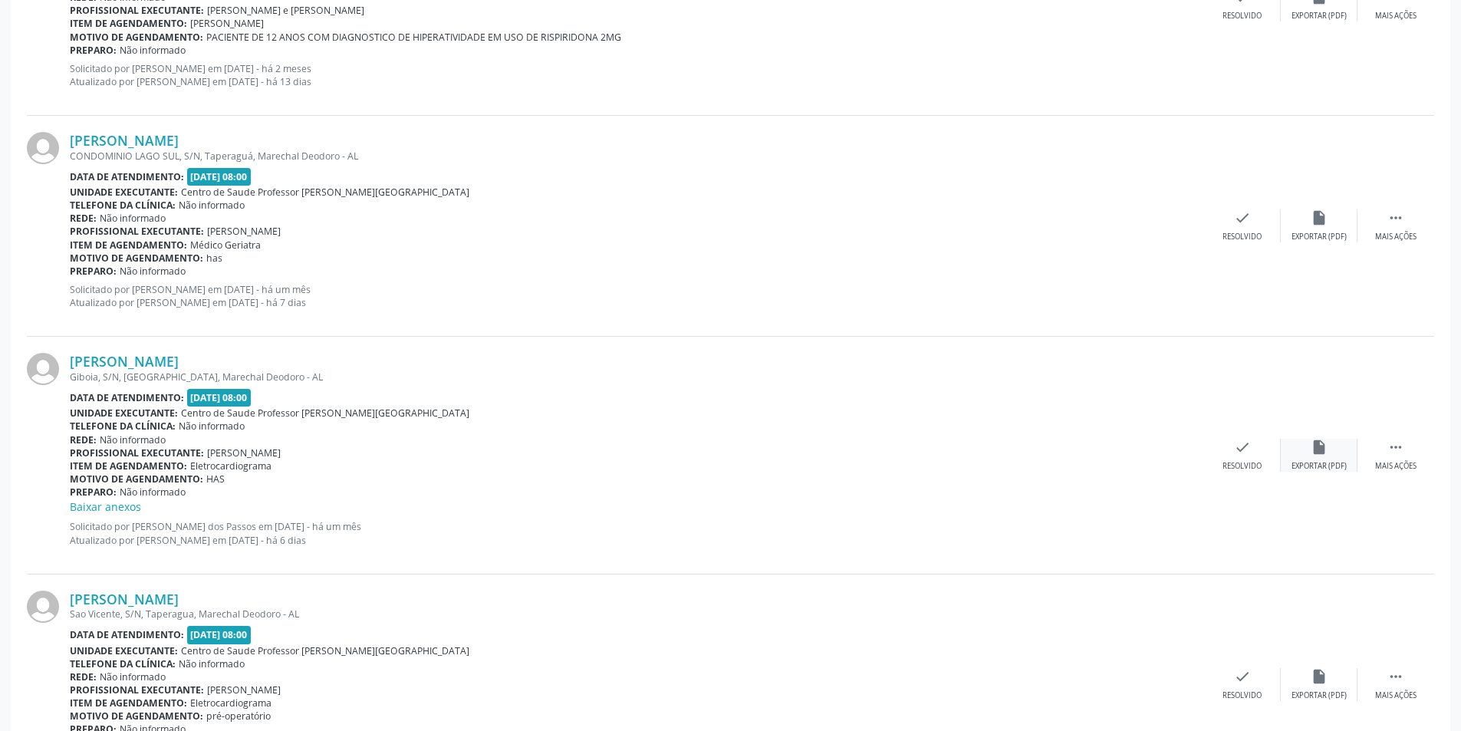
click at [1332, 453] on div "insert_drive_file Exportar (PDF)" at bounding box center [1319, 455] width 77 height 33
click at [1230, 459] on div "check Resolvido" at bounding box center [1242, 455] width 77 height 33
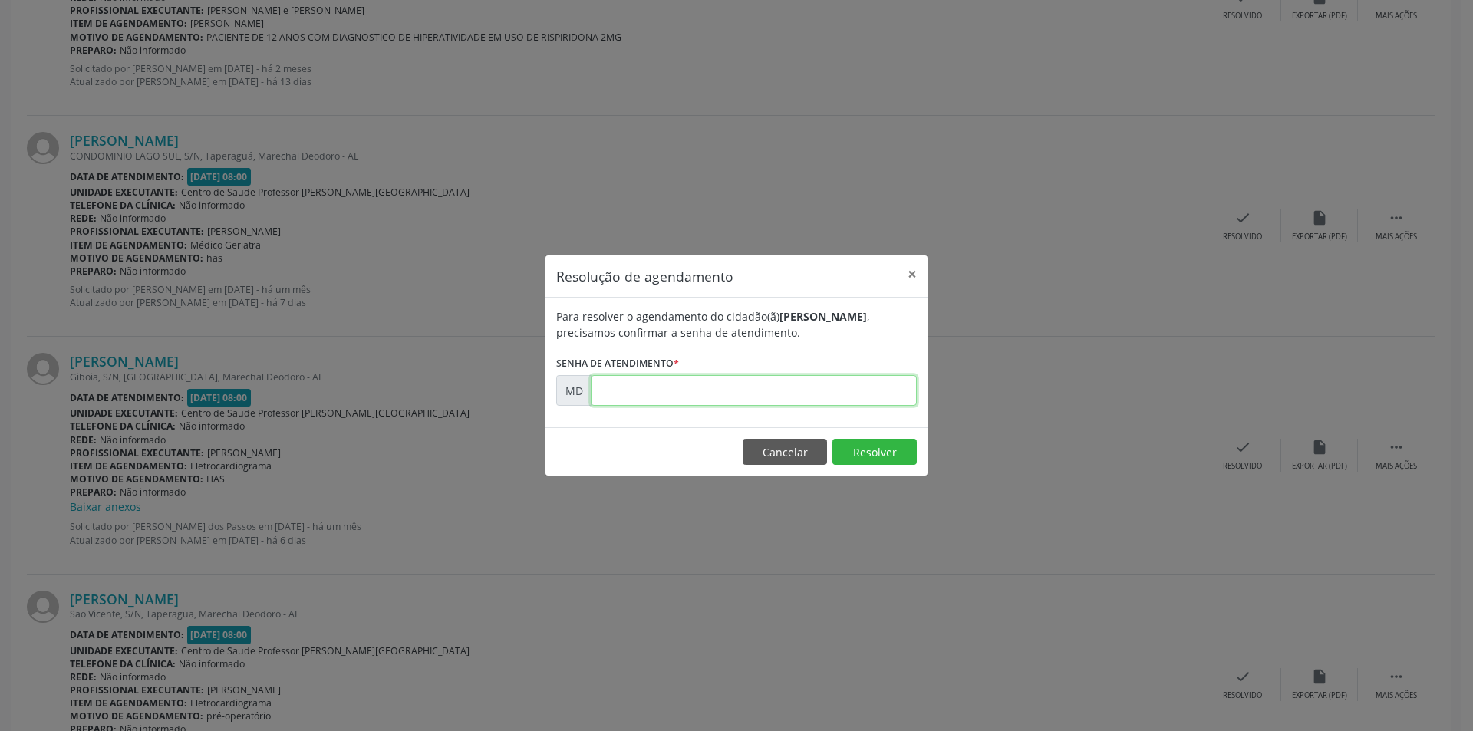
paste input "00009699"
type input "00009699"
click at [871, 449] on button "Resolver" at bounding box center [874, 452] width 84 height 26
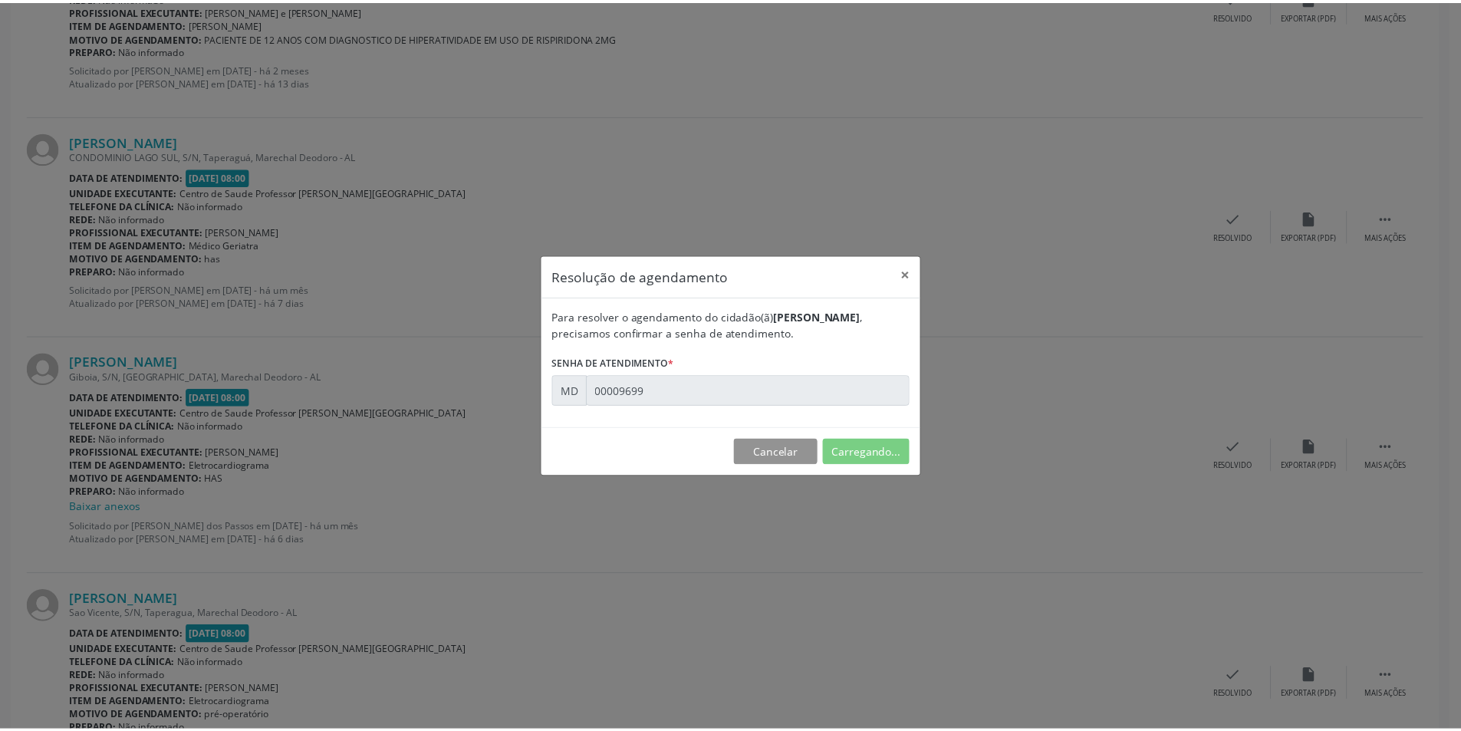
scroll to position [0, 0]
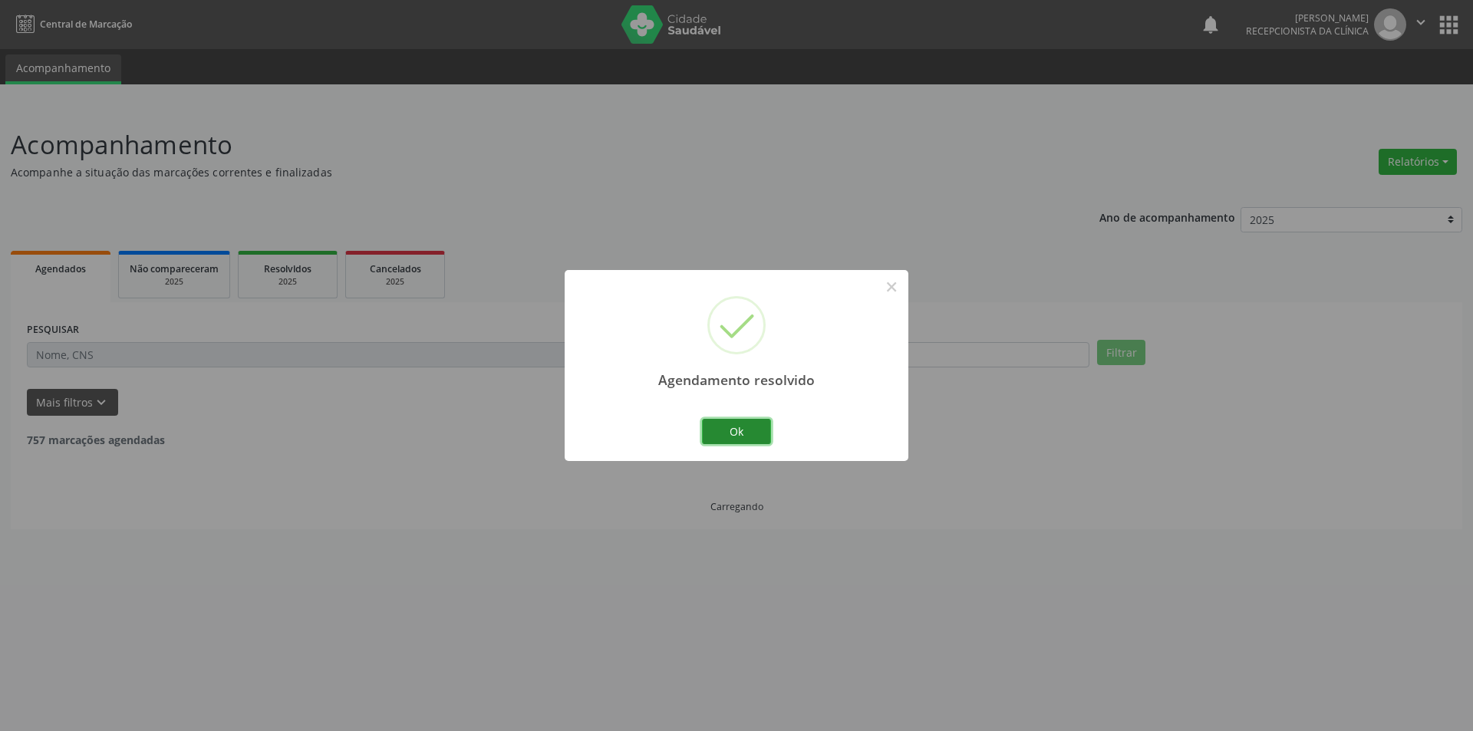
click at [769, 423] on div "Agendamento resolvido × Ok Cancel" at bounding box center [737, 365] width 344 height 191
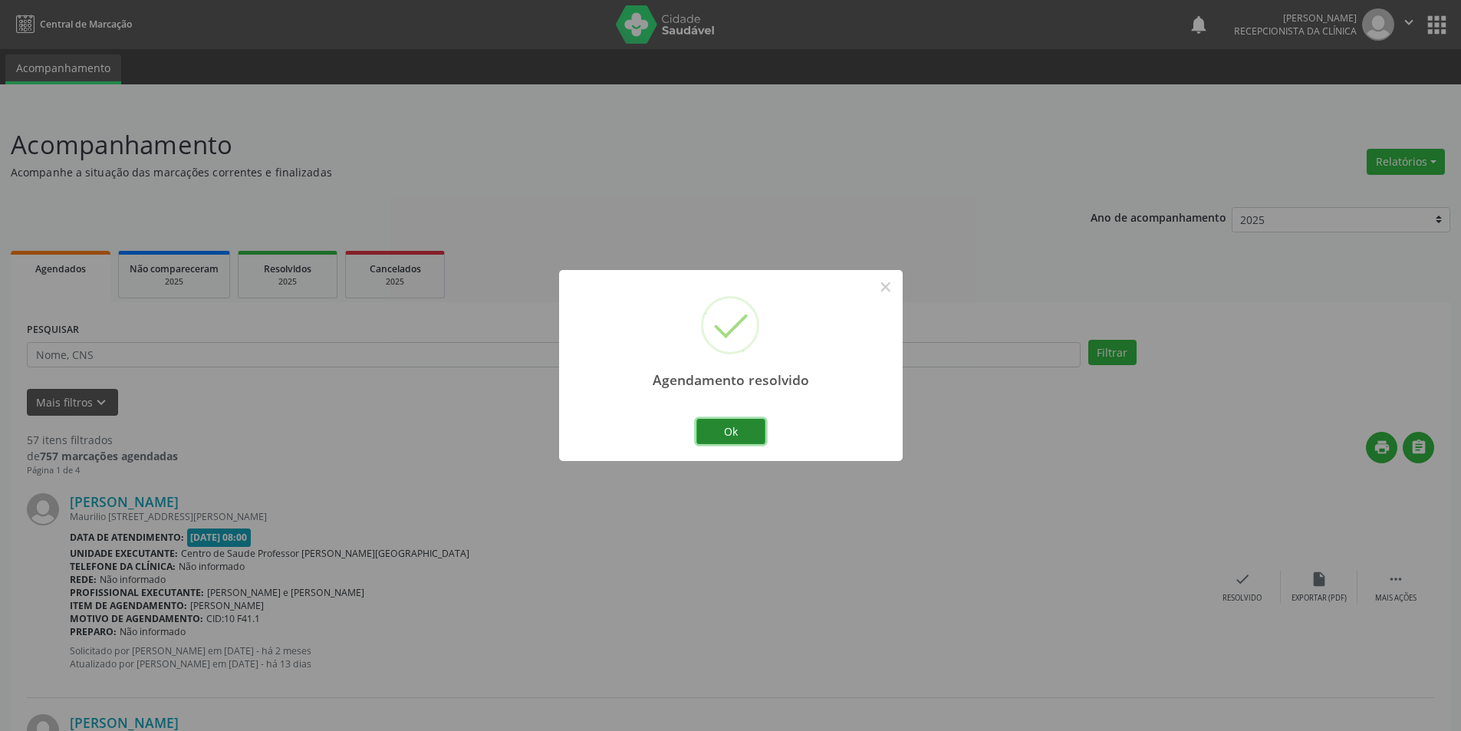
click at [732, 434] on button "Ok" at bounding box center [730, 432] width 69 height 26
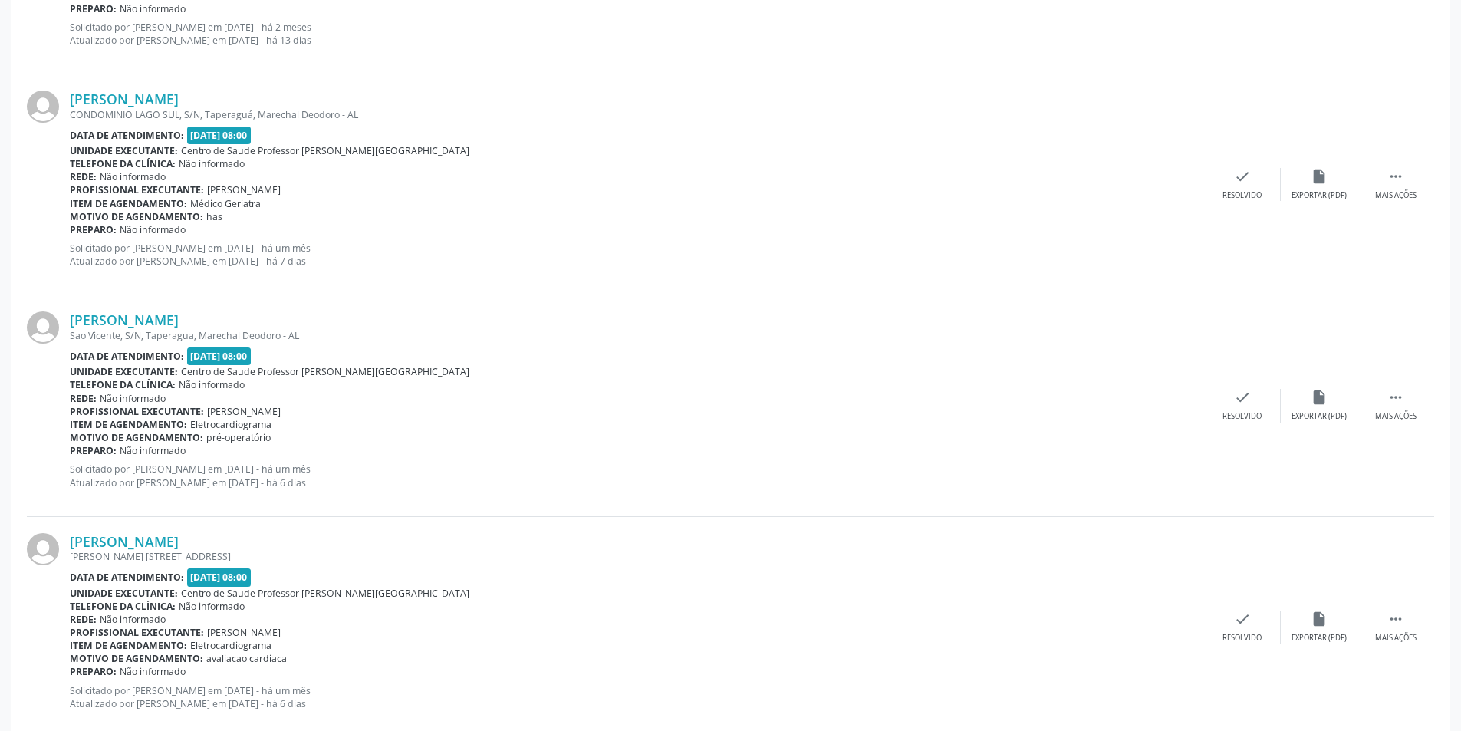
scroll to position [1764, 0]
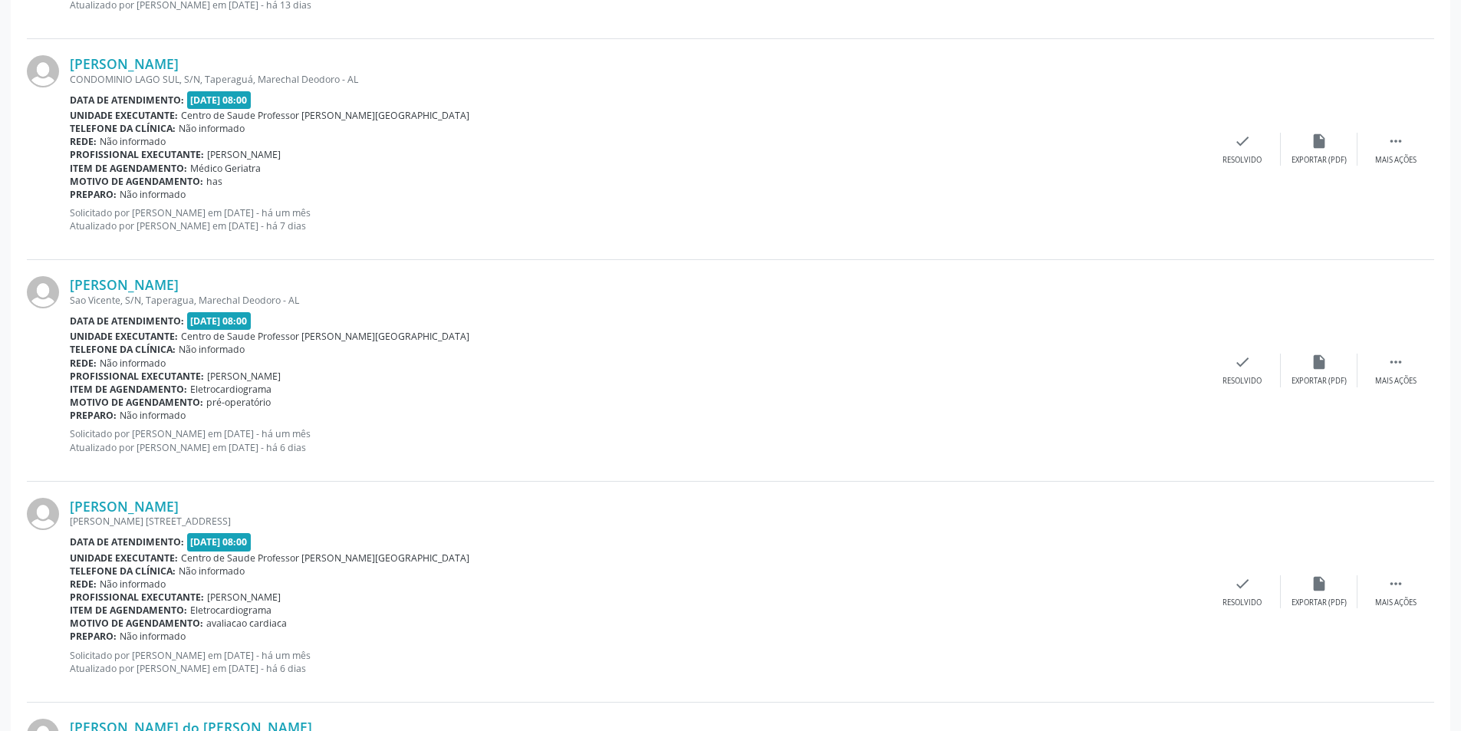
click at [1407, 389] on div "[PERSON_NAME] [GEOGRAPHIC_DATA], S/N, Taperagua, Marechal Deodoro - AL Data de …" at bounding box center [730, 370] width 1407 height 221
click at [1402, 368] on icon "" at bounding box center [1396, 362] width 17 height 17
click at [1316, 370] on icon "alarm_off" at bounding box center [1319, 362] width 17 height 17
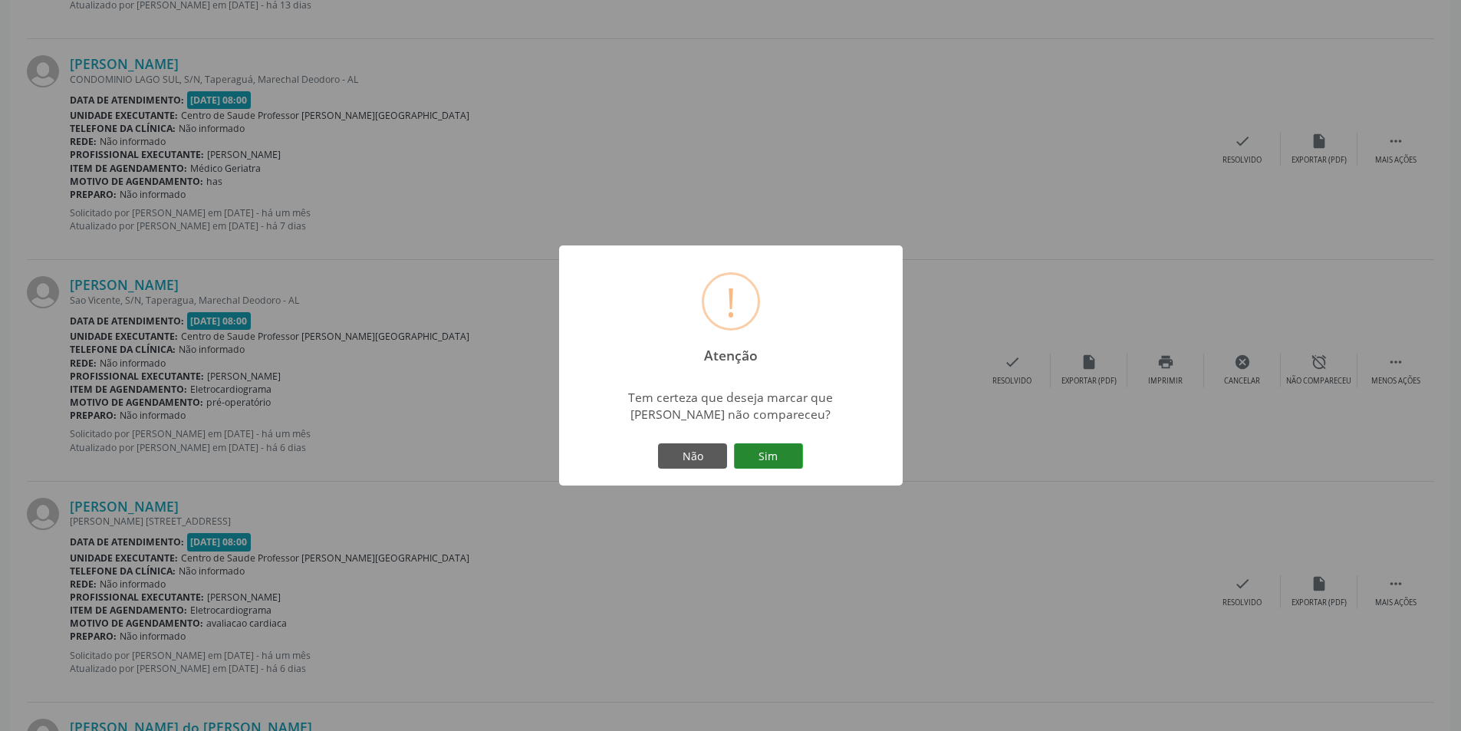
click at [757, 447] on button "Sim" at bounding box center [768, 456] width 69 height 26
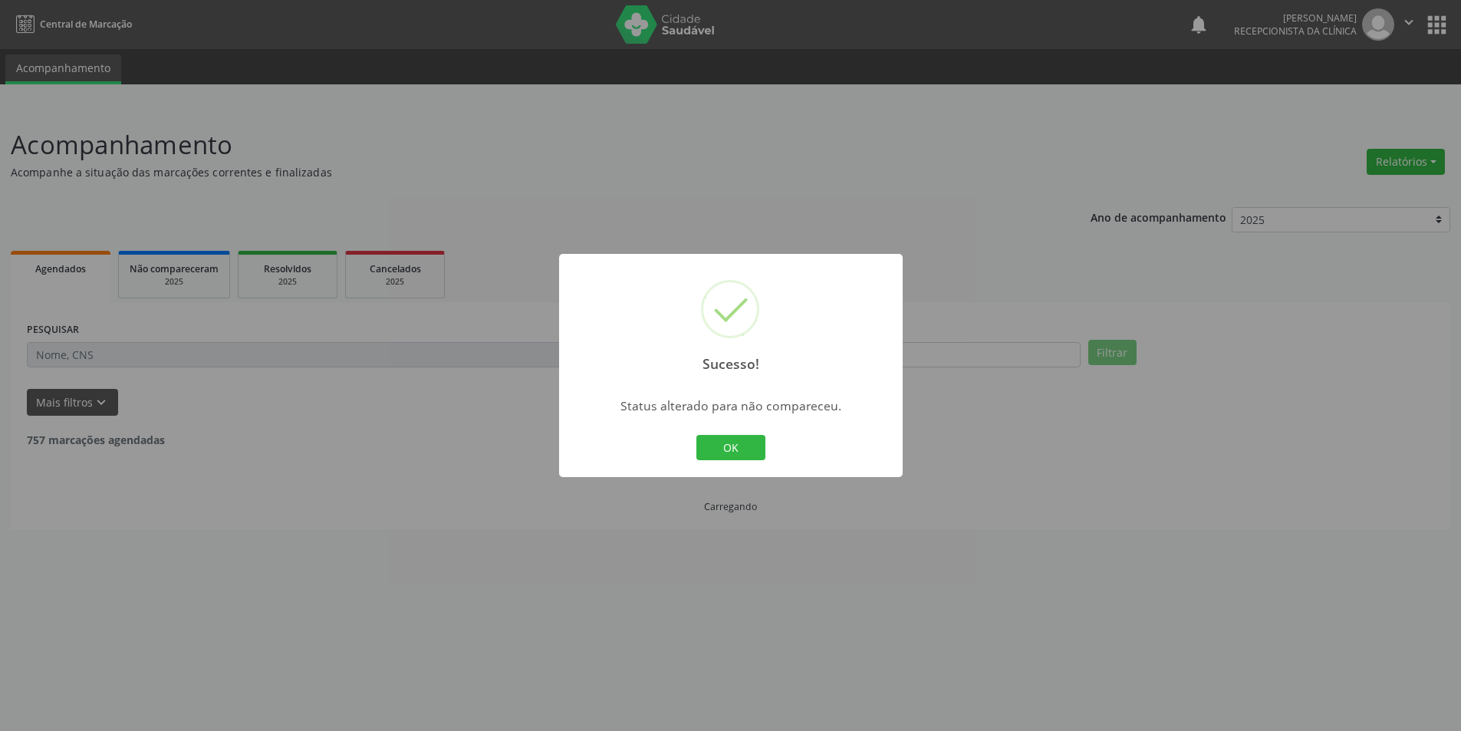
scroll to position [0, 0]
click at [757, 447] on button "OK" at bounding box center [736, 448] width 69 height 26
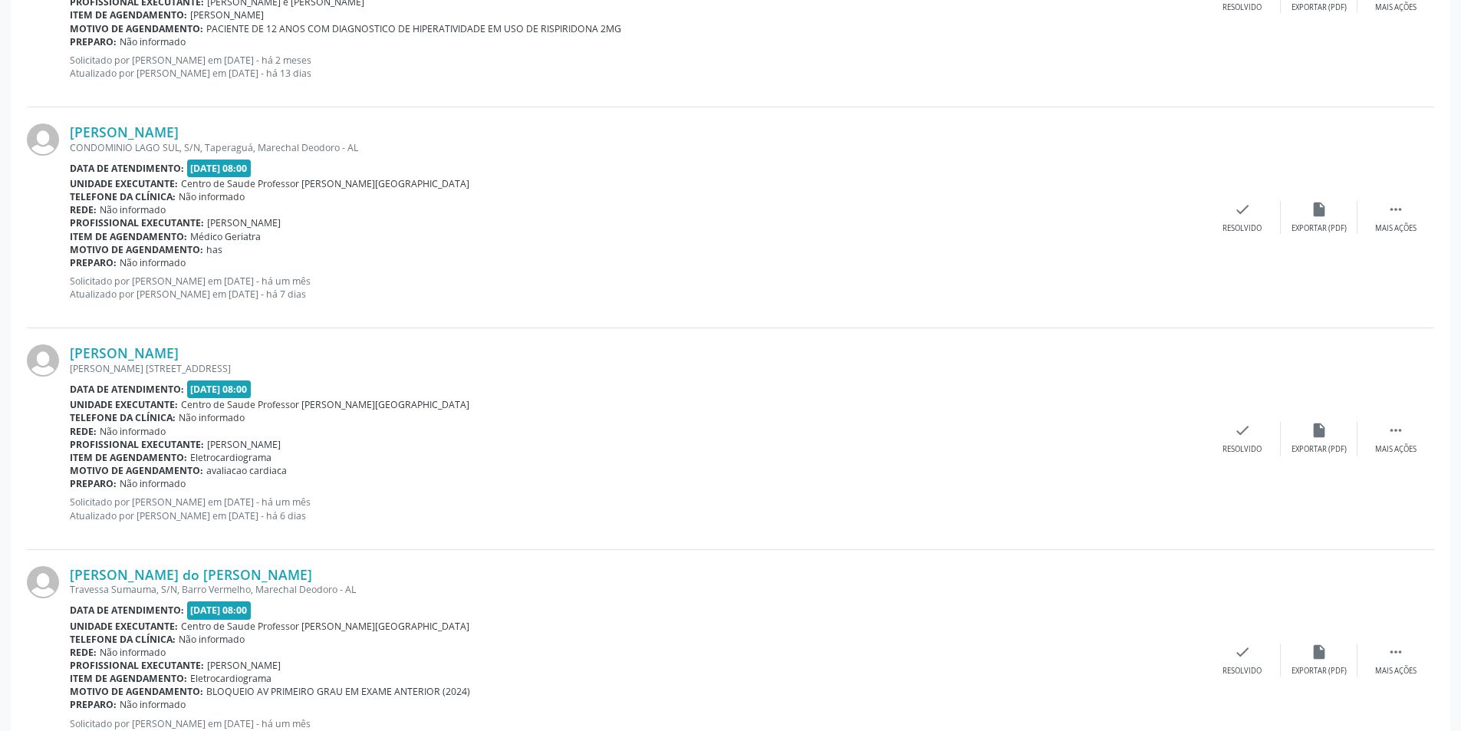
scroll to position [1764, 0]
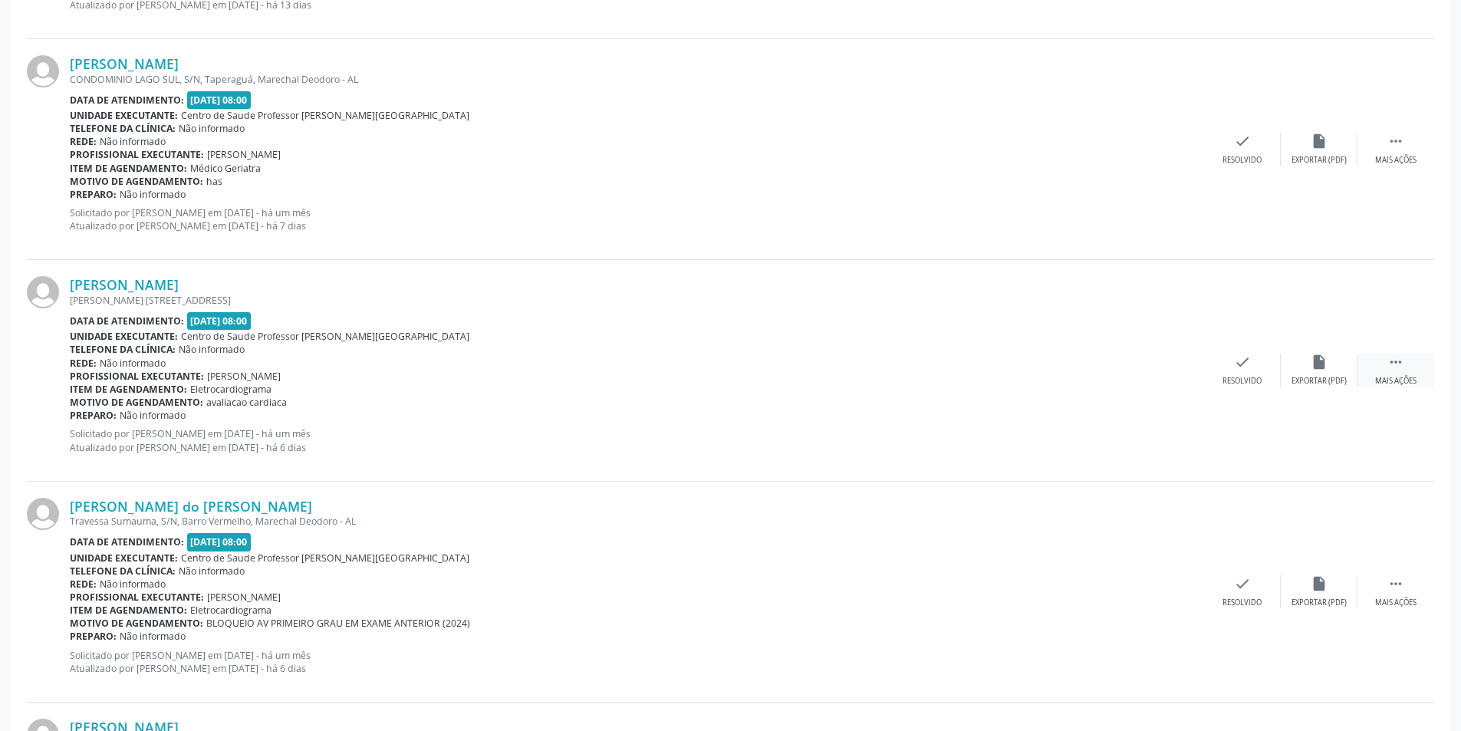
click at [1375, 374] on div " Mais ações" at bounding box center [1396, 370] width 77 height 33
click at [1318, 368] on icon "alarm_off" at bounding box center [1319, 362] width 17 height 17
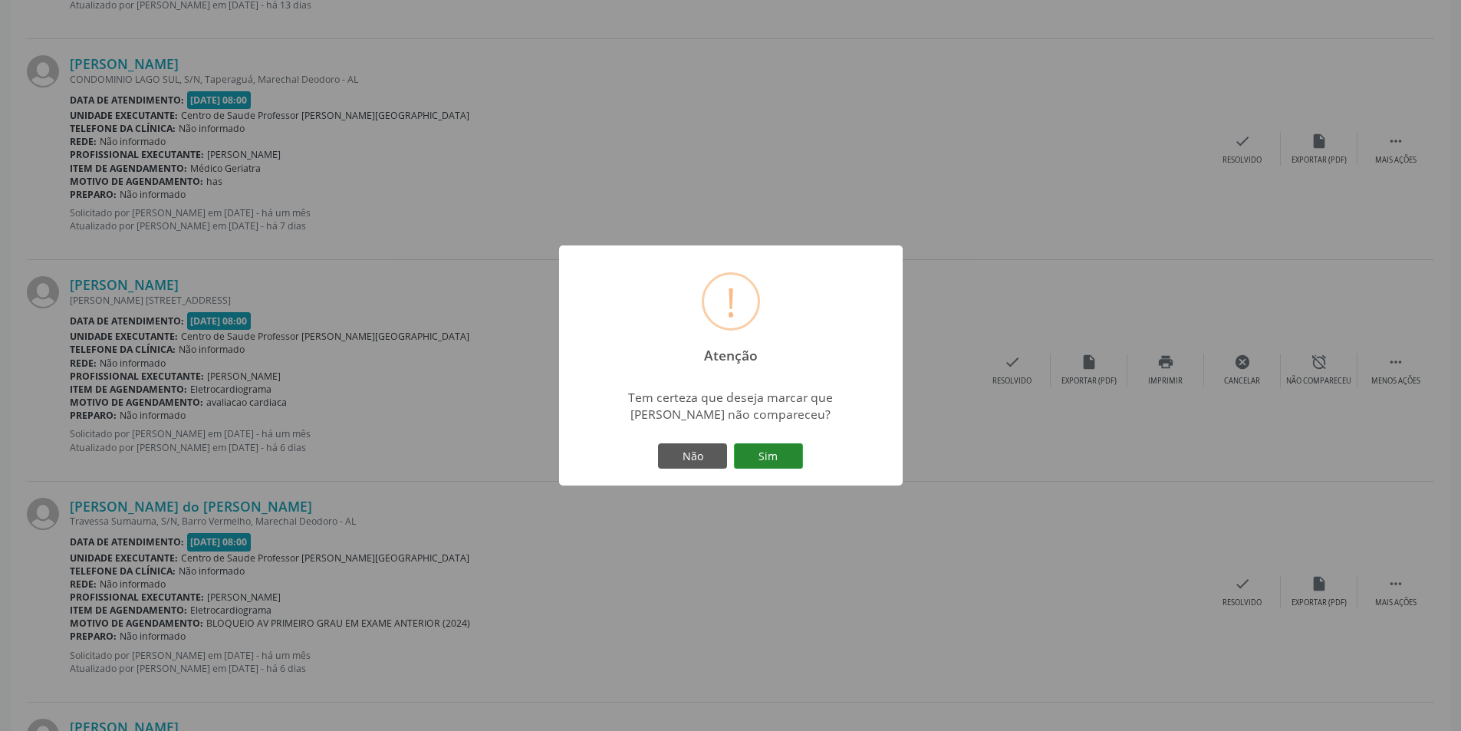
click at [795, 451] on button "Sim" at bounding box center [768, 456] width 69 height 26
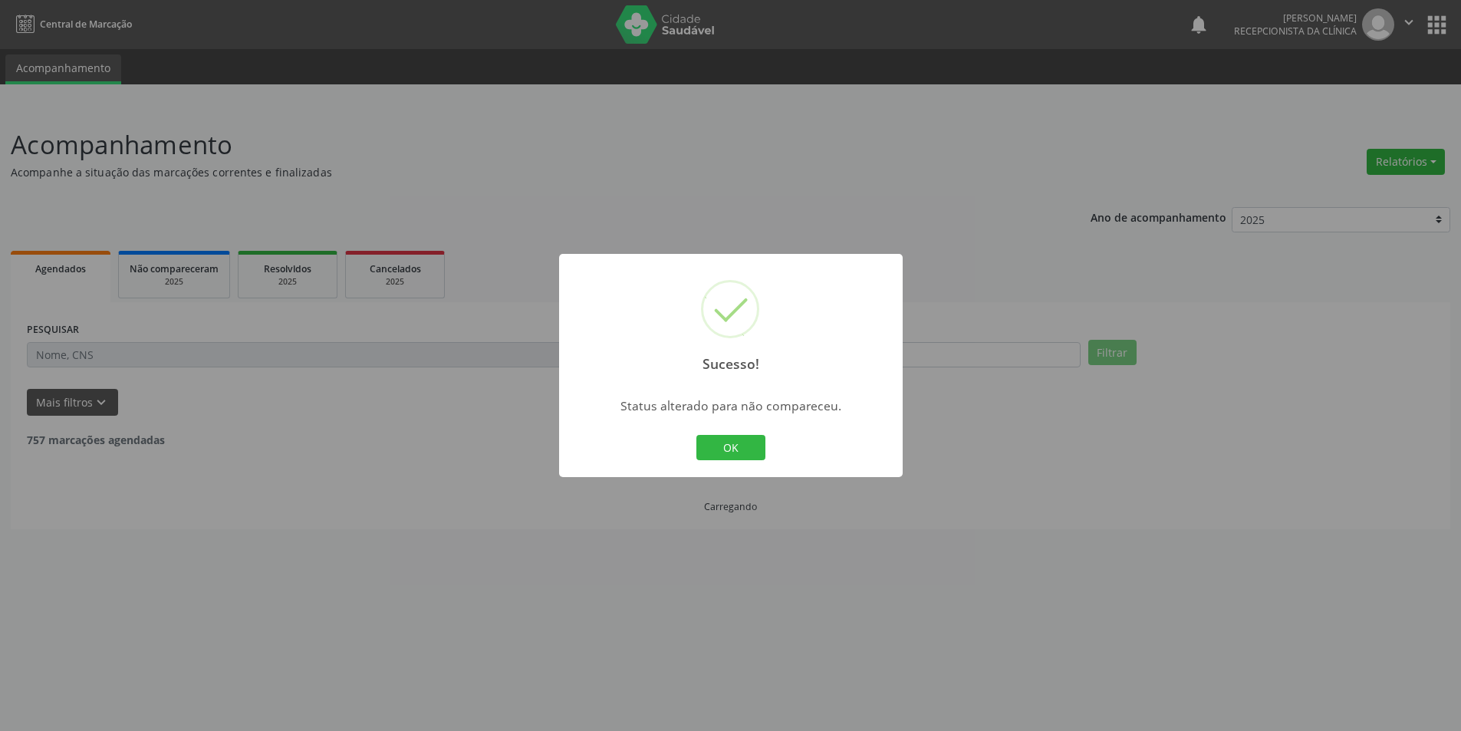
scroll to position [0, 0]
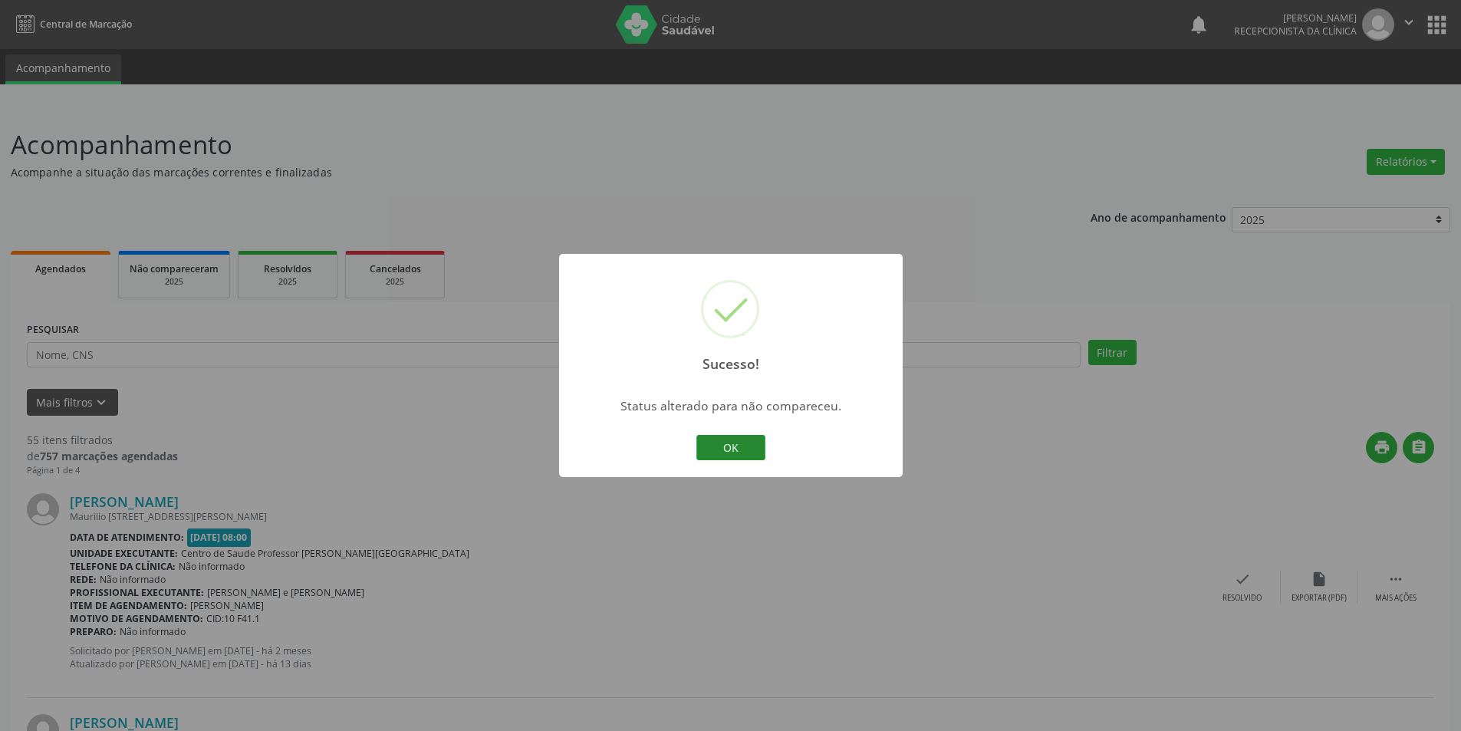
click at [732, 453] on button "OK" at bounding box center [730, 448] width 69 height 26
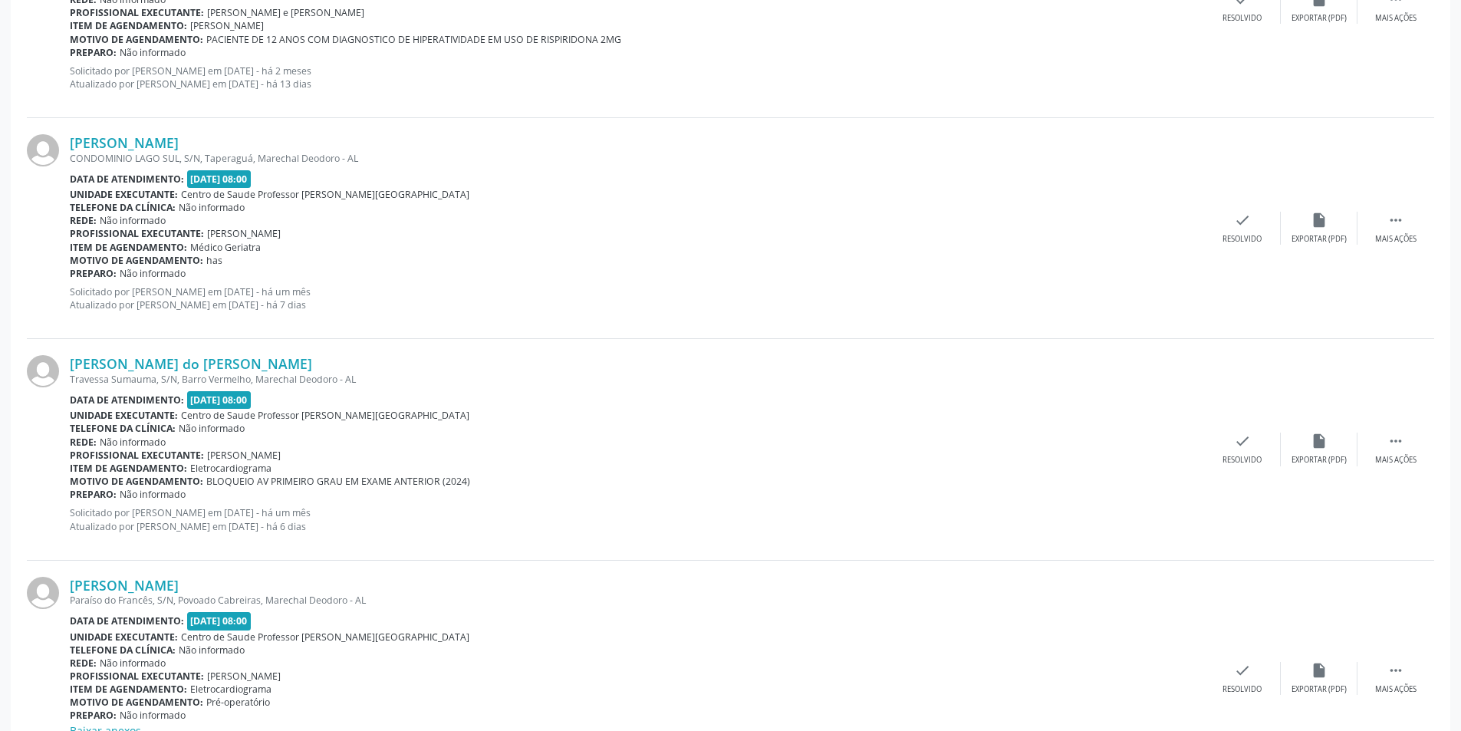
scroll to position [1687, 0]
click at [1403, 448] on div " Mais ações" at bounding box center [1396, 446] width 77 height 33
click at [1330, 450] on div "alarm_off Não compareceu" at bounding box center [1319, 446] width 77 height 33
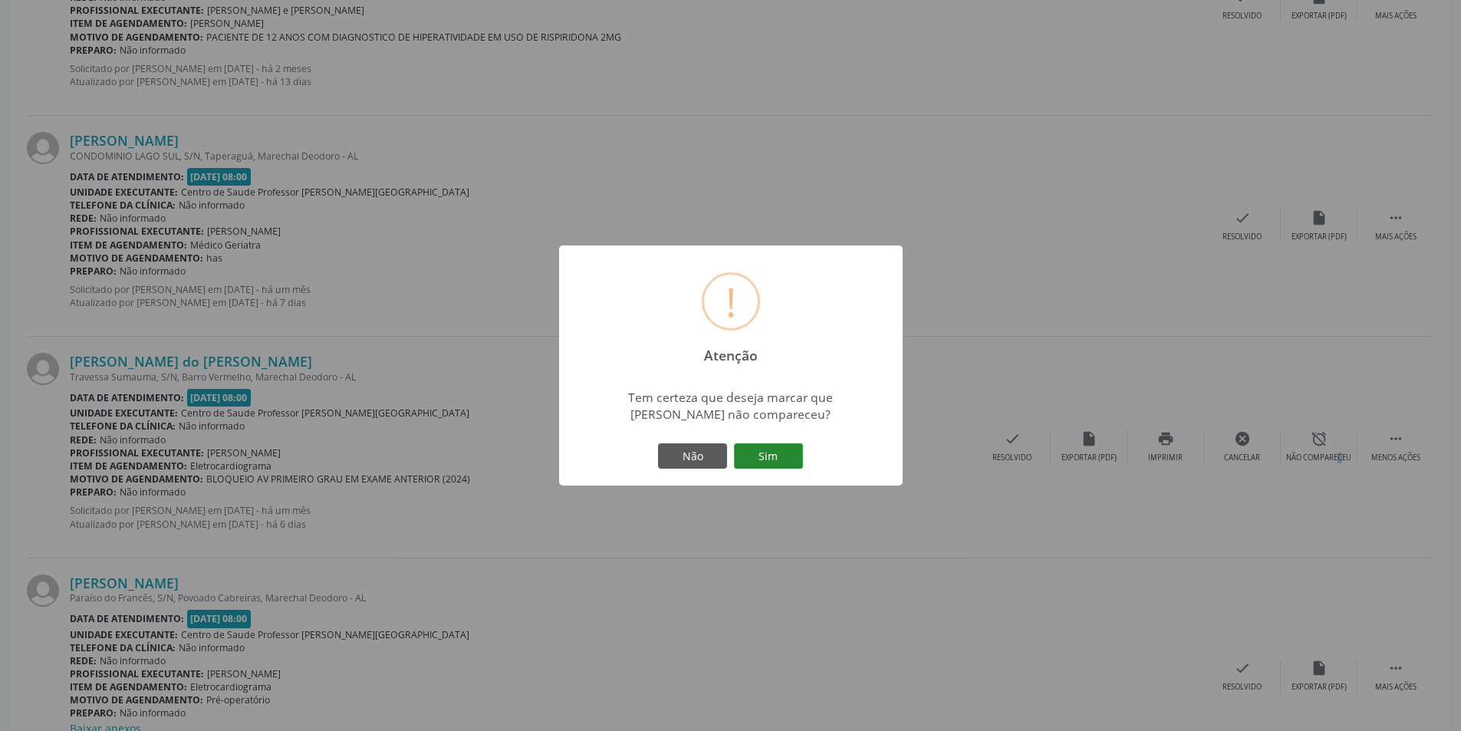
click at [772, 456] on button "Sim" at bounding box center [768, 456] width 69 height 26
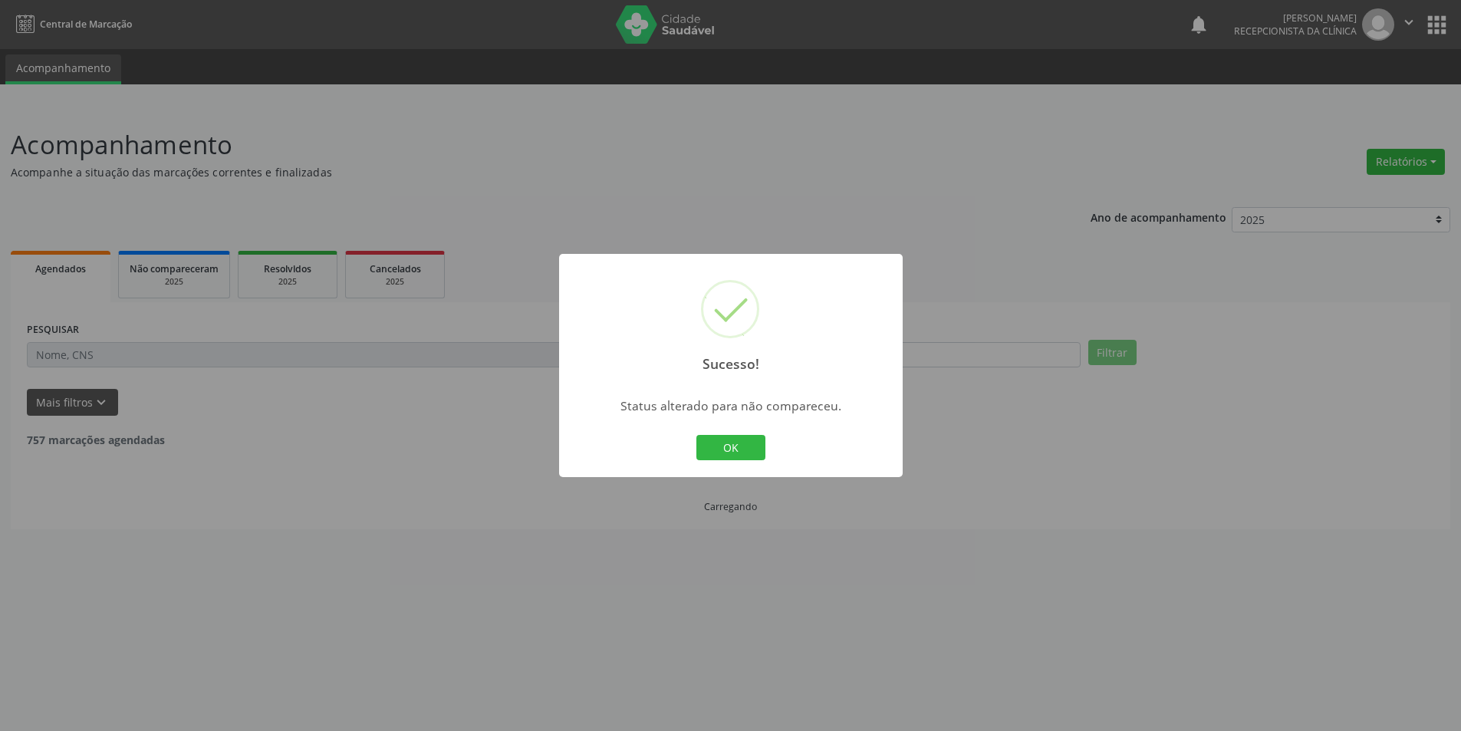
scroll to position [0, 0]
click at [696, 436] on div "Sucesso! × Status alterado para não compareceu. OK Cancel" at bounding box center [737, 366] width 344 height 224
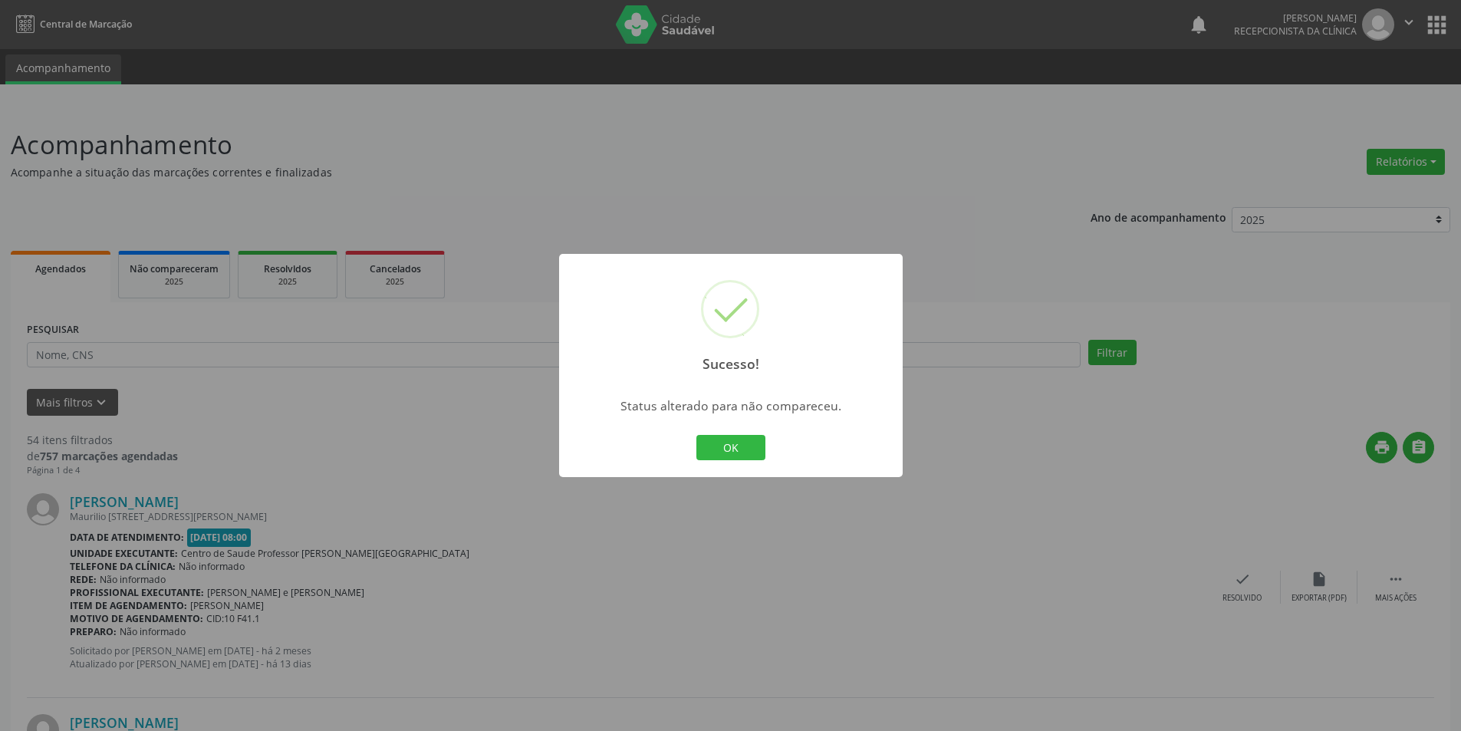
click at [742, 462] on div "OK Cancel" at bounding box center [731, 448] width 76 height 32
click at [732, 443] on button "OK" at bounding box center [730, 448] width 69 height 26
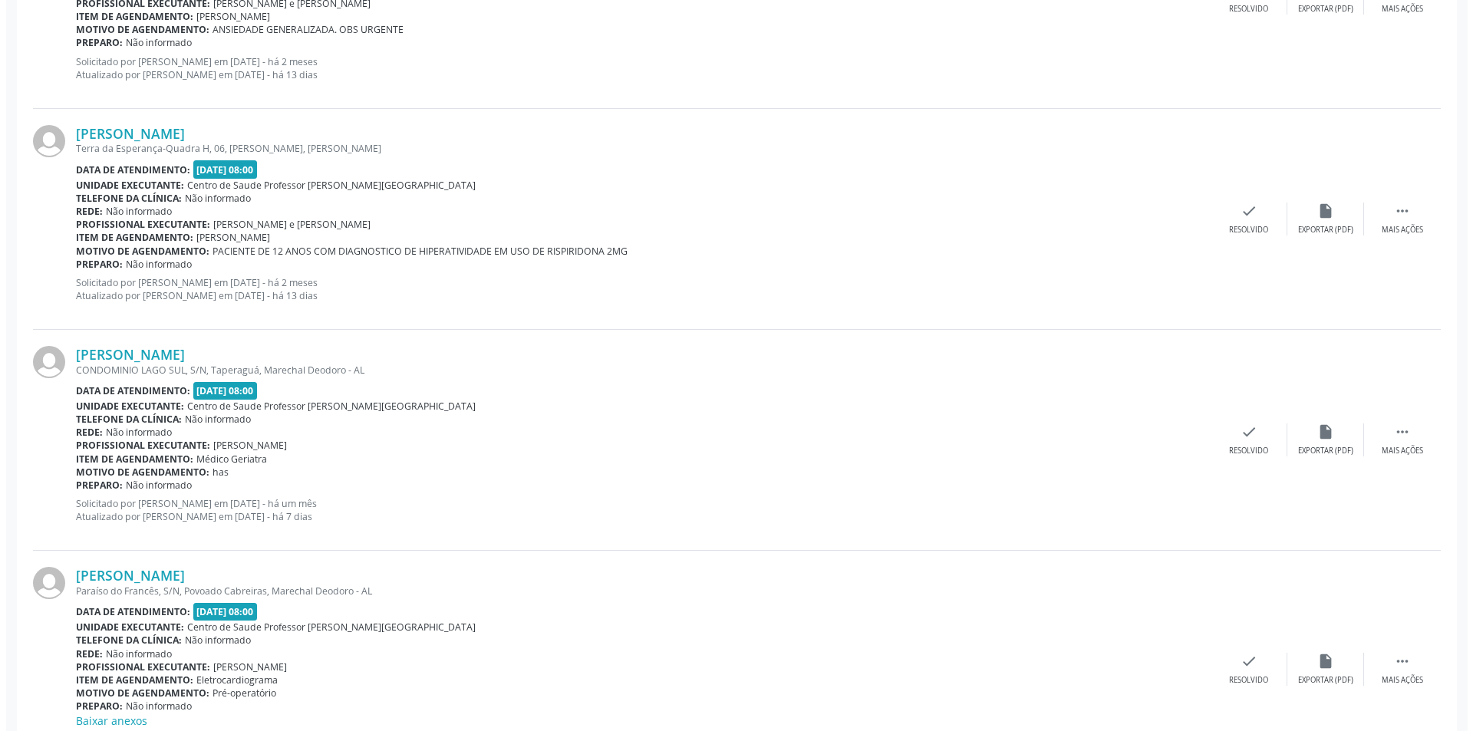
scroll to position [1611, 0]
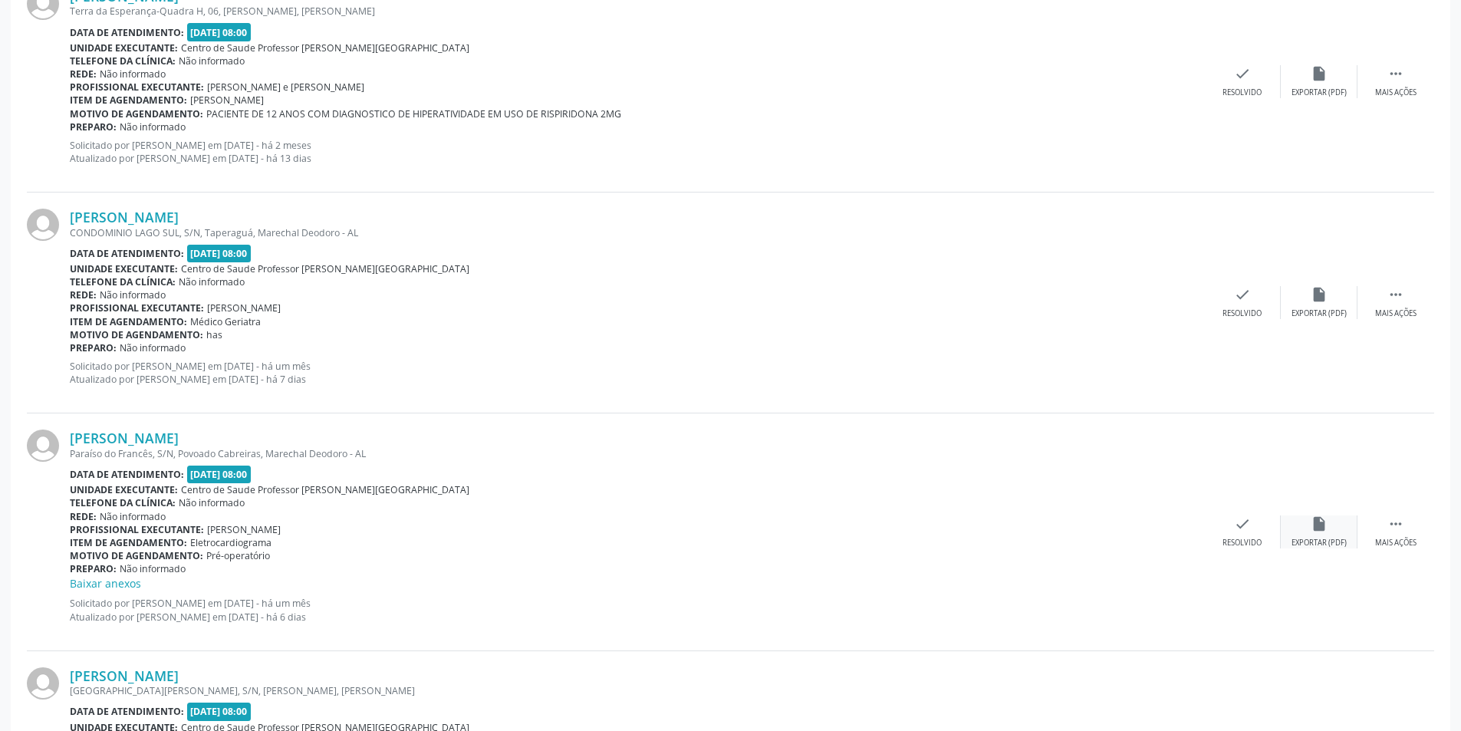
click at [1334, 536] on div "insert_drive_file Exportar (PDF)" at bounding box center [1319, 531] width 77 height 33
click at [1259, 538] on div "Resolvido" at bounding box center [1242, 543] width 39 height 11
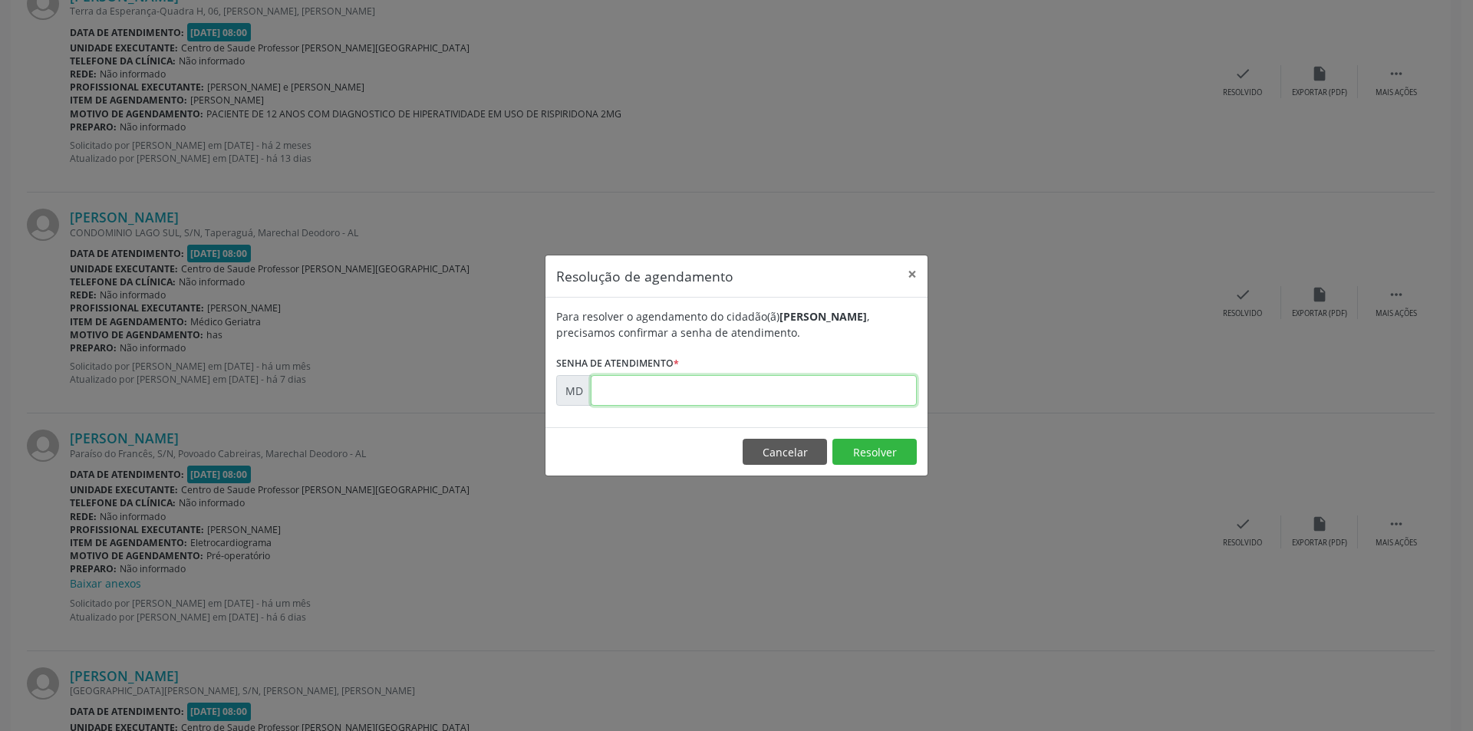
paste input "00009865"
type input "00009865"
click at [851, 466] on footer "Cancelar Resolver" at bounding box center [736, 451] width 382 height 48
click at [861, 439] on button "Resolver" at bounding box center [874, 452] width 84 height 26
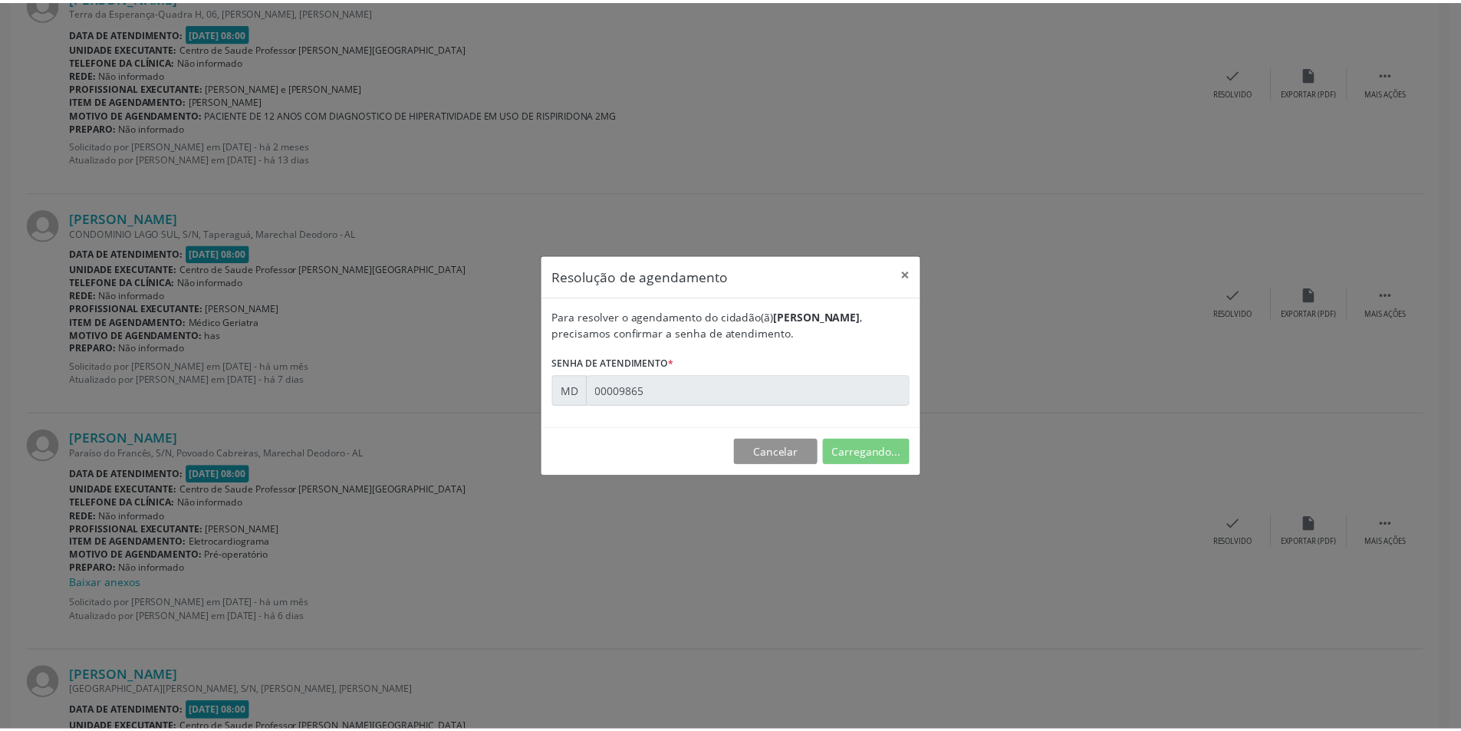
scroll to position [0, 0]
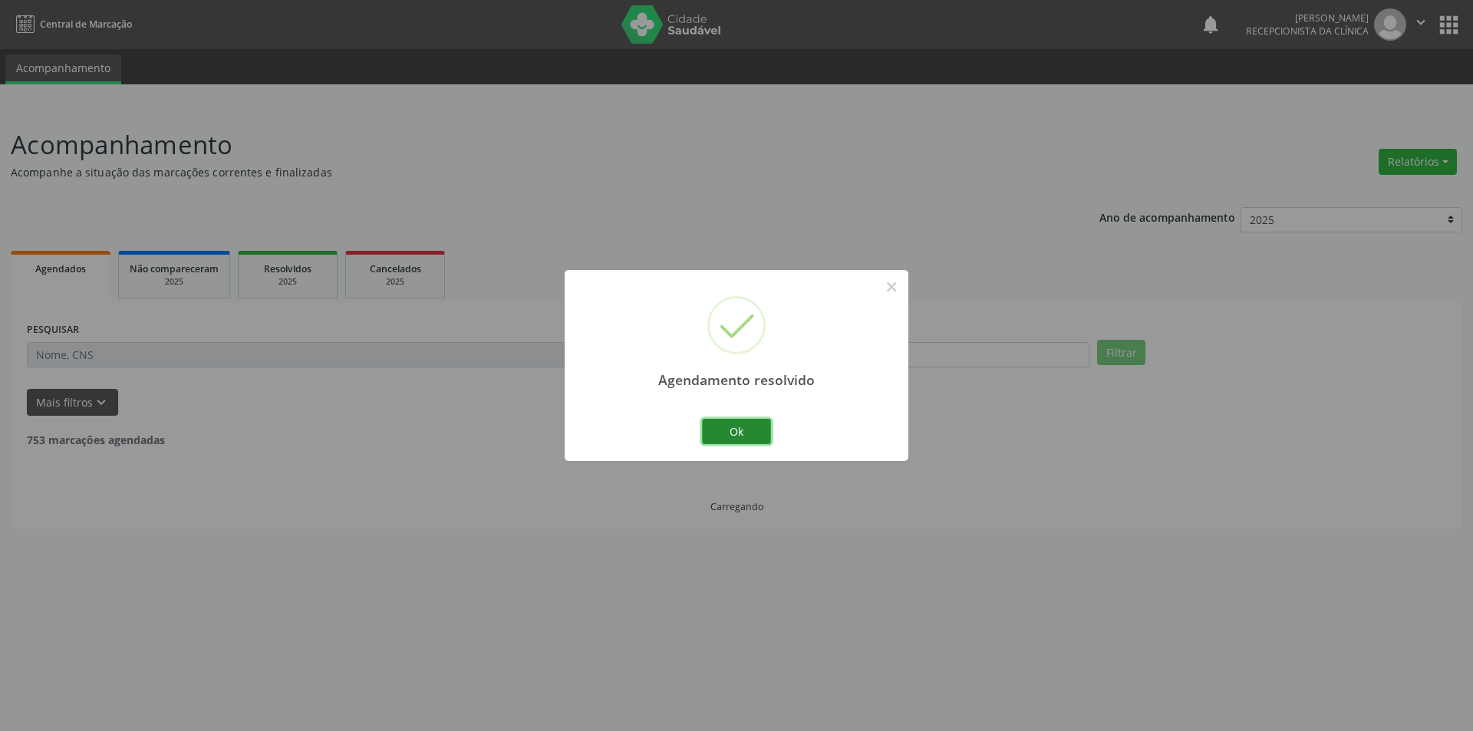
click at [742, 420] on button "Ok" at bounding box center [736, 432] width 69 height 26
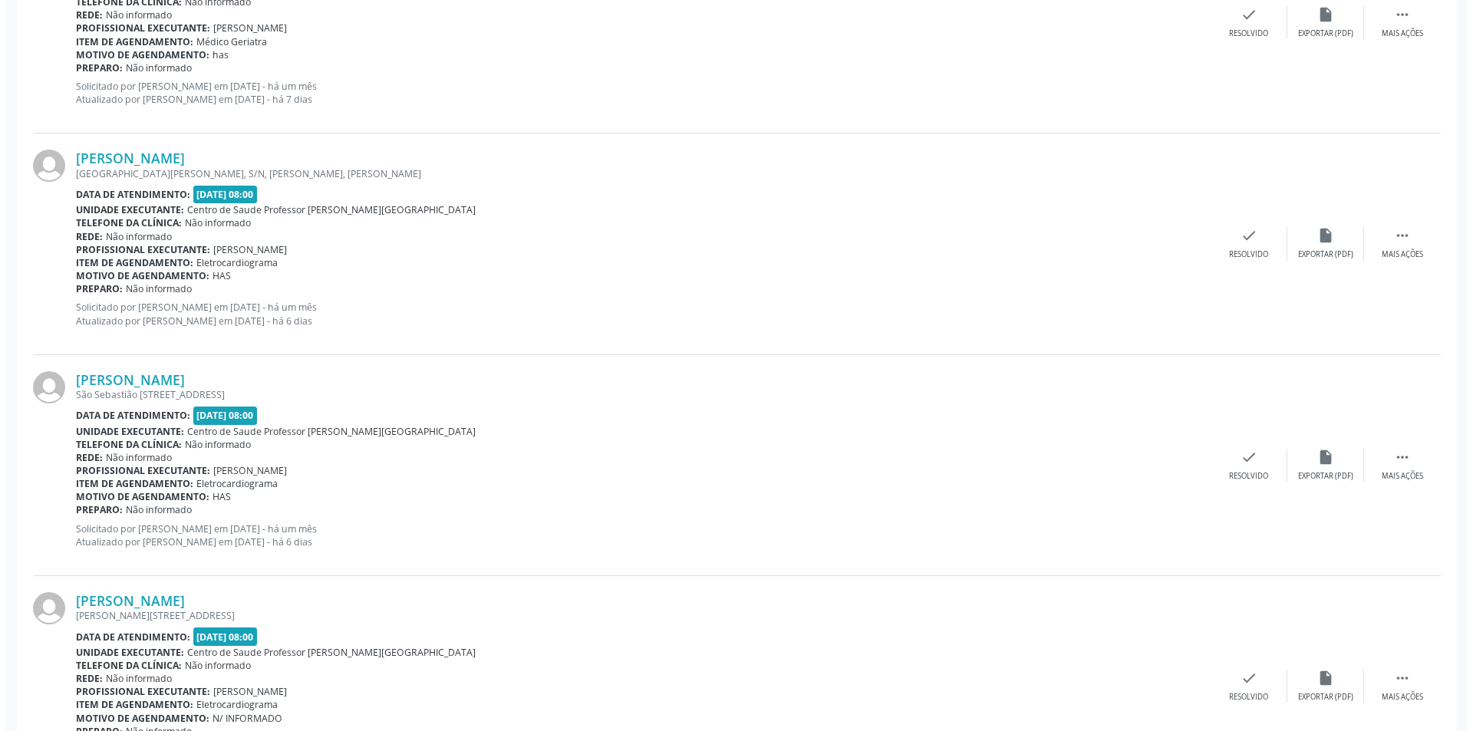
scroll to position [1918, 0]
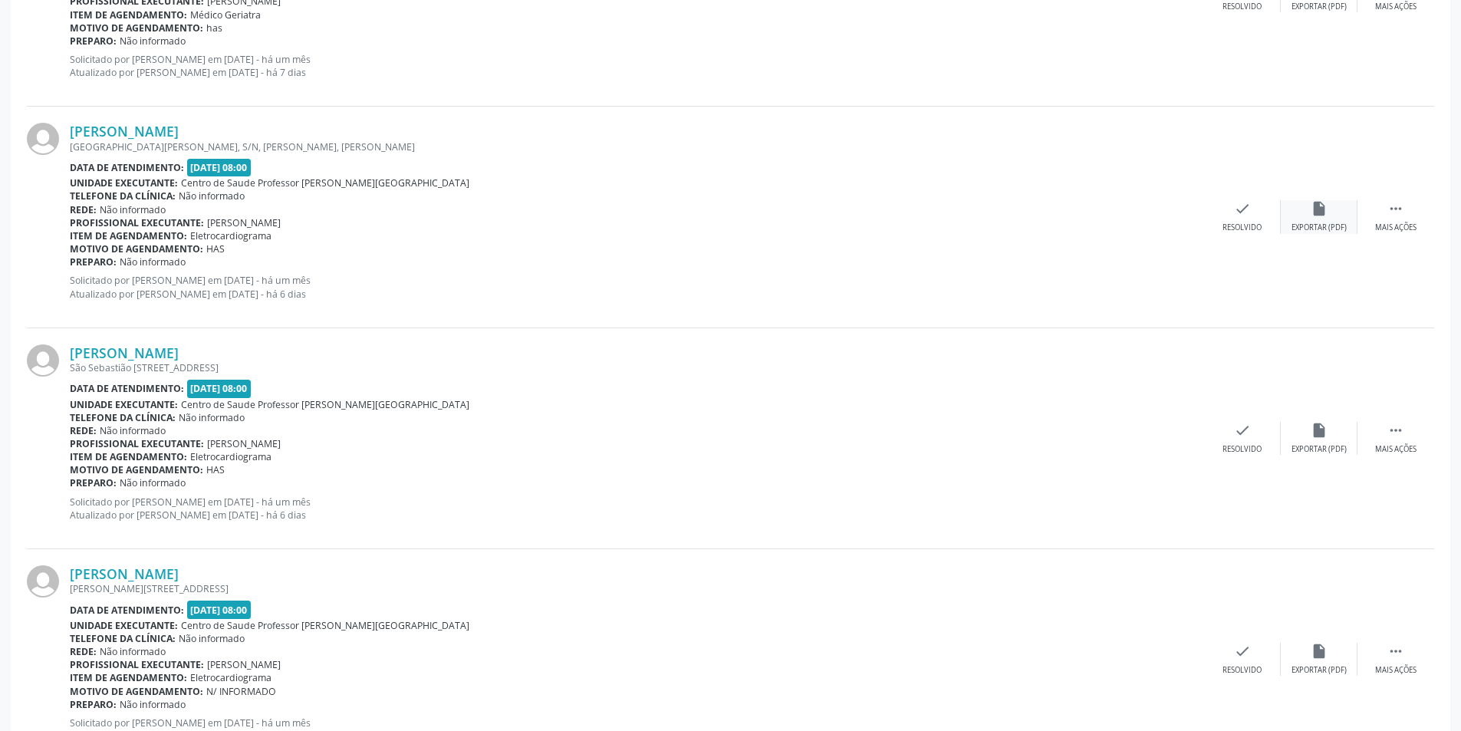
click at [1313, 209] on icon "insert_drive_file" at bounding box center [1319, 208] width 17 height 17
click at [1249, 223] on div "Resolvido" at bounding box center [1242, 227] width 39 height 11
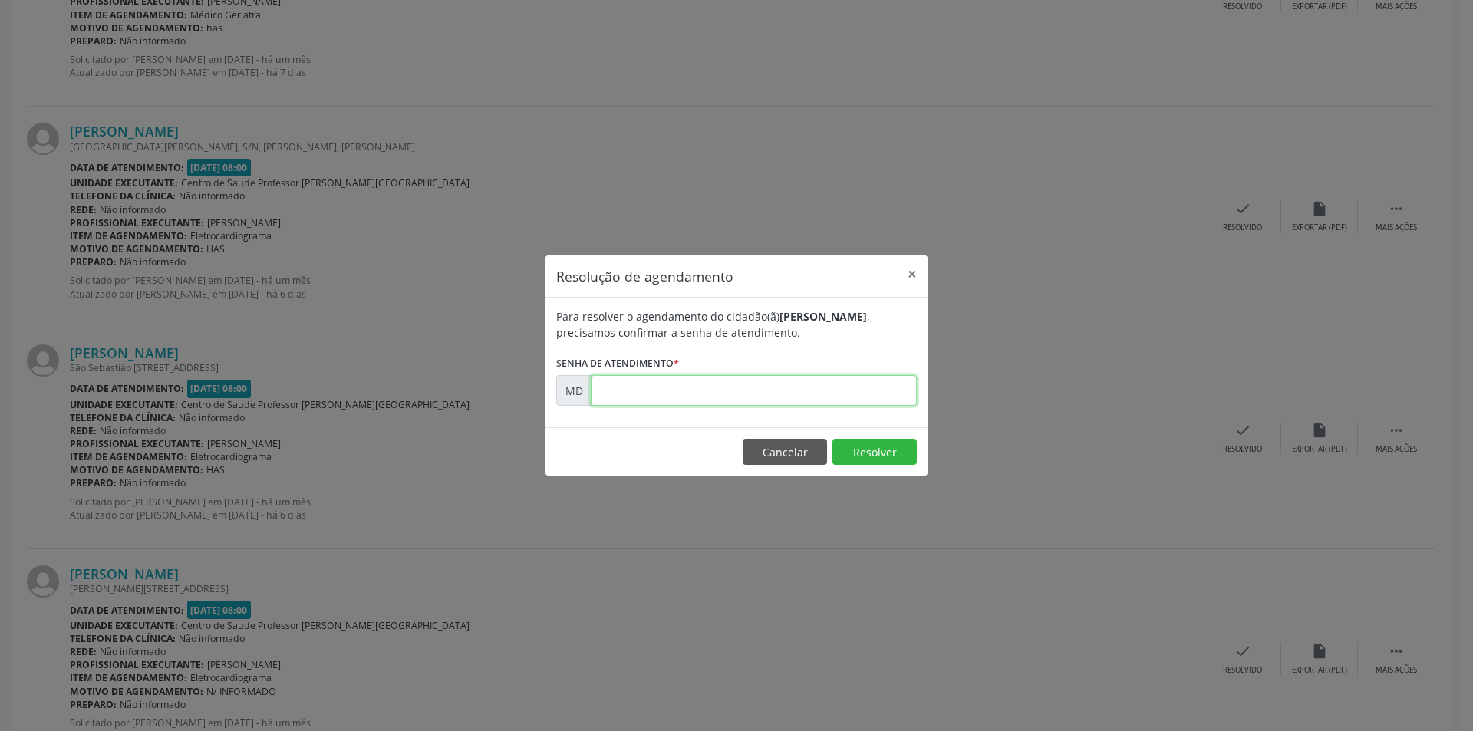
paste input "00009872"
type input "00009872"
click at [854, 443] on button "Resolver" at bounding box center [874, 452] width 84 height 26
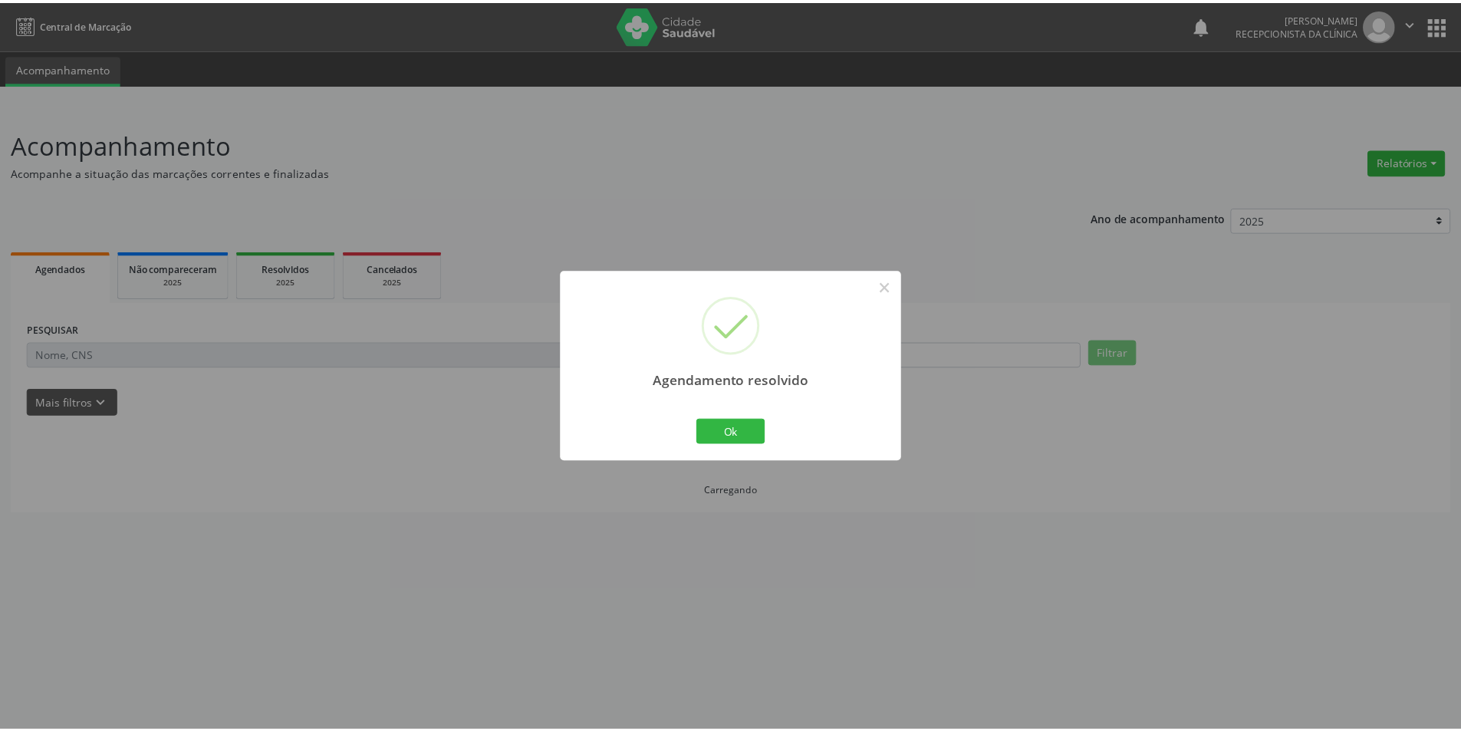
scroll to position [0, 0]
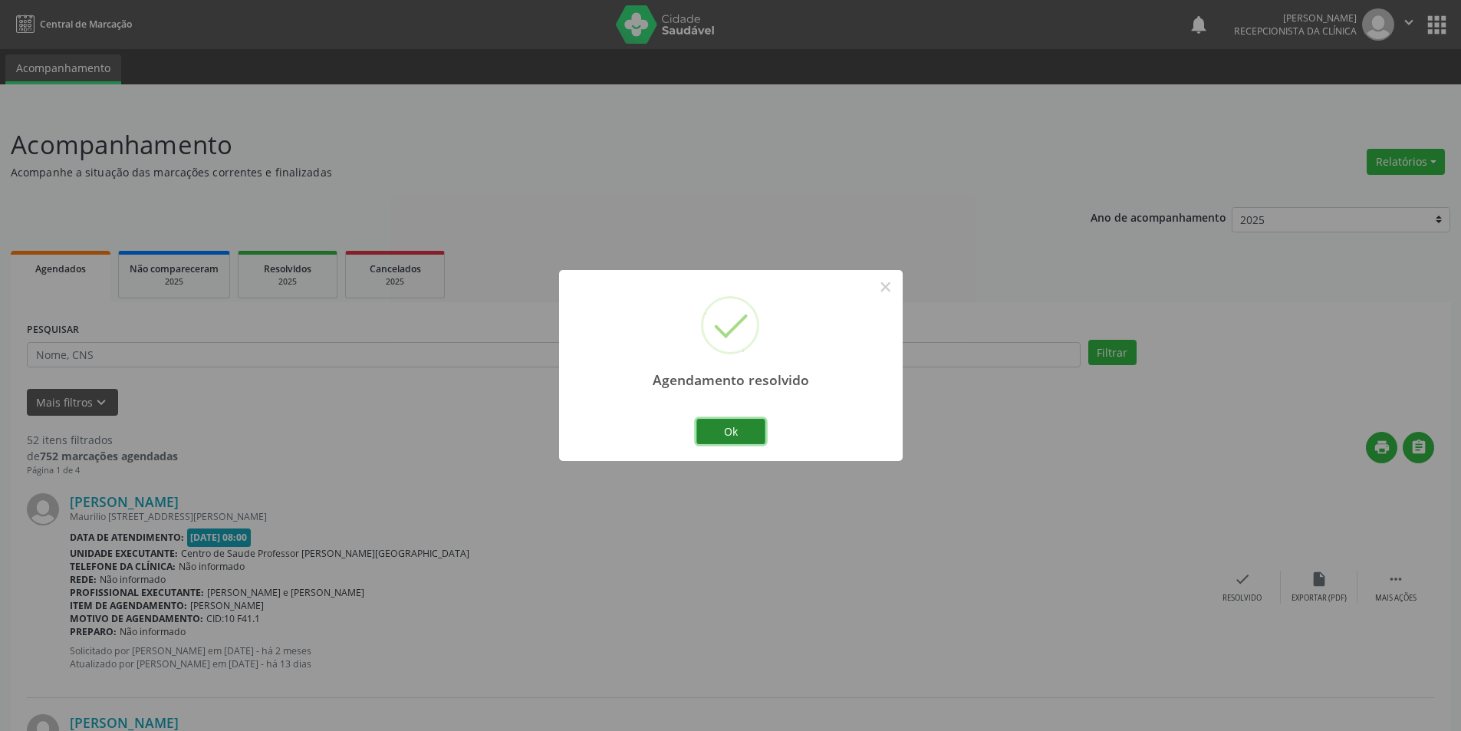
click at [743, 428] on button "Ok" at bounding box center [730, 432] width 69 height 26
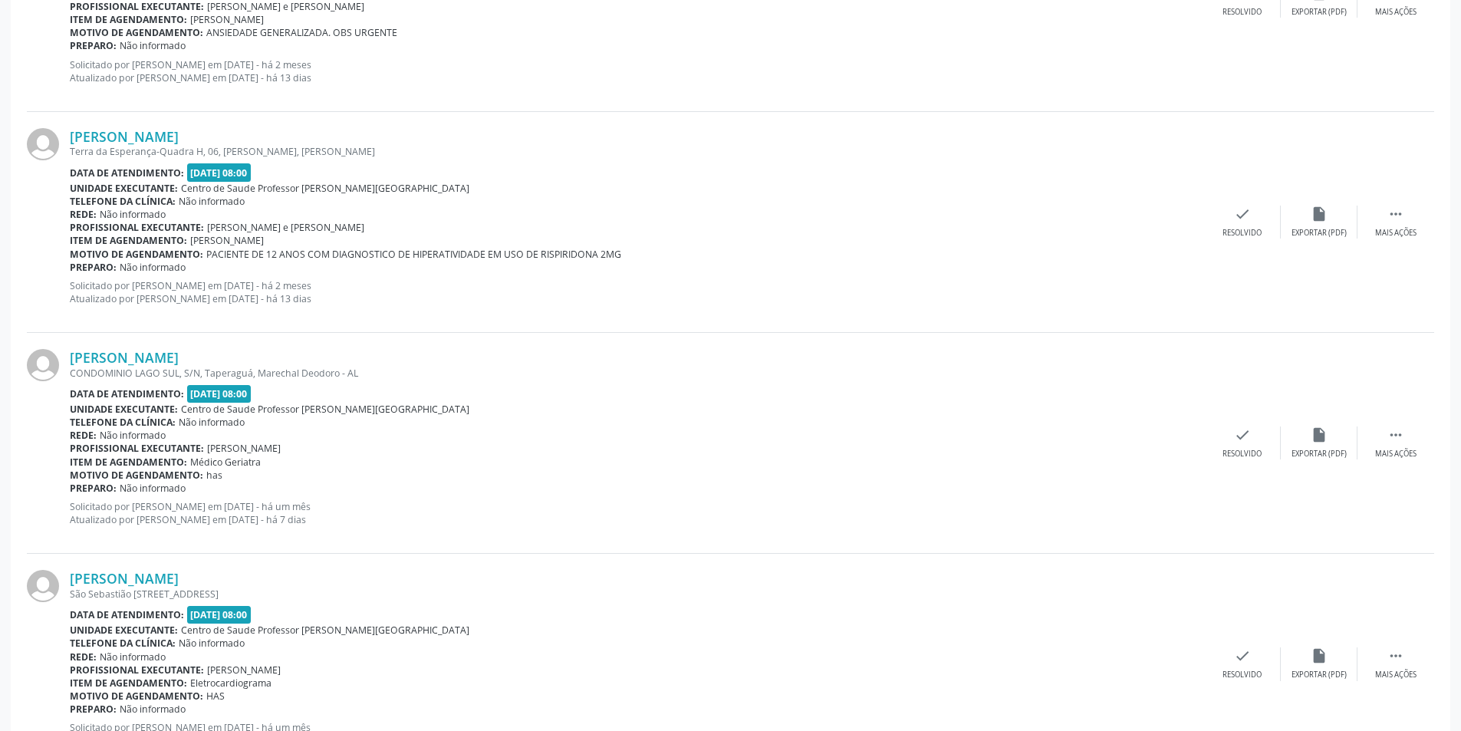
scroll to position [1764, 0]
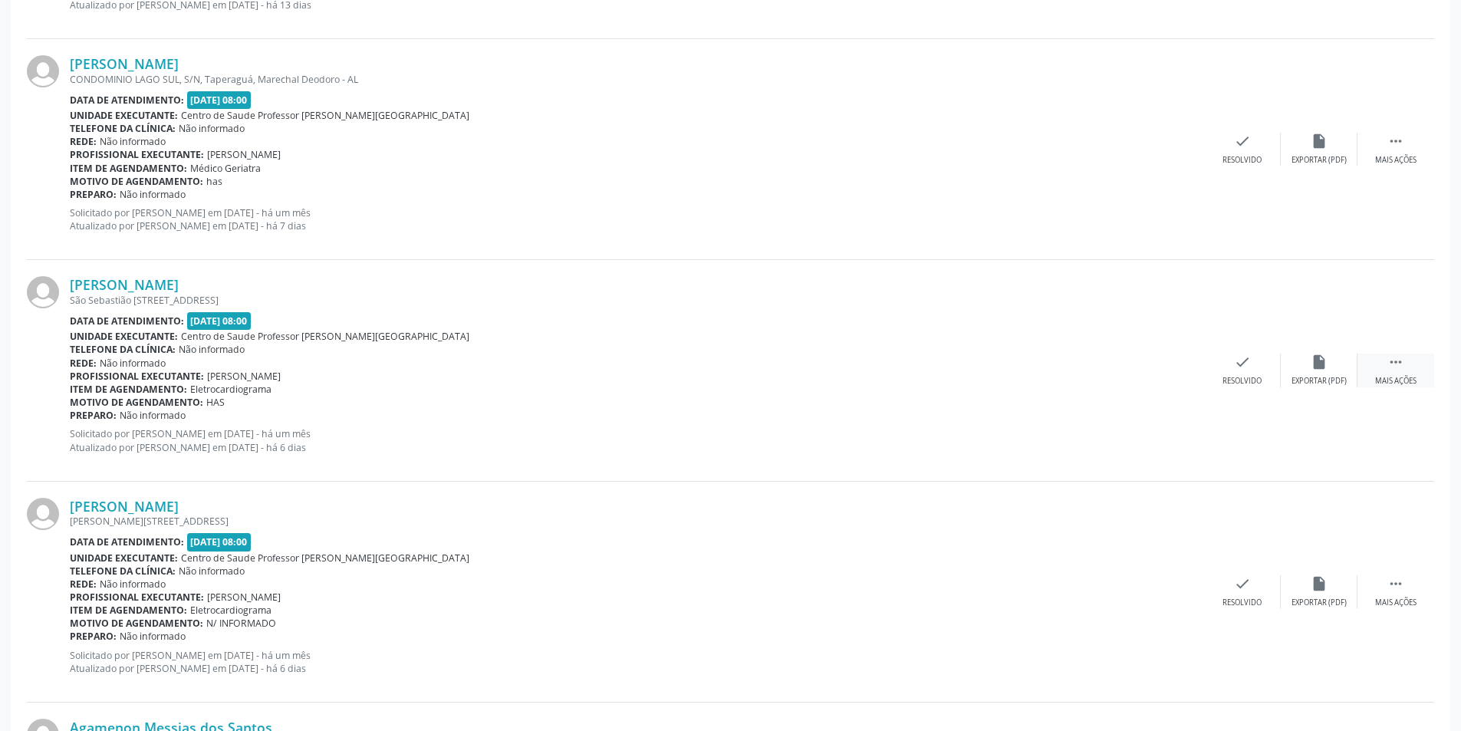
click at [1399, 387] on div "Mais ações" at bounding box center [1395, 381] width 41 height 11
click at [1312, 372] on div "alarm_off Não compareceu" at bounding box center [1319, 370] width 77 height 33
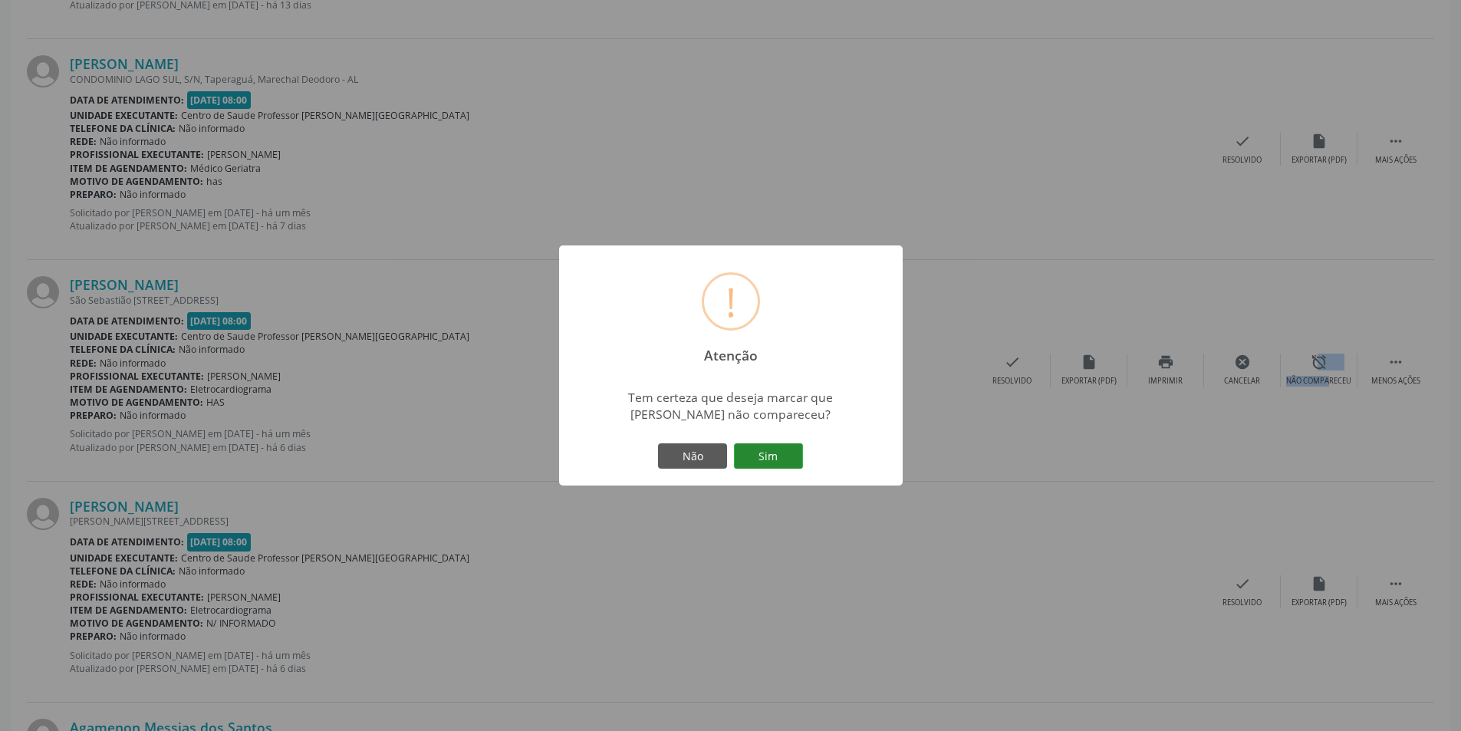
click at [756, 451] on button "Sim" at bounding box center [768, 456] width 69 height 26
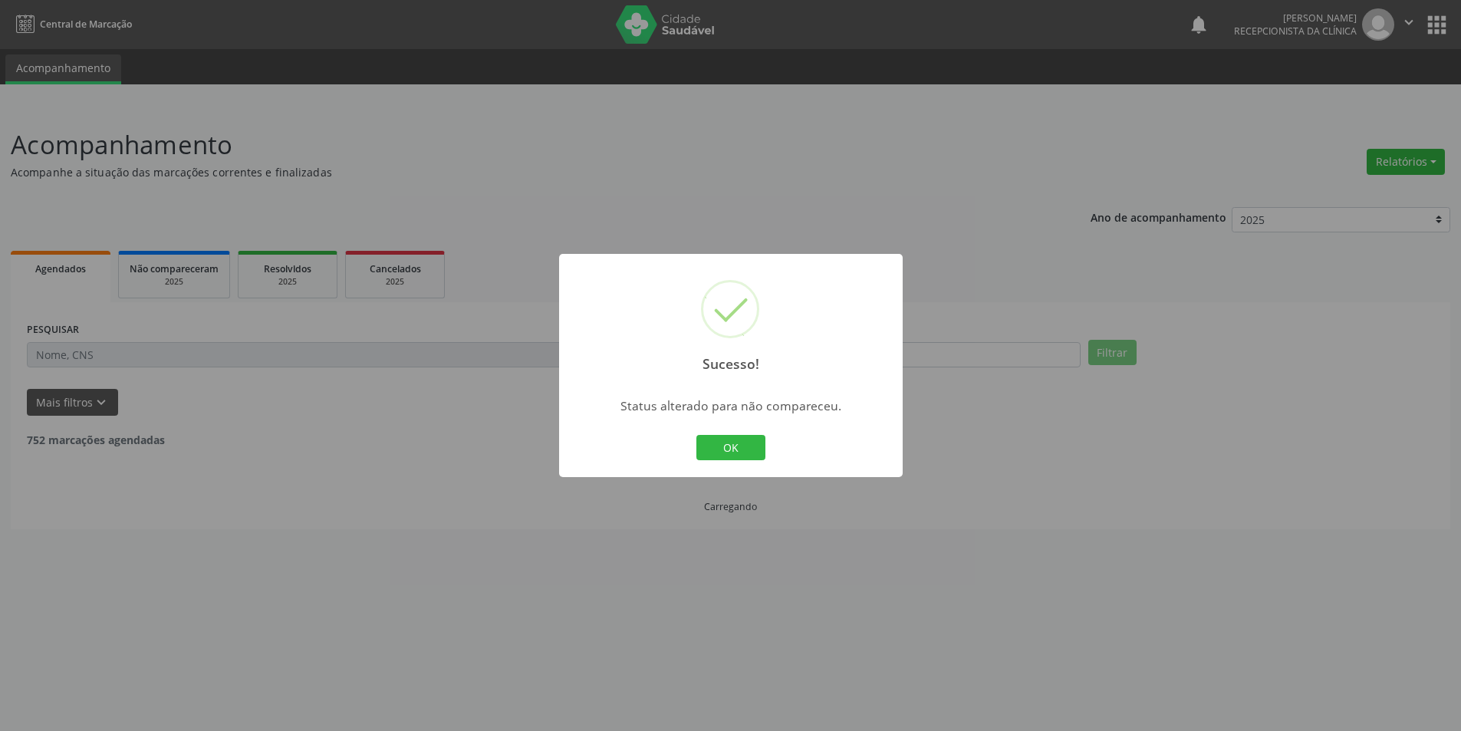
scroll to position [0, 0]
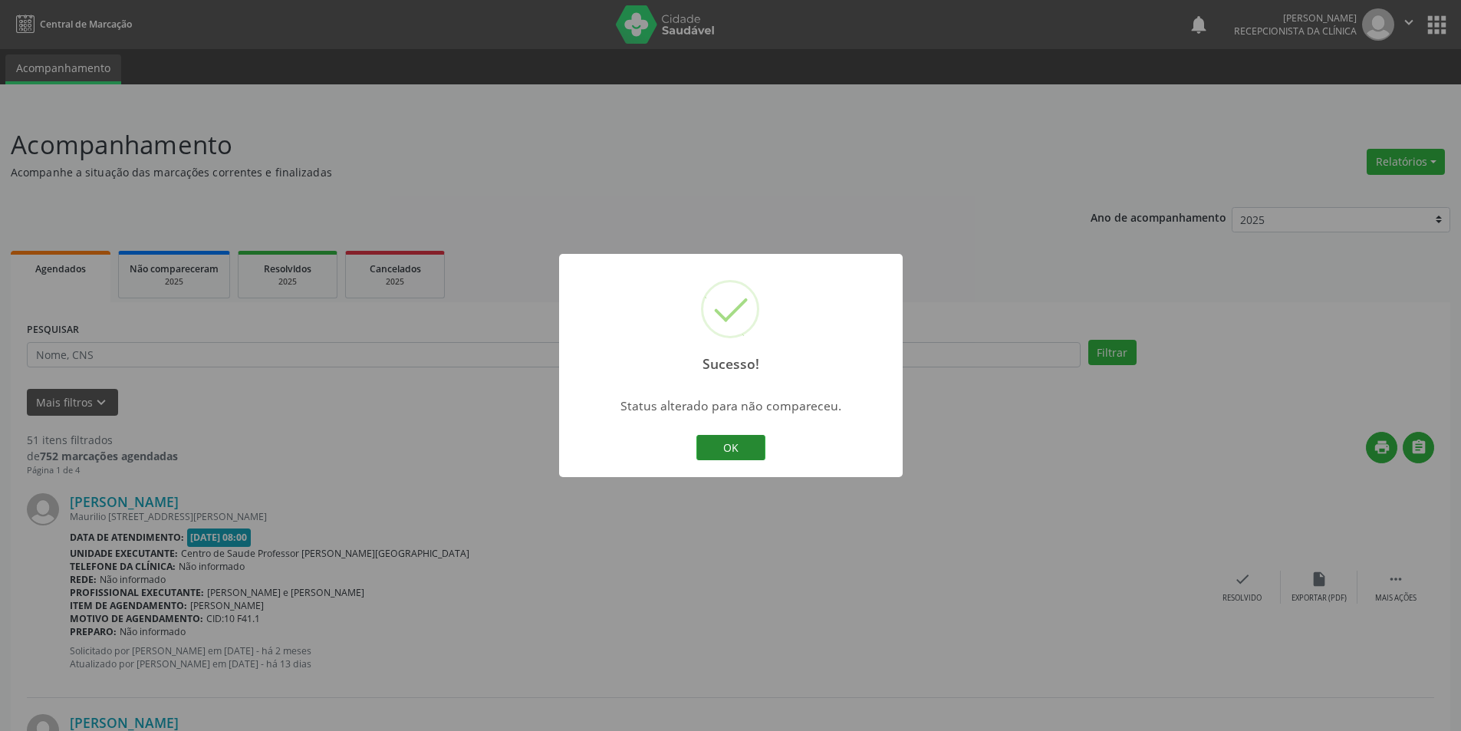
click at [737, 448] on button "OK" at bounding box center [730, 448] width 69 height 26
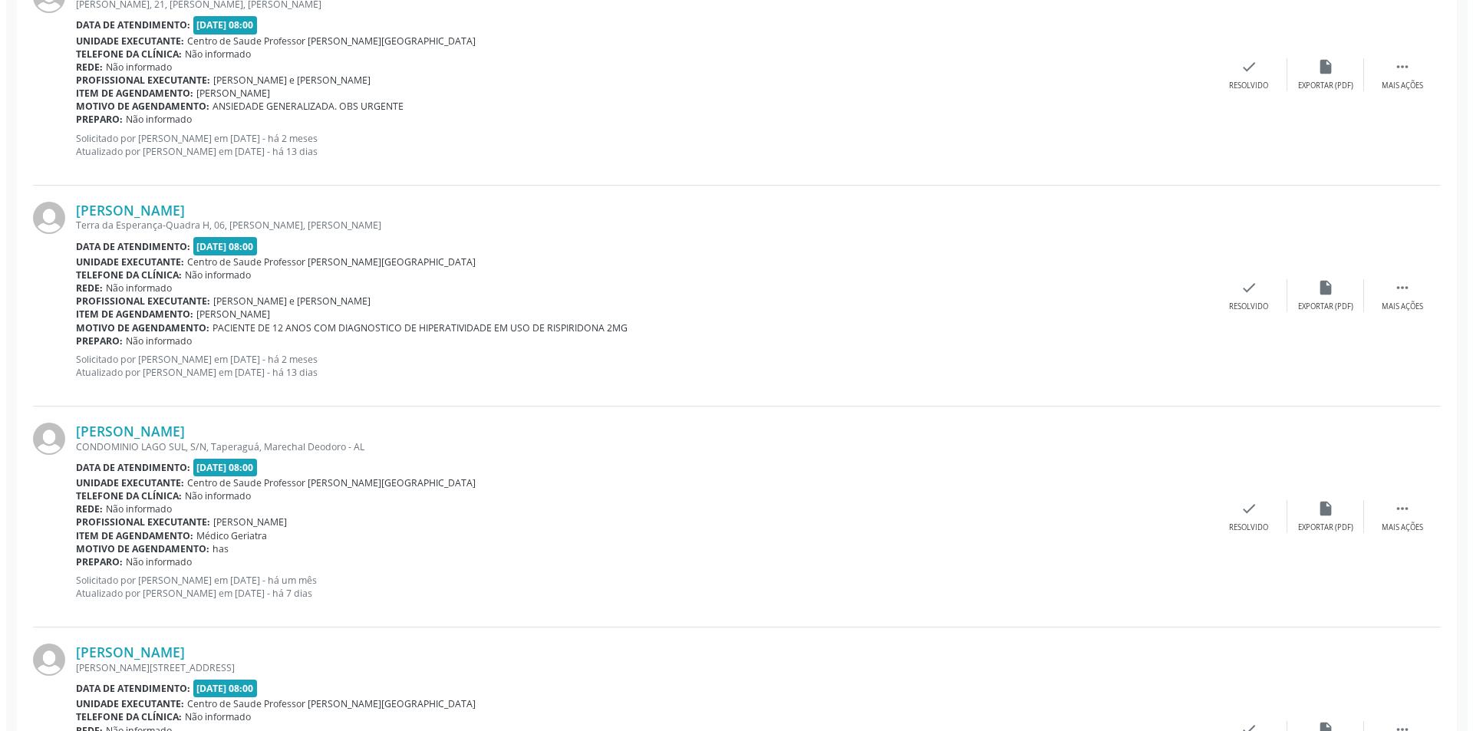
scroll to position [1687, 0]
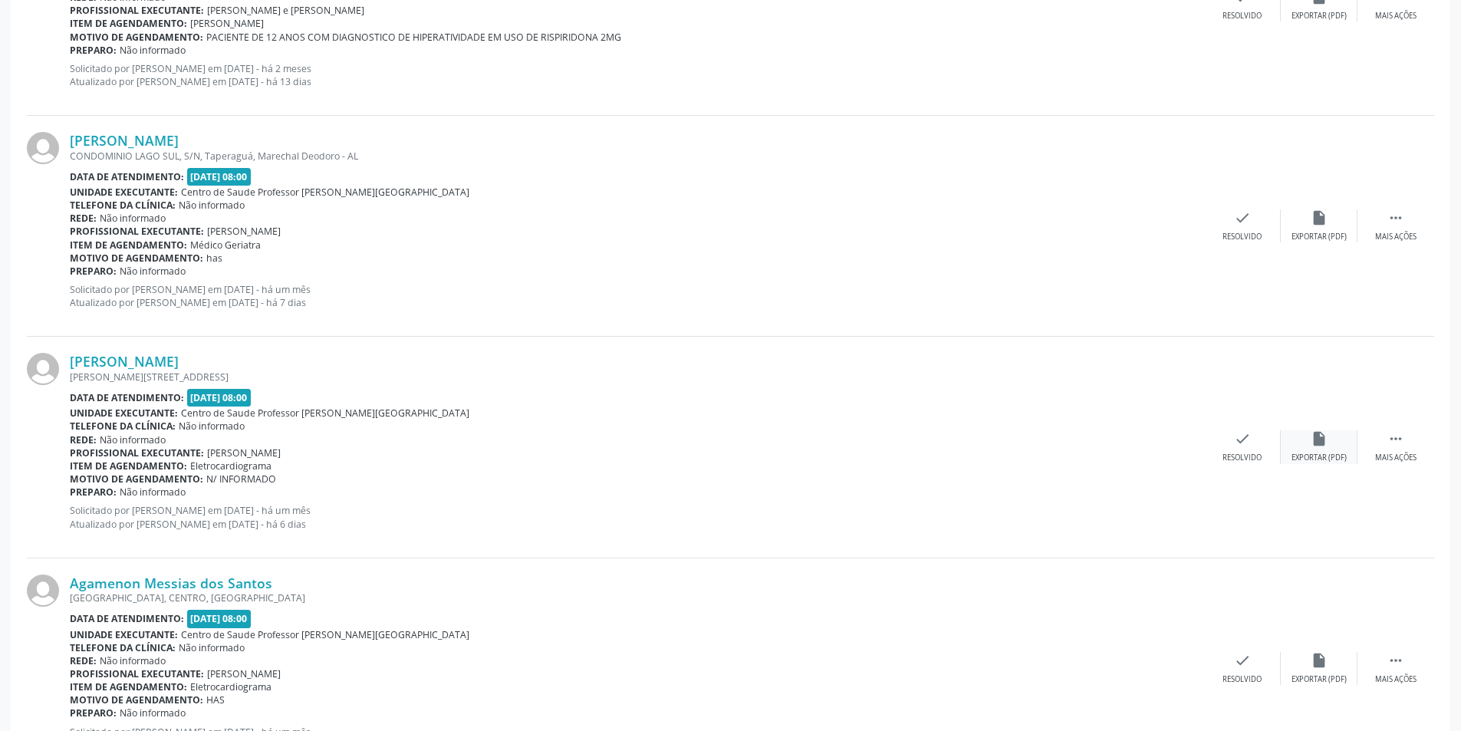
click at [1320, 449] on div "insert_drive_file Exportar (PDF)" at bounding box center [1319, 446] width 77 height 33
click at [1242, 445] on icon "check" at bounding box center [1242, 438] width 17 height 17
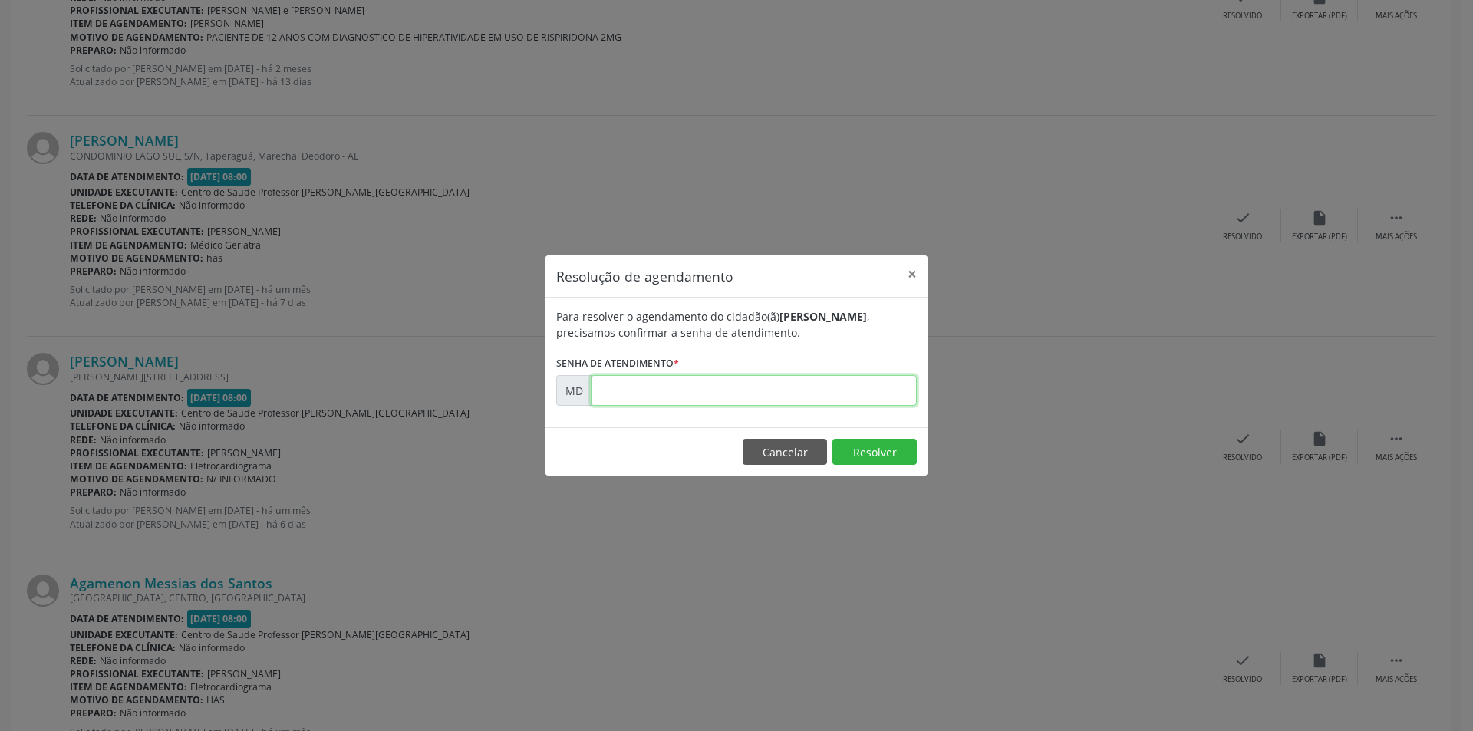
paste input "00009875"
type input "00009875"
click at [861, 455] on button "Resolver" at bounding box center [874, 452] width 84 height 26
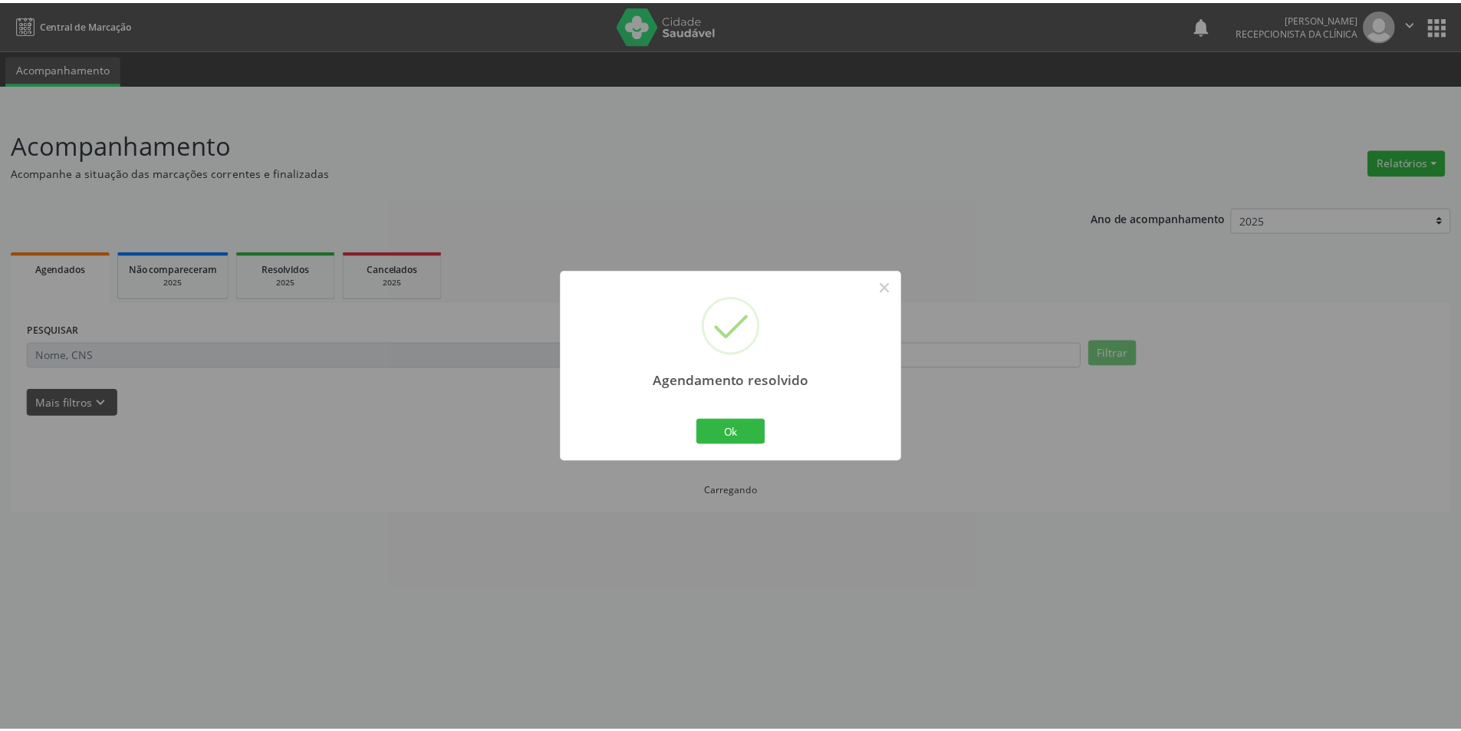
scroll to position [0, 0]
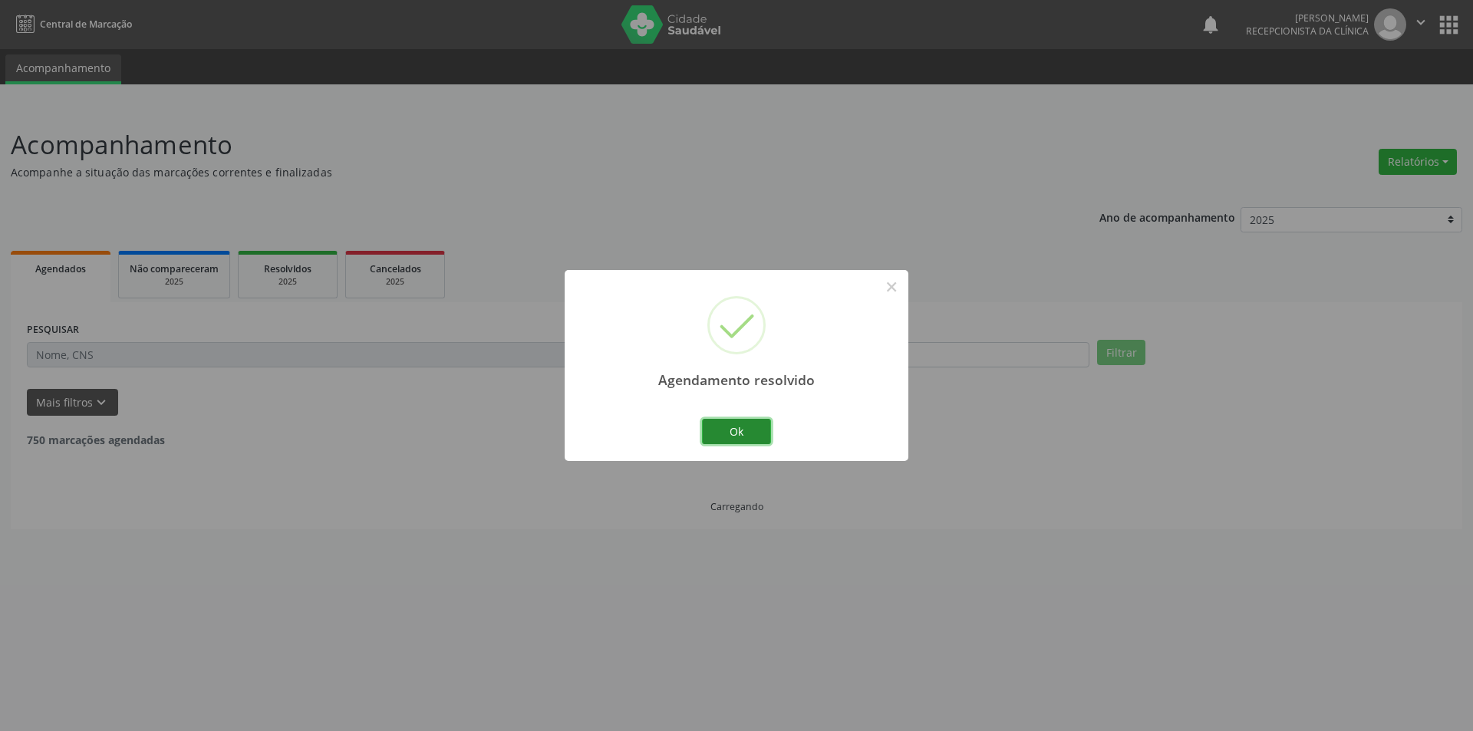
click at [751, 426] on button "Ok" at bounding box center [736, 432] width 69 height 26
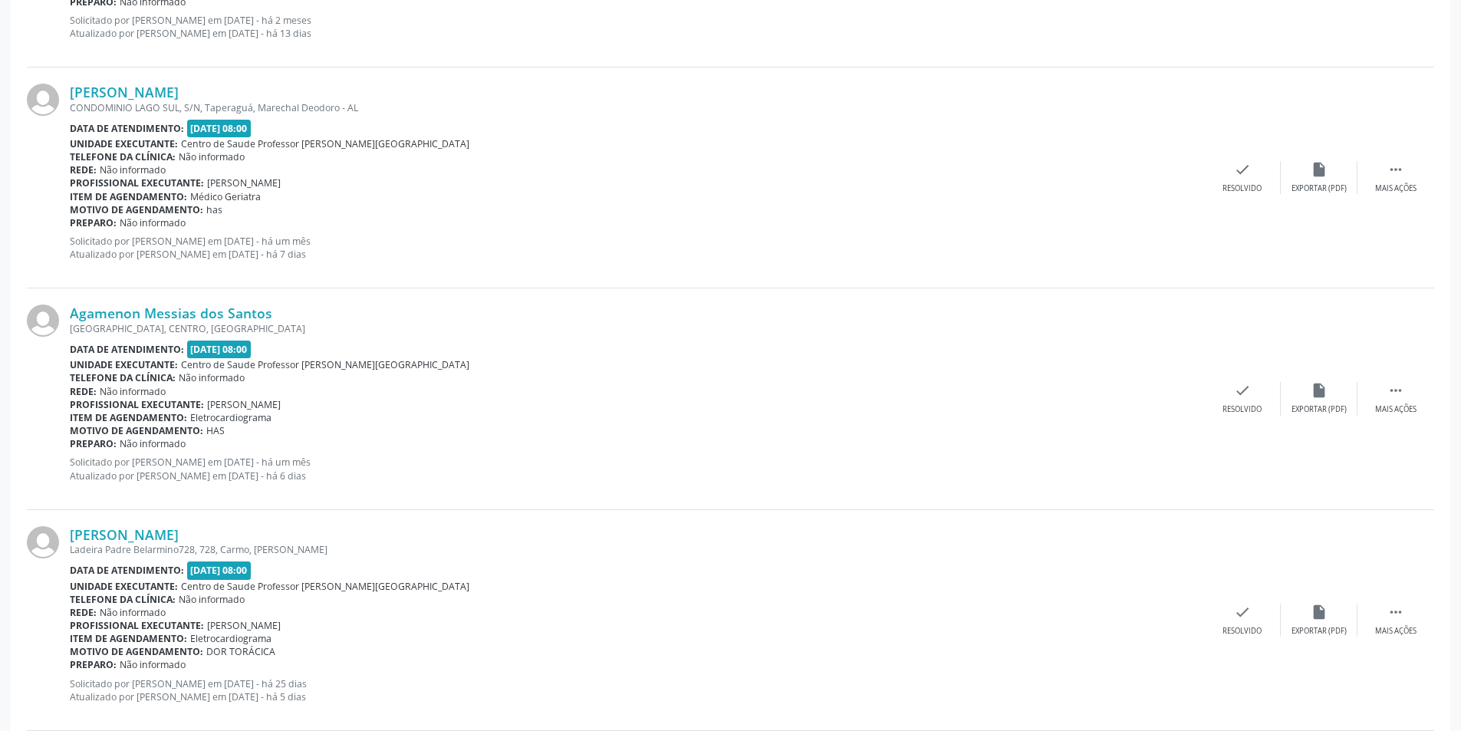
scroll to position [1841, 0]
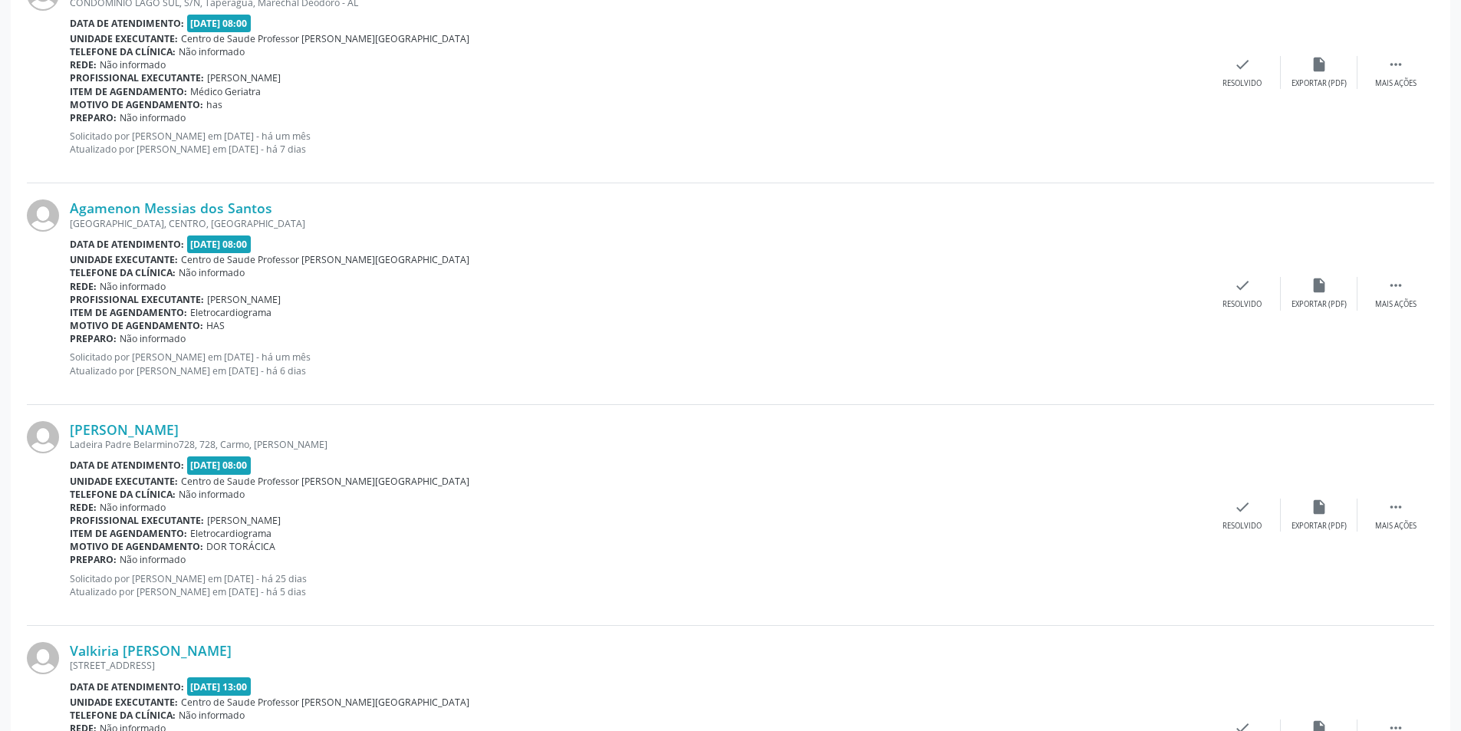
drag, startPoint x: 1394, startPoint y: 276, endPoint x: 1367, endPoint y: 303, distance: 38.0
click at [1394, 277] on div "Agamenon Messias dos Santos [GEOGRAPHIC_DATA], S/N, CENTRO, [GEOGRAPHIC_DATA] D…" at bounding box center [730, 293] width 1407 height 221
click at [1374, 305] on div " Mais ações" at bounding box center [1396, 293] width 77 height 33
click at [1345, 304] on div "Não compareceu" at bounding box center [1318, 304] width 65 height 11
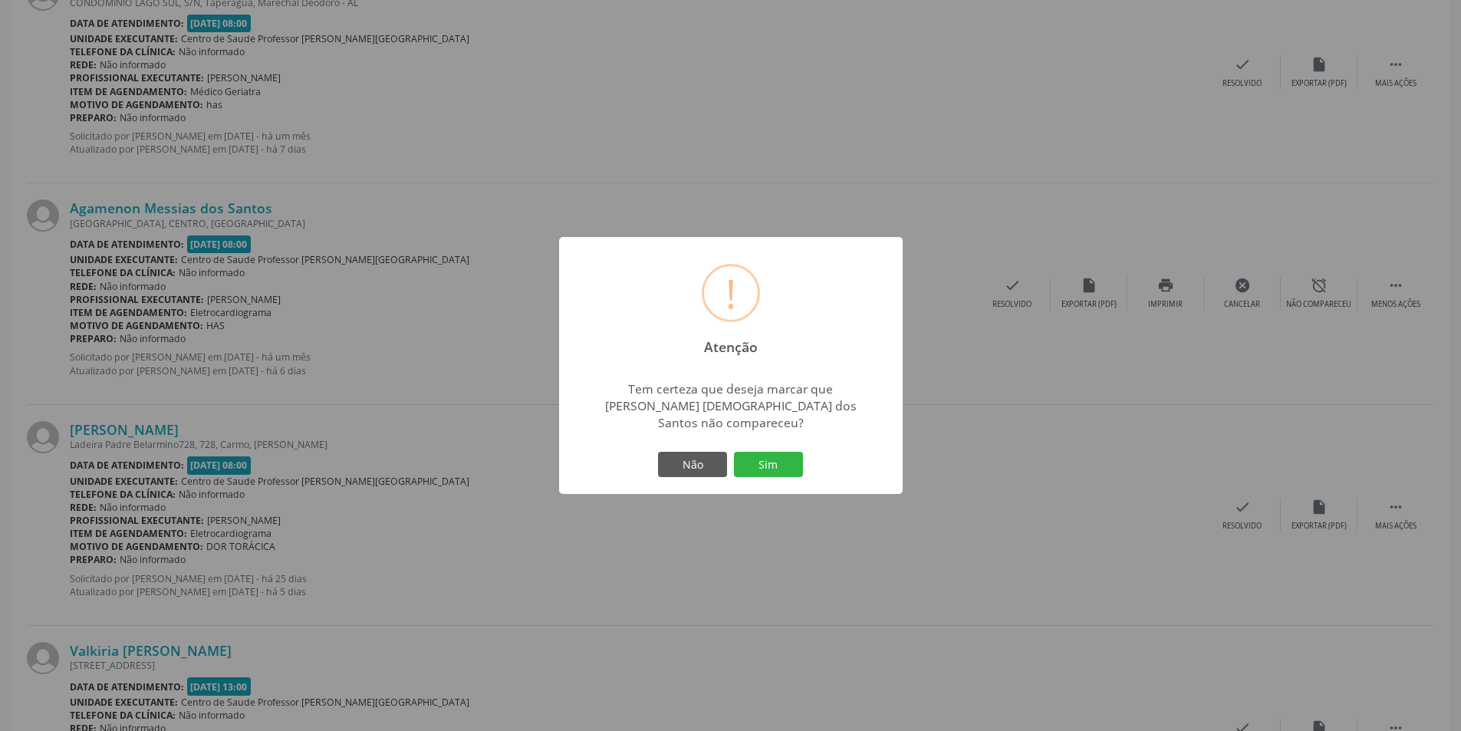
click at [732, 449] on div "Não Sim" at bounding box center [731, 465] width 152 height 32
click at [762, 459] on button "Sim" at bounding box center [768, 465] width 69 height 26
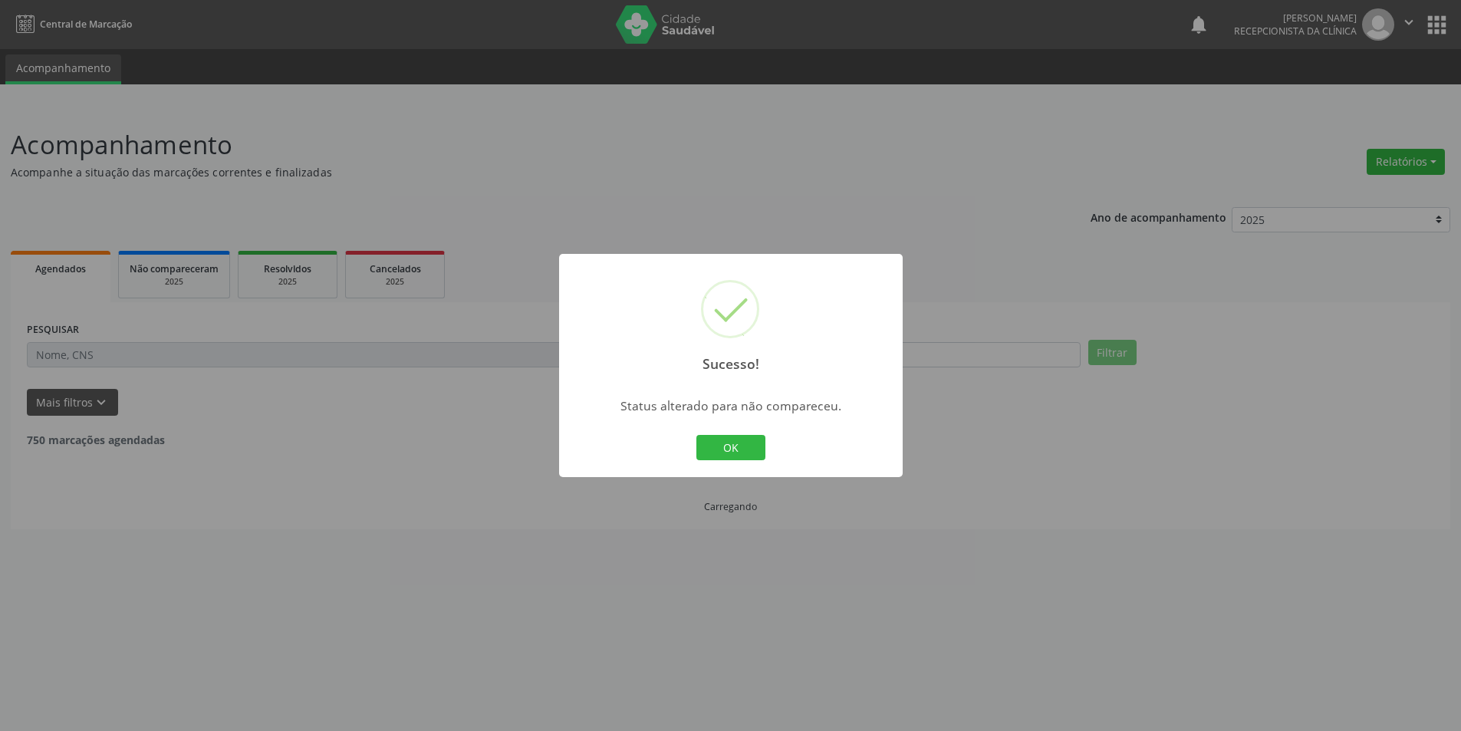
scroll to position [0, 0]
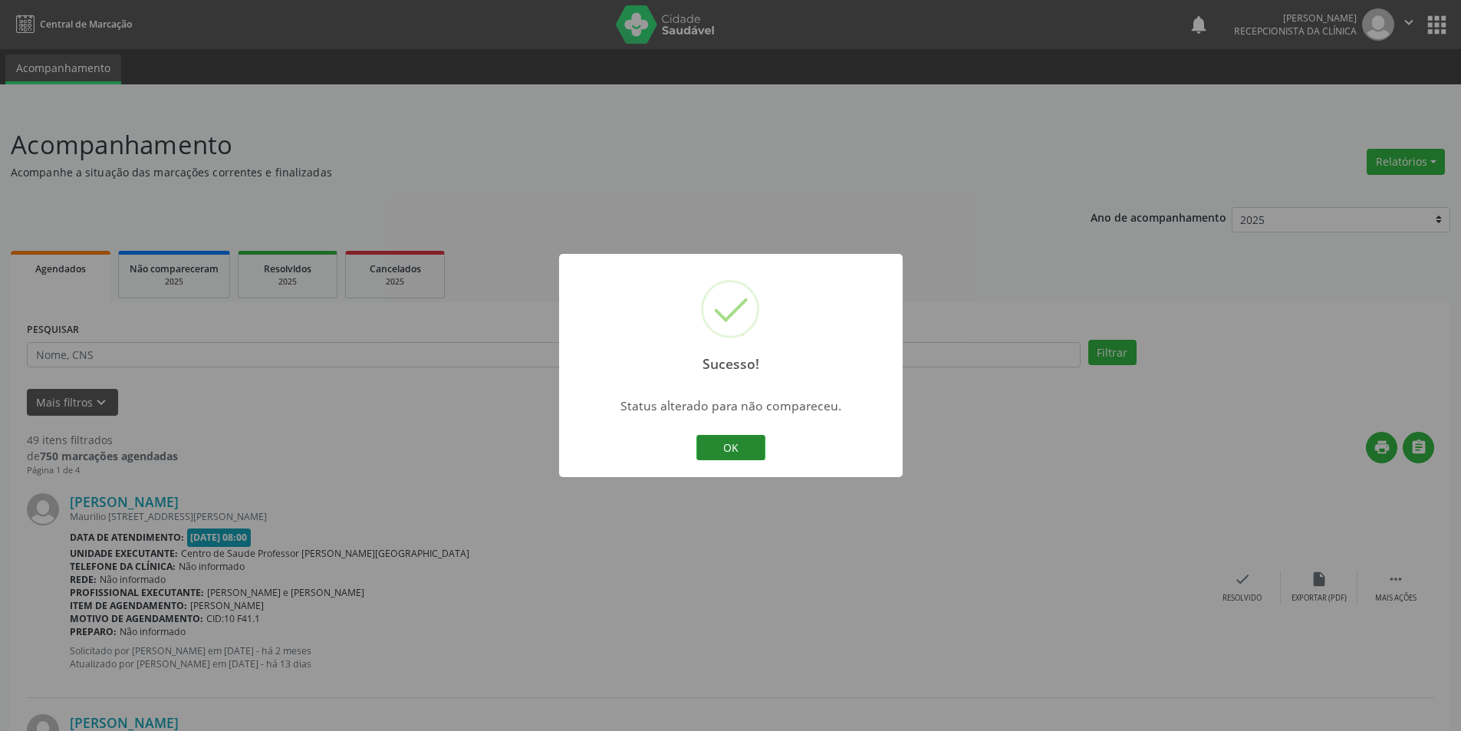
click at [696, 443] on button "OK" at bounding box center [730, 448] width 69 height 26
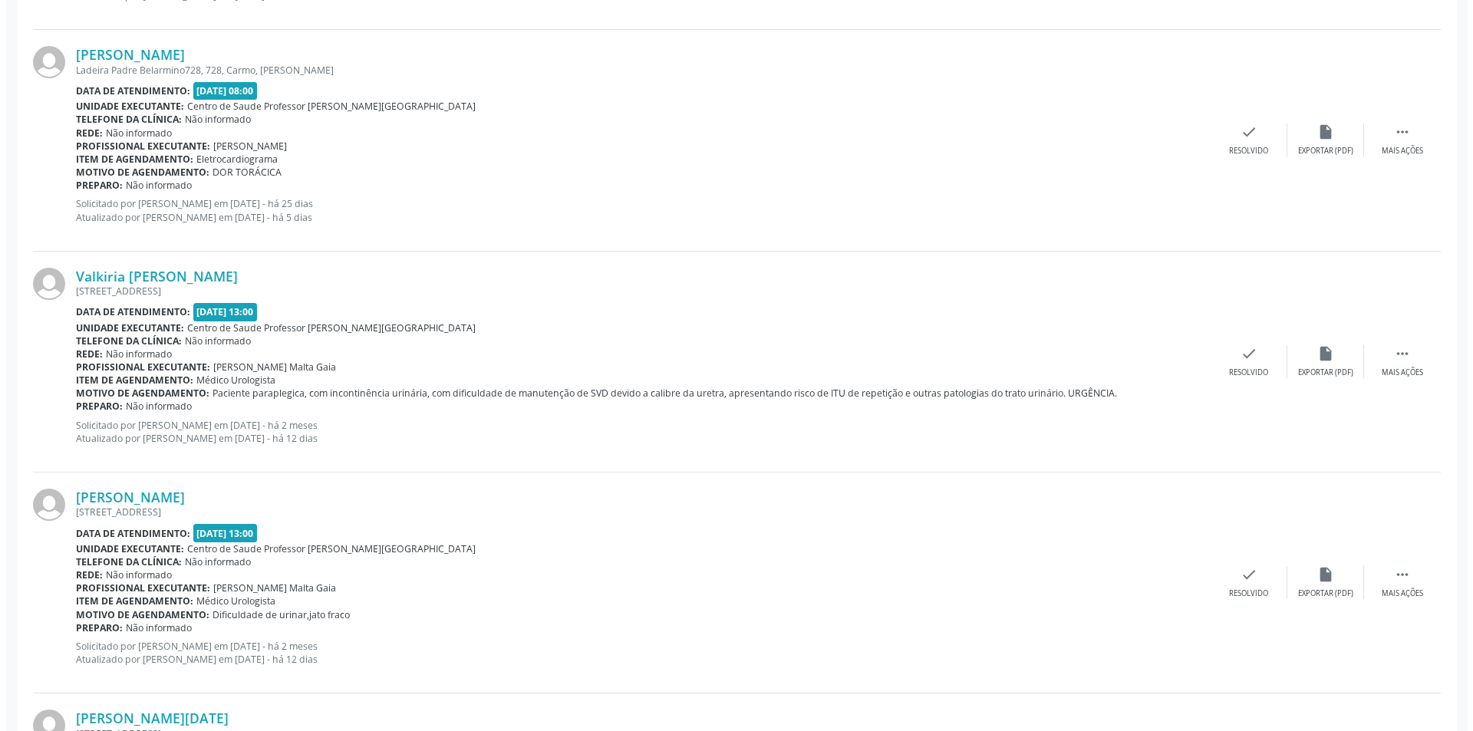
scroll to position [1918, 0]
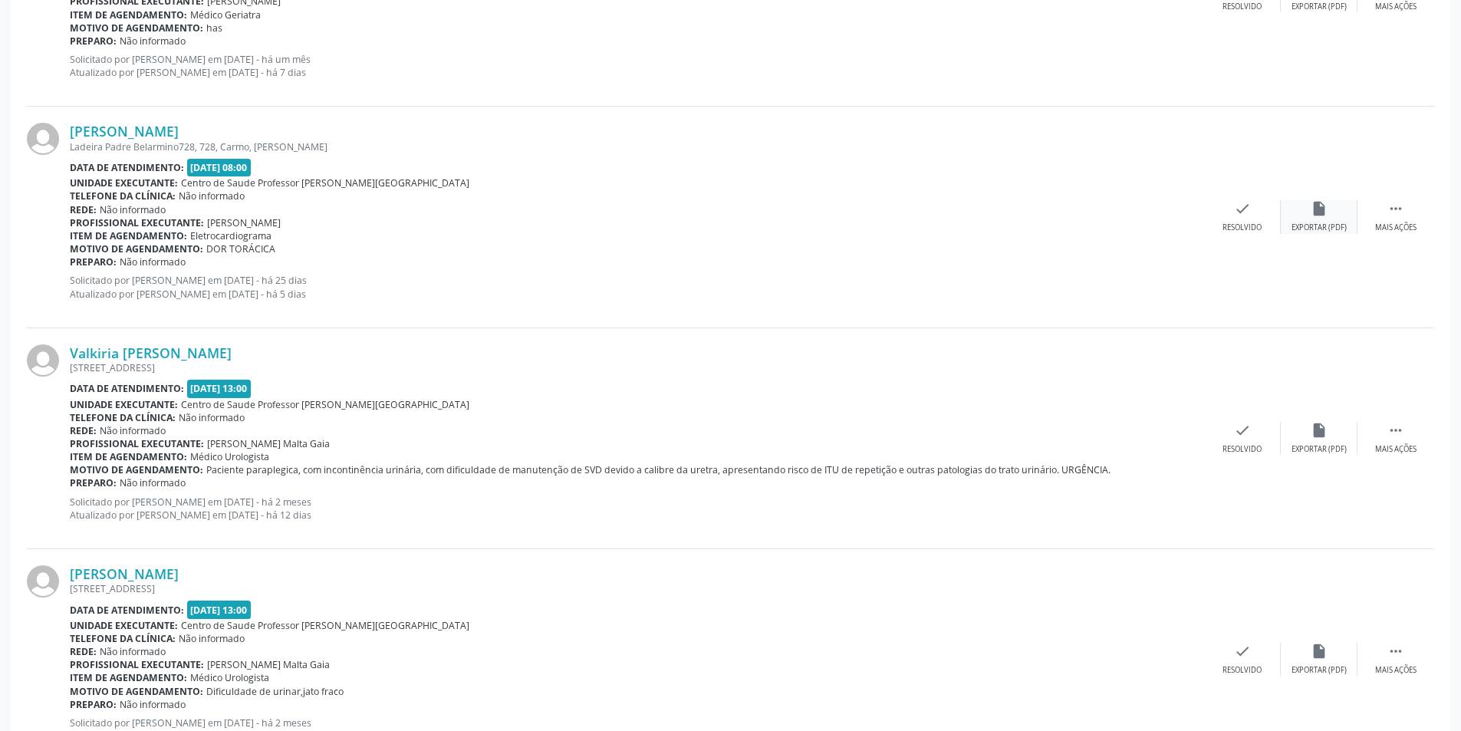
click at [1316, 231] on div "Exportar (PDF)" at bounding box center [1319, 227] width 55 height 11
click at [1224, 215] on div "check Resolvido" at bounding box center [1242, 216] width 77 height 33
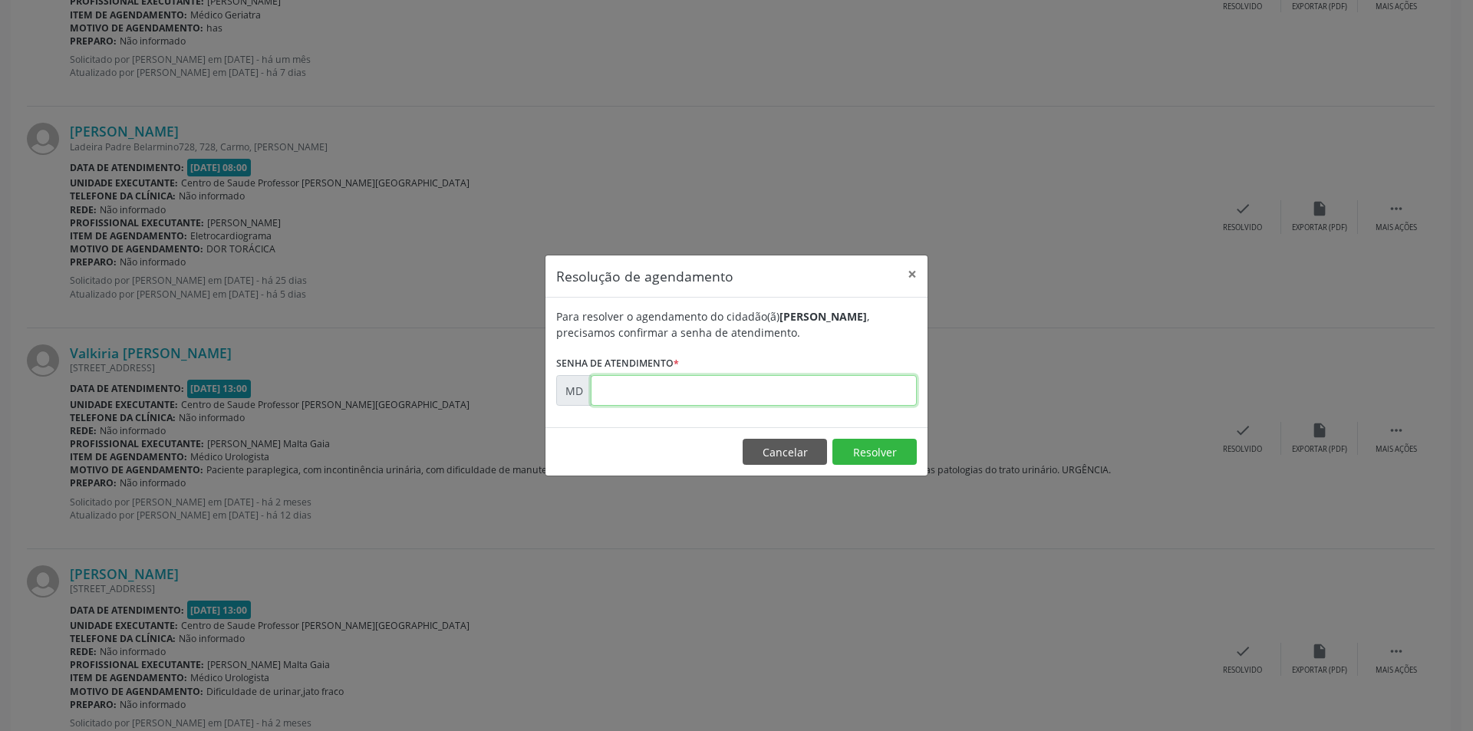
paste input "00010066"
type input "00010066"
click at [848, 446] on button "Resolver" at bounding box center [874, 452] width 84 height 26
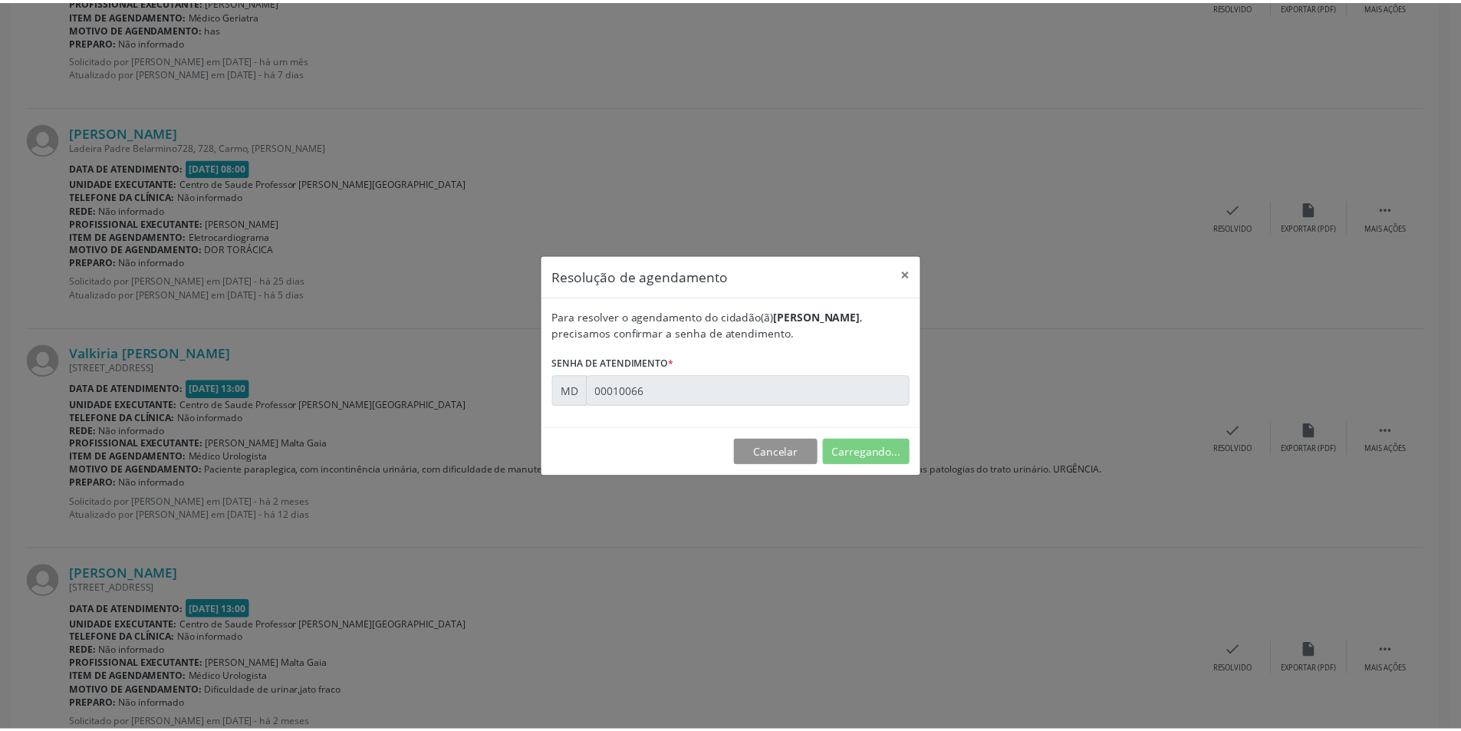
scroll to position [0, 0]
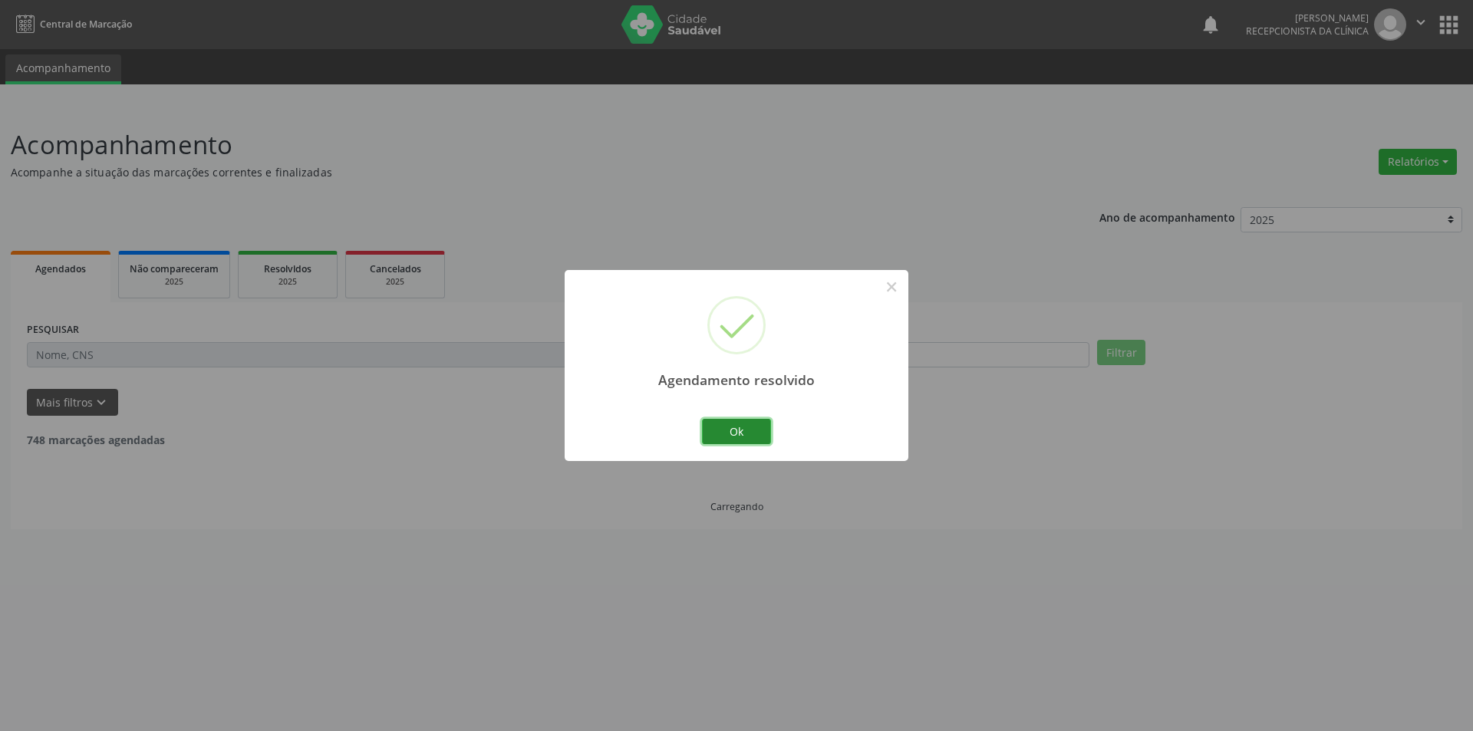
click at [732, 421] on button "Ok" at bounding box center [736, 432] width 69 height 26
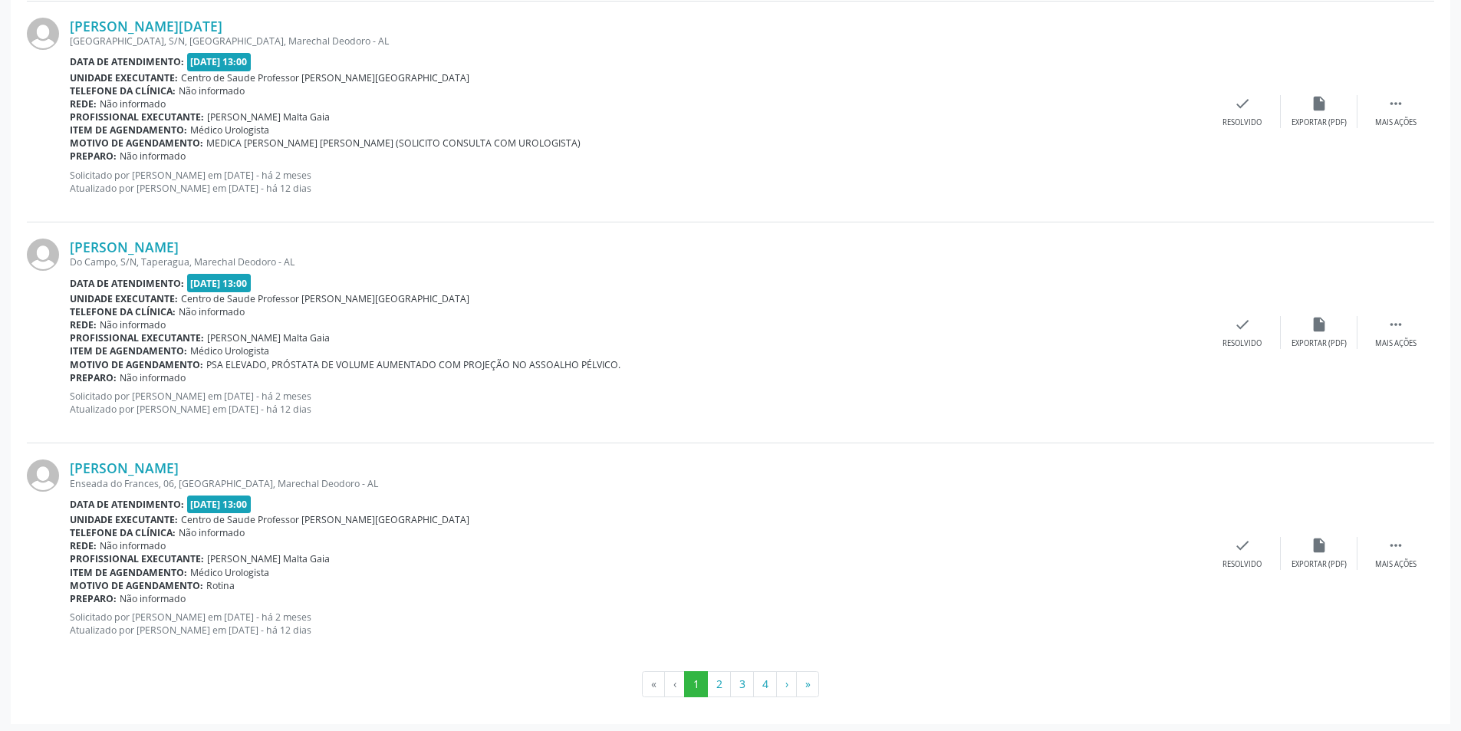
scroll to position [3132, 0]
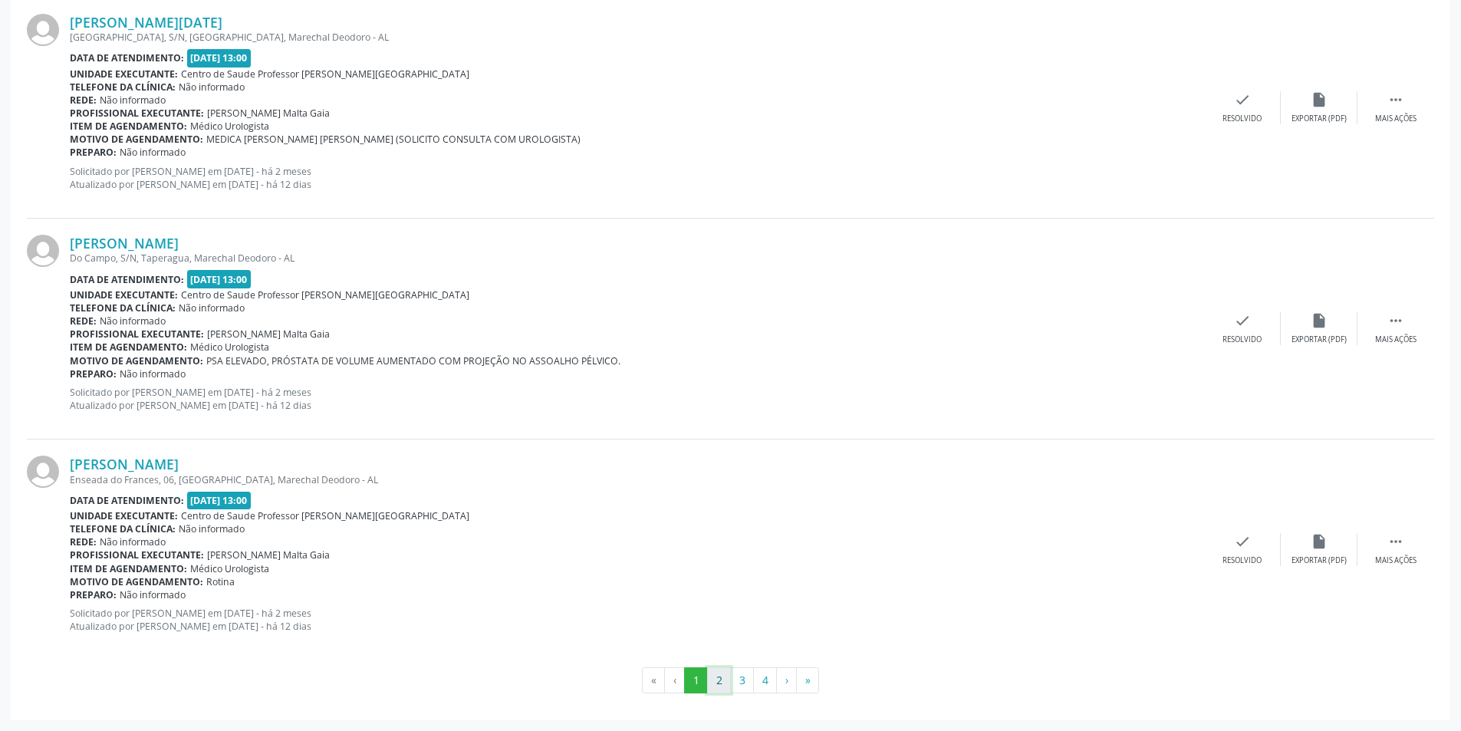
click at [721, 684] on button "2" at bounding box center [719, 680] width 24 height 26
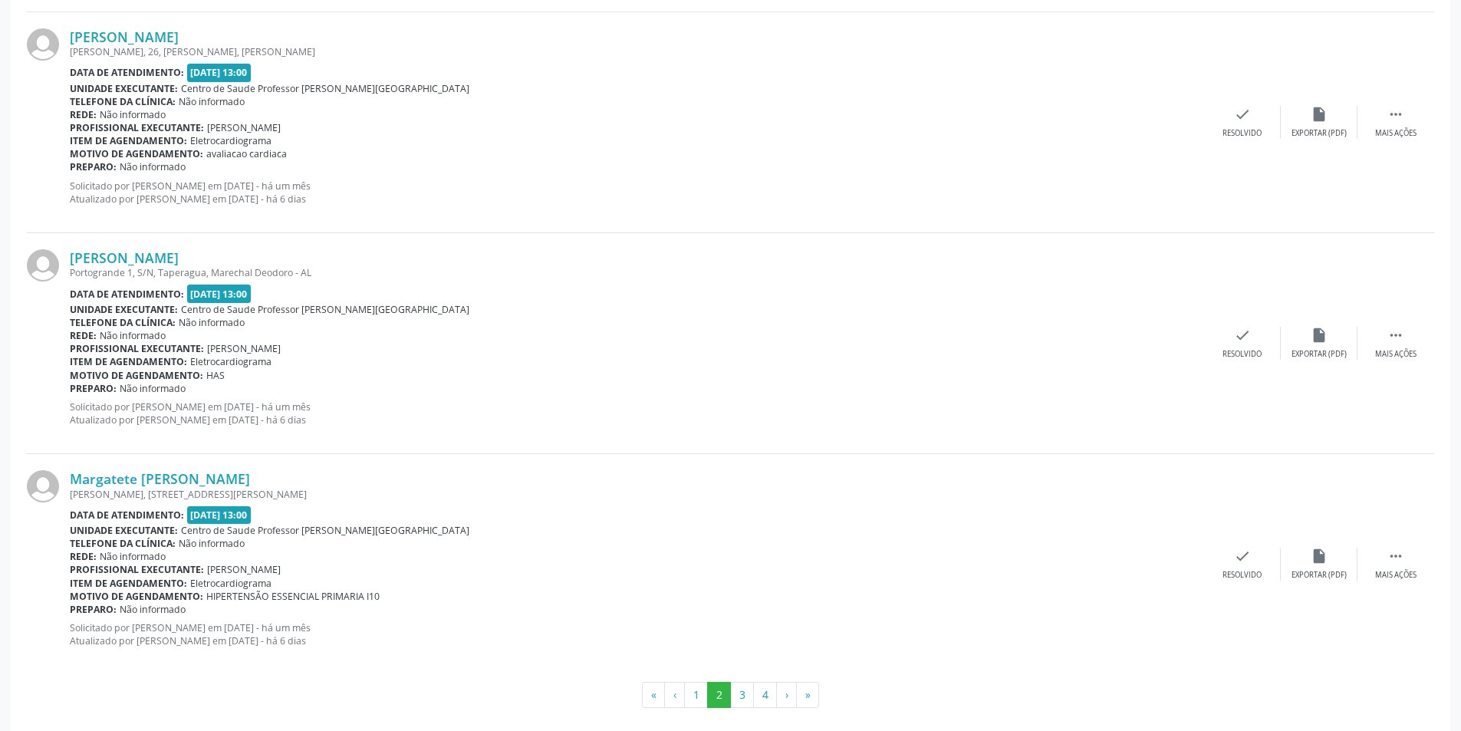
scroll to position [3149, 0]
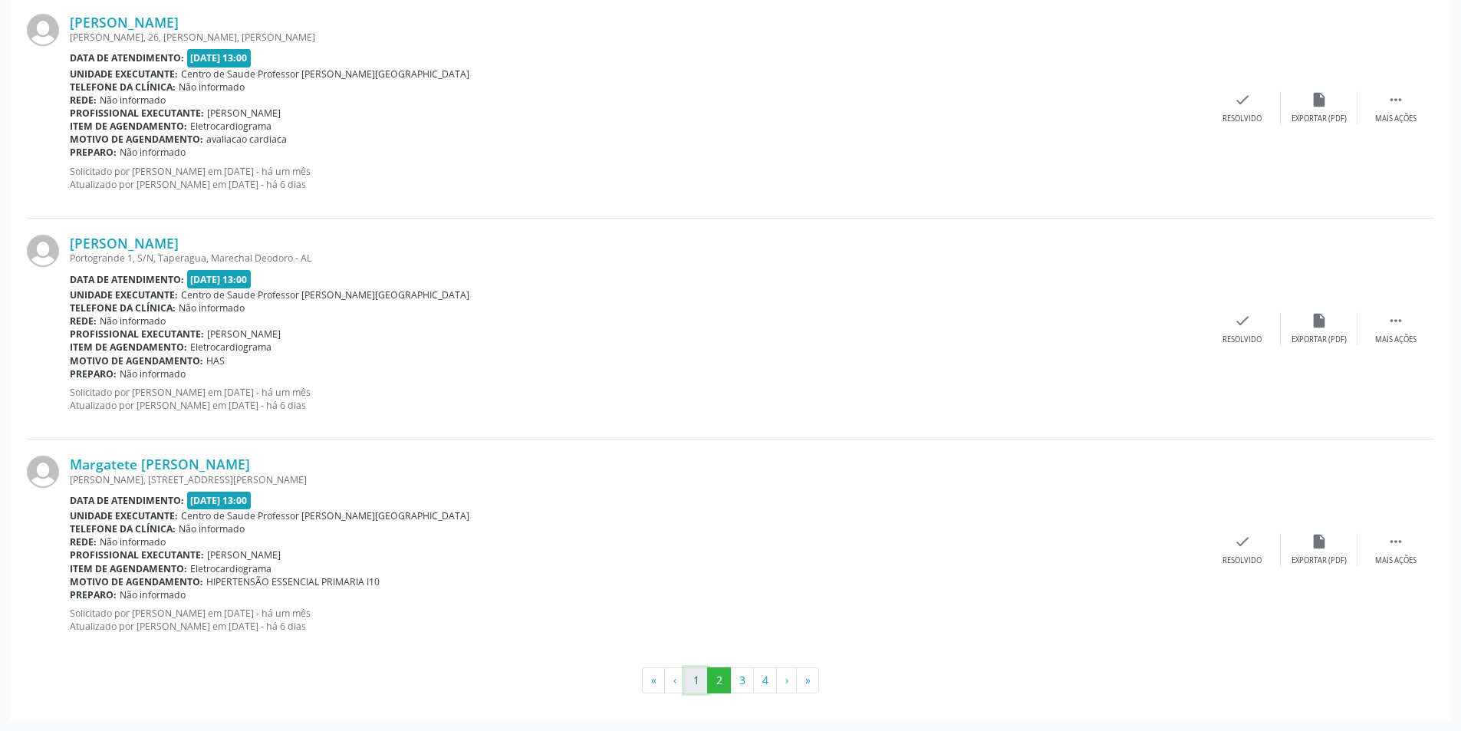
click at [698, 686] on button "1" at bounding box center [696, 680] width 24 height 26
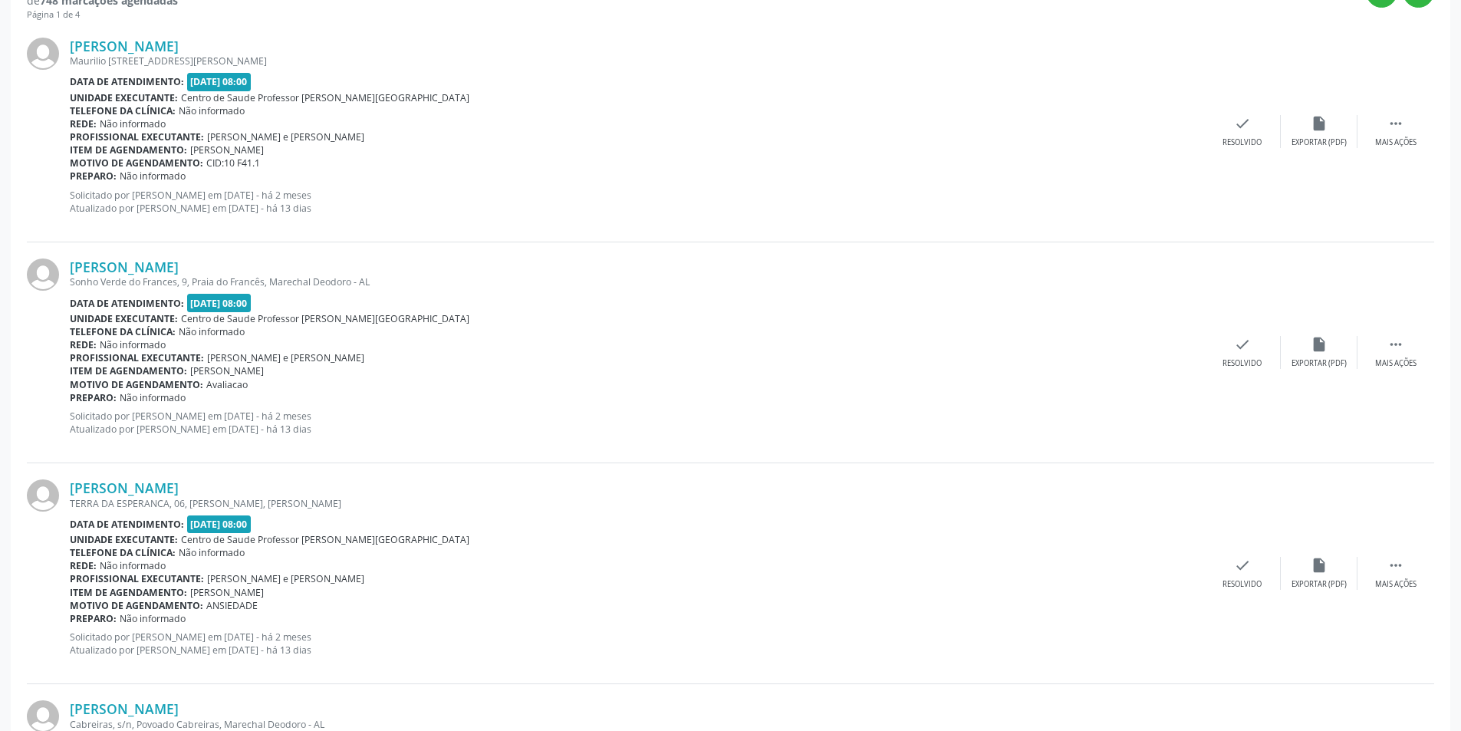
scroll to position [460, 0]
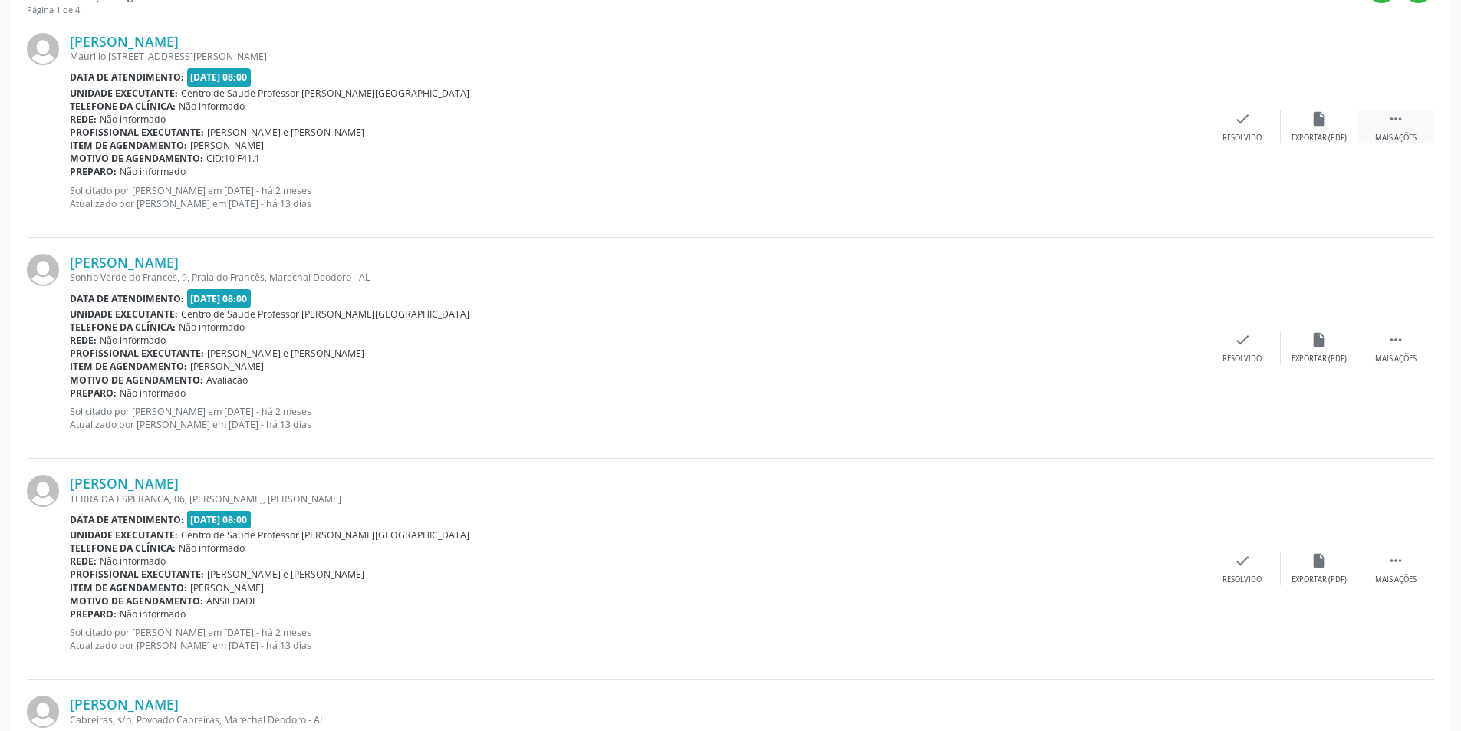
click at [1388, 136] on div "Mais ações" at bounding box center [1395, 138] width 41 height 11
click at [1332, 145] on div "[PERSON_NAME] [PERSON_NAME][STREET_ADDRESS][PERSON_NAME] Data de atendimento: […" at bounding box center [730, 127] width 1407 height 221
click at [1332, 139] on div "Não compareceu" at bounding box center [1318, 138] width 65 height 11
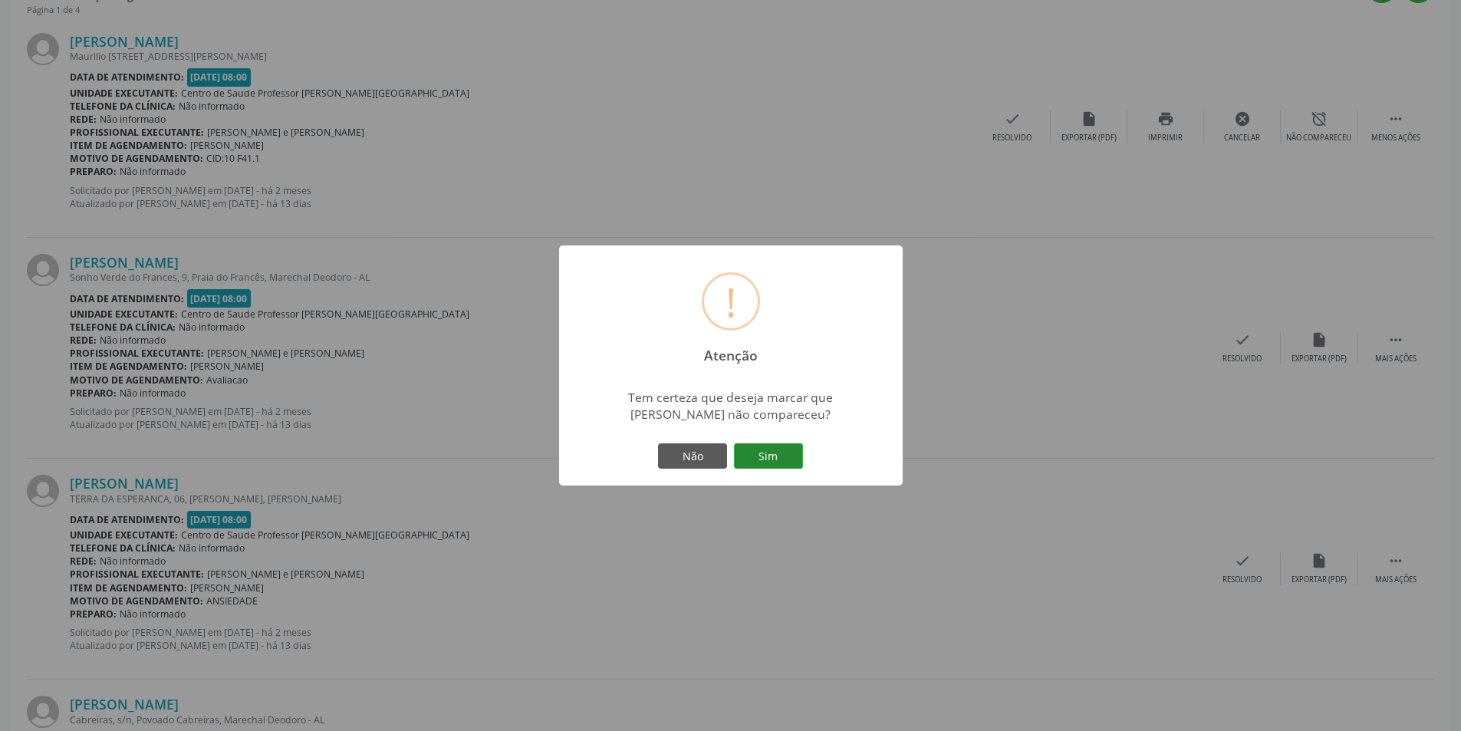
click at [754, 455] on button "Sim" at bounding box center [768, 456] width 69 height 26
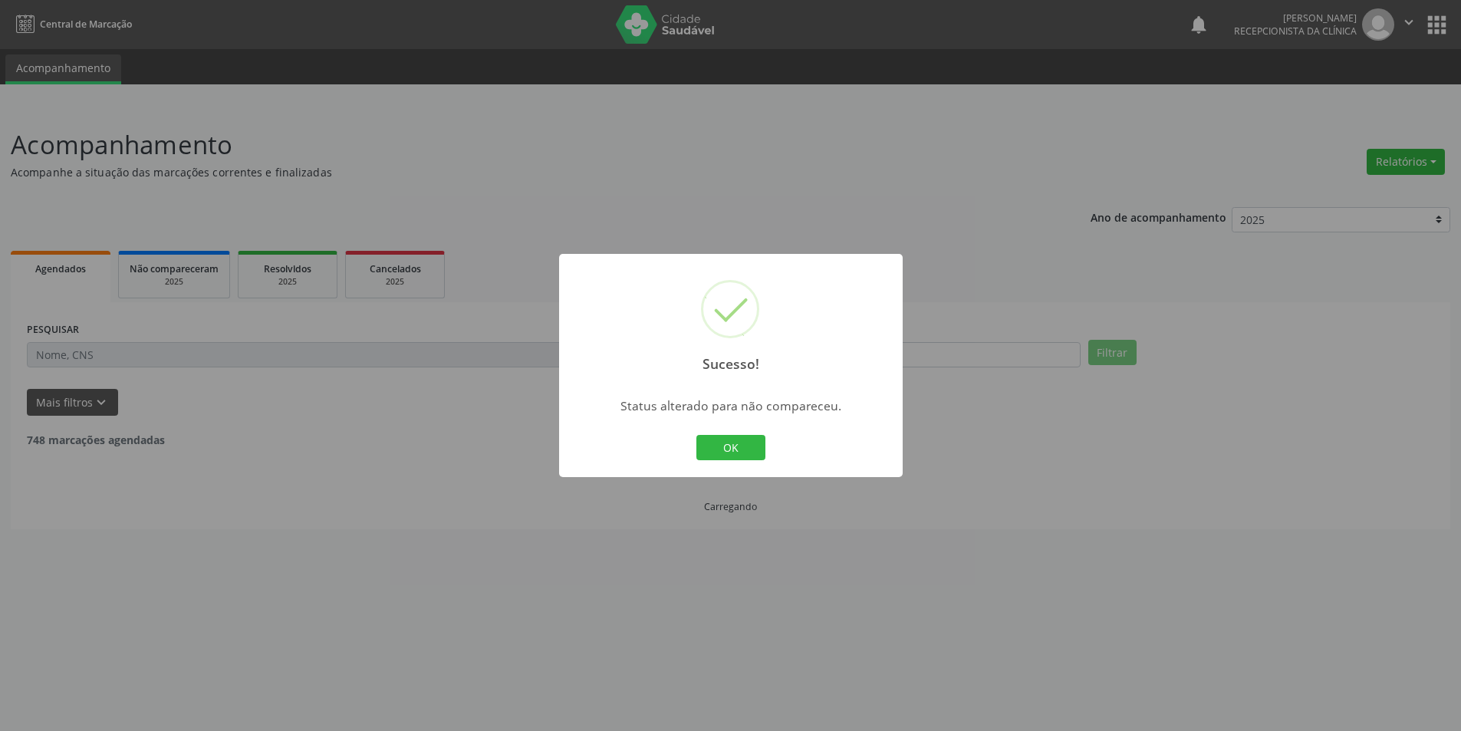
scroll to position [0, 0]
click at [723, 446] on button "OK" at bounding box center [736, 448] width 69 height 26
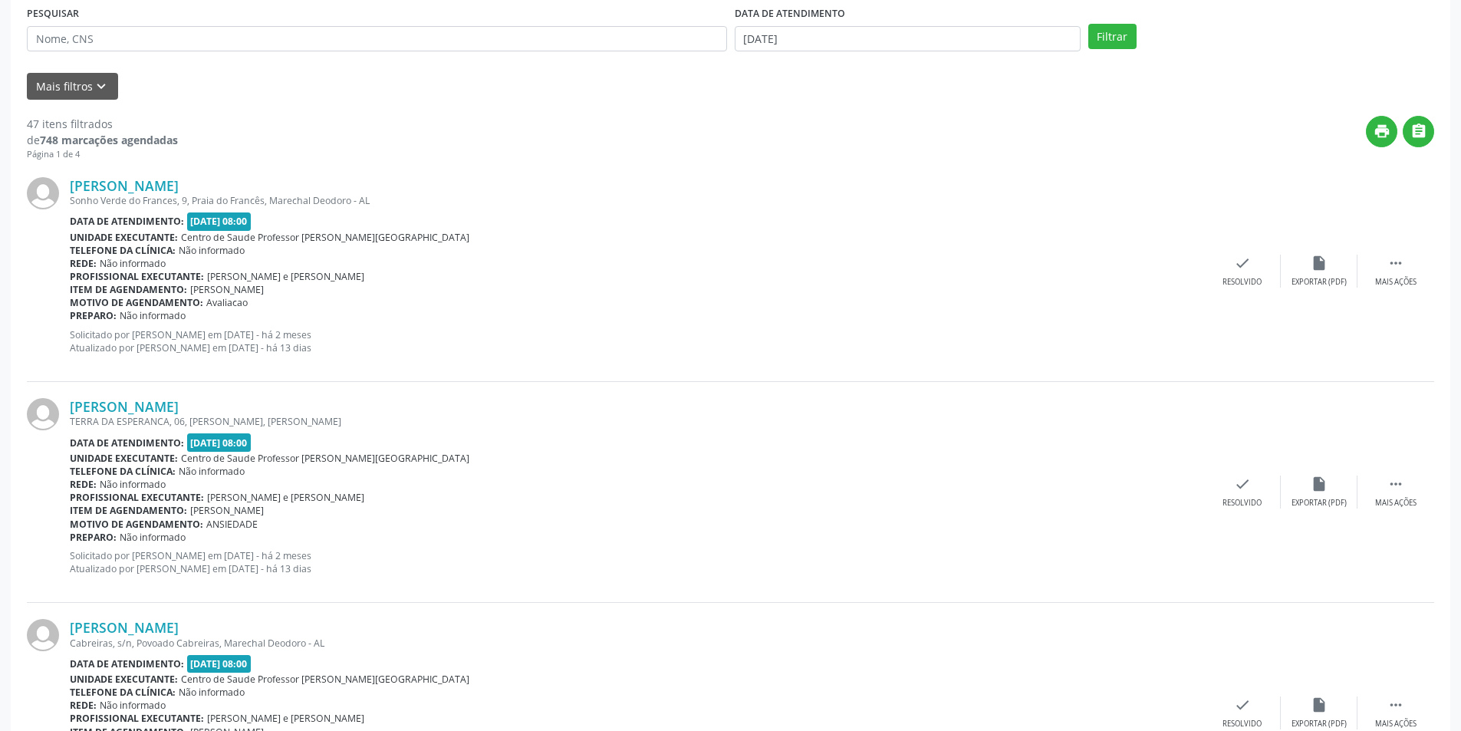
scroll to position [384, 0]
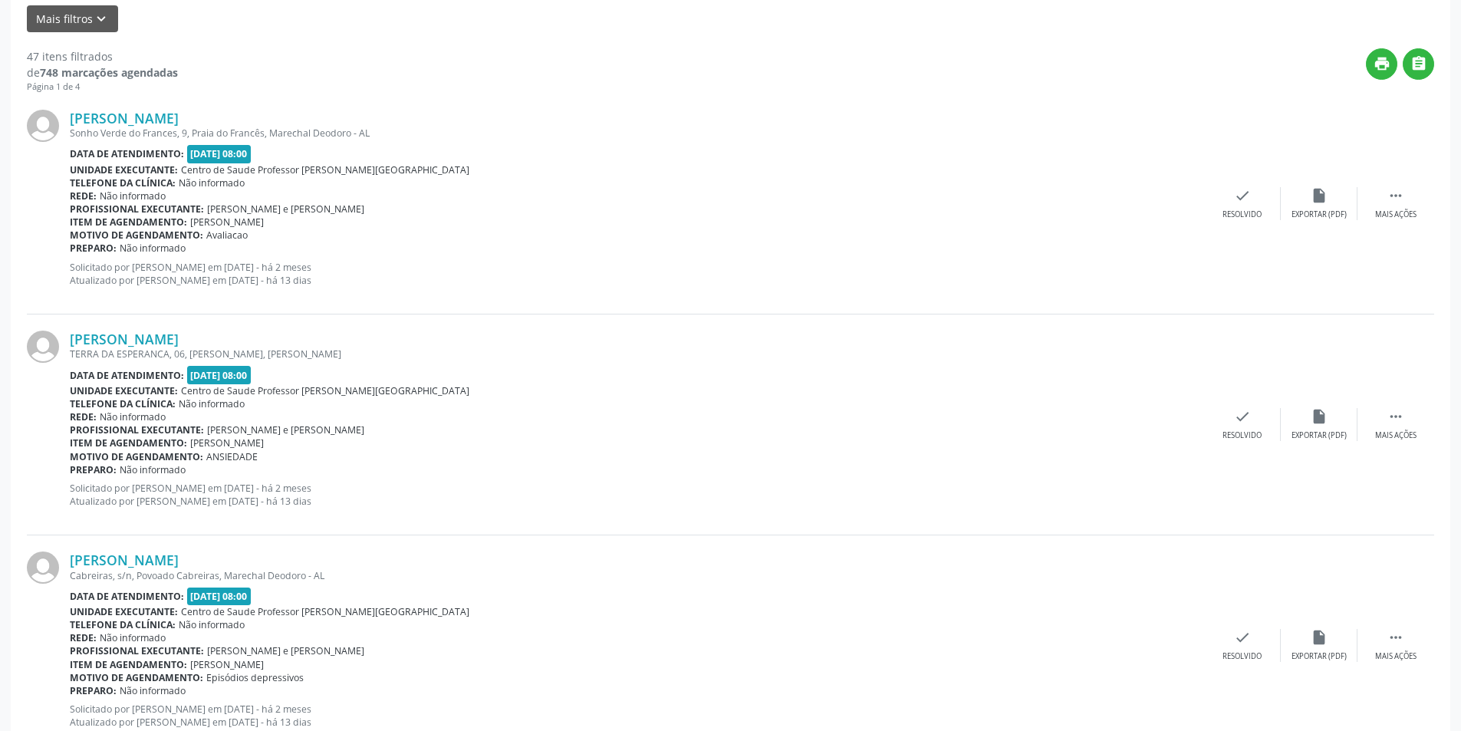
click at [1394, 222] on div "[PERSON_NAME] [STREET_ADDRESS] Data de atendimento: [DATE] 08:00 Unidade execut…" at bounding box center [730, 204] width 1407 height 221
click at [1391, 216] on div "Mais ações" at bounding box center [1395, 214] width 41 height 11
click at [1313, 205] on div "alarm_off Não compareceu" at bounding box center [1319, 203] width 77 height 33
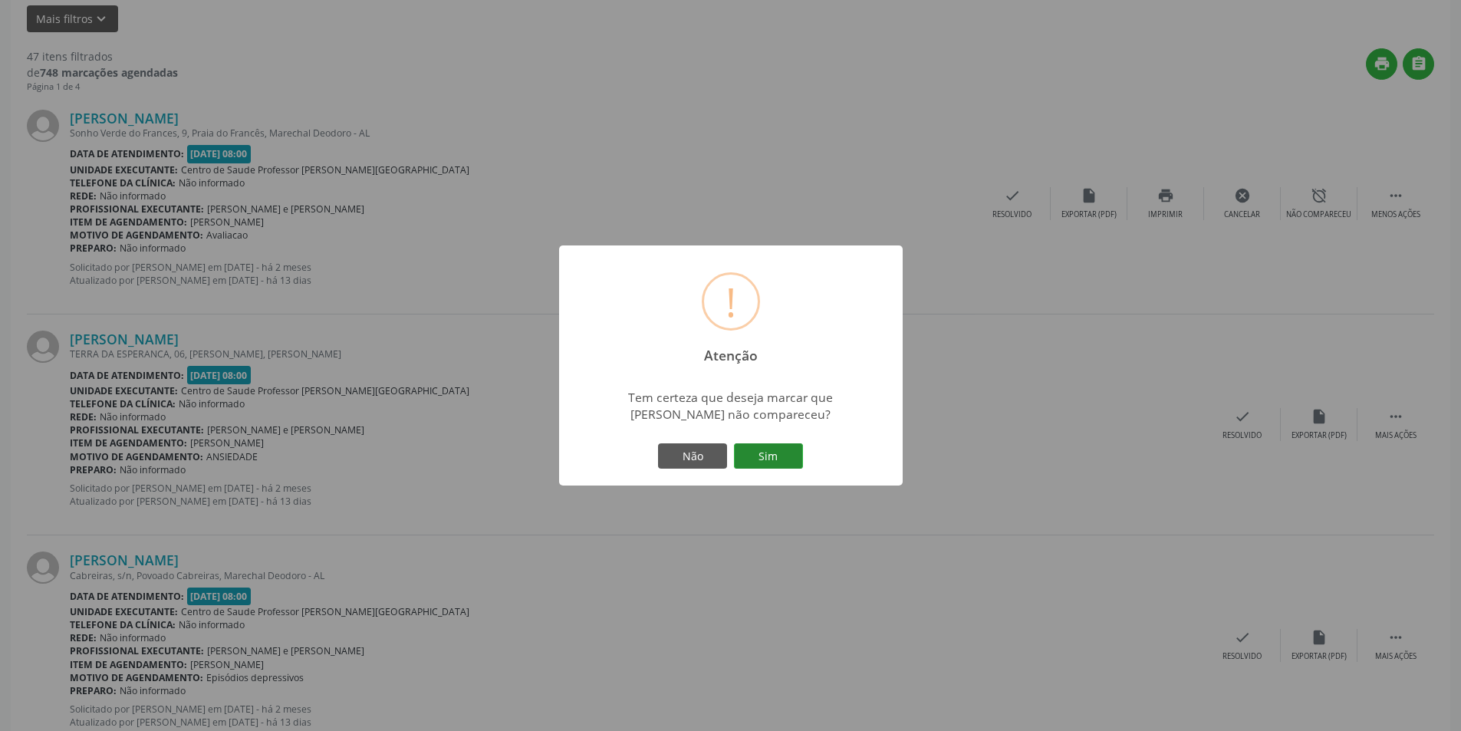
click at [757, 461] on button "Sim" at bounding box center [768, 456] width 69 height 26
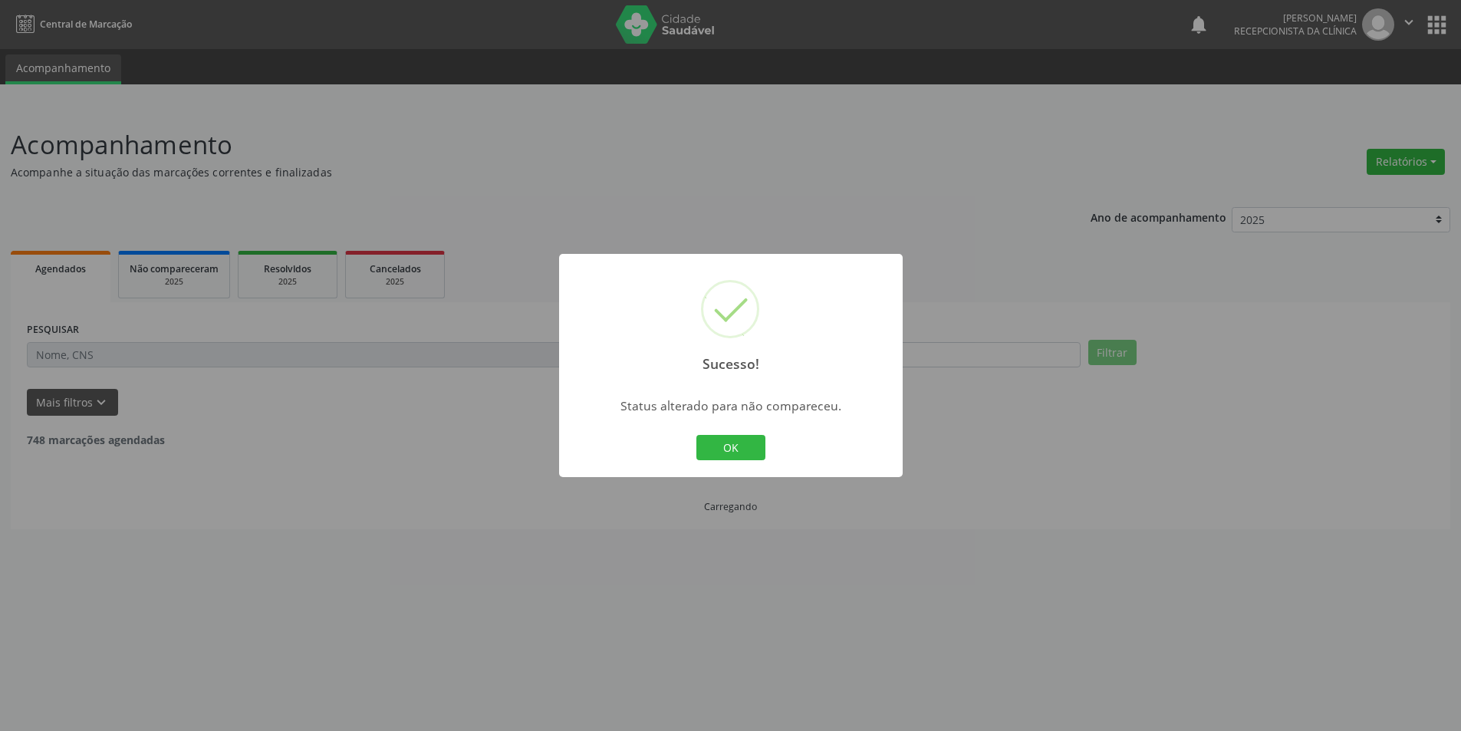
scroll to position [0, 0]
click at [727, 445] on button "OK" at bounding box center [736, 448] width 69 height 26
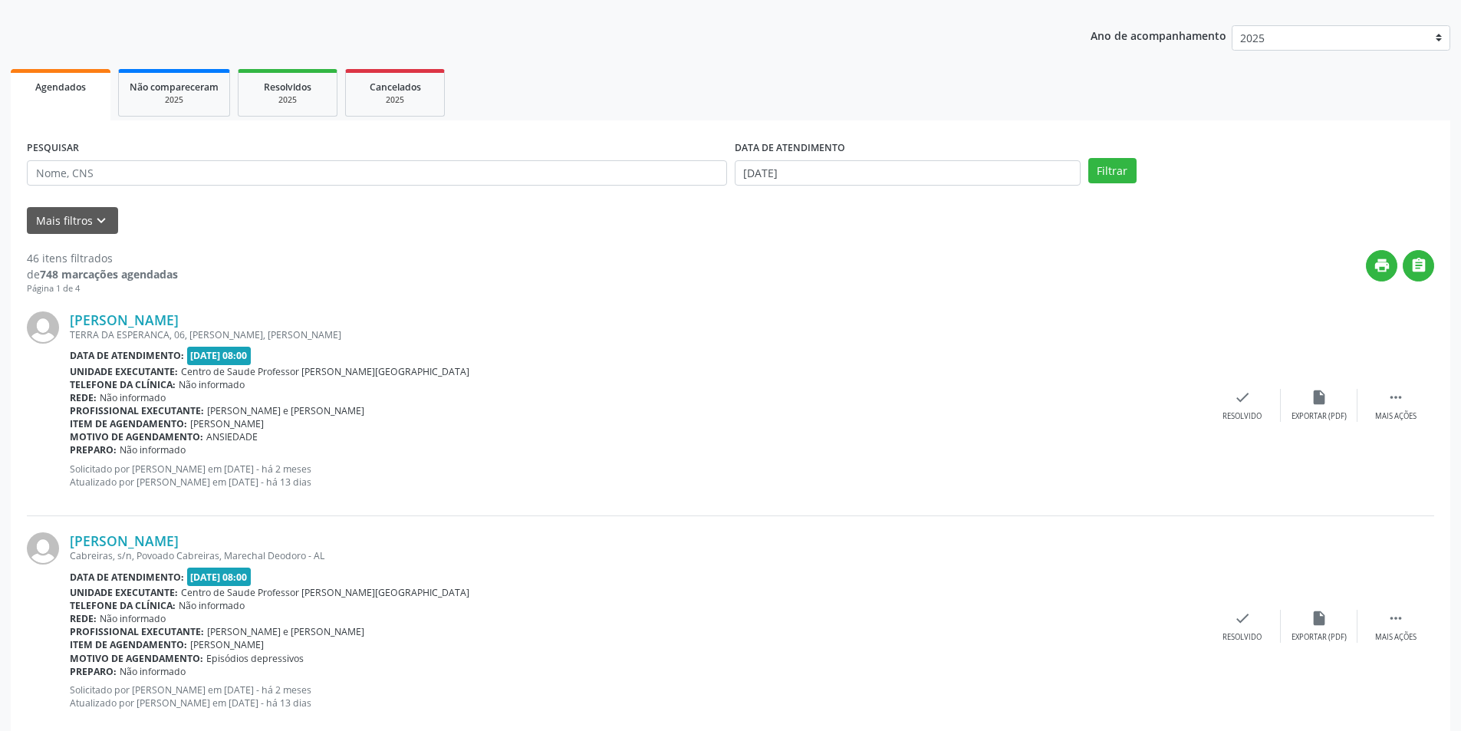
scroll to position [230, 0]
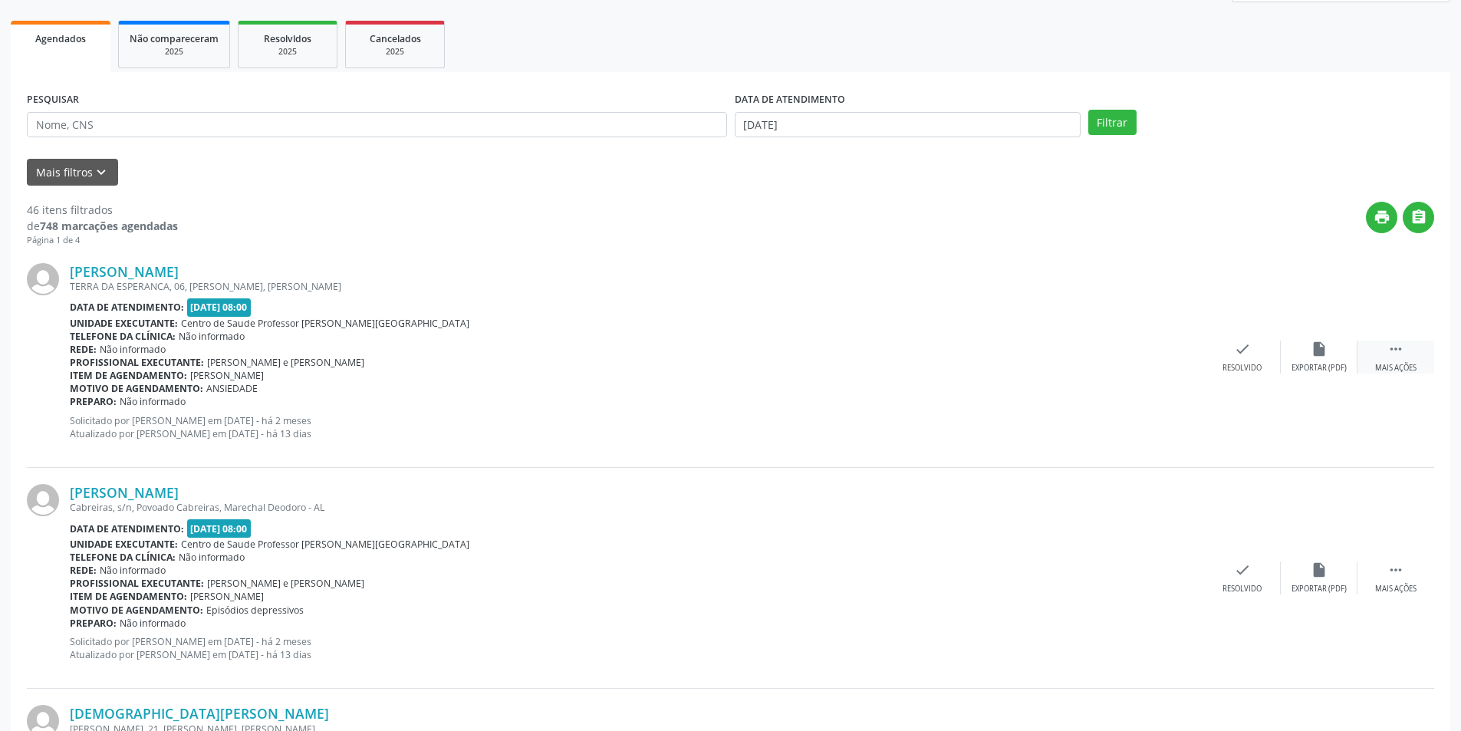
click at [1401, 351] on icon "" at bounding box center [1396, 349] width 17 height 17
click at [1303, 356] on div "alarm_off Não compareceu" at bounding box center [1319, 357] width 77 height 33
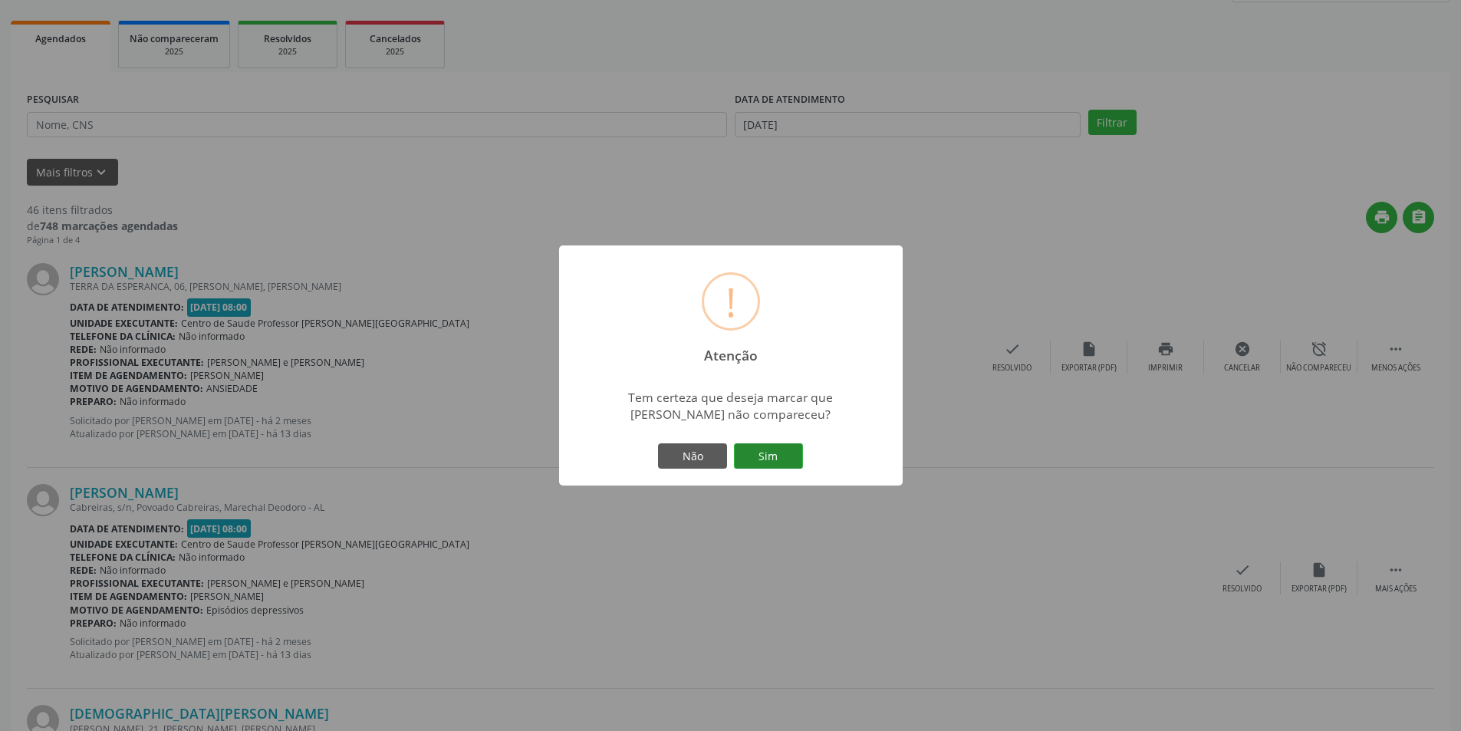
click at [775, 456] on button "Sim" at bounding box center [768, 456] width 69 height 26
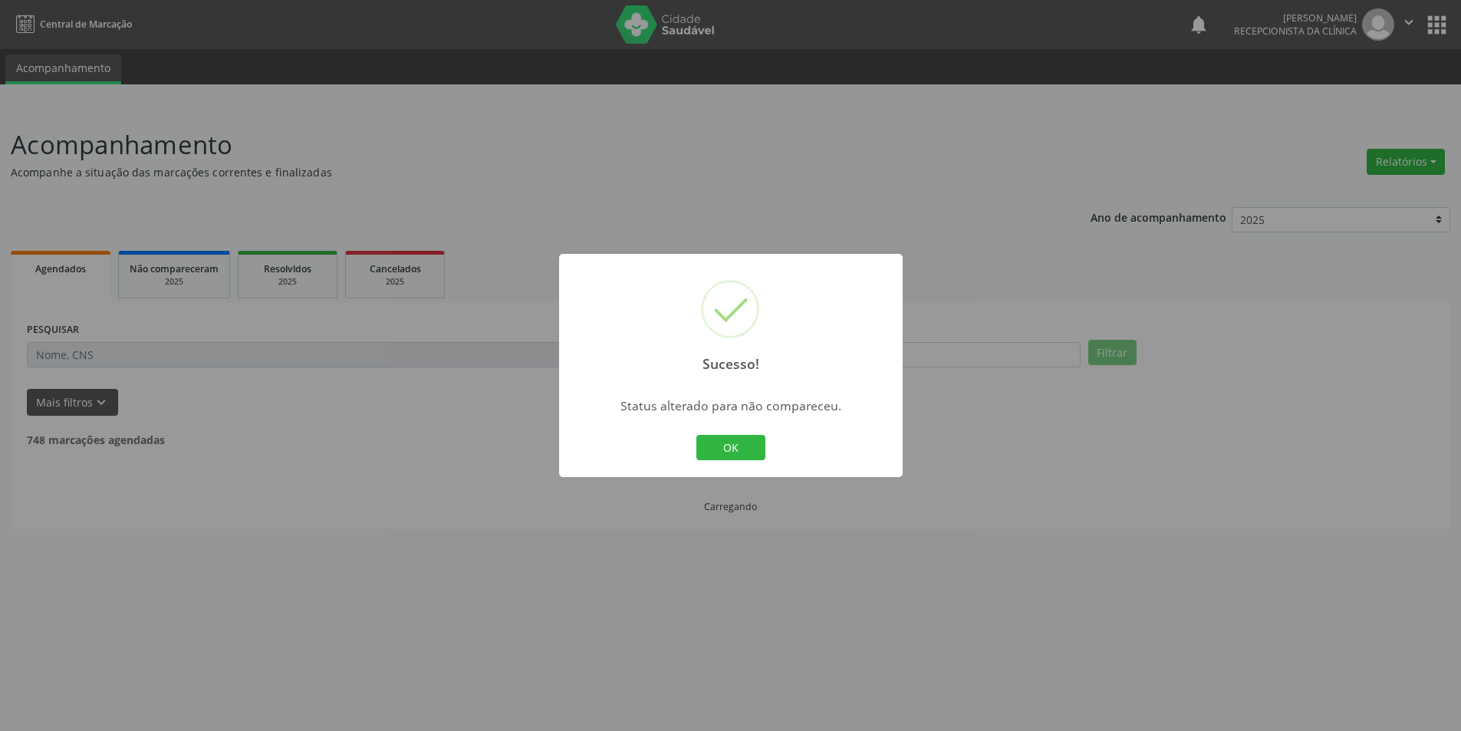
scroll to position [0, 0]
click at [752, 441] on button "OK" at bounding box center [736, 448] width 69 height 26
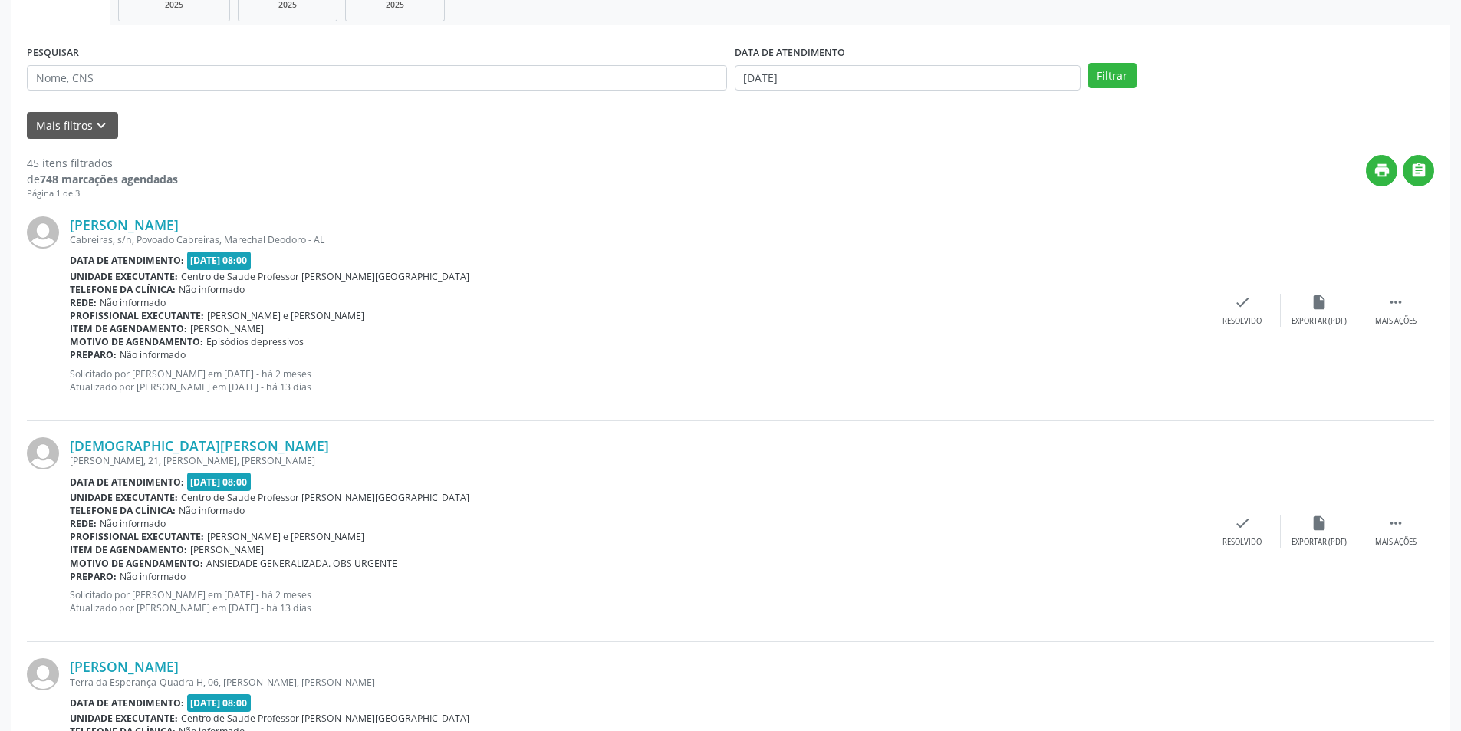
scroll to position [307, 0]
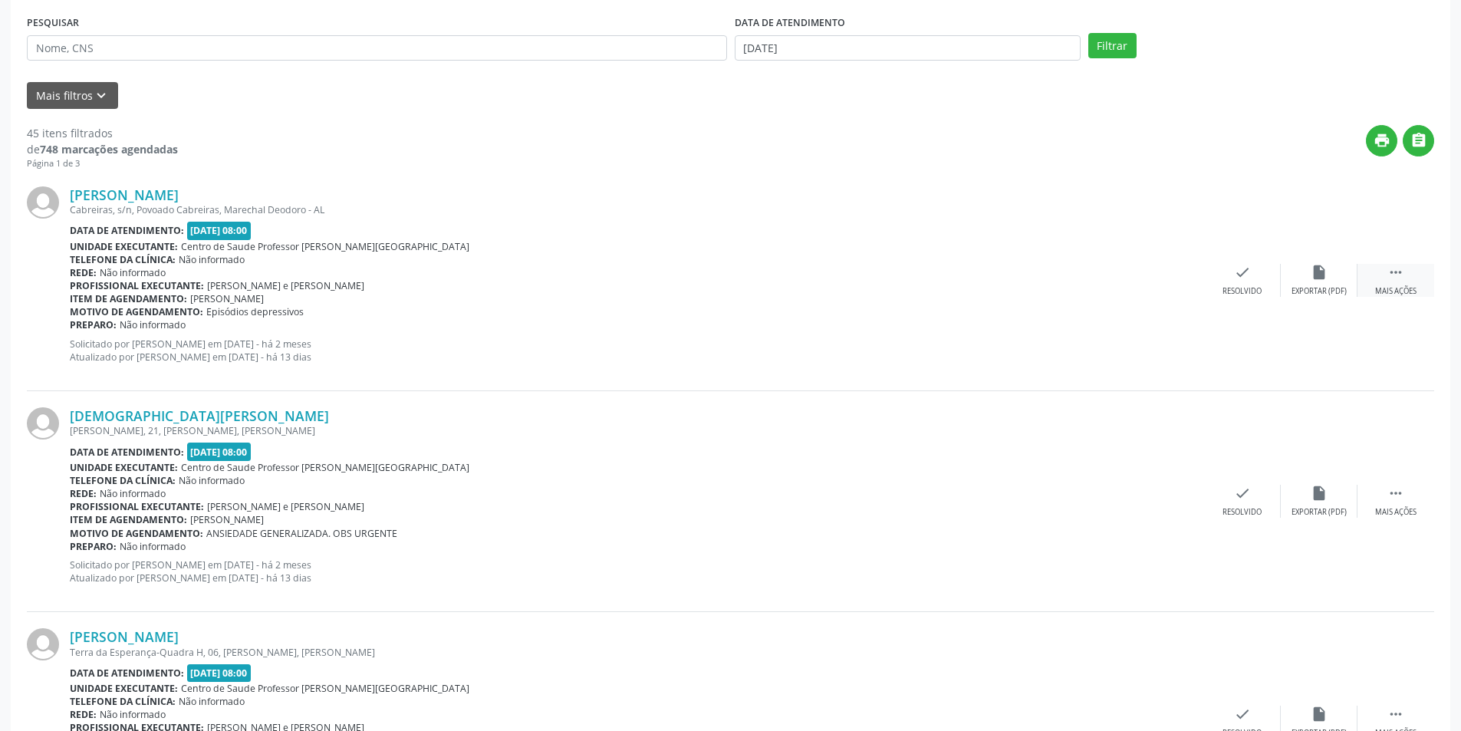
click at [1390, 282] on div " Mais ações" at bounding box center [1396, 280] width 77 height 33
click at [1328, 282] on div "alarm_off Não compareceu" at bounding box center [1319, 280] width 77 height 33
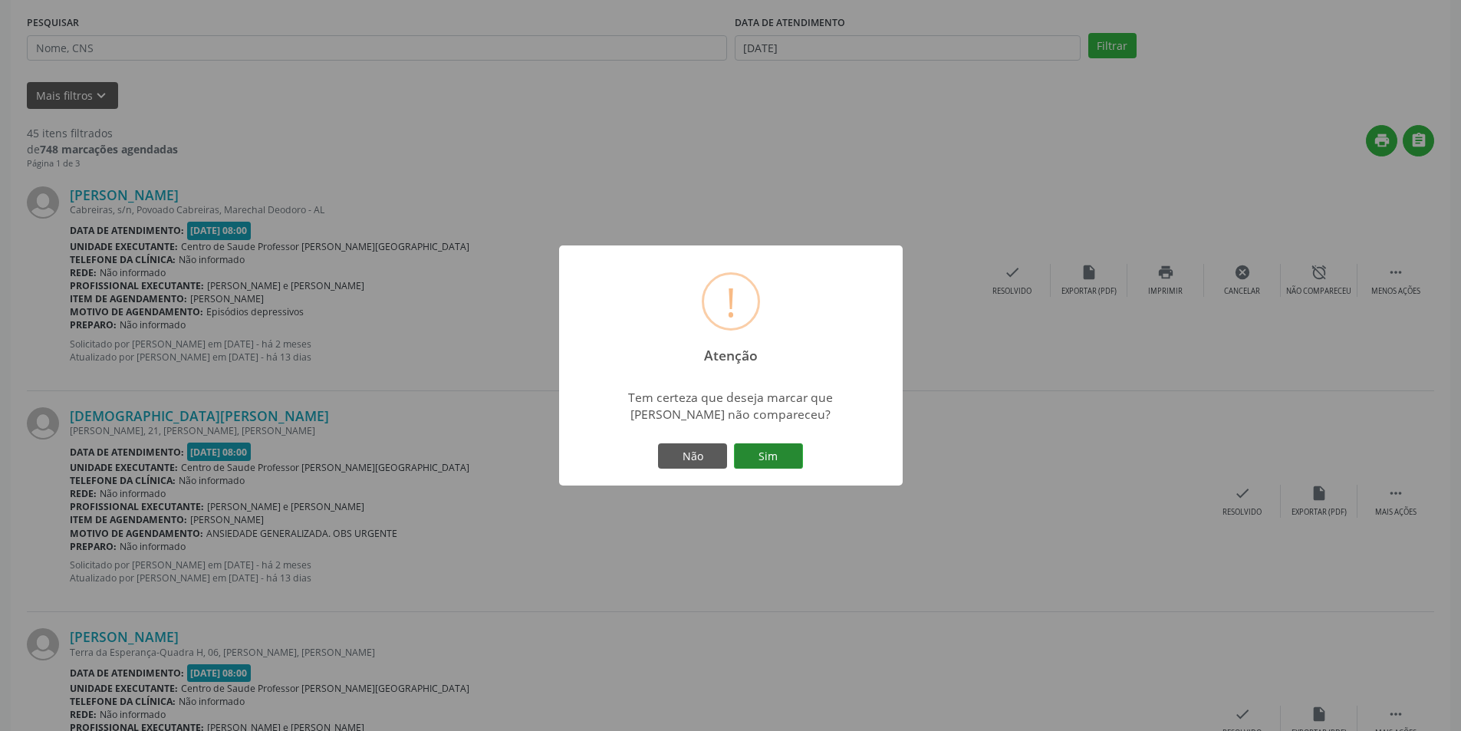
click at [782, 455] on button "Sim" at bounding box center [768, 456] width 69 height 26
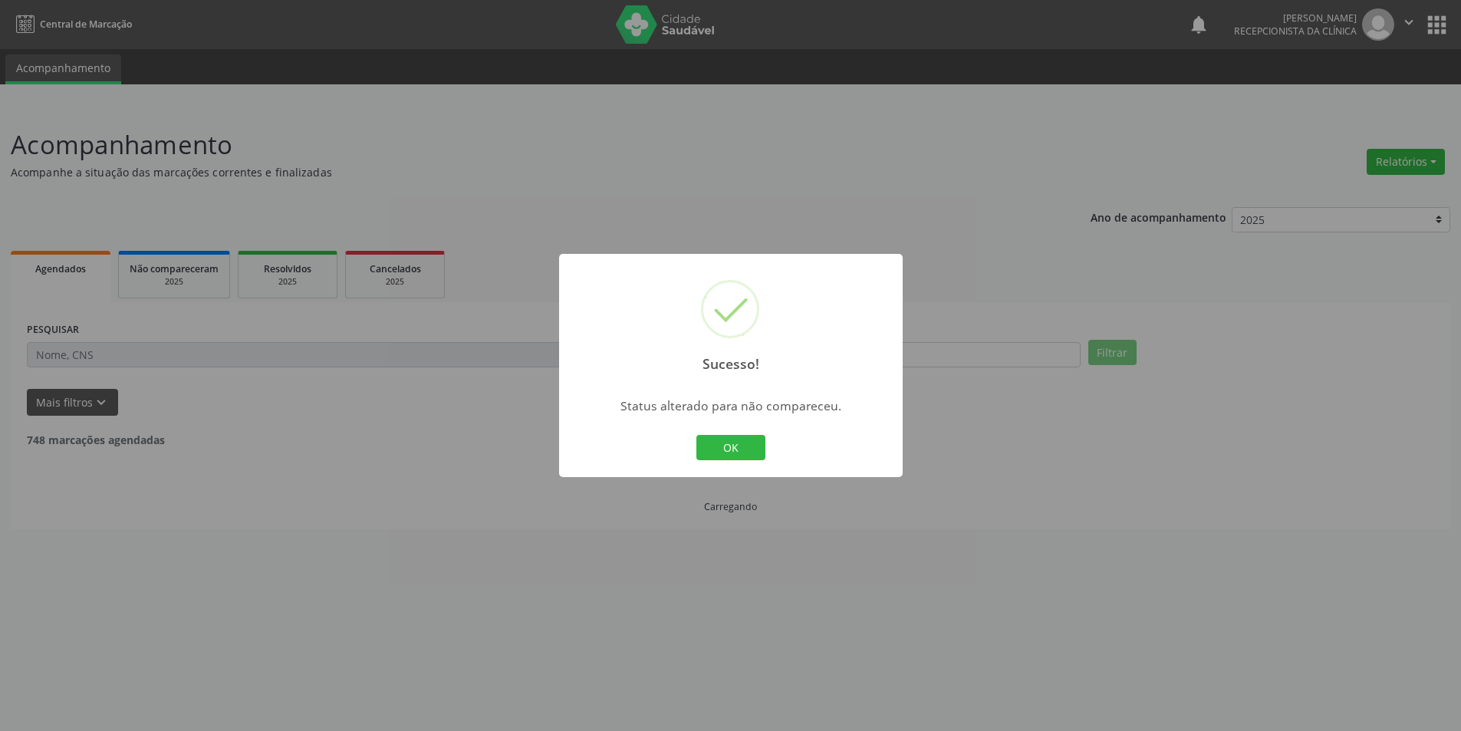
scroll to position [0, 0]
click at [762, 439] on button "OK" at bounding box center [736, 448] width 69 height 26
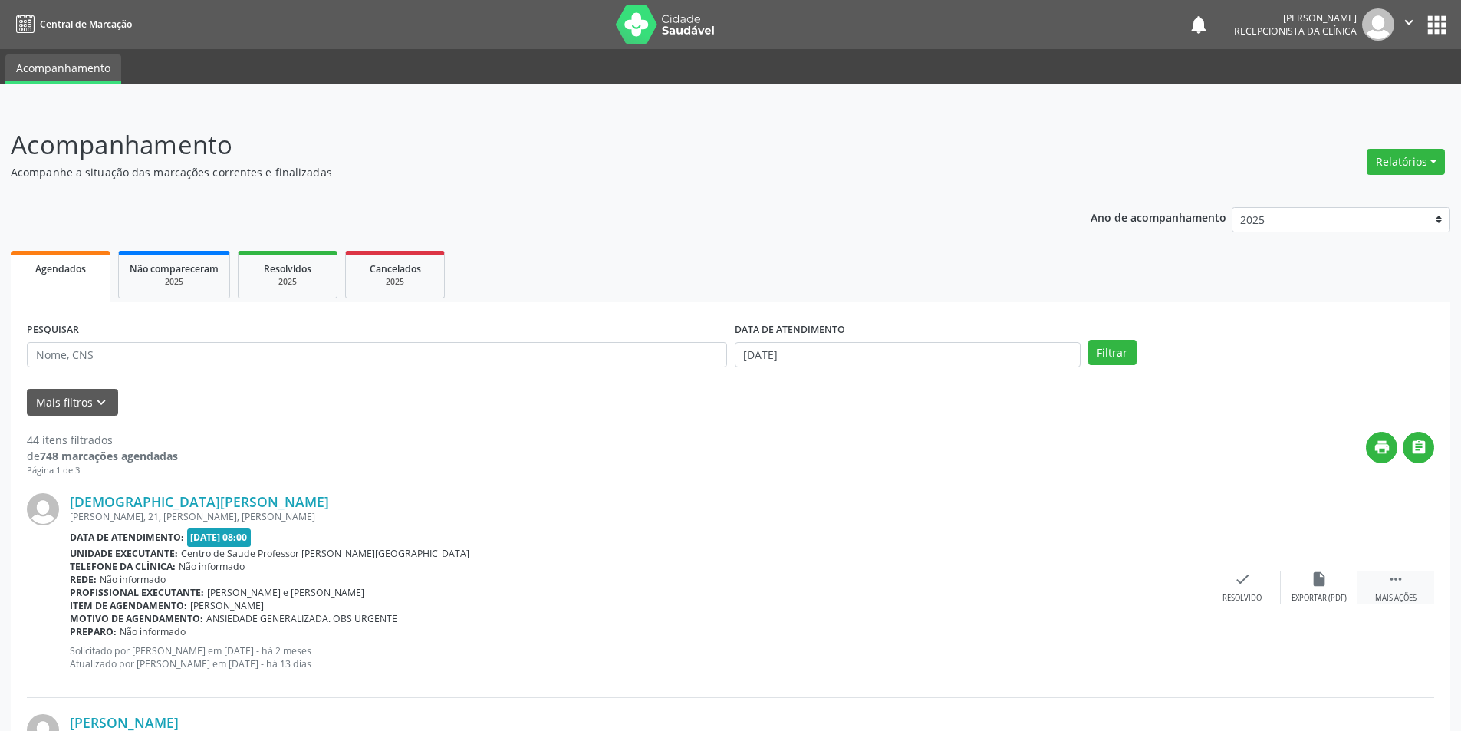
click at [1394, 595] on div "Mais ações" at bounding box center [1395, 598] width 41 height 11
click at [1321, 568] on div "[DEMOGRAPHIC_DATA][PERSON_NAME] [PERSON_NAME], 21, [PERSON_NAME], [PERSON_NAME]…" at bounding box center [730, 587] width 1407 height 221
click at [1332, 602] on div "Não compareceu" at bounding box center [1318, 598] width 65 height 11
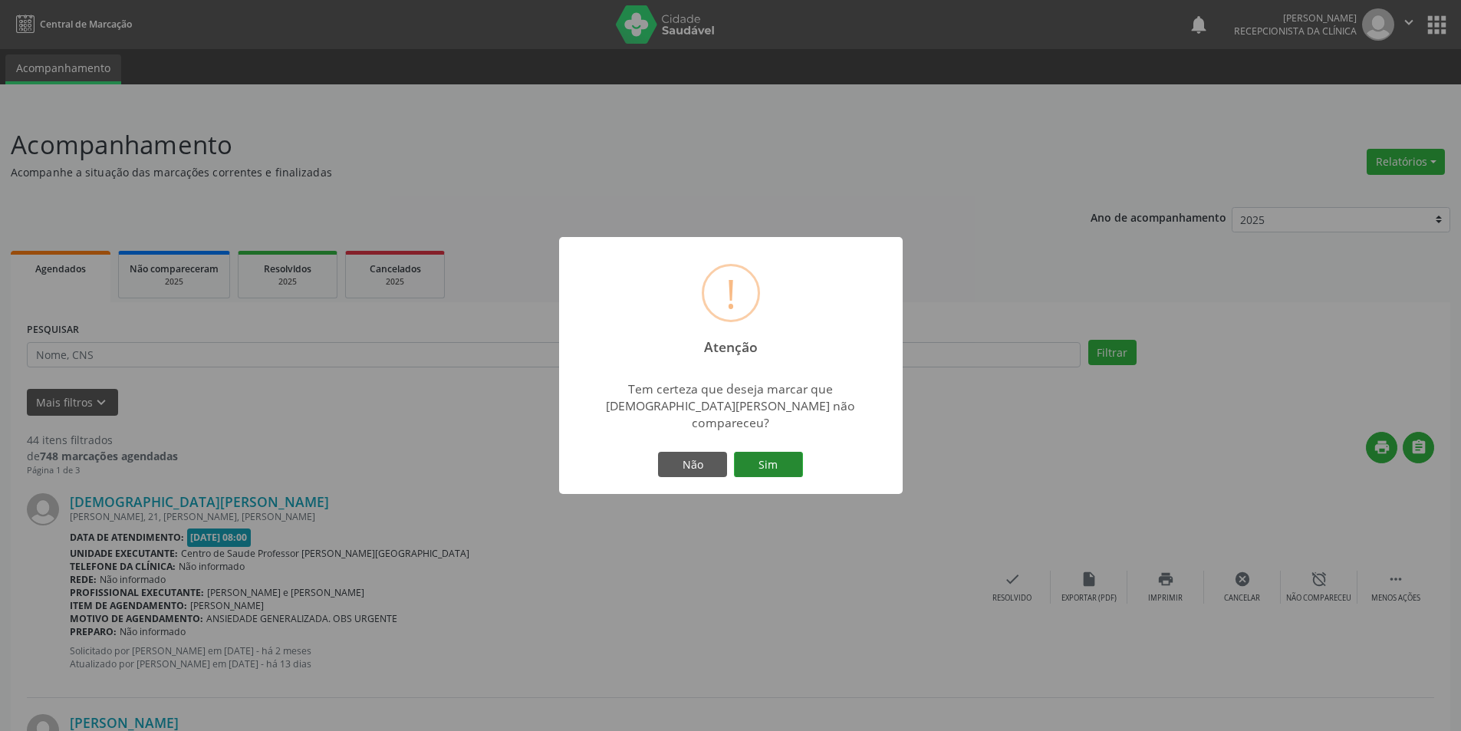
click at [787, 455] on button "Sim" at bounding box center [768, 465] width 69 height 26
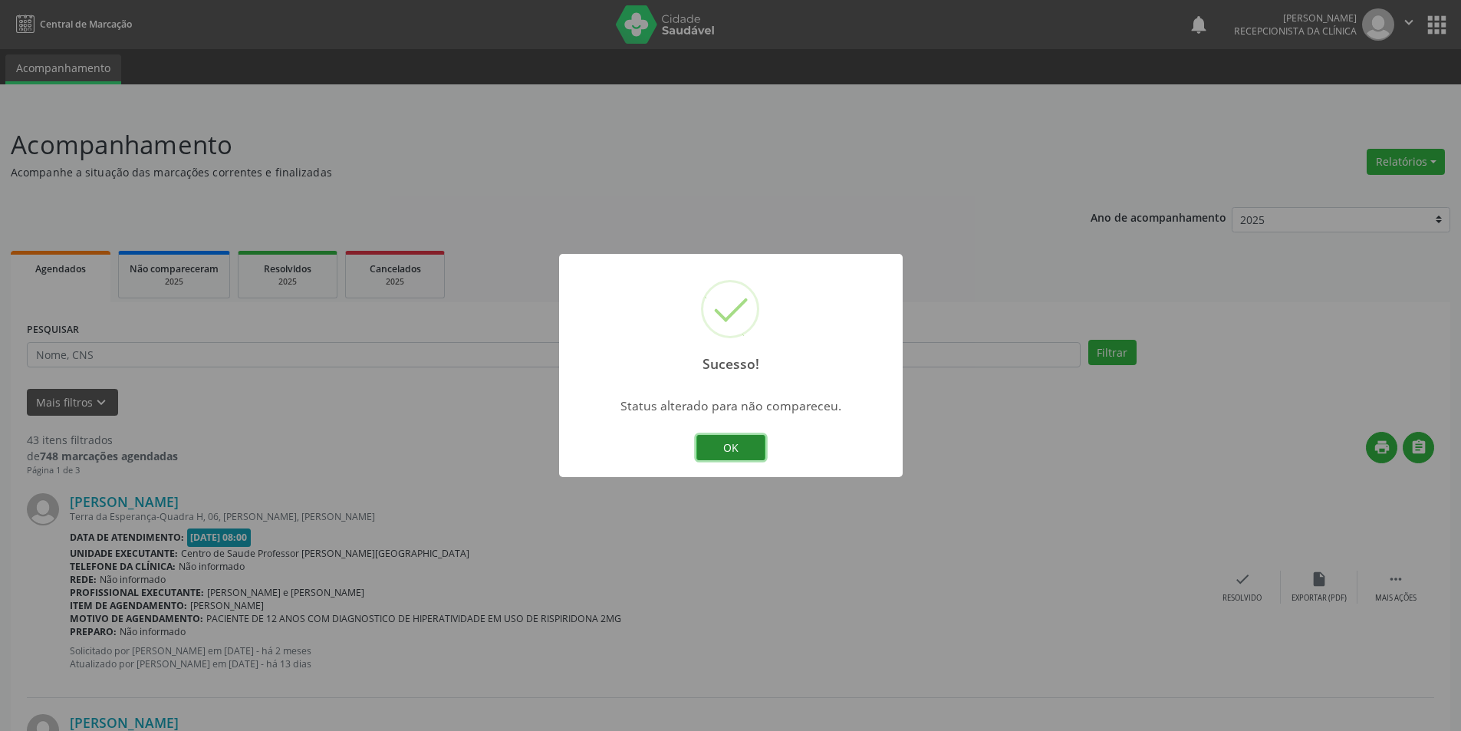
click at [745, 439] on button "OK" at bounding box center [730, 448] width 69 height 26
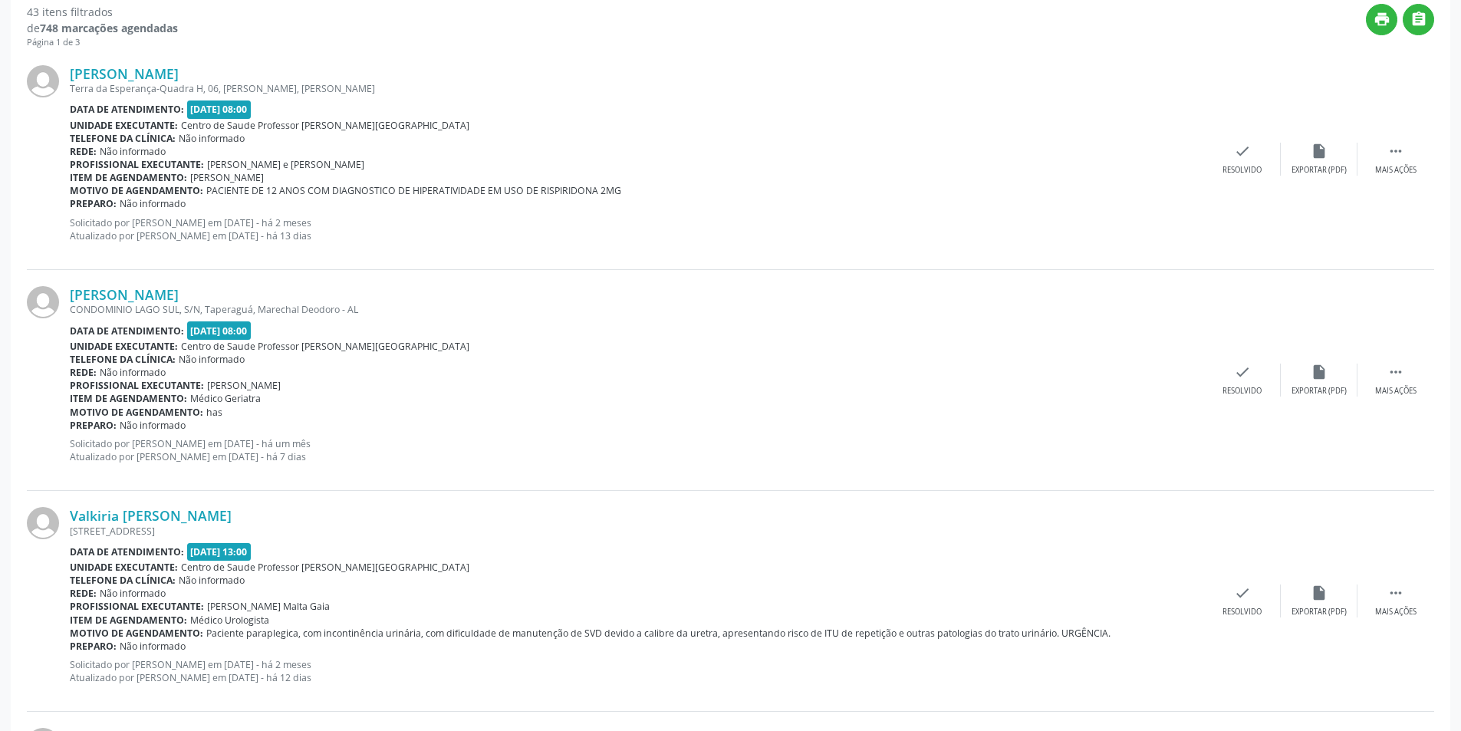
scroll to position [460, 0]
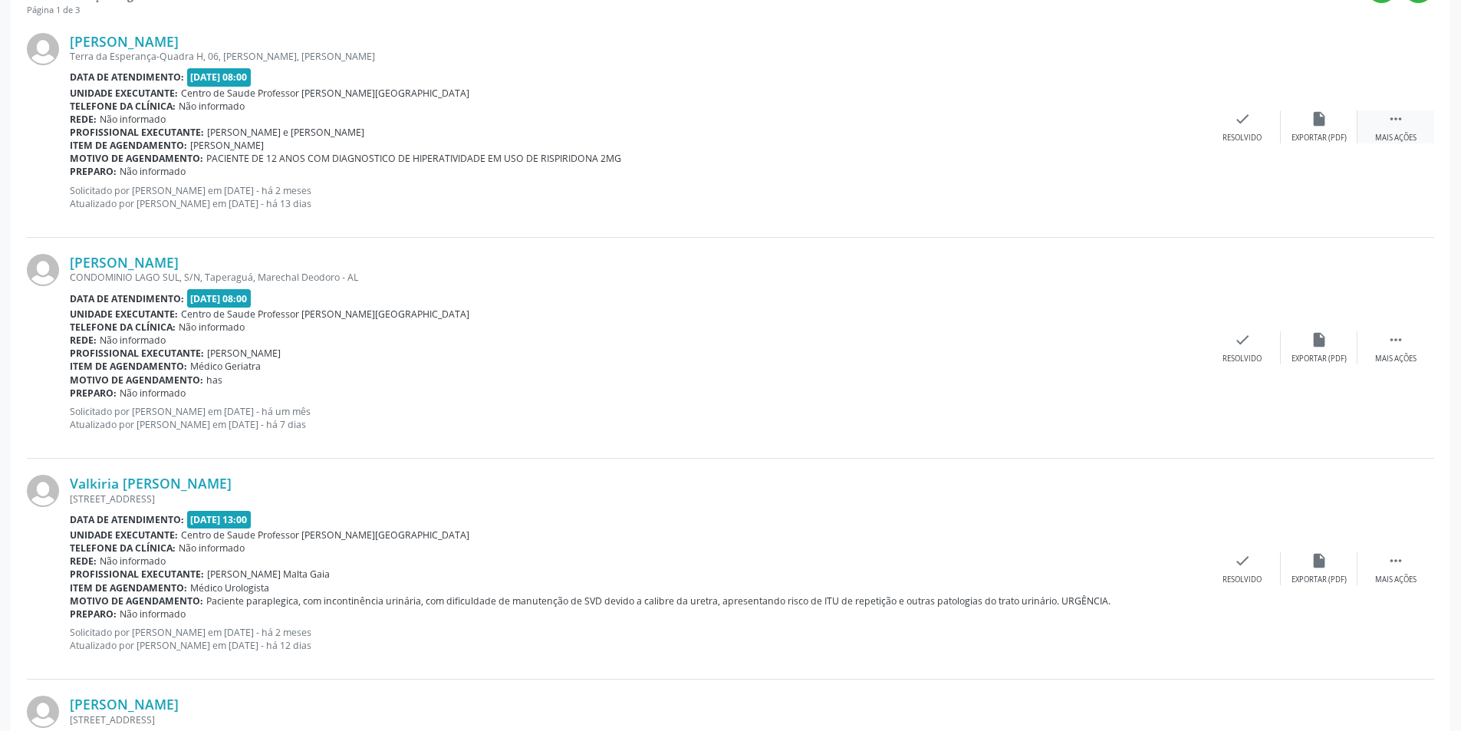
click at [1389, 117] on icon "" at bounding box center [1396, 118] width 17 height 17
click at [1328, 133] on div "Não compareceu" at bounding box center [1318, 138] width 65 height 11
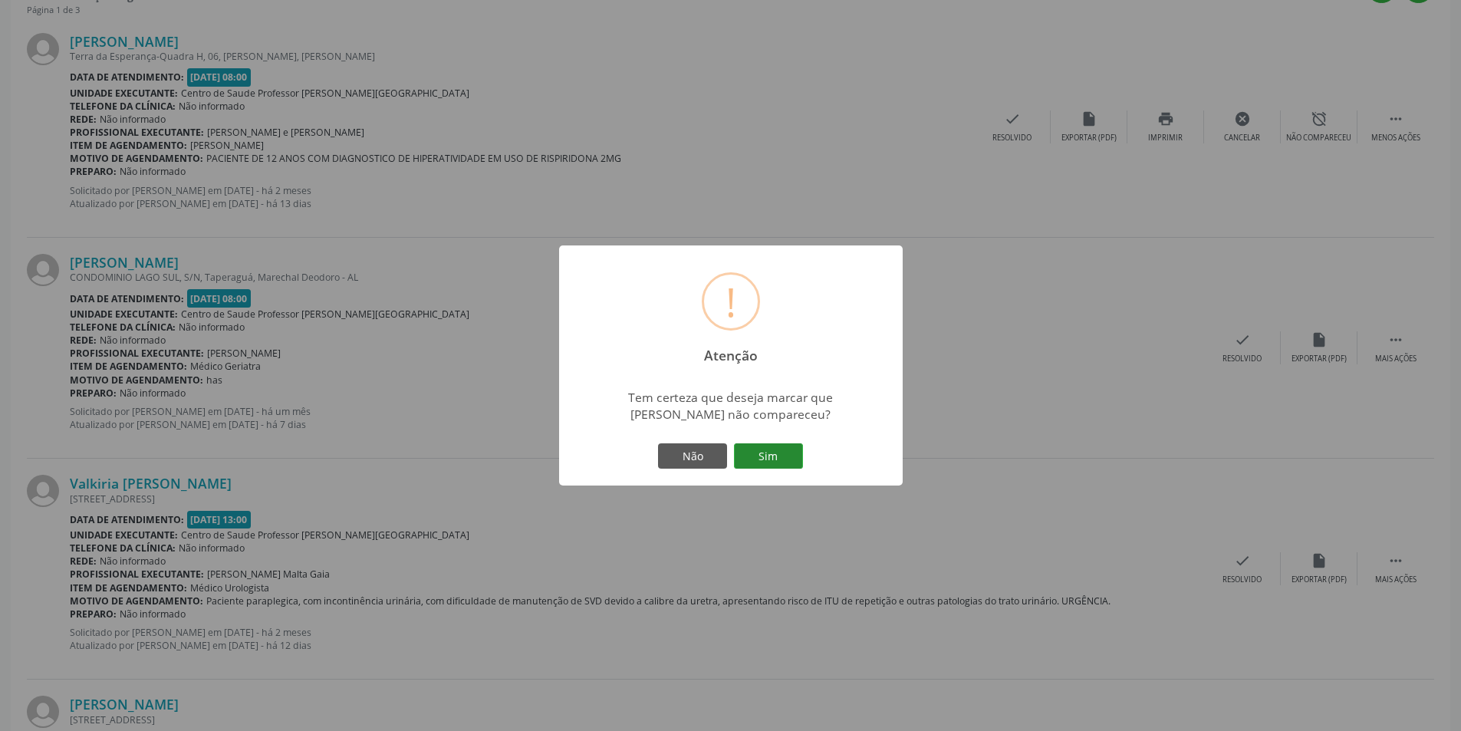
click at [758, 452] on button "Sim" at bounding box center [768, 456] width 69 height 26
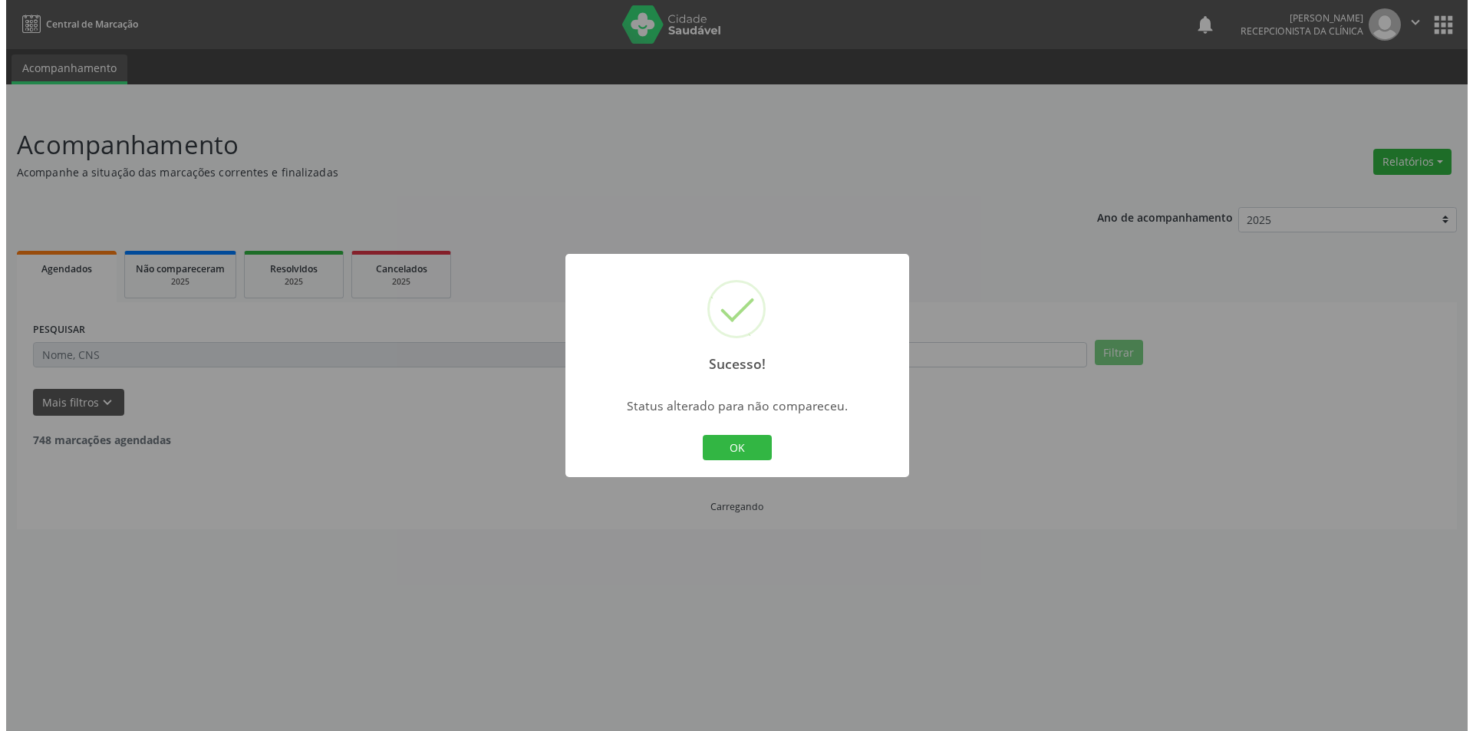
scroll to position [0, 0]
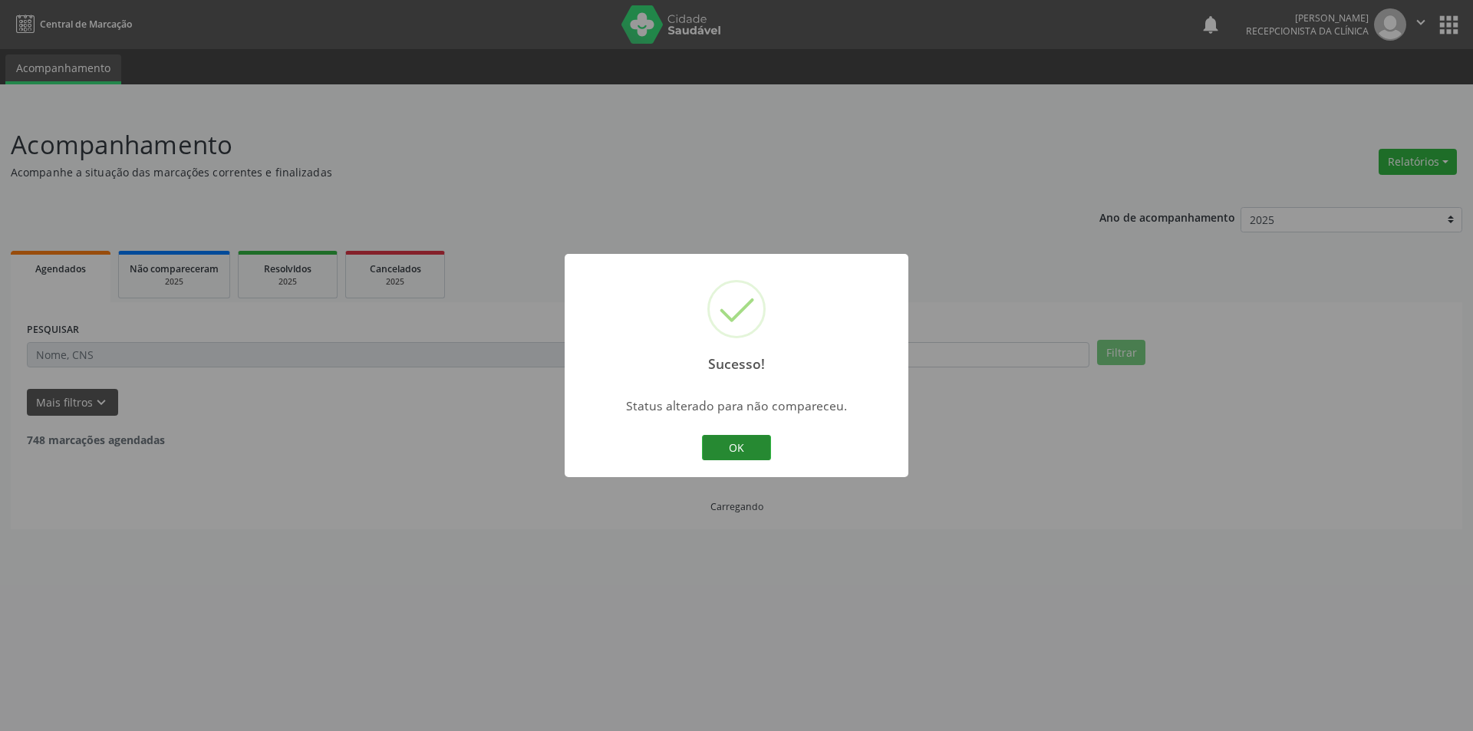
click at [742, 443] on button "OK" at bounding box center [736, 448] width 69 height 26
